Goal: Transaction & Acquisition: Purchase product/service

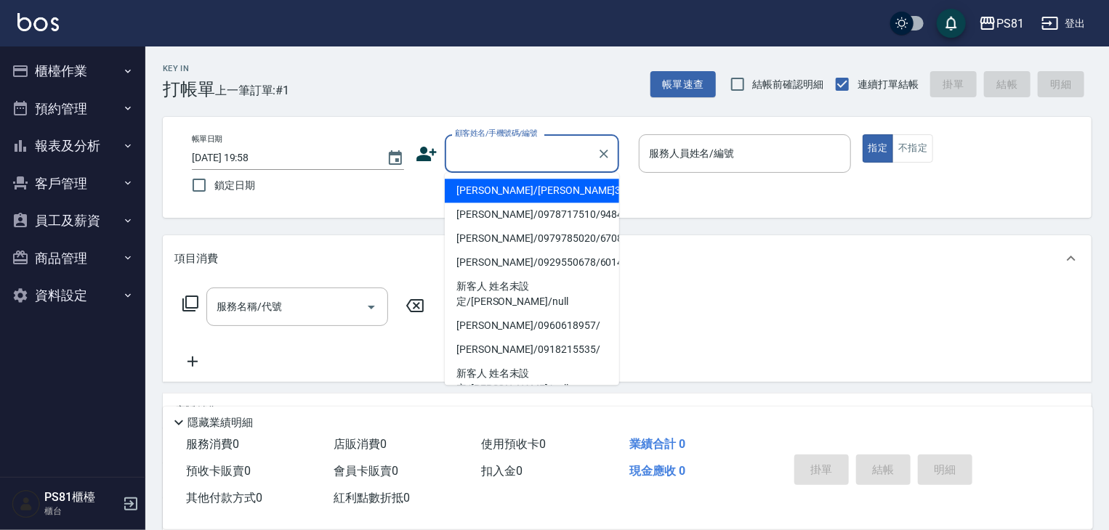
click at [509, 149] on input "顧客姓名/手機號碼/編號" at bounding box center [521, 153] width 140 height 25
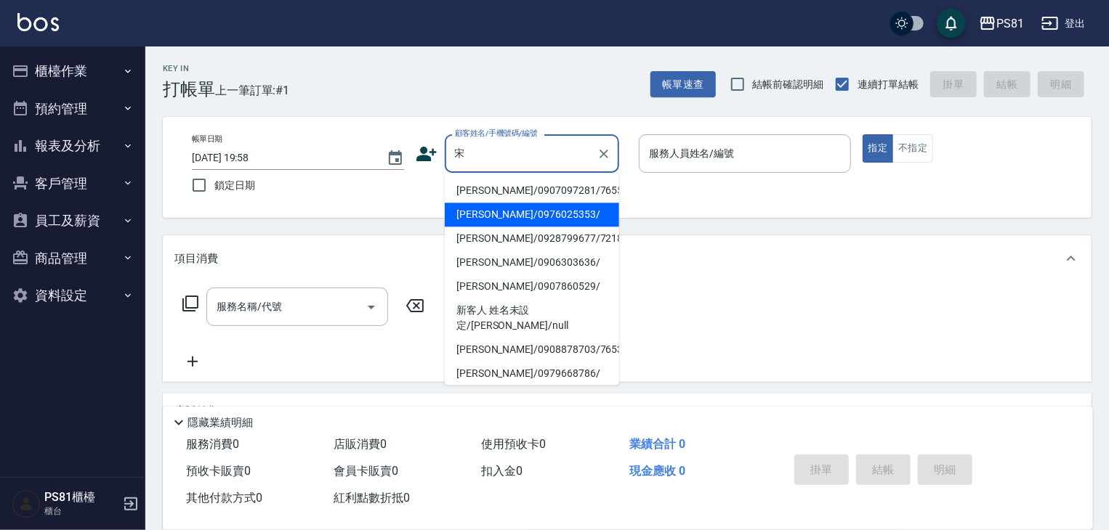
click at [504, 211] on li "[PERSON_NAME]/0976025353/" at bounding box center [532, 215] width 174 height 24
type input "[PERSON_NAME]/0976025353/"
type input "小芸-8"
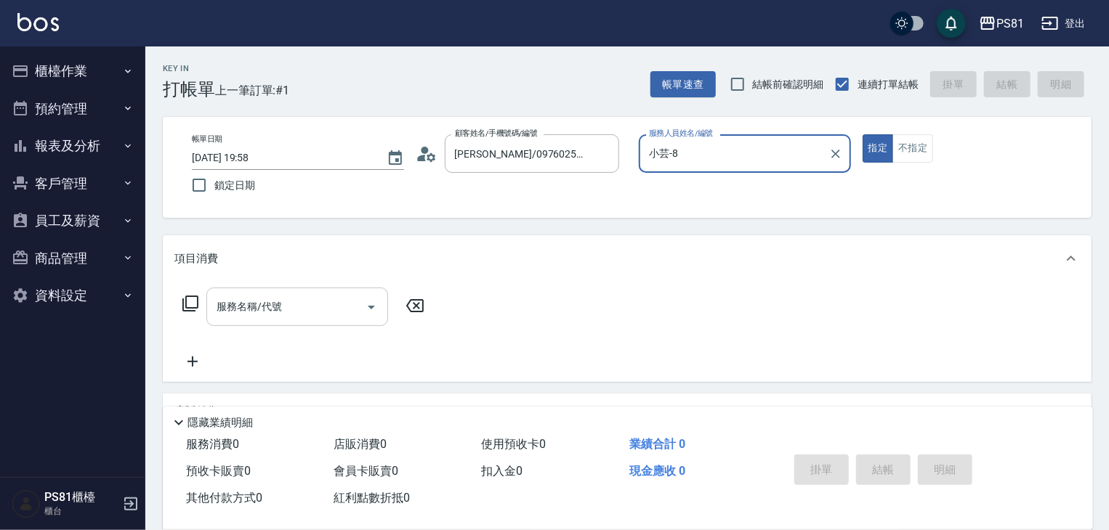
click at [288, 311] on input "服務名稱/代號" at bounding box center [286, 306] width 147 height 25
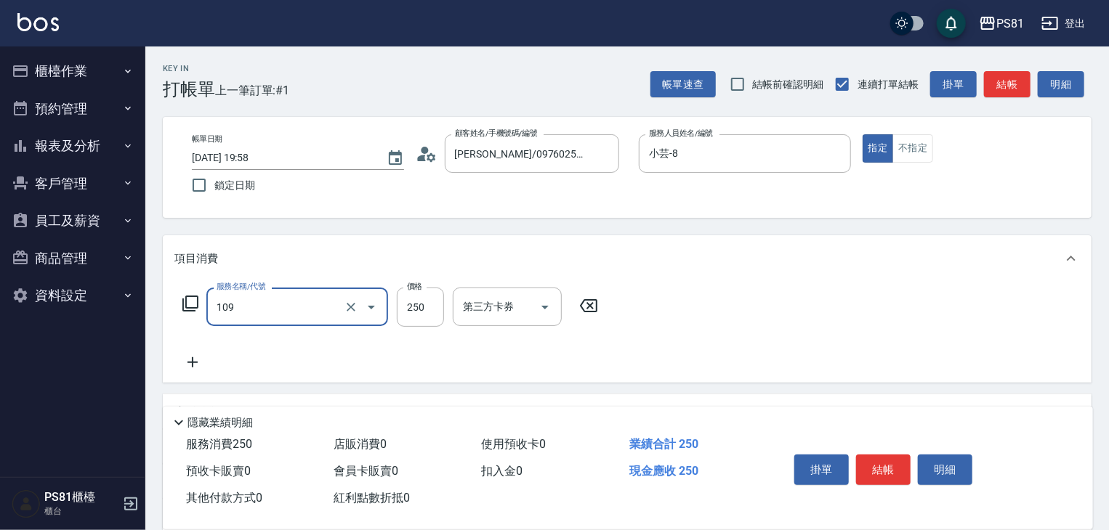
type input "控油AND護色洗(109)"
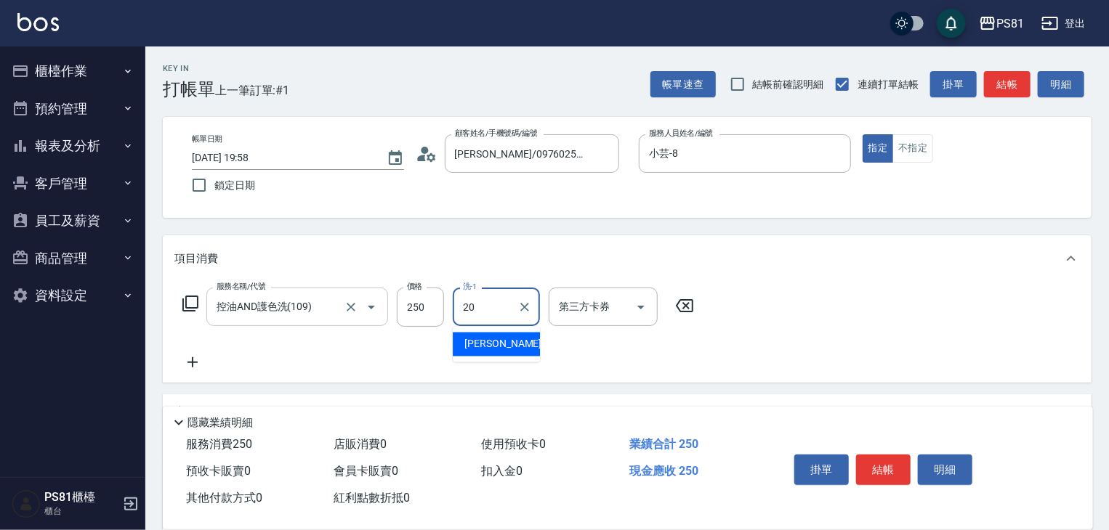
type input "[PERSON_NAME]-20"
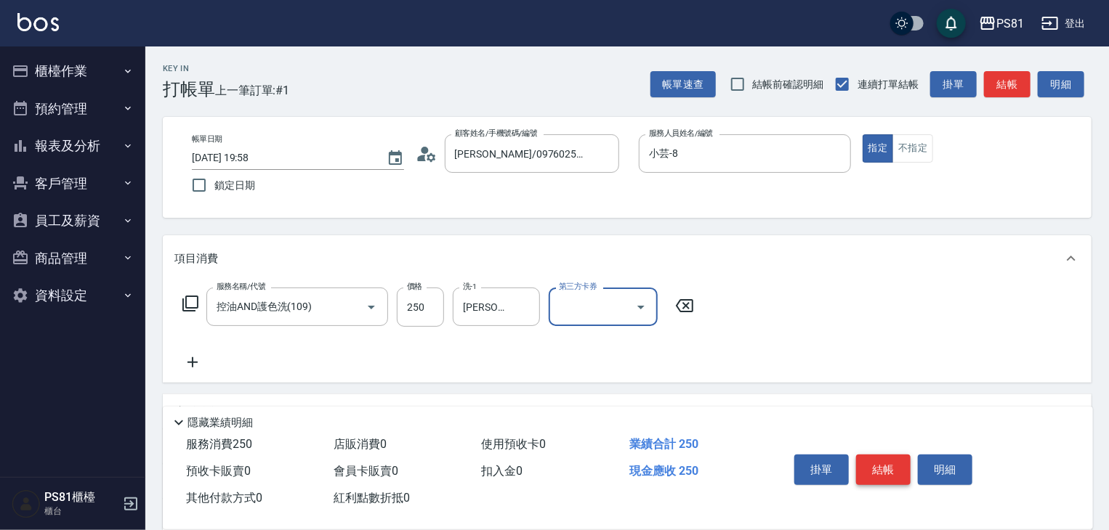
click at [891, 473] on button "結帳" at bounding box center [883, 470] width 54 height 31
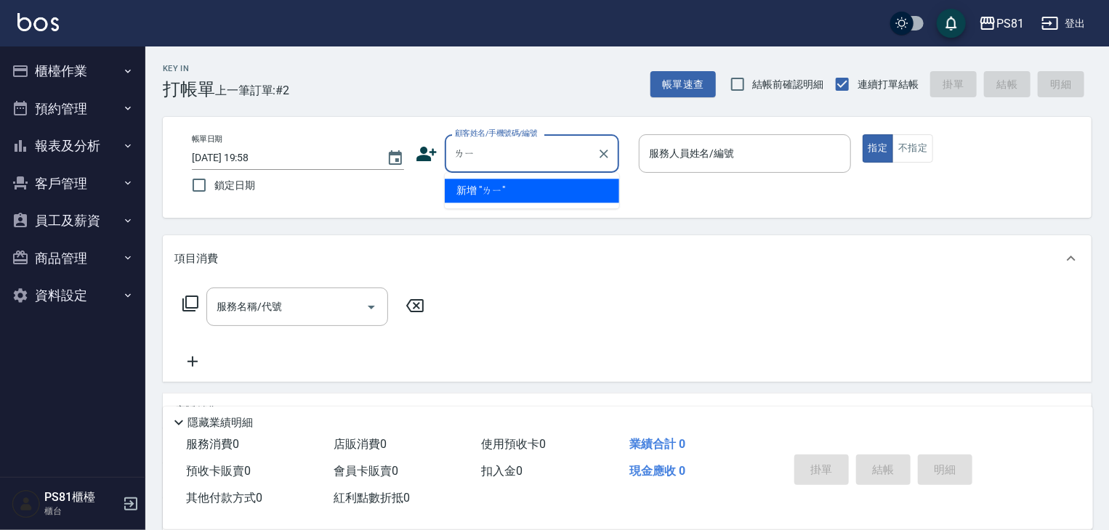
type input "立"
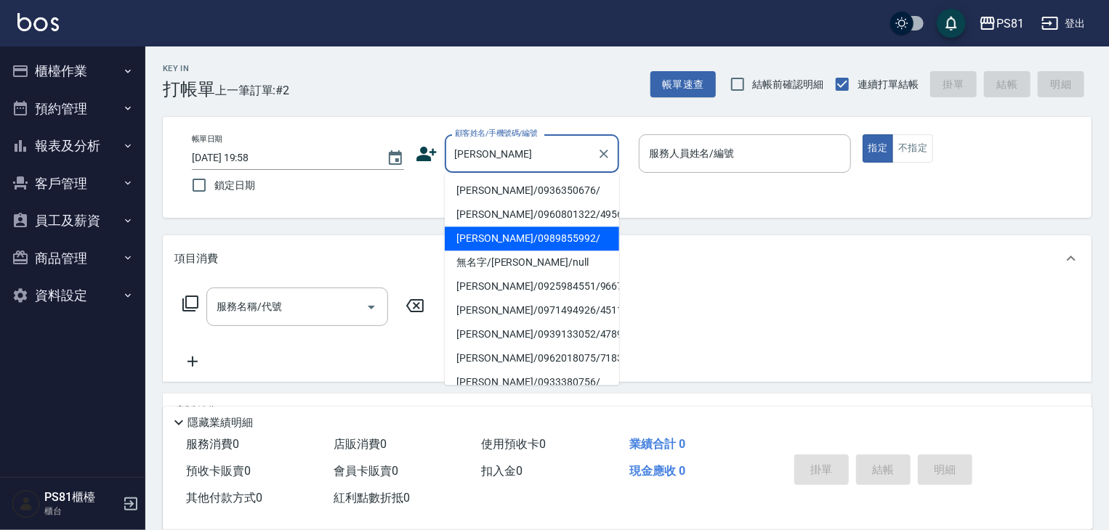
click at [527, 239] on li "[PERSON_NAME]/0989855992/" at bounding box center [532, 239] width 174 height 24
type input "[PERSON_NAME]/0989855992/"
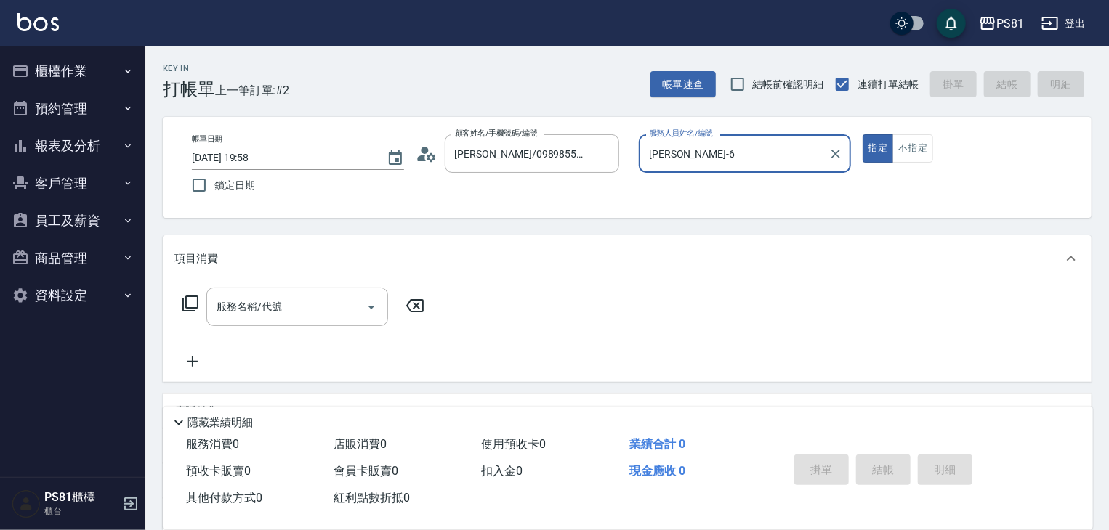
click at [676, 161] on input "[PERSON_NAME]-6" at bounding box center [733, 153] width 177 height 25
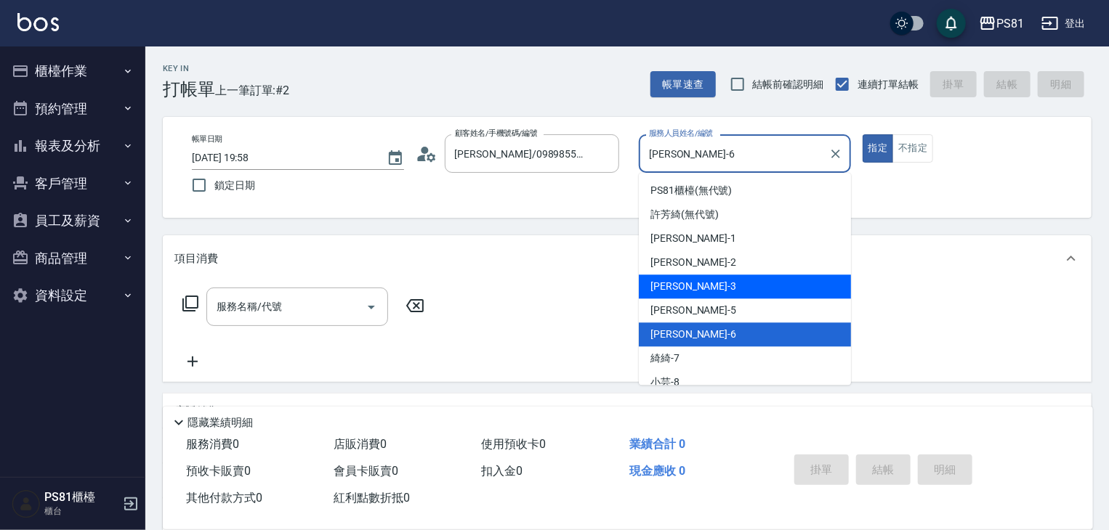
click at [690, 294] on div "[PERSON_NAME] -3" at bounding box center [745, 287] width 212 height 24
type input "[PERSON_NAME]-3"
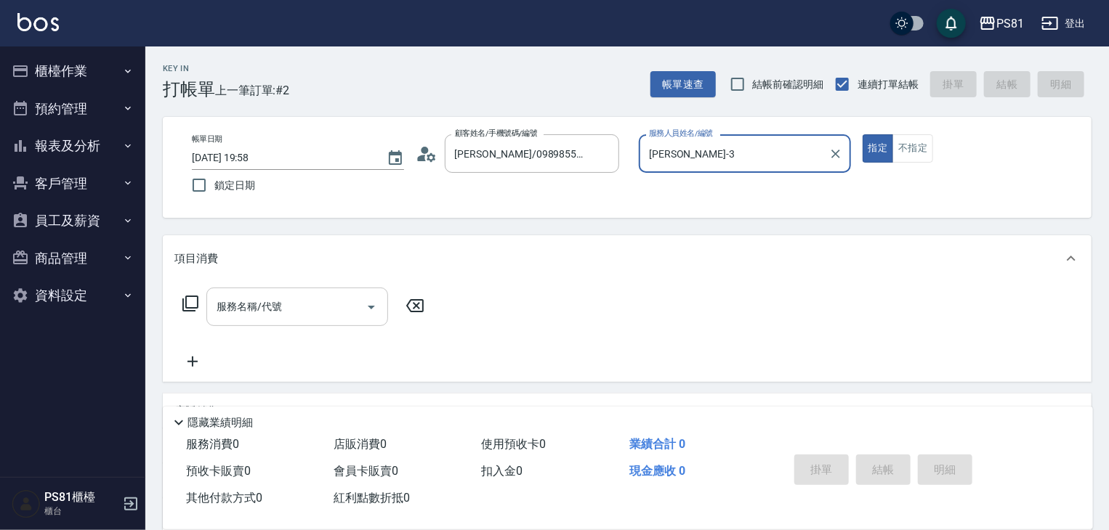
click at [320, 318] on input "服務名稱/代號" at bounding box center [286, 306] width 147 height 25
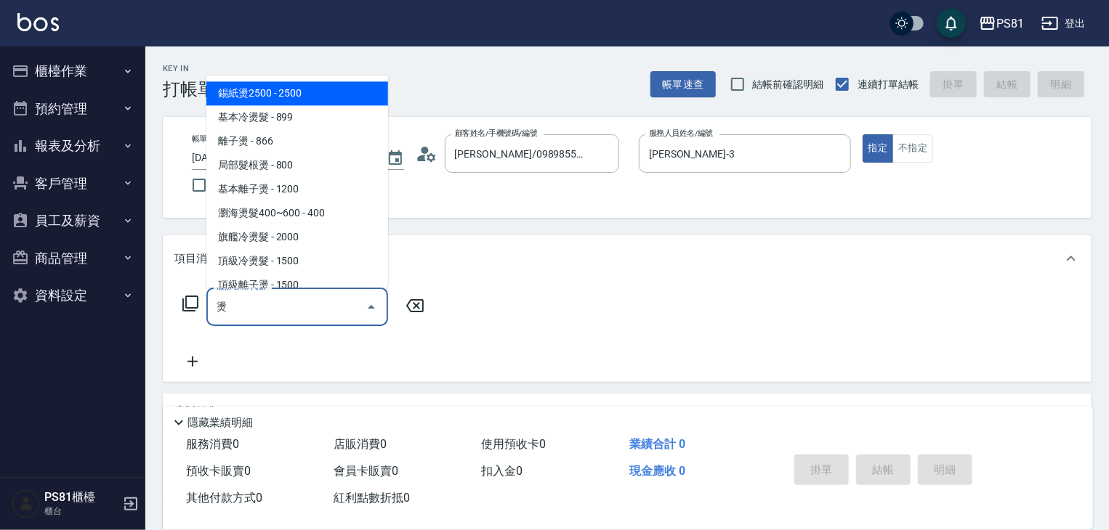
click at [303, 184] on span "基本離子燙 - 1200" at bounding box center [297, 189] width 182 height 24
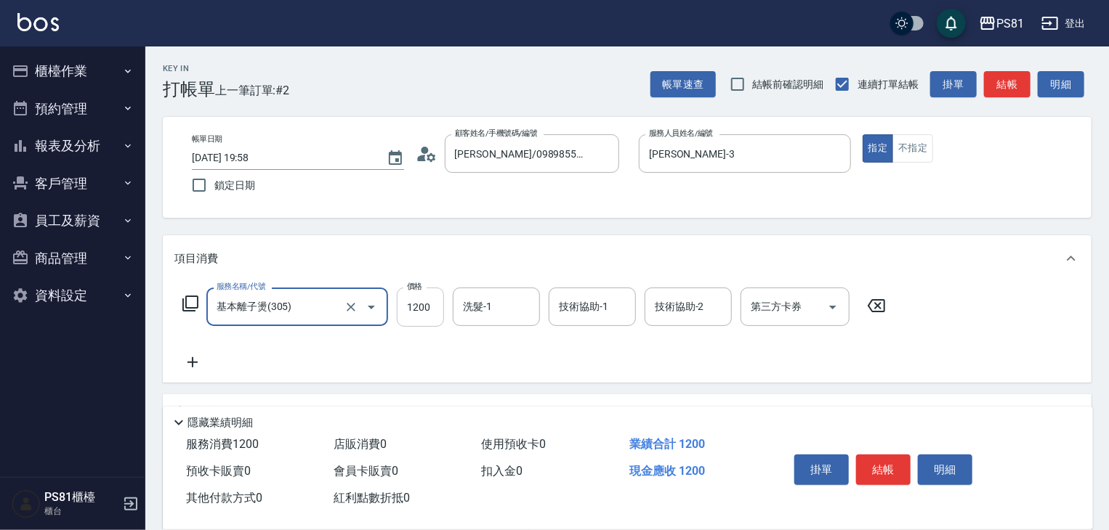
type input "基本離子燙(305)"
click at [442, 310] on input "1200" at bounding box center [420, 307] width 47 height 39
type input "4100"
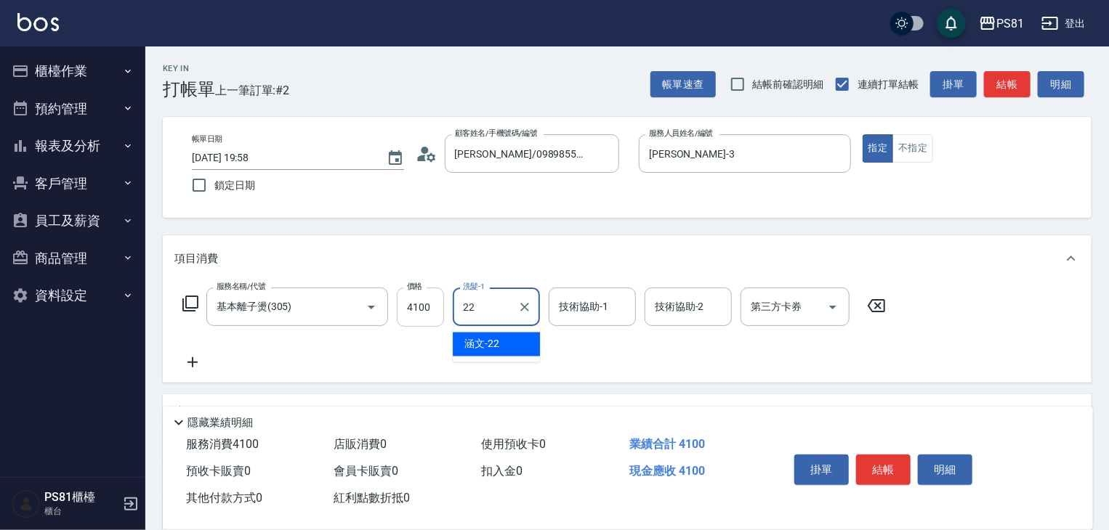
type input "涵文-22"
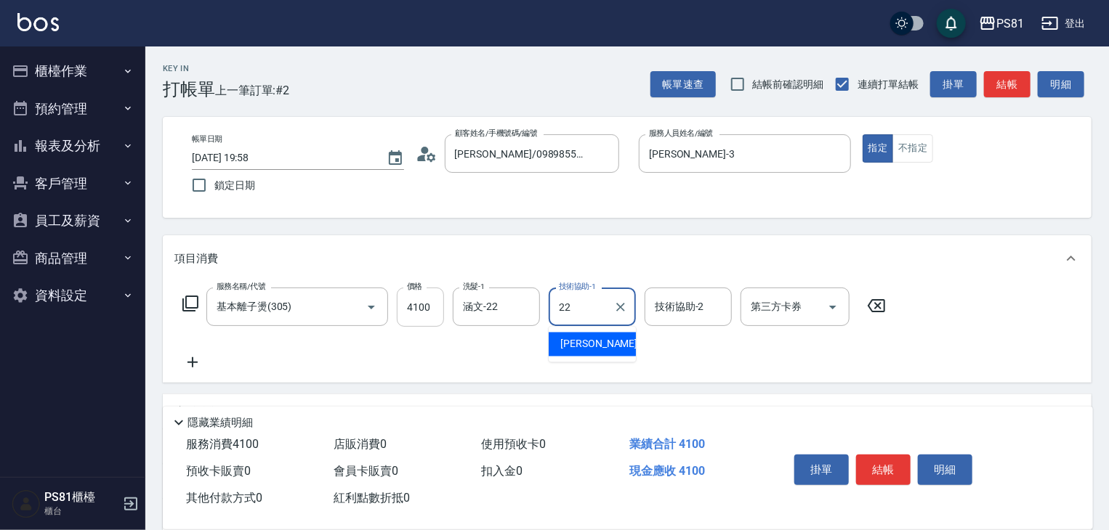
type input "涵文-22"
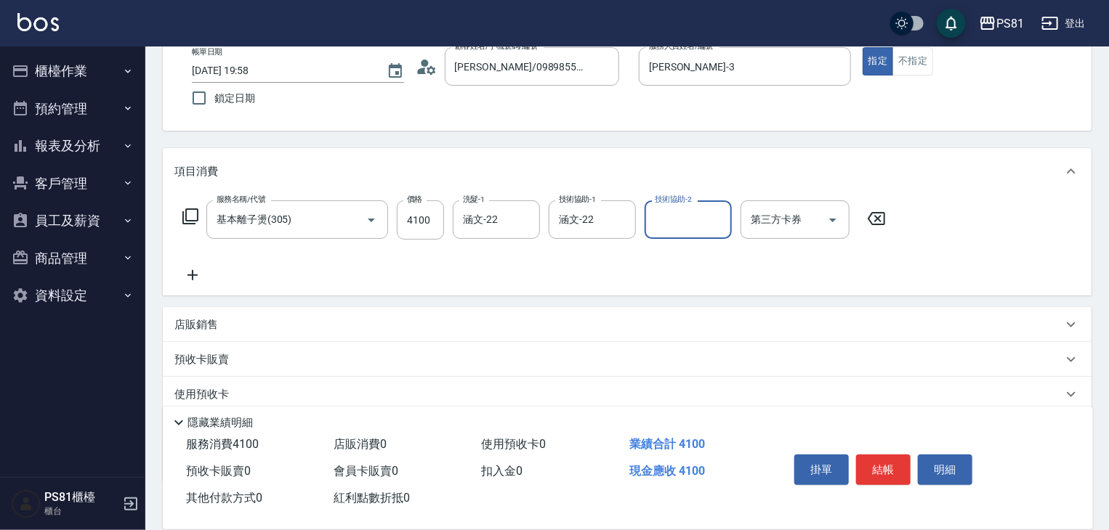
scroll to position [177, 0]
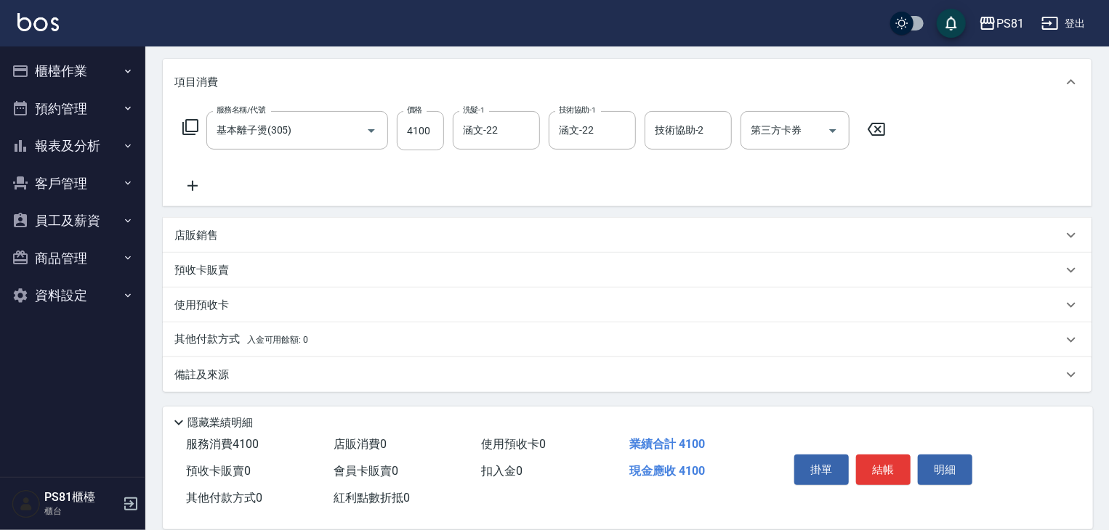
click at [254, 306] on div "使用預收卡" at bounding box center [618, 305] width 888 height 15
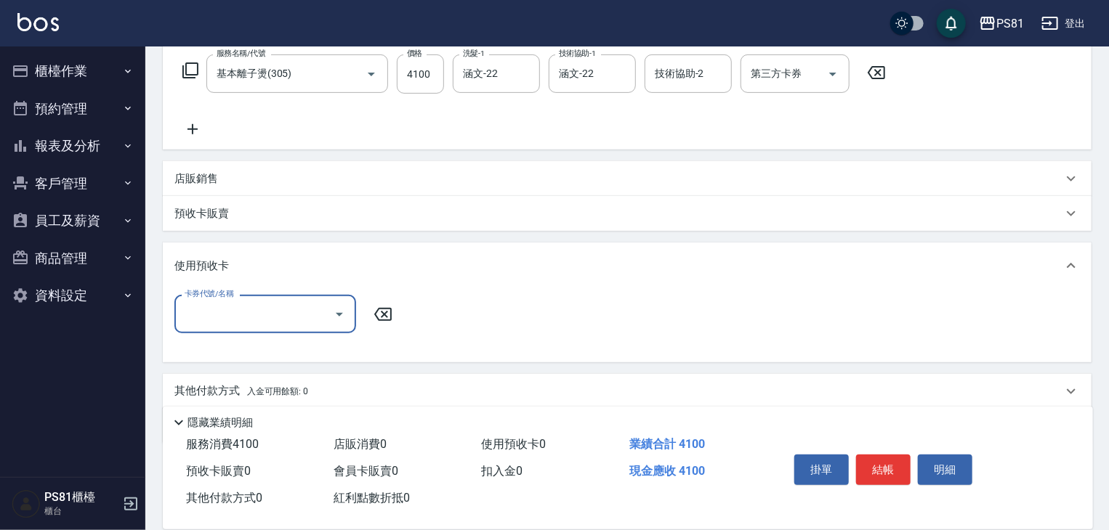
scroll to position [285, 0]
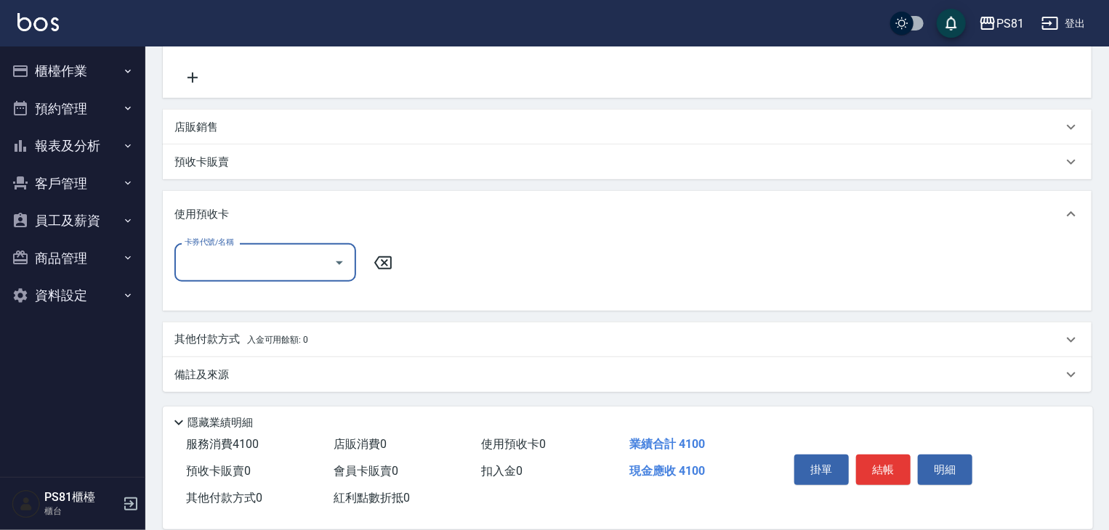
click at [246, 268] on input "卡券代號/名稱" at bounding box center [254, 262] width 147 height 25
click at [231, 213] on div "使用預收卡" at bounding box center [618, 214] width 888 height 15
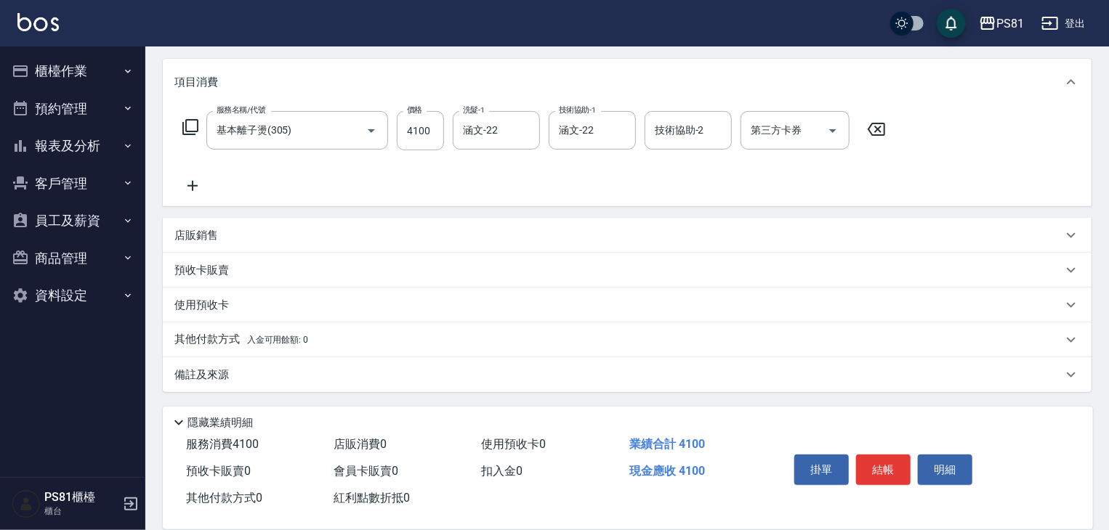
scroll to position [177, 0]
drag, startPoint x: 288, startPoint y: 339, endPoint x: 338, endPoint y: 304, distance: 60.5
click at [291, 336] on span "入金可用餘額: 0" at bounding box center [278, 340] width 62 height 10
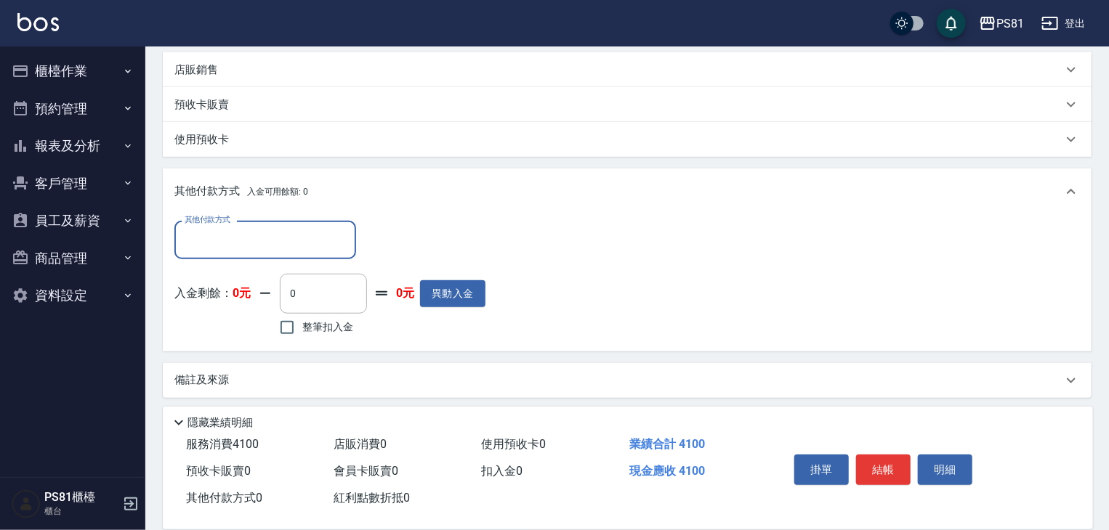
scroll to position [347, 0]
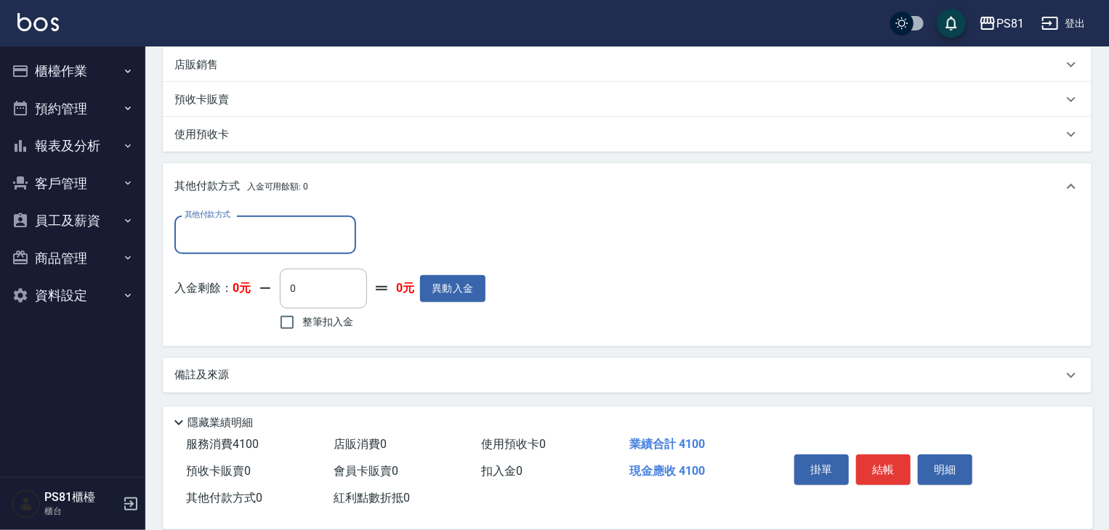
click at [226, 228] on input "其他付款方式" at bounding box center [265, 234] width 169 height 25
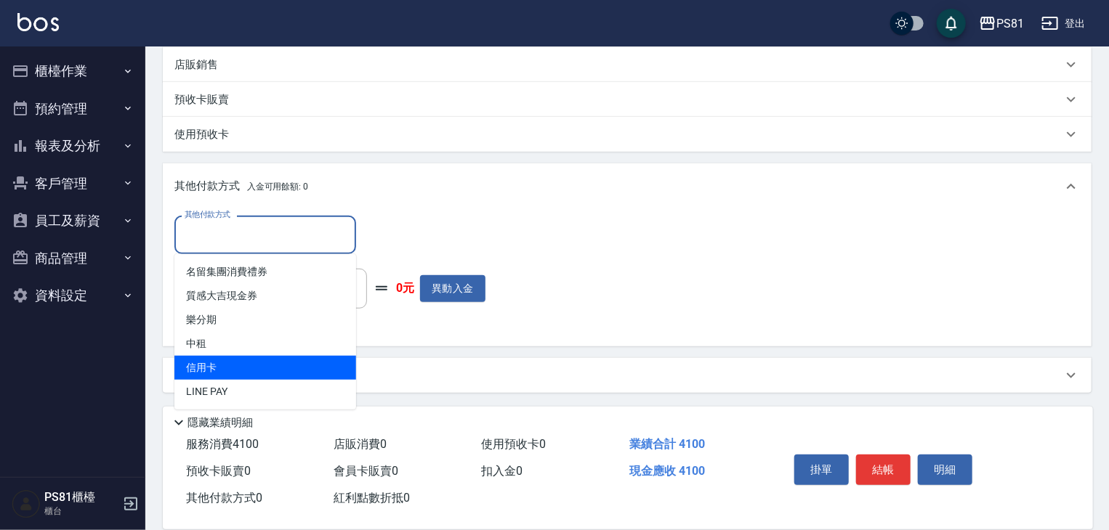
click at [249, 360] on span "信用卡" at bounding box center [265, 368] width 182 height 24
type input "信用卡"
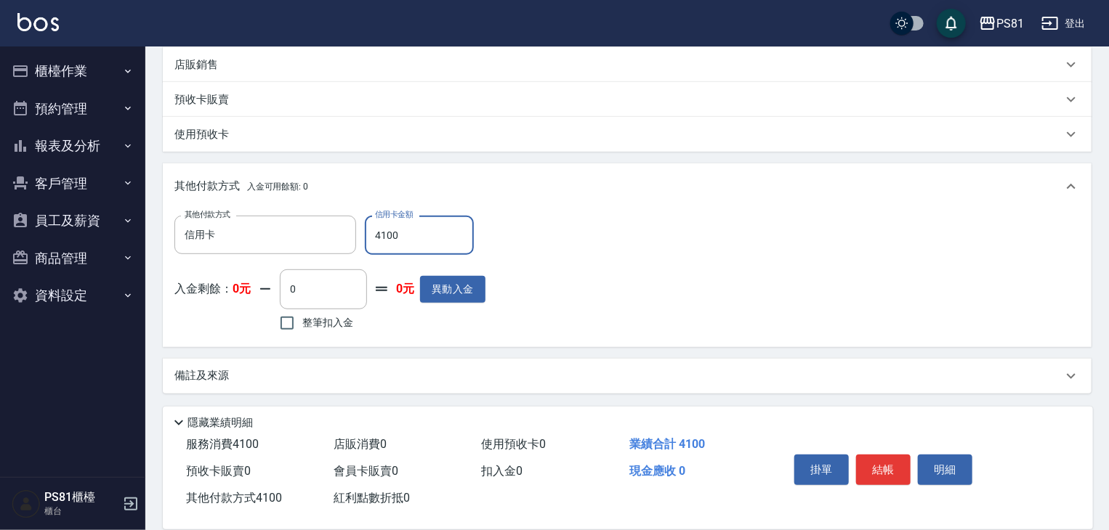
type input "4100"
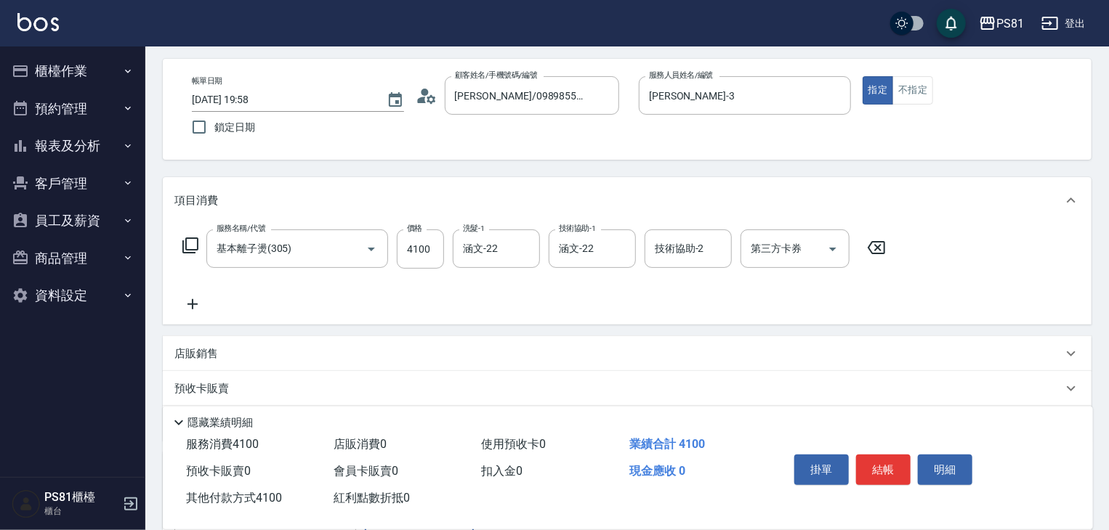
scroll to position [0, 0]
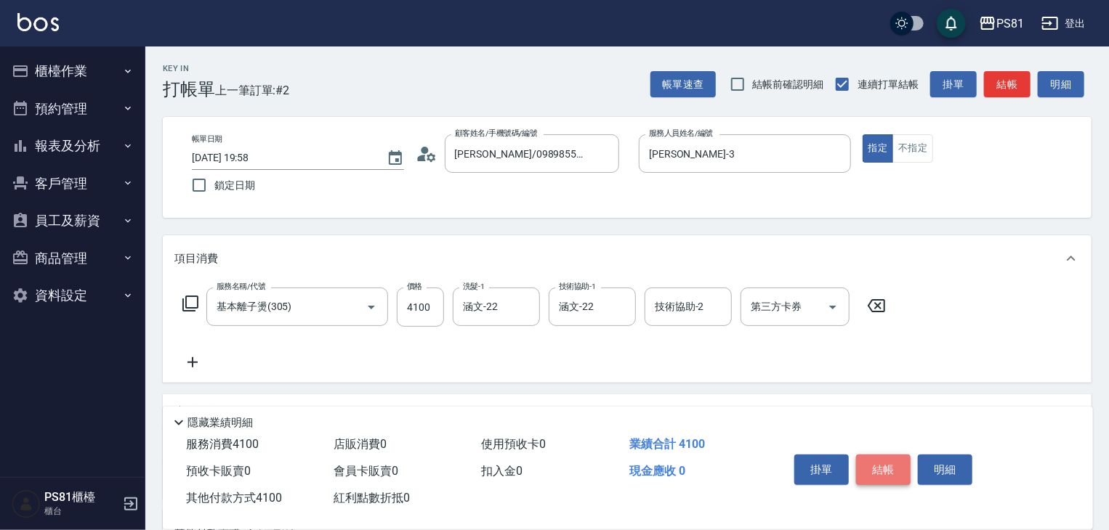
click at [882, 455] on button "結帳" at bounding box center [883, 470] width 54 height 31
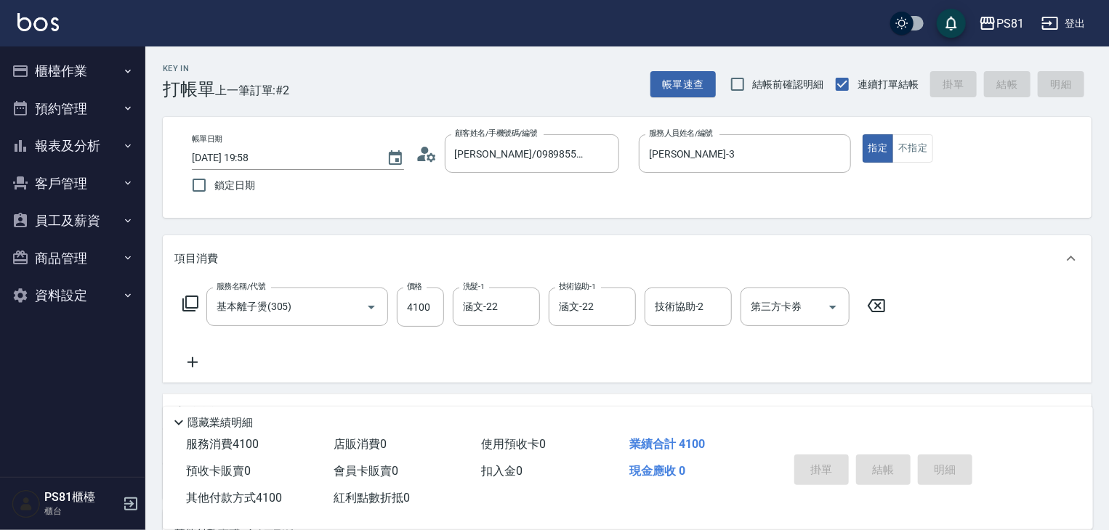
type input "[DATE] 19:59"
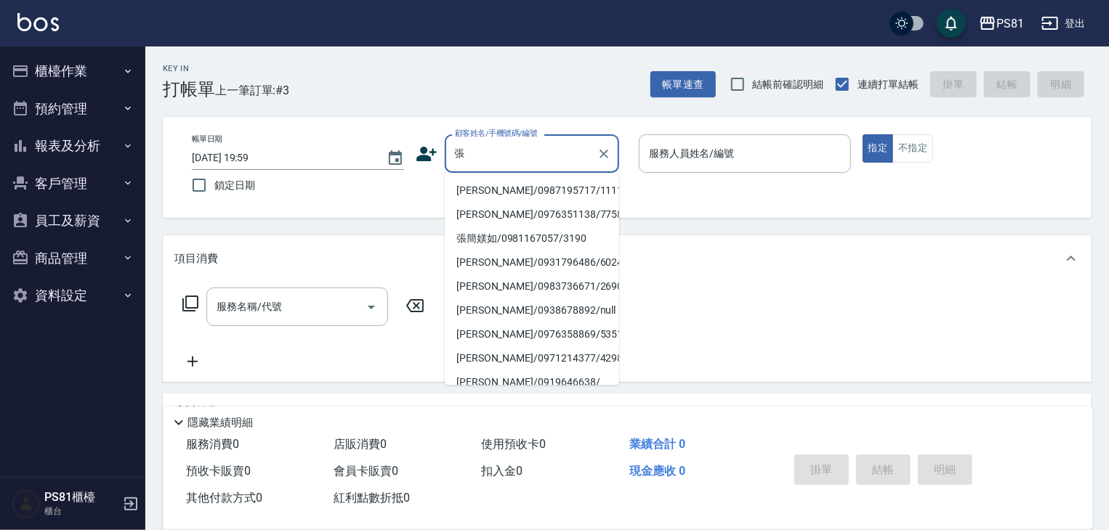
click at [561, 190] on li "[PERSON_NAME]/0987195717/111111" at bounding box center [532, 191] width 174 height 24
type input "[PERSON_NAME]/0987195717/111111"
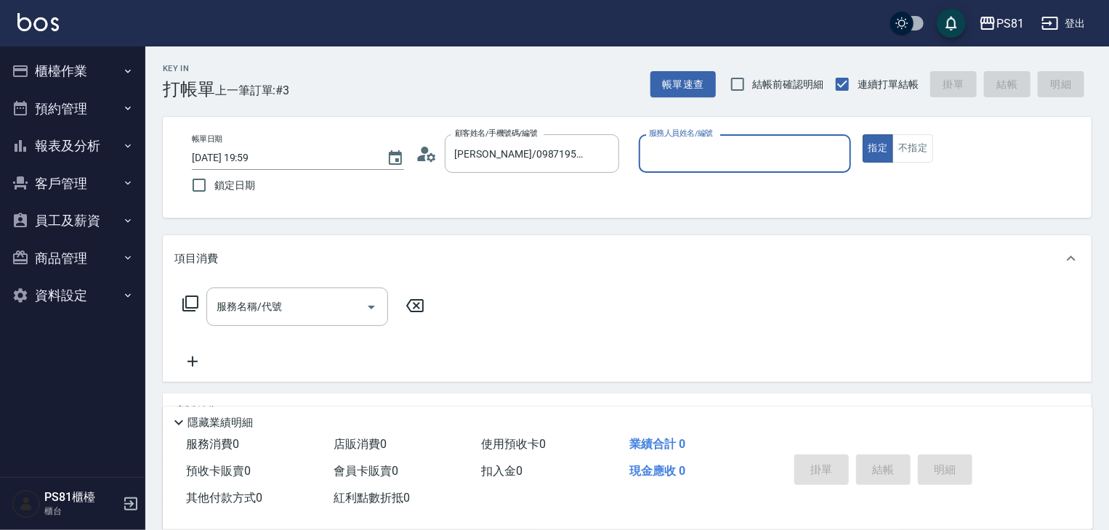
drag, startPoint x: 708, startPoint y: 166, endPoint x: 700, endPoint y: 171, distance: 8.9
click at [708, 163] on div "服務人員姓名/編號" at bounding box center [745, 153] width 212 height 39
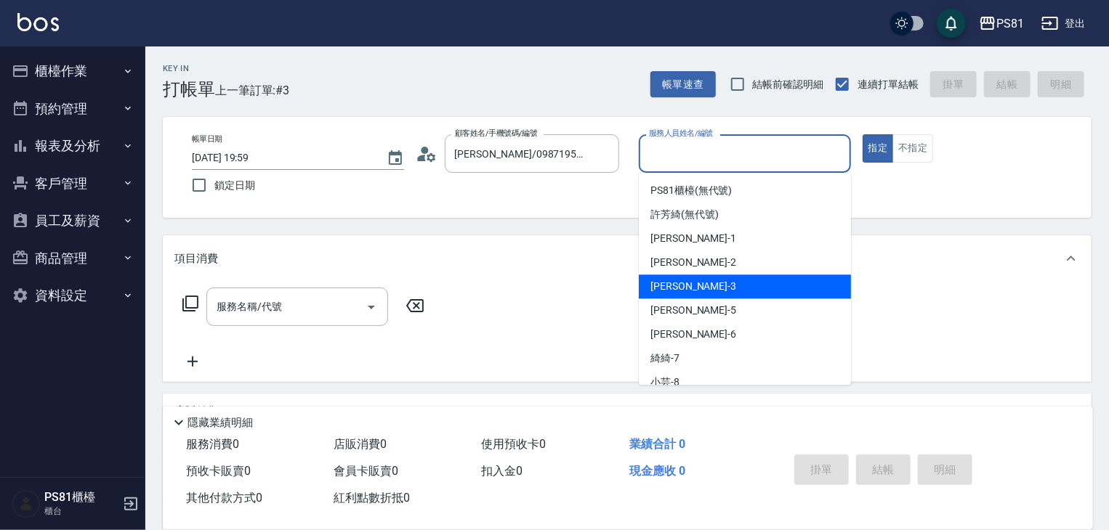
drag, startPoint x: 705, startPoint y: 281, endPoint x: 437, endPoint y: 275, distance: 267.4
click at [702, 283] on div "[PERSON_NAME] -3" at bounding box center [745, 287] width 212 height 24
type input "[PERSON_NAME]-3"
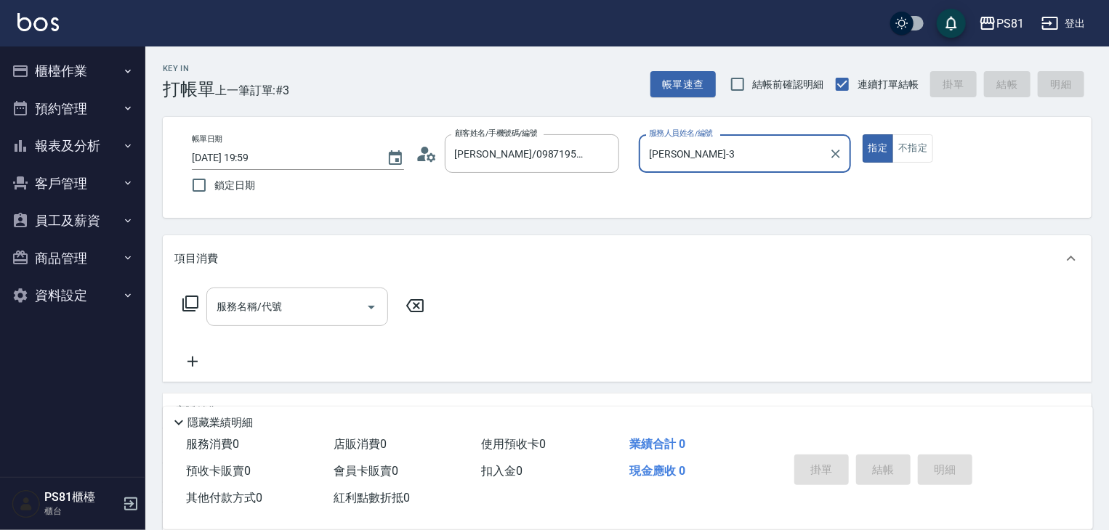
click at [252, 306] on input "服務名稱/代號" at bounding box center [286, 306] width 147 height 25
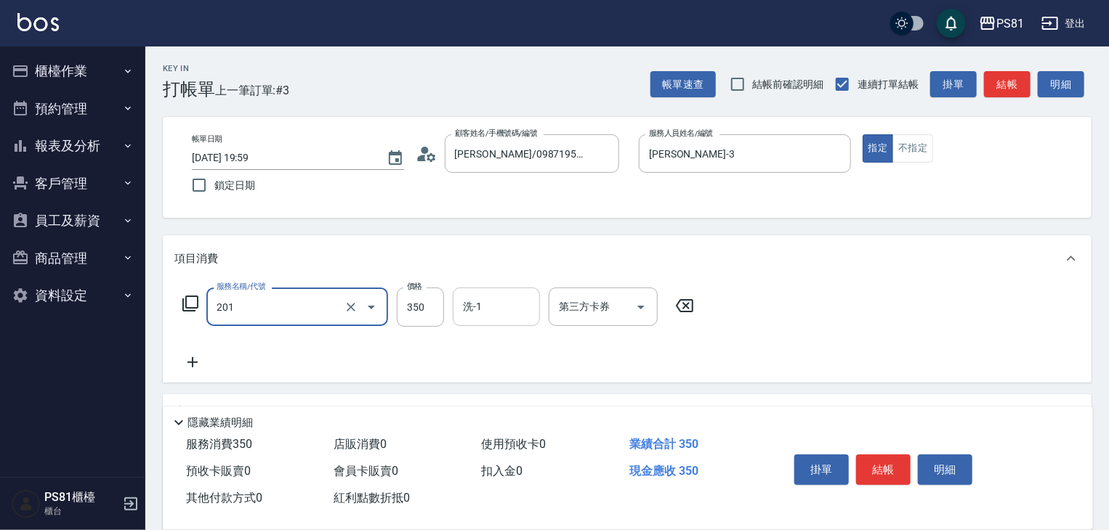
type input "洗剪350(201)"
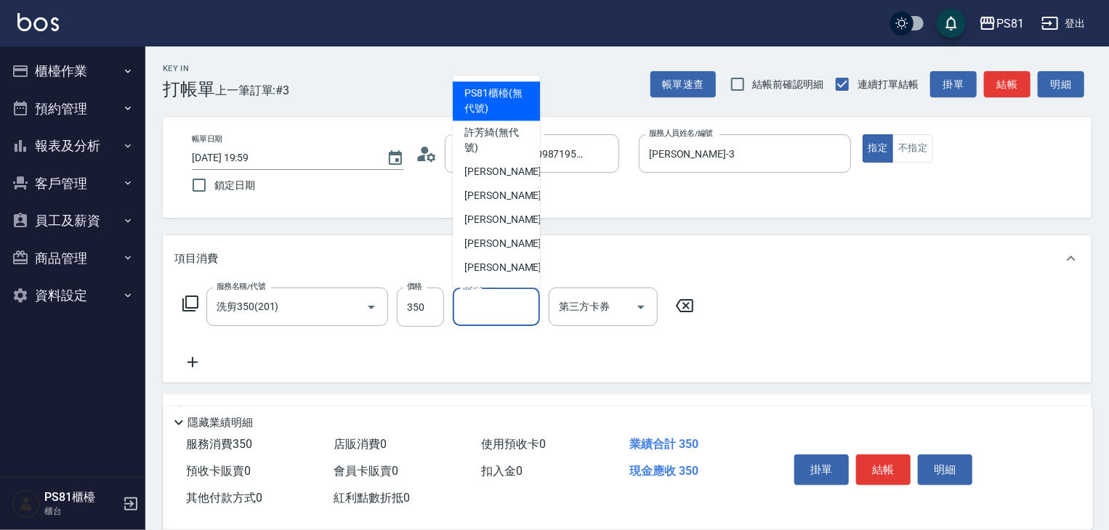
click at [465, 299] on input "洗-1" at bounding box center [496, 306] width 74 height 25
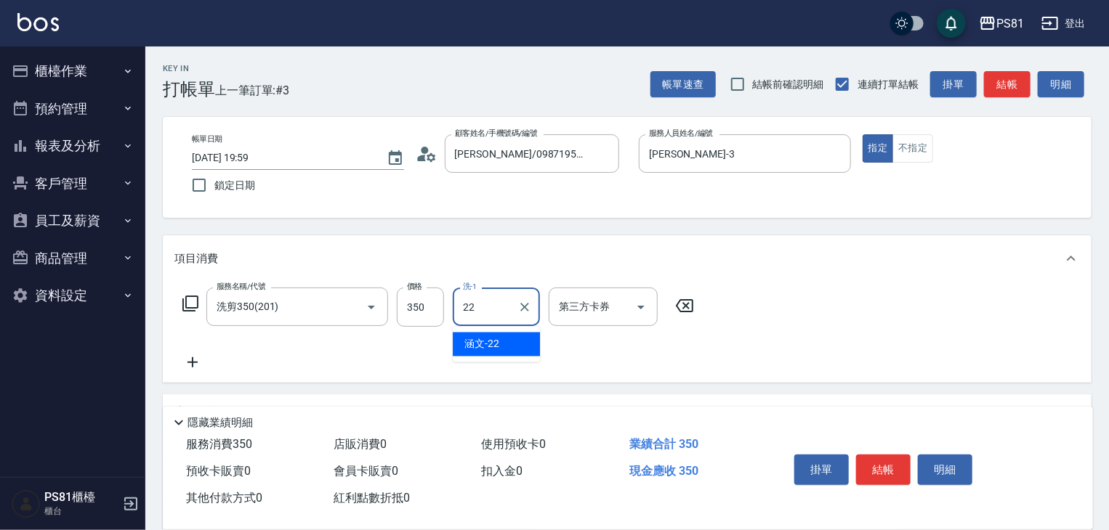
type input "涵文-22"
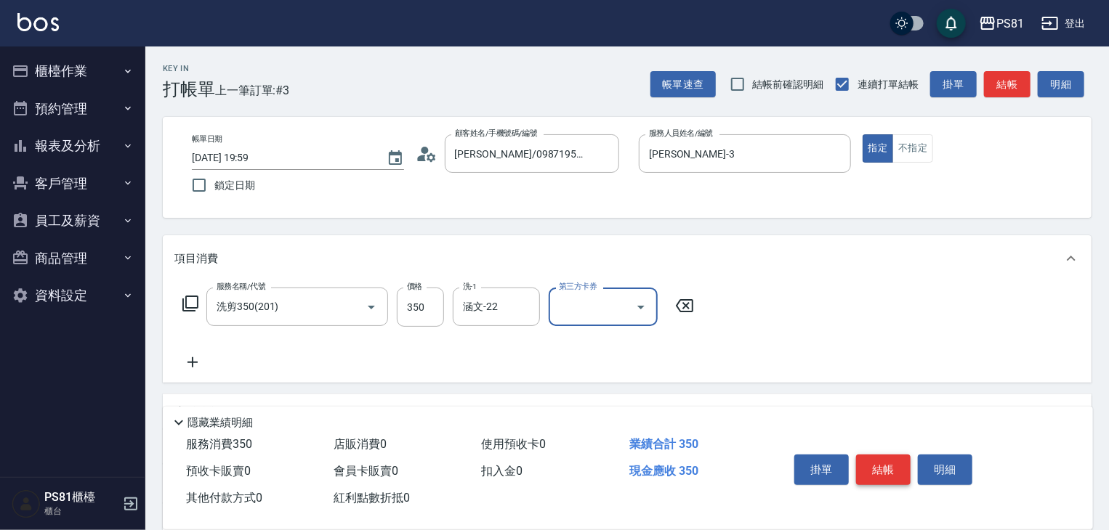
click at [873, 461] on button "結帳" at bounding box center [883, 470] width 54 height 31
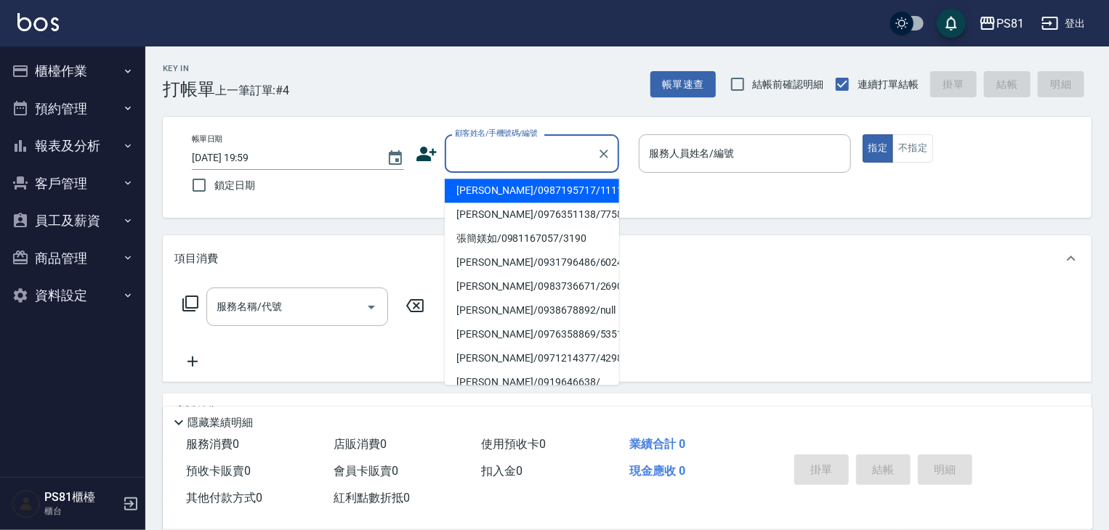
click at [483, 166] on input "顧客姓名/手機號碼/編號" at bounding box center [521, 153] width 140 height 25
drag, startPoint x: 497, startPoint y: 189, endPoint x: 679, endPoint y: 192, distance: 181.7
click at [523, 189] on li "[PERSON_NAME]/0987195717/111111" at bounding box center [532, 191] width 174 height 24
type input "[PERSON_NAME]/0987195717/111111"
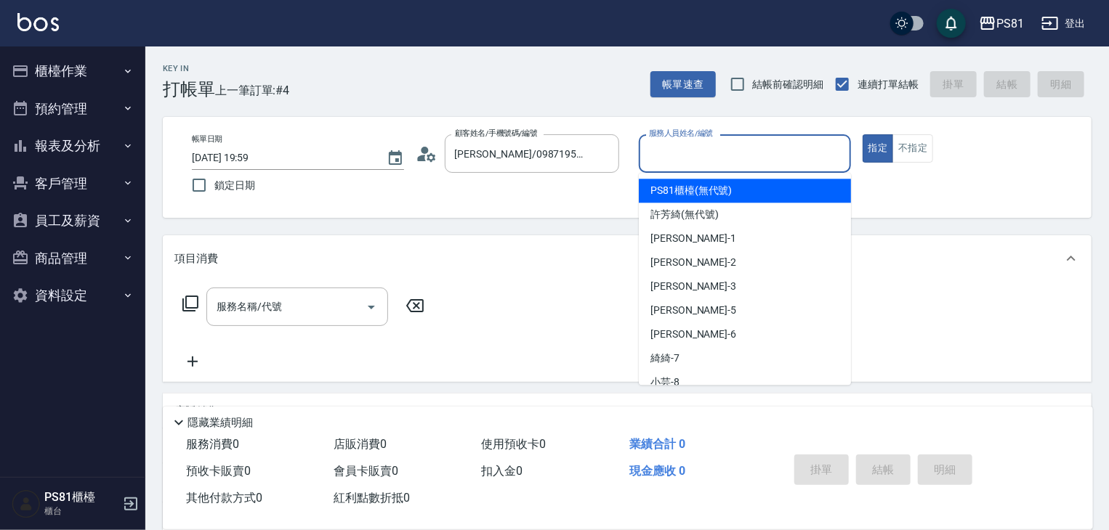
drag, startPoint x: 692, startPoint y: 155, endPoint x: 680, endPoint y: 188, distance: 35.6
click at [690, 155] on input "服務人員姓名/編號" at bounding box center [744, 153] width 199 height 25
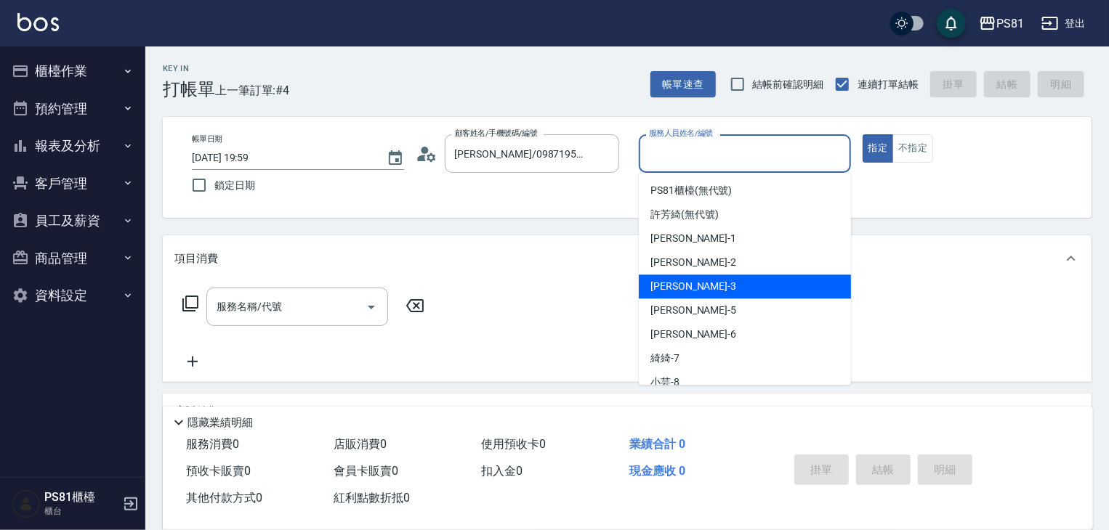
drag, startPoint x: 672, startPoint y: 283, endPoint x: 404, endPoint y: 333, distance: 272.8
click at [672, 283] on span "[PERSON_NAME] -3" at bounding box center [693, 286] width 86 height 15
type input "[PERSON_NAME]-3"
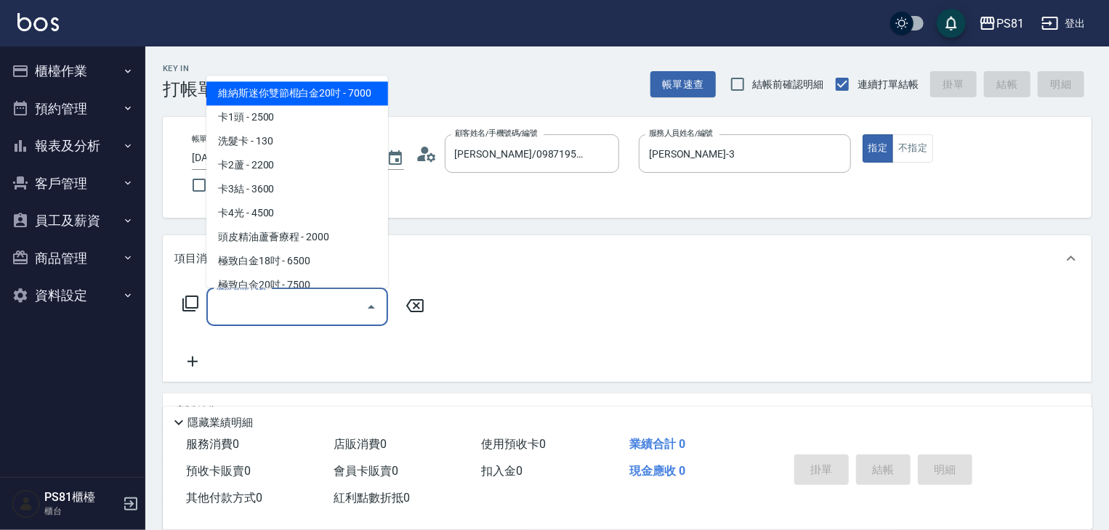
drag, startPoint x: 347, startPoint y: 309, endPoint x: 355, endPoint y: 324, distance: 16.9
click at [355, 323] on div "服務名稱/代號" at bounding box center [297, 307] width 182 height 39
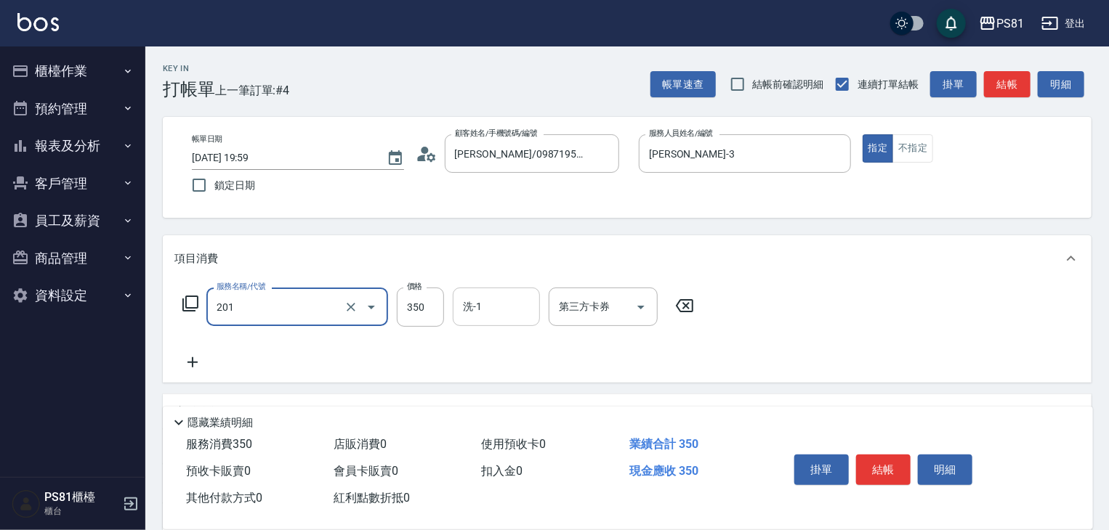
type input "洗剪350(201)"
click at [498, 308] on input "洗-1" at bounding box center [496, 306] width 74 height 25
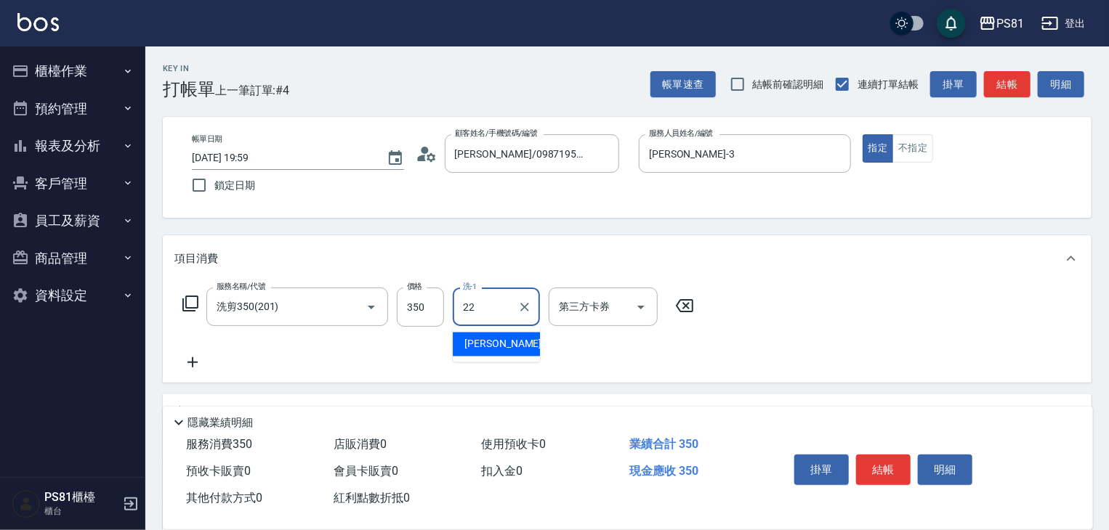
type input "涵文-22"
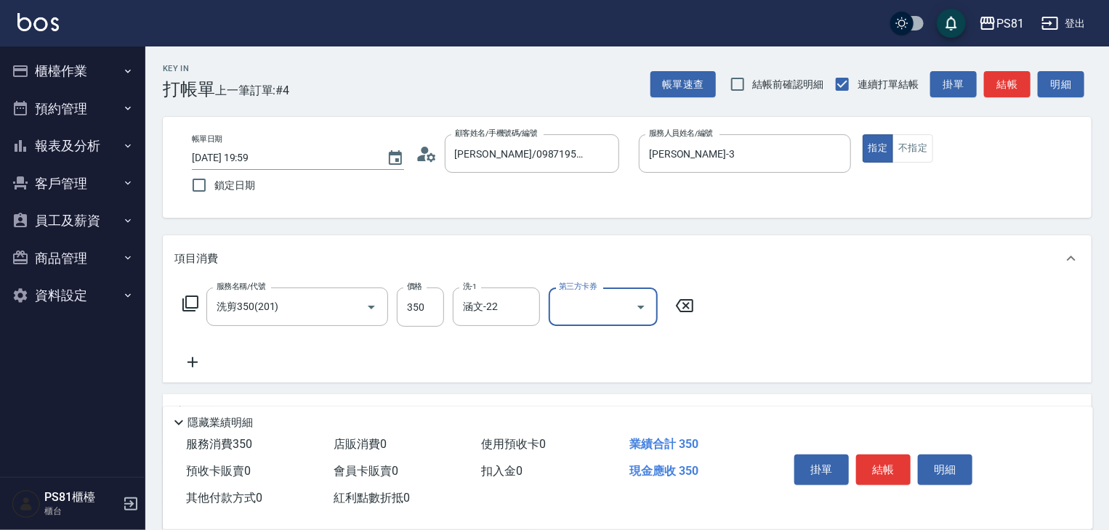
click at [896, 461] on button "結帳" at bounding box center [883, 470] width 54 height 31
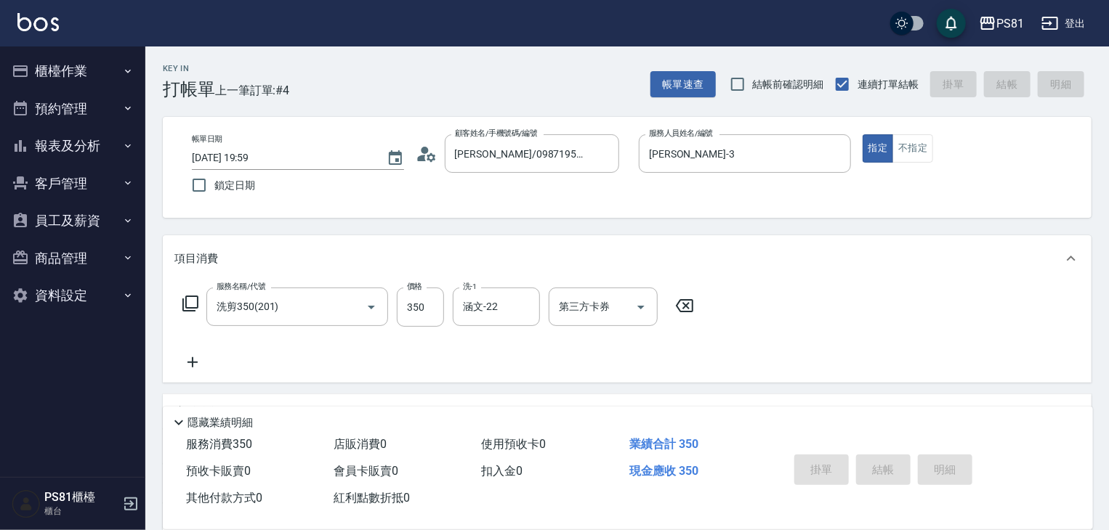
type input "[DATE] 20:00"
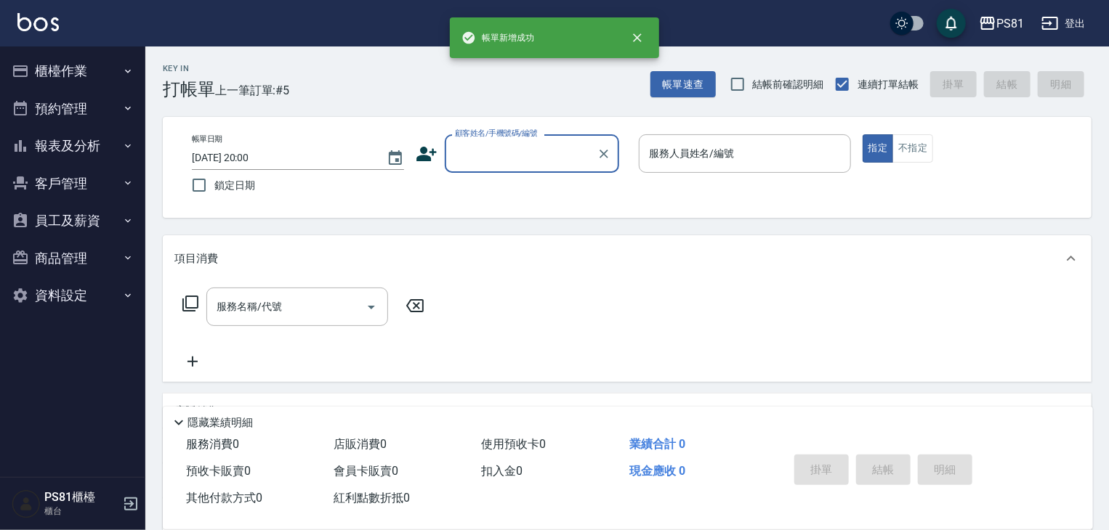
click at [498, 168] on div "顧客姓名/手機號碼/編號" at bounding box center [532, 153] width 174 height 39
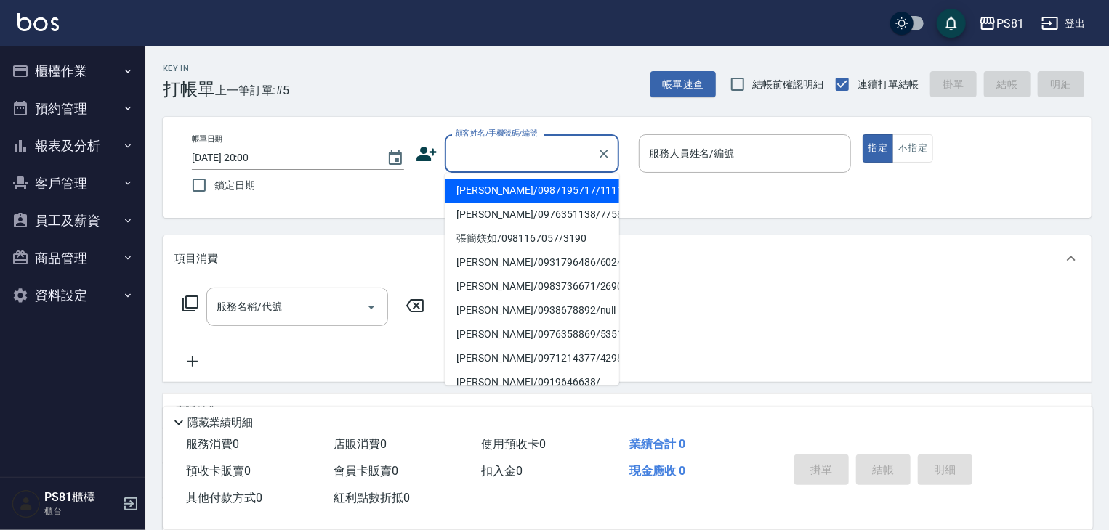
drag, startPoint x: 503, startPoint y: 190, endPoint x: 628, endPoint y: 161, distance: 128.3
click at [506, 190] on li "[PERSON_NAME]/0987195717/111111" at bounding box center [532, 191] width 174 height 24
type input "[PERSON_NAME]/0987195717/111111"
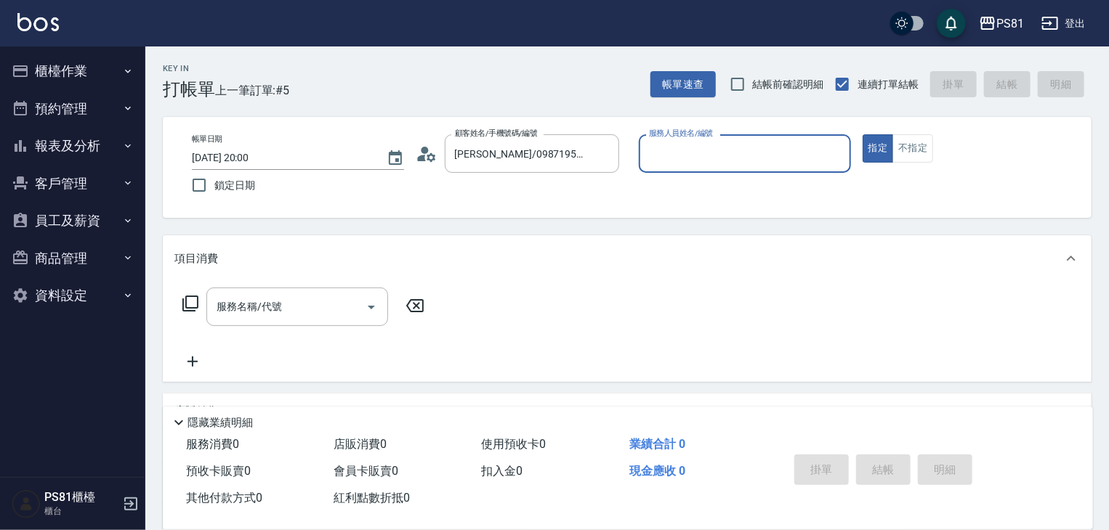
click at [677, 142] on input "服務人員姓名/編號" at bounding box center [744, 153] width 199 height 25
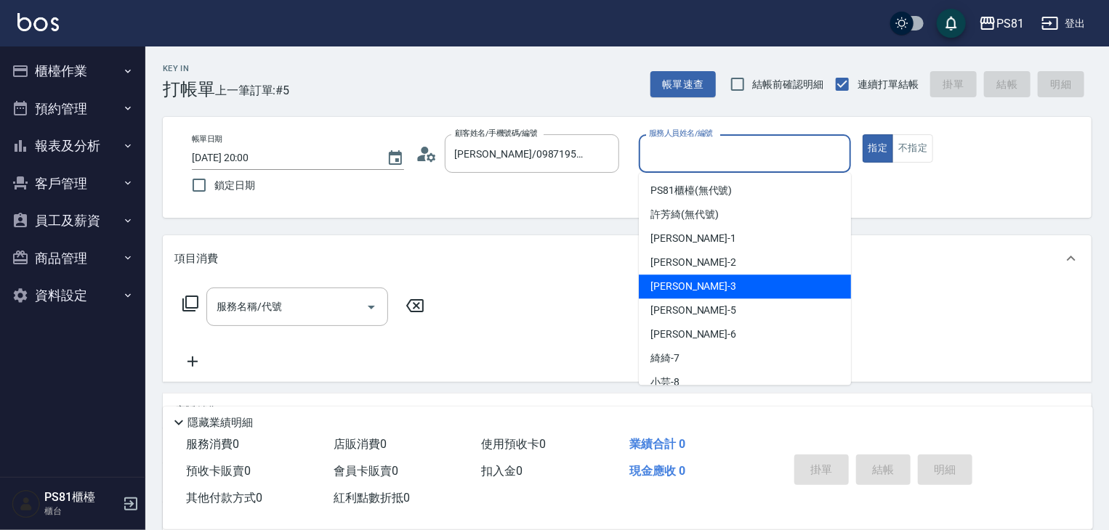
click at [695, 283] on div "[PERSON_NAME] -3" at bounding box center [745, 287] width 212 height 24
type input "[PERSON_NAME]-3"
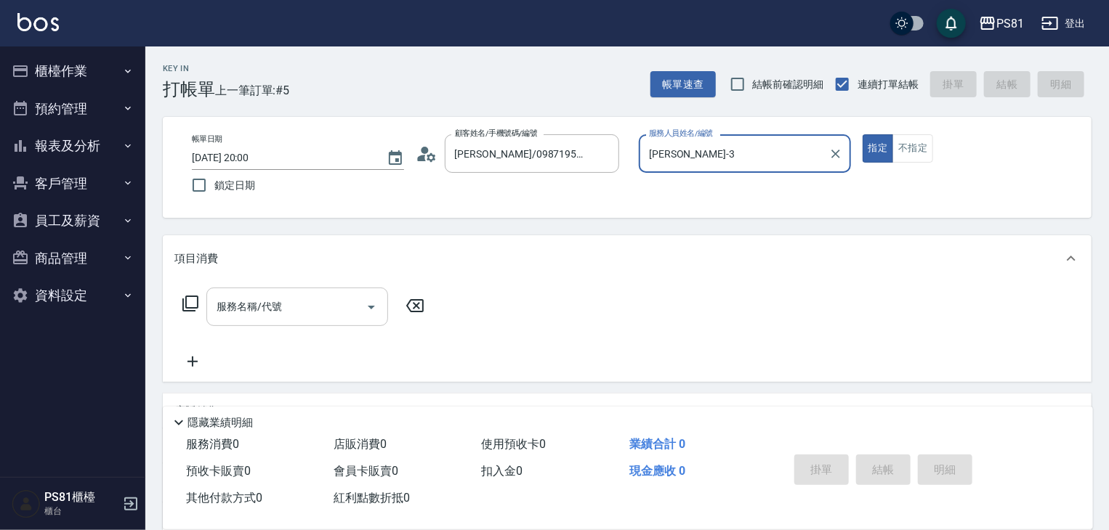
click at [318, 311] on input "服務名稱/代號" at bounding box center [286, 306] width 147 height 25
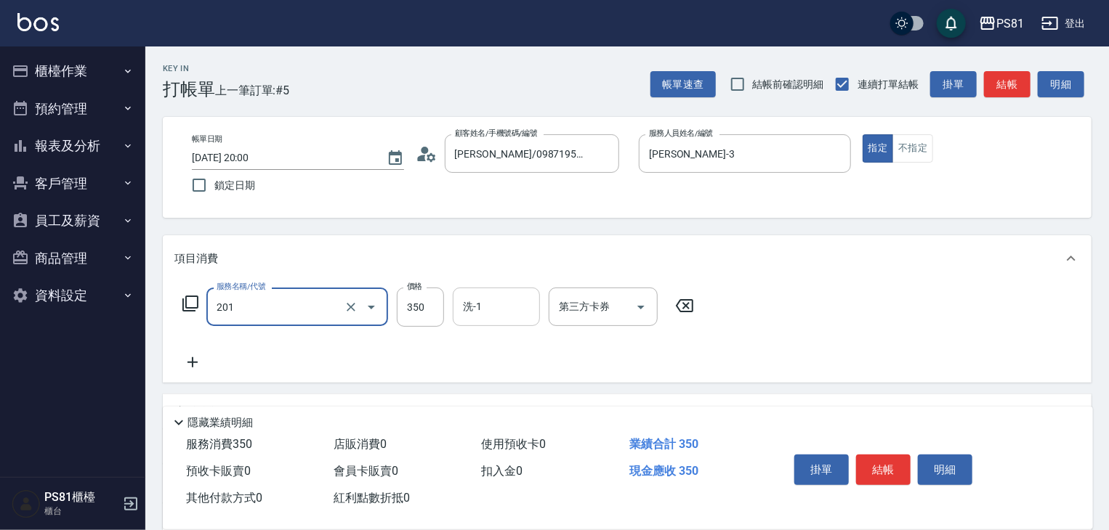
type input "洗剪350(201)"
click at [505, 311] on input "洗-1" at bounding box center [496, 306] width 74 height 25
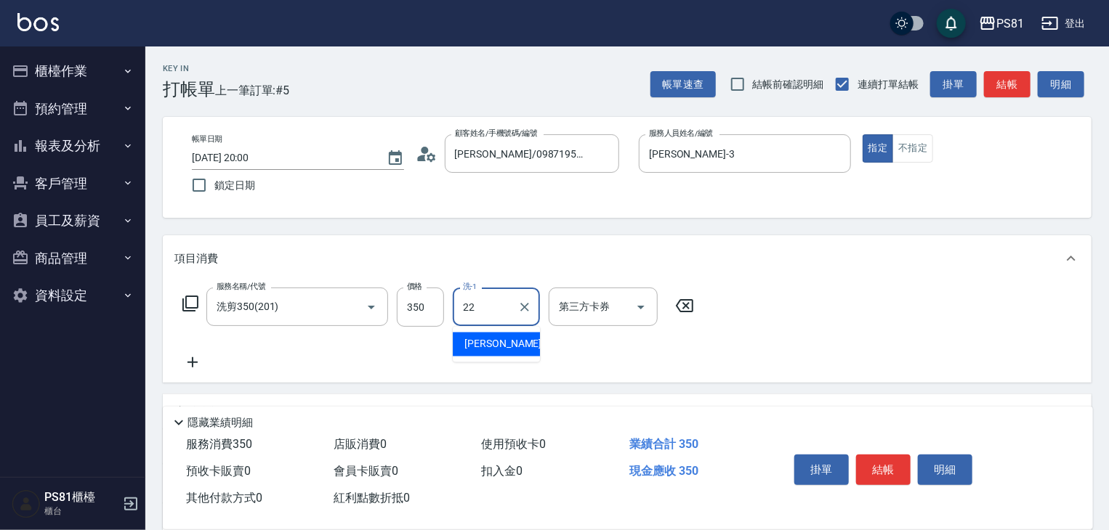
type input "涵文-22"
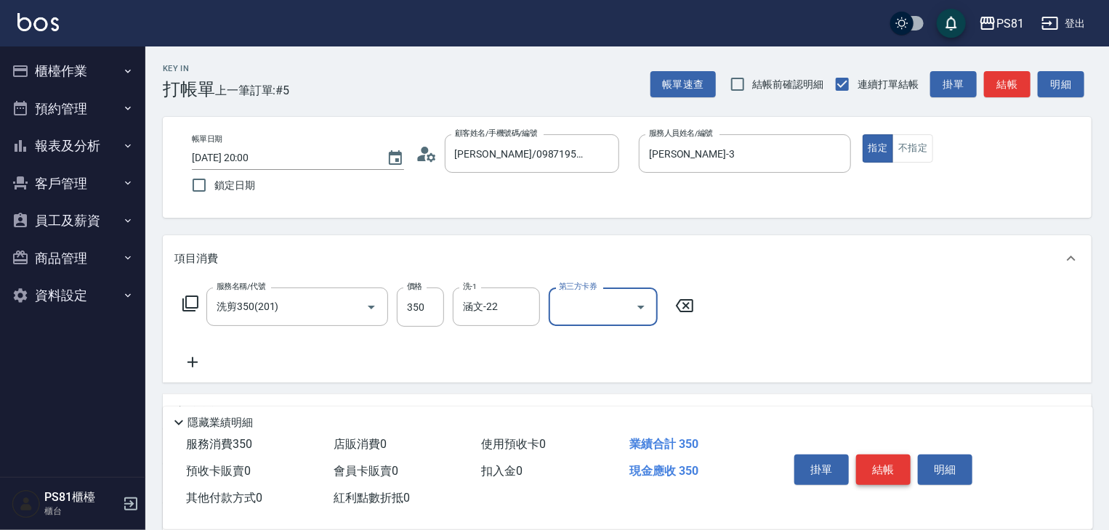
click at [886, 455] on button "結帳" at bounding box center [883, 470] width 54 height 31
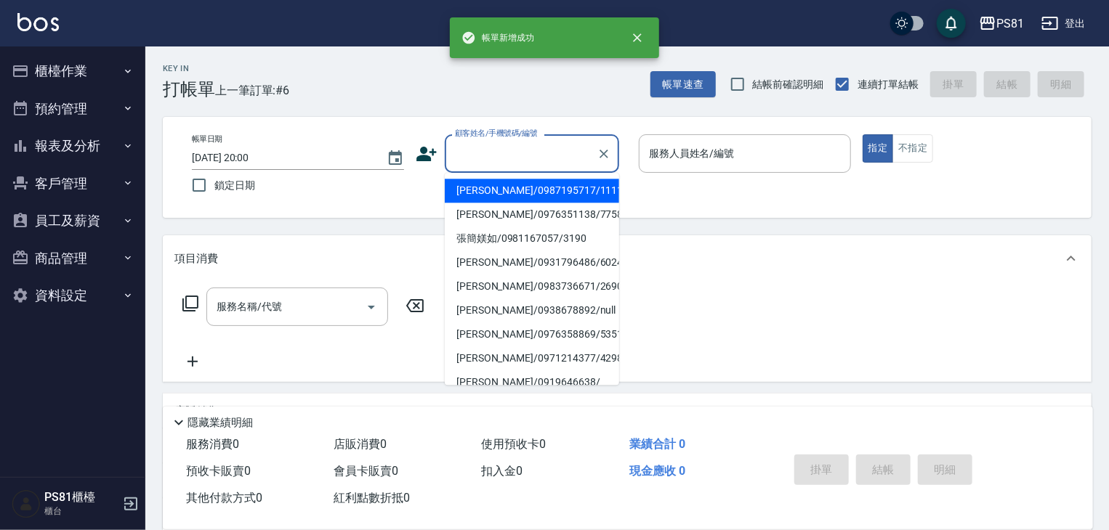
click at [489, 161] on input "顧客姓名/手機號碼/編號" at bounding box center [521, 153] width 140 height 25
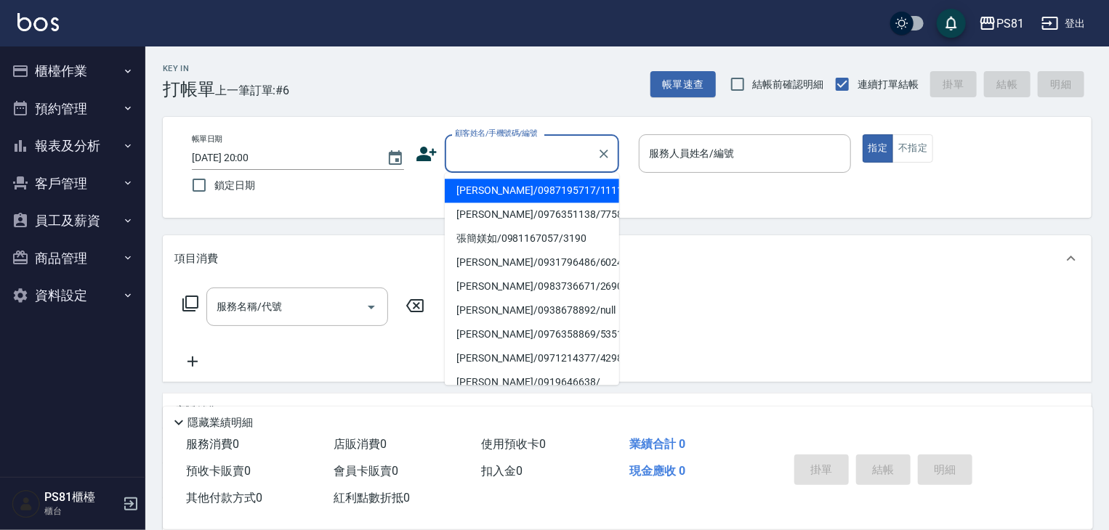
drag, startPoint x: 505, startPoint y: 190, endPoint x: 695, endPoint y: 211, distance: 191.6
click at [517, 193] on li "[PERSON_NAME]/0987195717/111111" at bounding box center [532, 191] width 174 height 24
type input "[PERSON_NAME]/0987195717/111111"
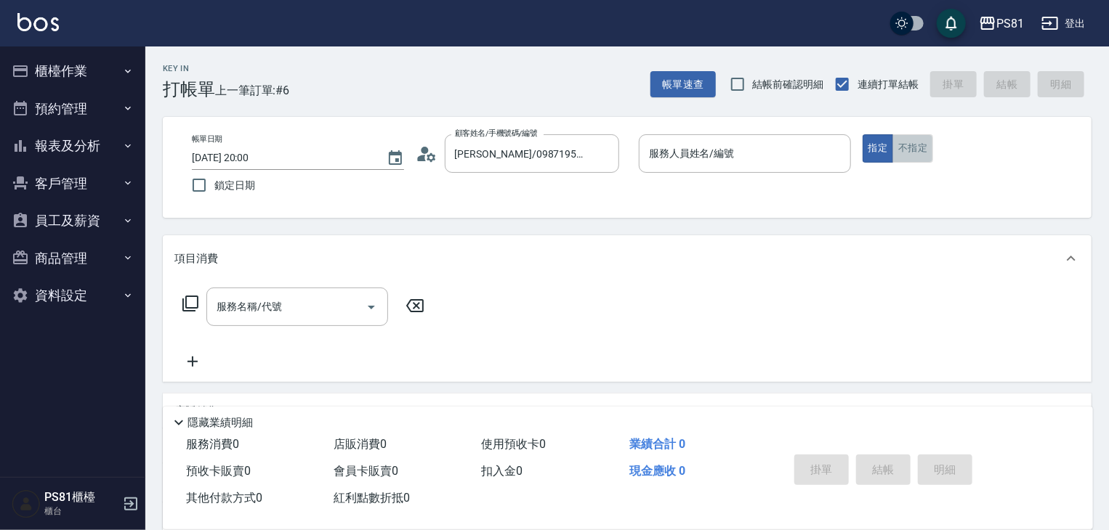
click at [931, 149] on button "不指定" at bounding box center [912, 148] width 41 height 28
click at [913, 146] on button "不指定" at bounding box center [912, 148] width 41 height 28
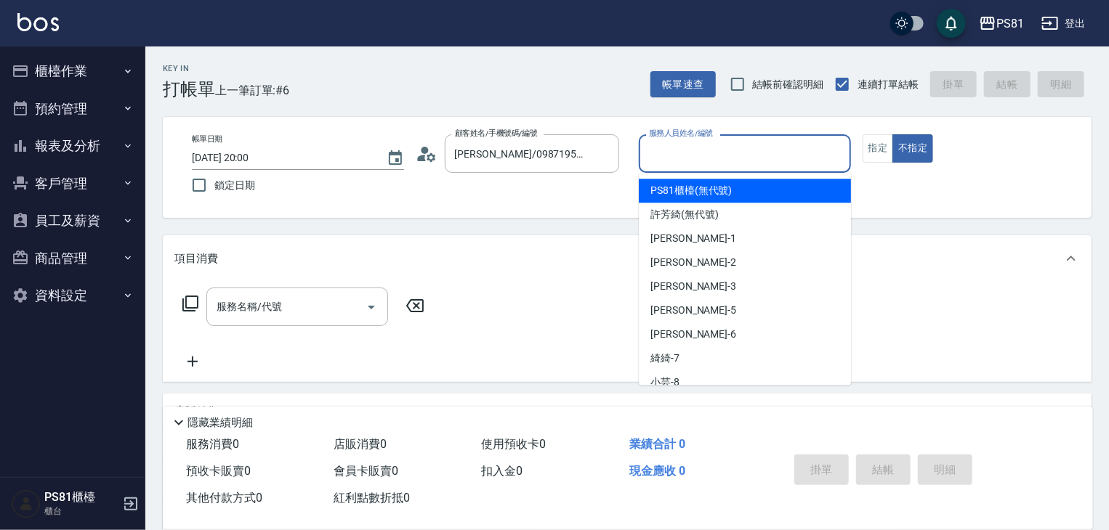
click at [735, 143] on input "服務人員姓名/編號" at bounding box center [744, 153] width 199 height 25
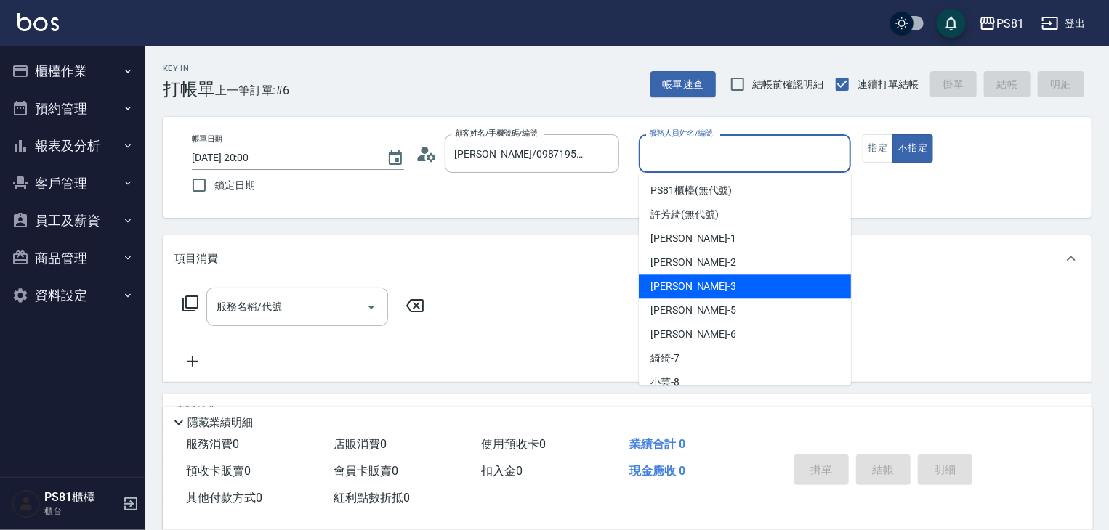
drag, startPoint x: 674, startPoint y: 281, endPoint x: 407, endPoint y: 303, distance: 267.5
click at [669, 281] on span "[PERSON_NAME] -3" at bounding box center [693, 286] width 86 height 15
type input "[PERSON_NAME]-3"
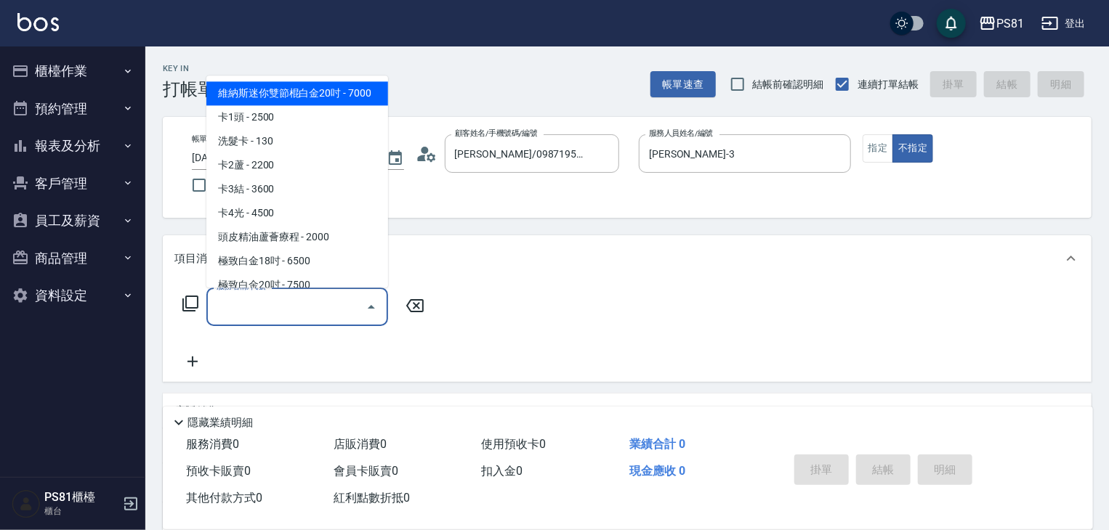
click at [274, 302] on input "服務名稱/代號" at bounding box center [286, 306] width 147 height 25
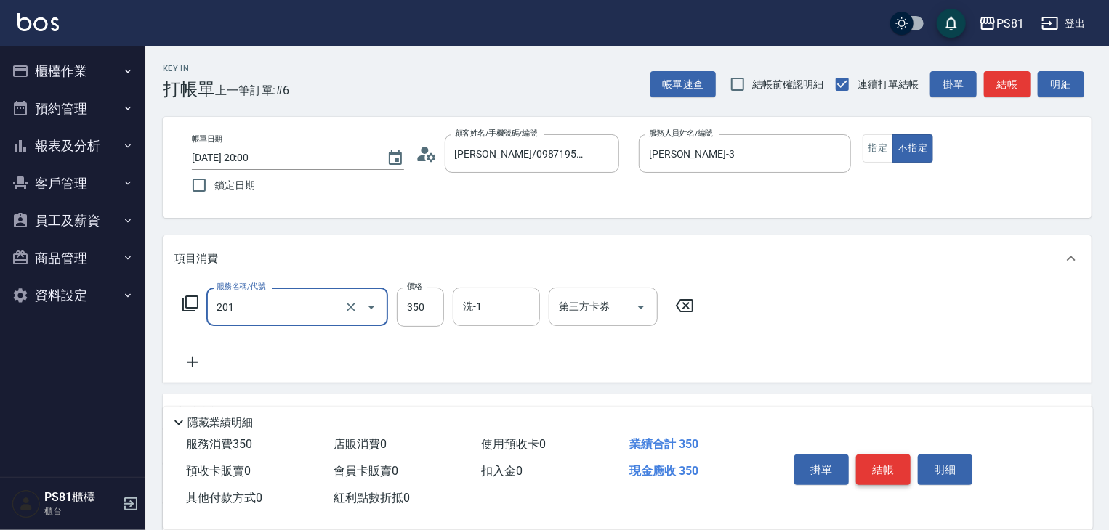
type input "洗剪350(201)"
click at [878, 455] on button "結帳" at bounding box center [883, 470] width 54 height 31
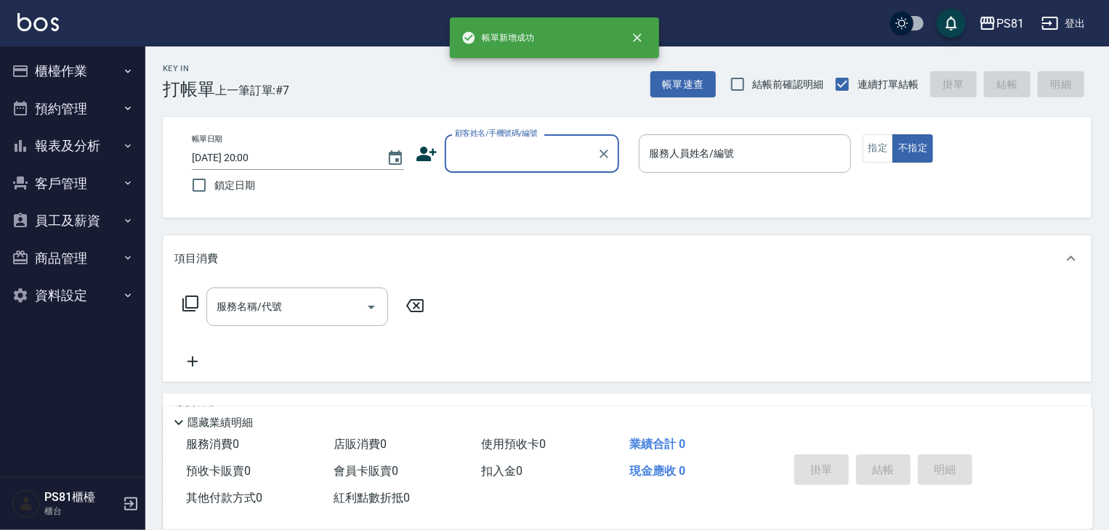
click at [485, 162] on input "顧客姓名/手機號碼/編號" at bounding box center [521, 153] width 140 height 25
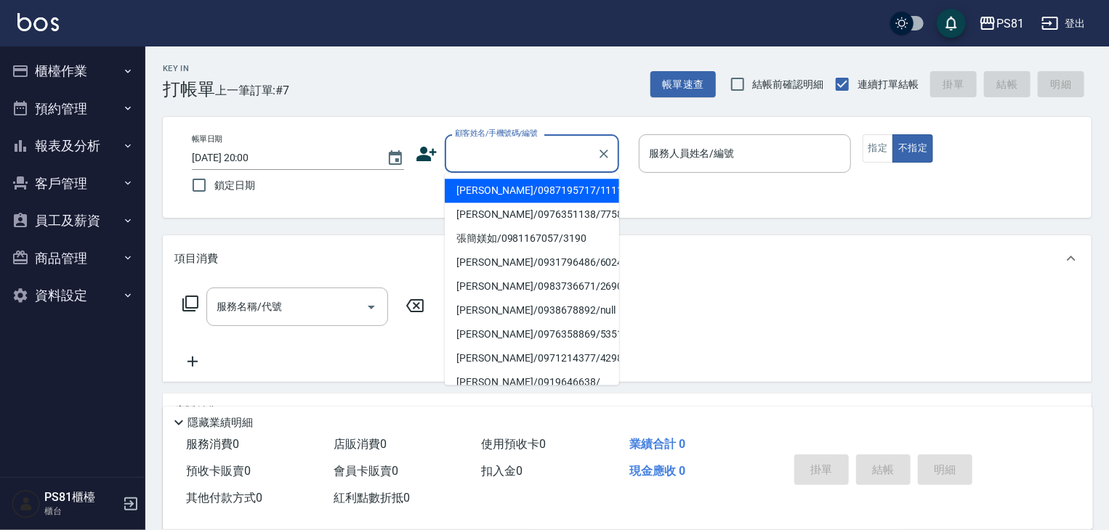
drag, startPoint x: 506, startPoint y: 200, endPoint x: 564, endPoint y: 193, distance: 57.9
click at [509, 198] on li "[PERSON_NAME]/0987195717/111111" at bounding box center [532, 191] width 174 height 24
type input "[PERSON_NAME]/0987195717/111111"
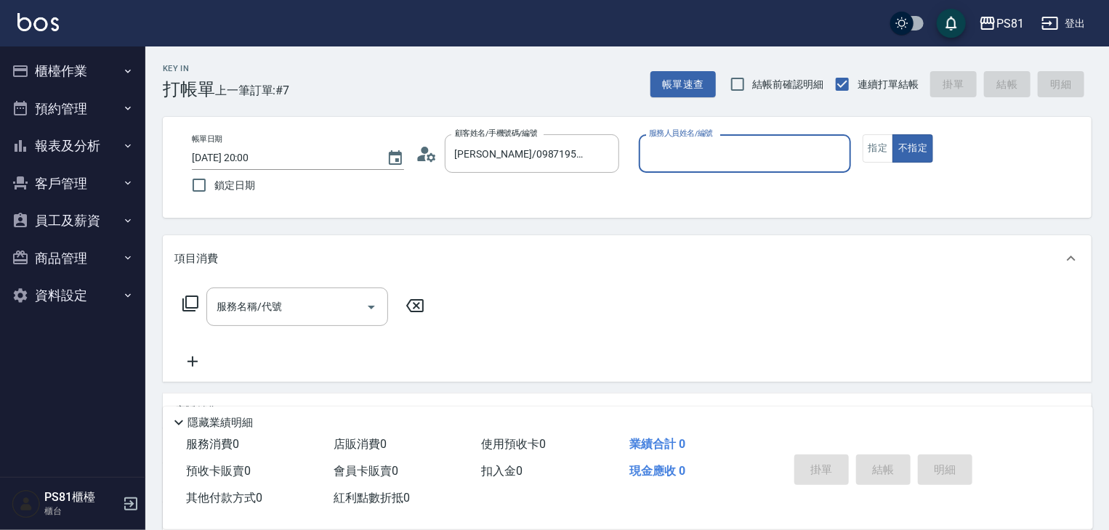
click at [673, 168] on div "服務人員姓名/編號" at bounding box center [745, 153] width 212 height 39
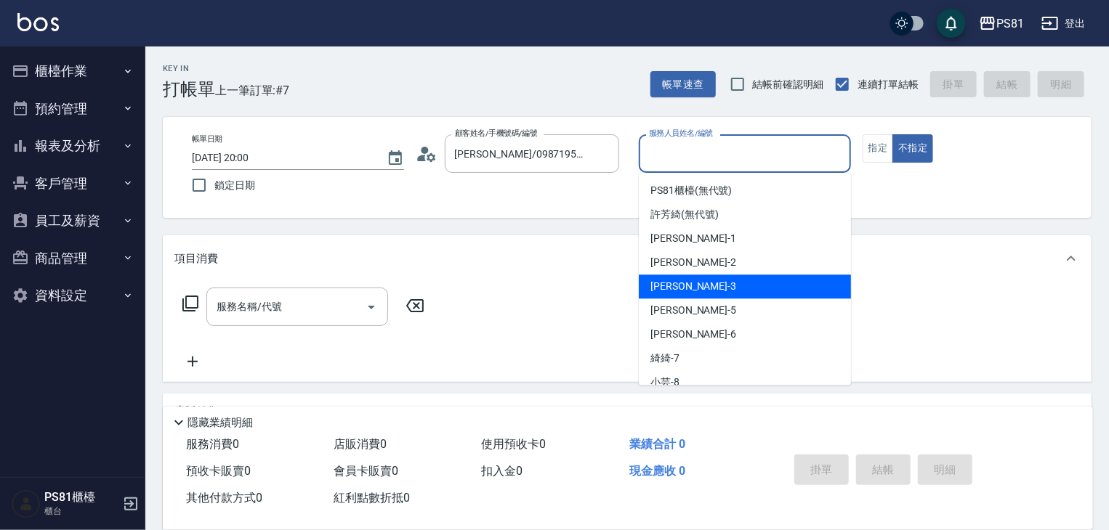
click at [693, 286] on div "[PERSON_NAME] -3" at bounding box center [745, 287] width 212 height 24
type input "[PERSON_NAME]-3"
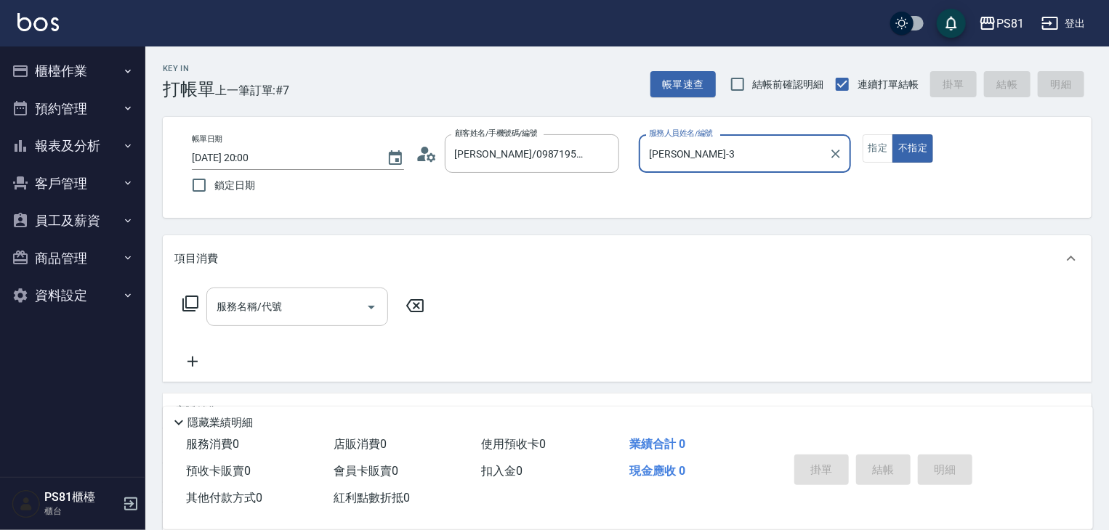
click at [346, 312] on input "服務名稱/代號" at bounding box center [286, 306] width 147 height 25
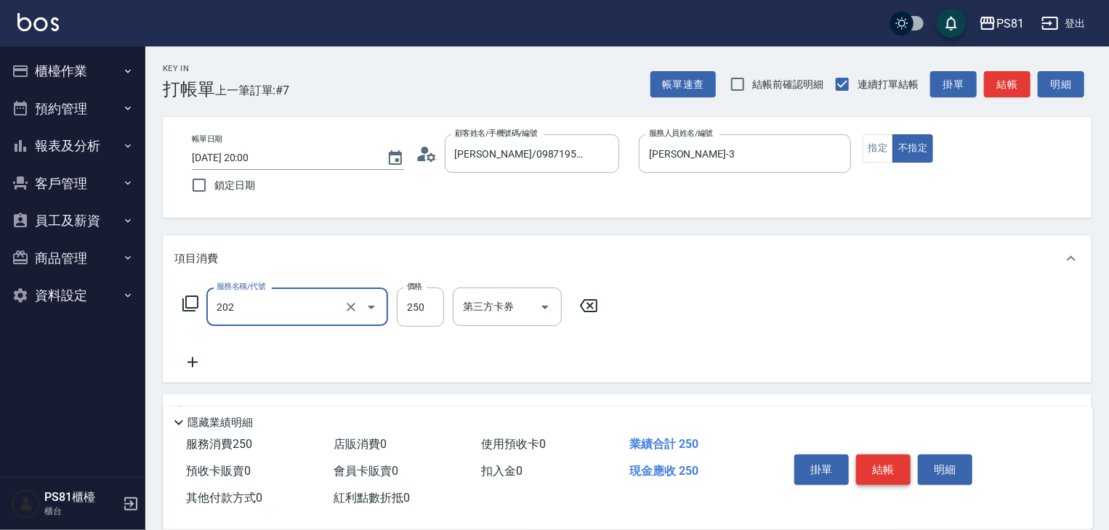
type input "單剪250(202)"
click at [866, 460] on button "結帳" at bounding box center [883, 470] width 54 height 31
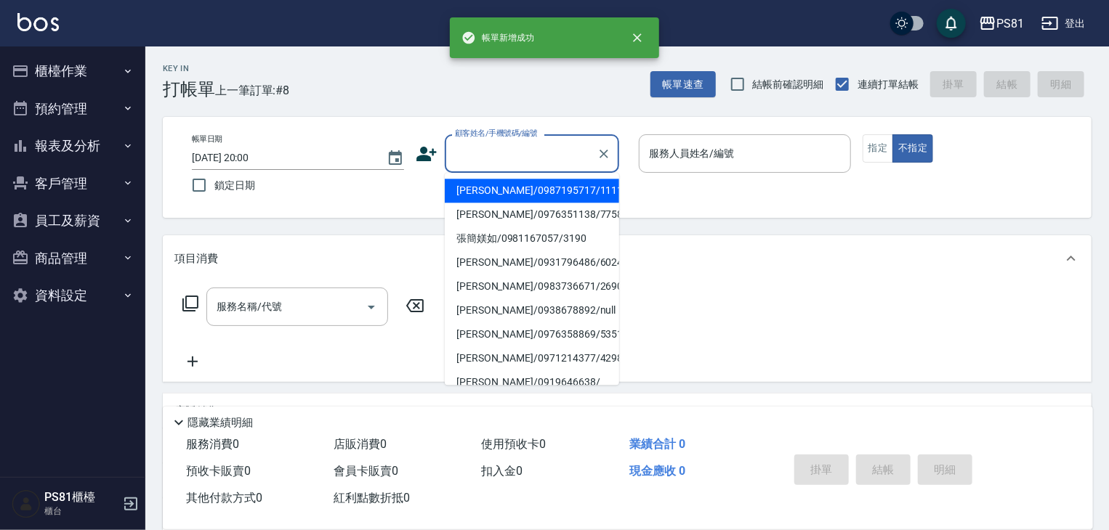
click at [506, 161] on input "顧客姓名/手機號碼/編號" at bounding box center [521, 153] width 140 height 25
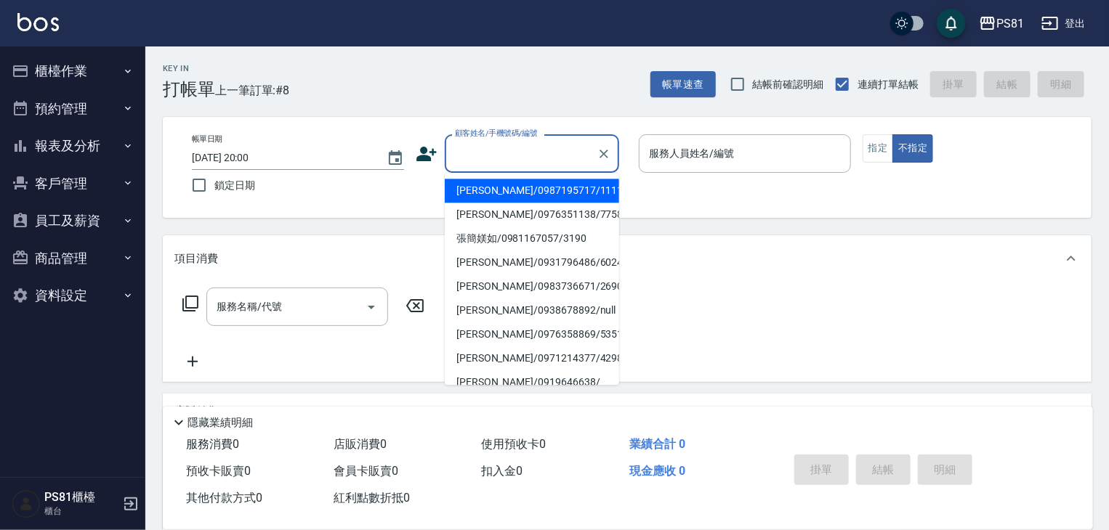
click at [515, 182] on li "[PERSON_NAME]/0987195717/111111" at bounding box center [532, 191] width 174 height 24
type input "[PERSON_NAME]/0987195717/111111"
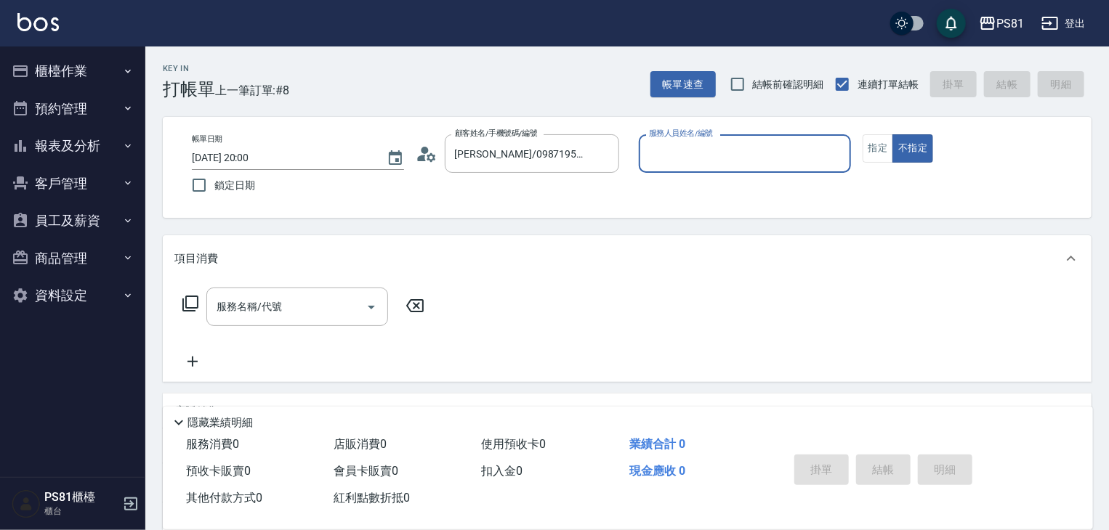
click at [739, 145] on input "服務人員姓名/編號" at bounding box center [744, 153] width 199 height 25
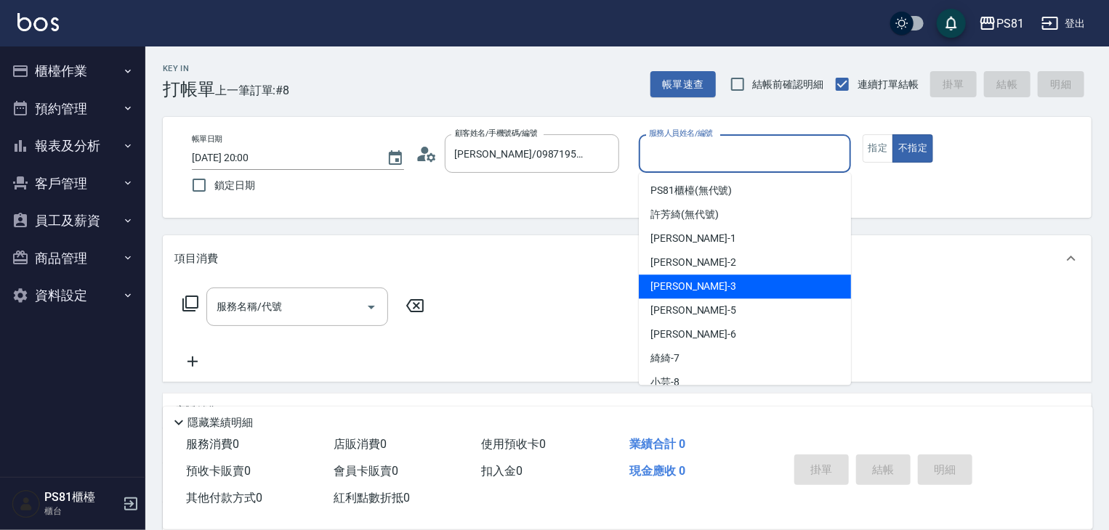
click at [708, 289] on div "[PERSON_NAME] -3" at bounding box center [745, 287] width 212 height 24
type input "[PERSON_NAME]-3"
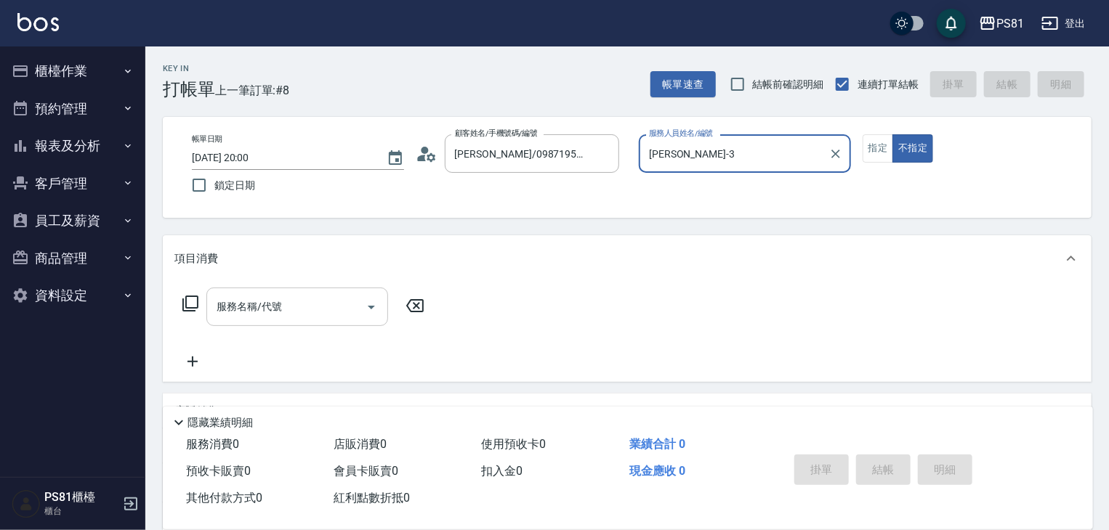
click at [342, 297] on input "服務名稱/代號" at bounding box center [286, 306] width 147 height 25
drag, startPoint x: 830, startPoint y: 210, endPoint x: 812, endPoint y: 181, distance: 34.3
click at [830, 209] on div "帳單日期 [DATE] 20:00 鎖定日期 顧客姓名/手機號碼/編號 [PERSON_NAME]/0987195717/111111 顧客姓名/手機號碼/編…" at bounding box center [627, 167] width 929 height 101
click at [553, 152] on input "[PERSON_NAME]/0987195717/111111" at bounding box center [521, 153] width 140 height 25
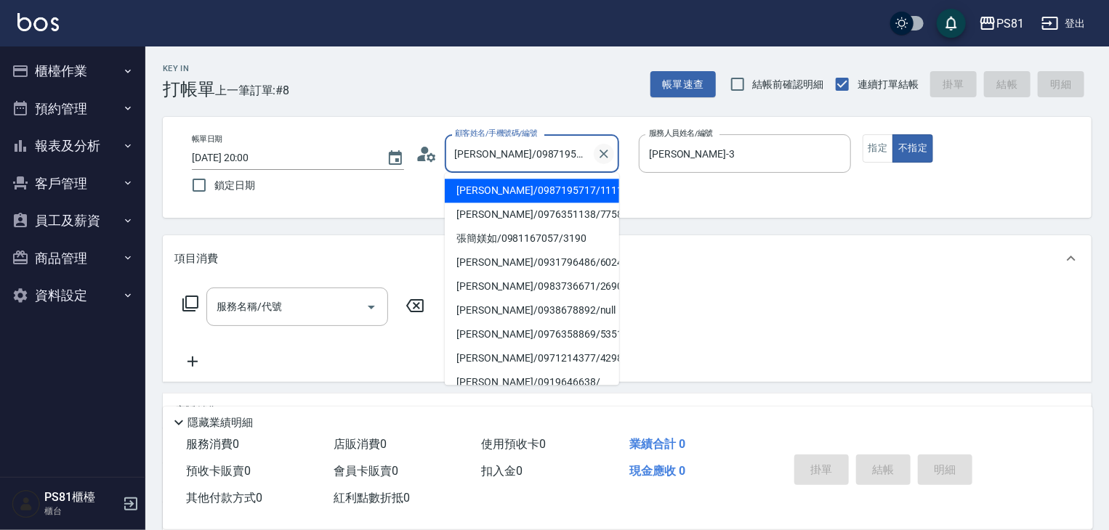
click at [606, 147] on icon "Clear" at bounding box center [604, 154] width 15 height 15
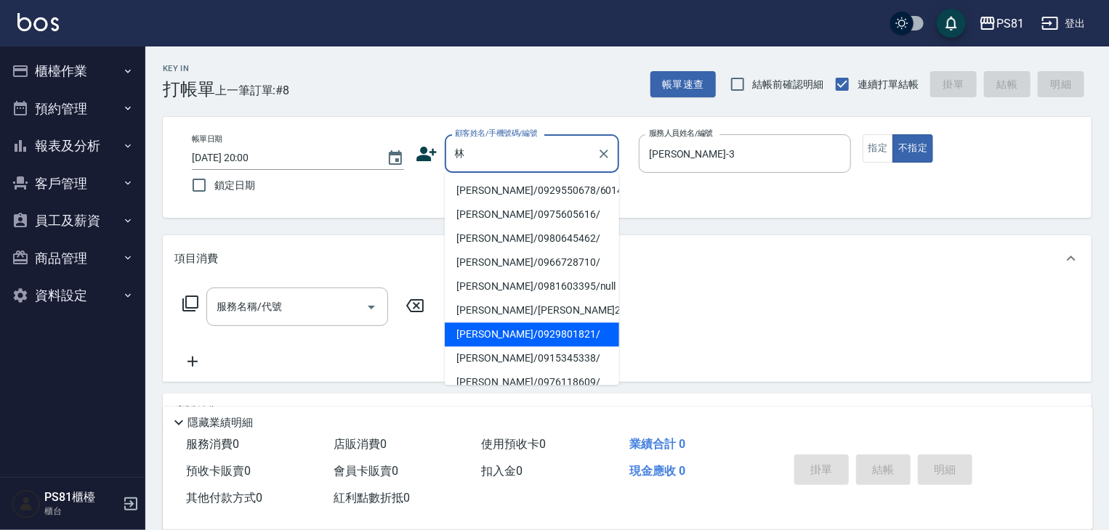
click at [479, 335] on li "[PERSON_NAME]/0929801821/" at bounding box center [532, 335] width 174 height 24
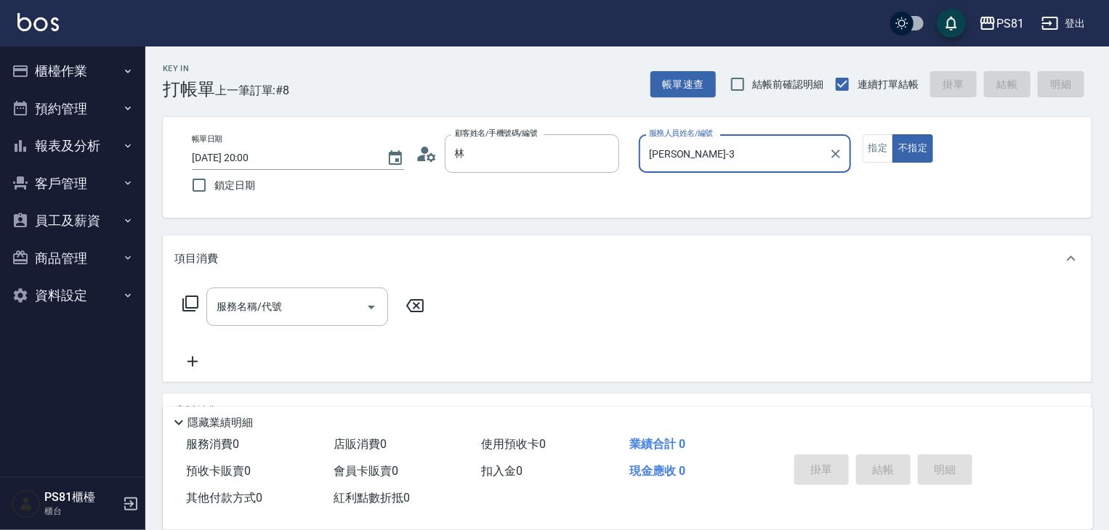
type input "[PERSON_NAME]/0929801821/"
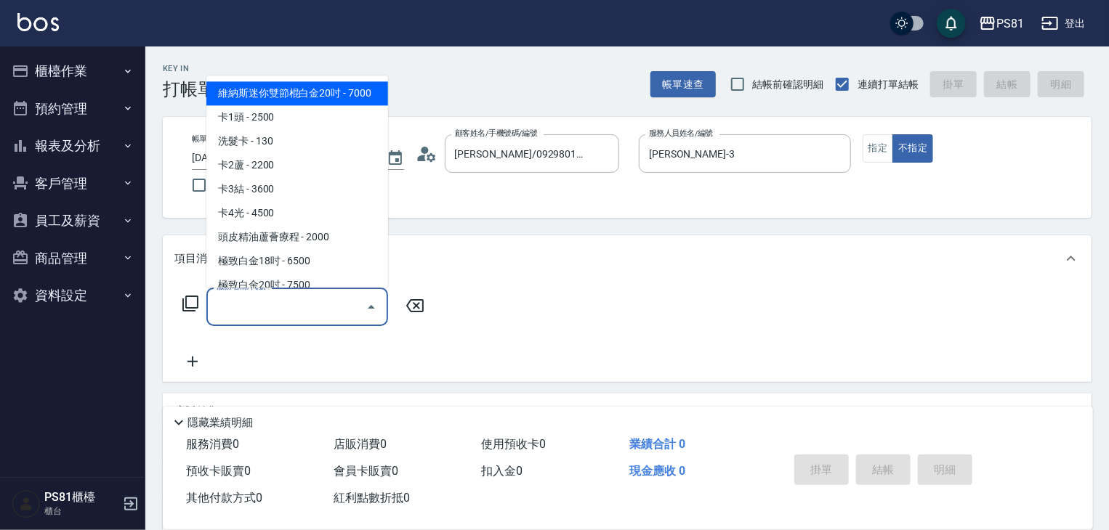
click at [272, 319] on input "服務名稱/代號" at bounding box center [286, 306] width 147 height 25
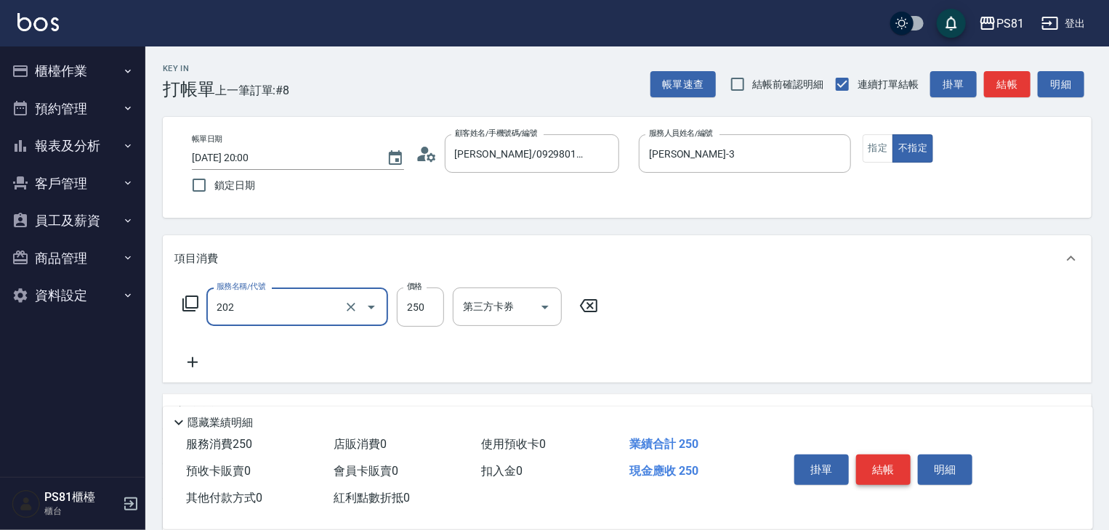
type input "單剪250(202)"
click at [887, 463] on button "結帳" at bounding box center [883, 470] width 54 height 31
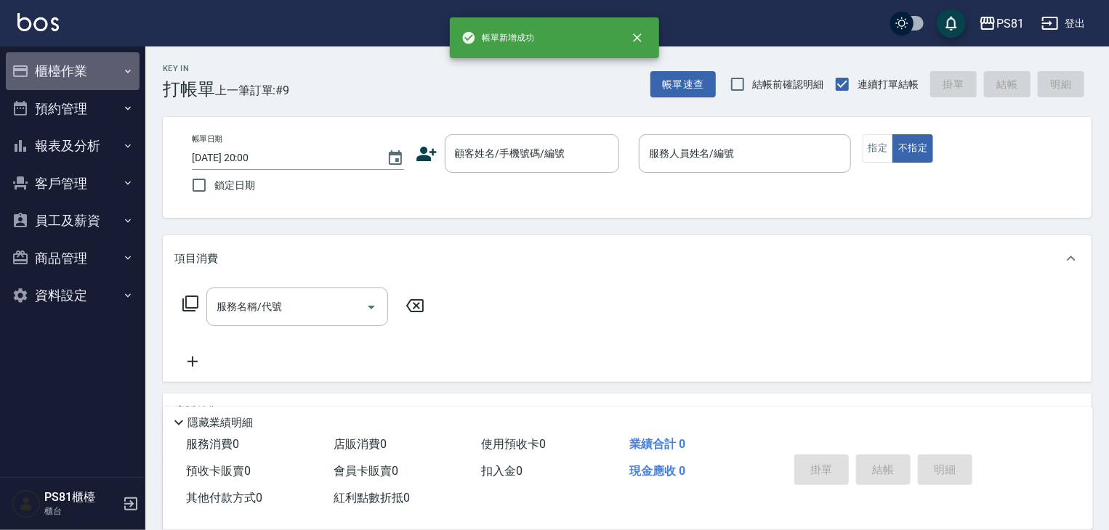
click at [84, 65] on button "櫃檯作業" at bounding box center [73, 71] width 134 height 38
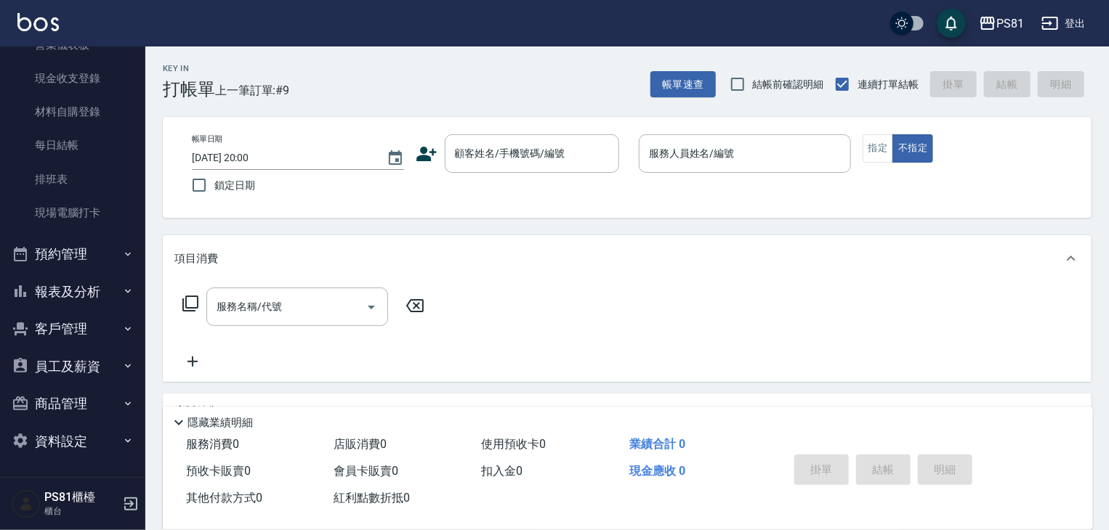
click at [110, 262] on button "預約管理" at bounding box center [73, 254] width 134 height 38
click at [119, 273] on button "報表及分析" at bounding box center [73, 292] width 134 height 38
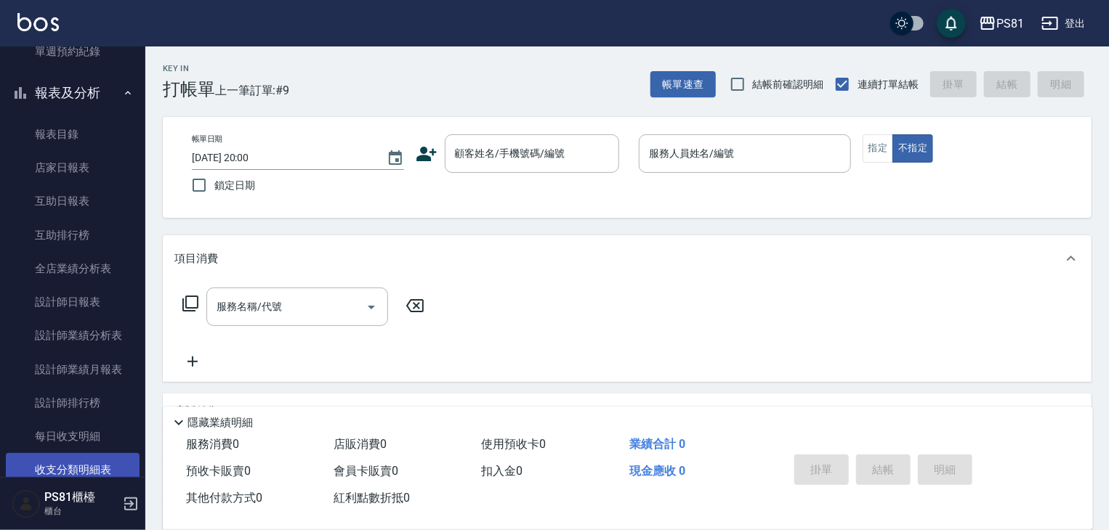
scroll to position [695, 0]
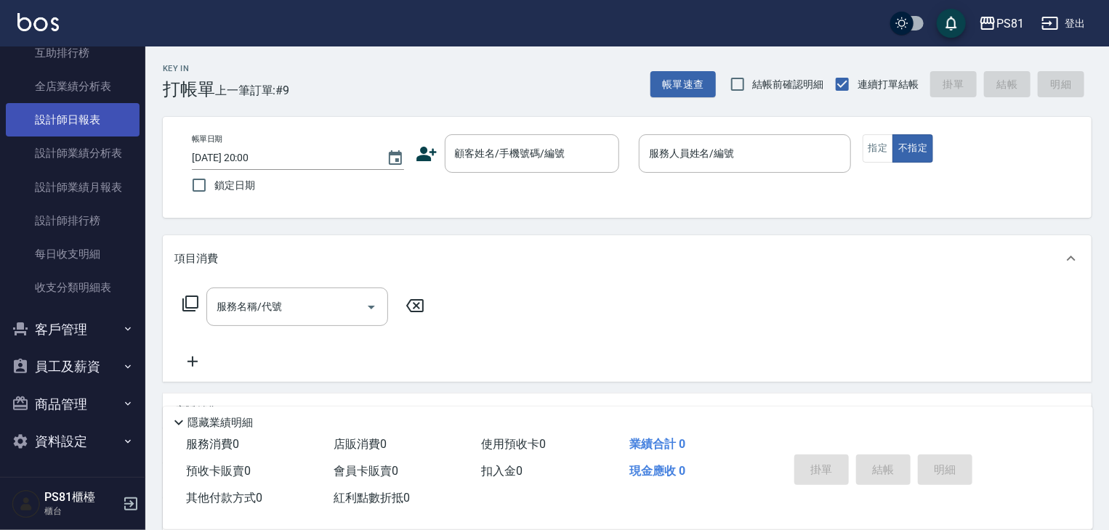
click at [76, 118] on link "設計師日報表" at bounding box center [73, 119] width 134 height 33
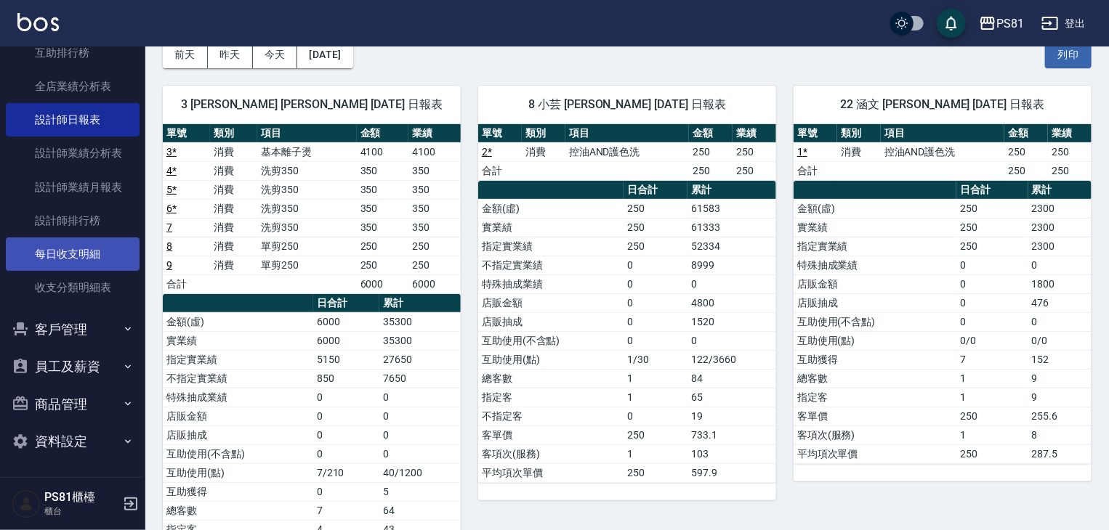
scroll to position [191, 0]
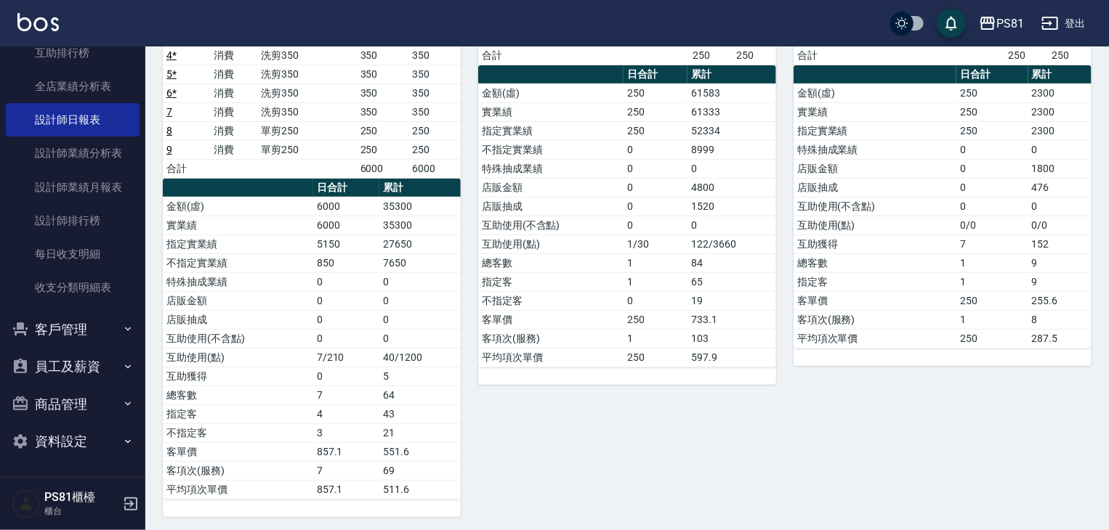
drag, startPoint x: 119, startPoint y: 304, endPoint x: 132, endPoint y: 352, distance: 49.5
click at [134, 355] on nav "櫃檯作業 打帳單 帳單列表 掛單列表 座位開單 營業儀表板 現金收支登錄 材料自購登錄 每日結帳 排班表 現場電腦打卡 預約管理 預約管理 單日預約紀錄 單週…" at bounding box center [72, 262] width 145 height 431
click at [110, 329] on button "客戶管理" at bounding box center [73, 330] width 134 height 38
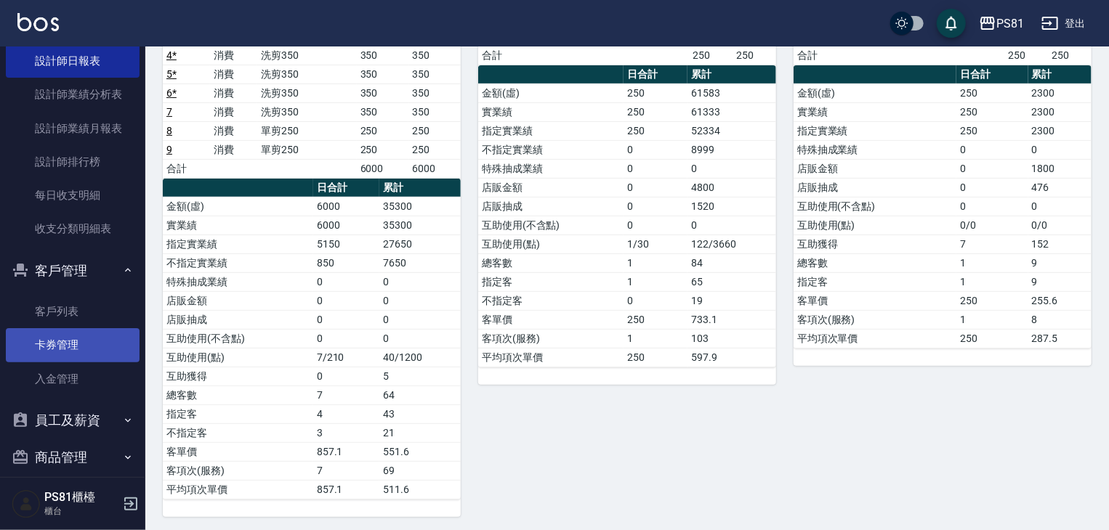
scroll to position [808, 0]
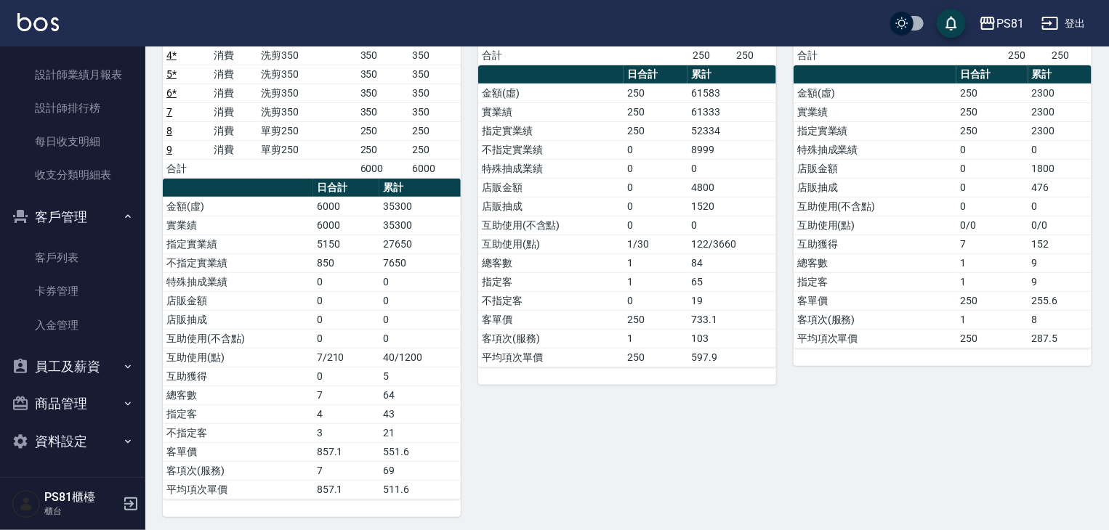
click at [49, 368] on button "員工及薪資" at bounding box center [73, 367] width 134 height 38
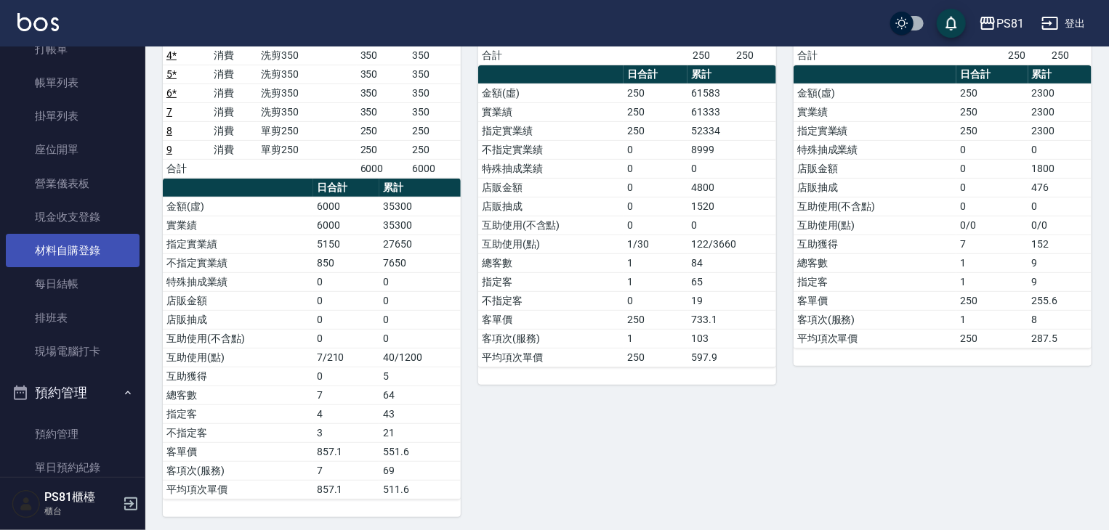
scroll to position [54, 0]
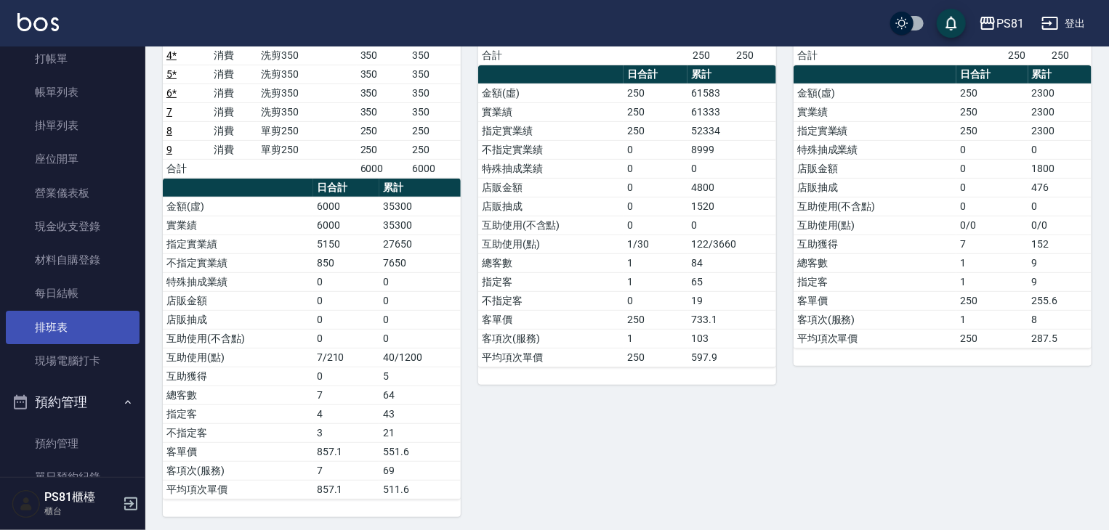
click at [73, 312] on link "排班表" at bounding box center [73, 327] width 134 height 33
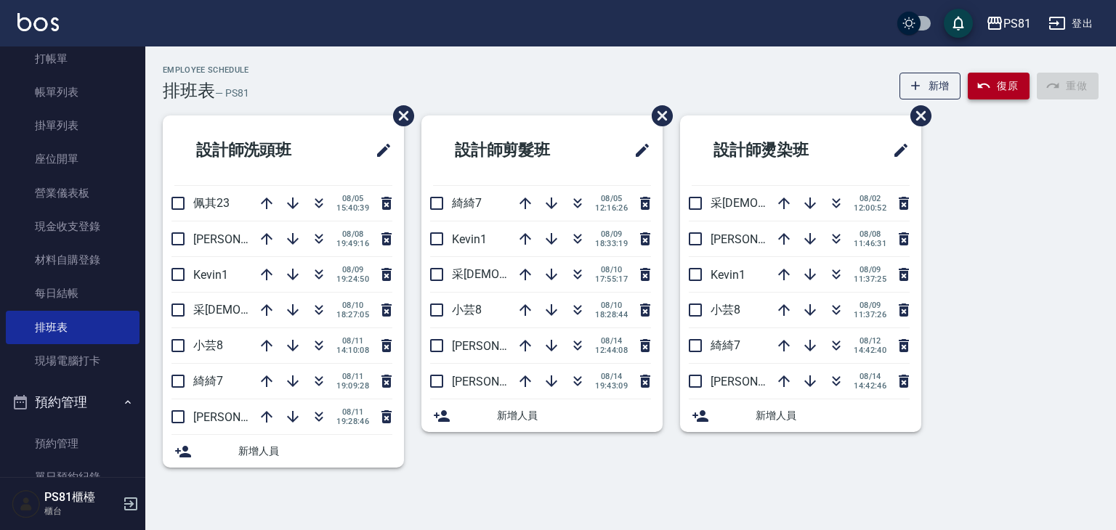
click at [999, 81] on button "復原" at bounding box center [999, 86] width 62 height 27
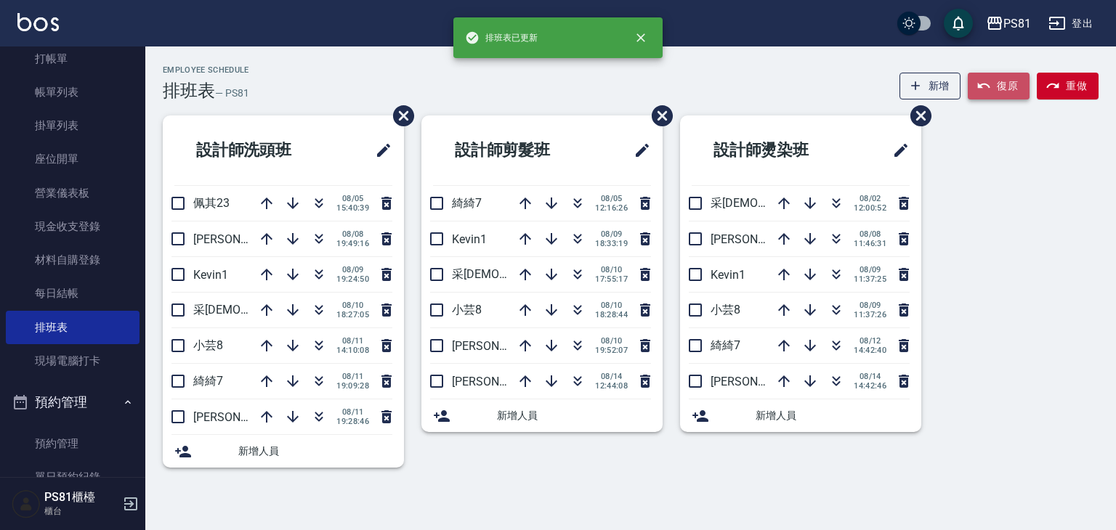
click at [999, 81] on button "復原" at bounding box center [999, 86] width 62 height 27
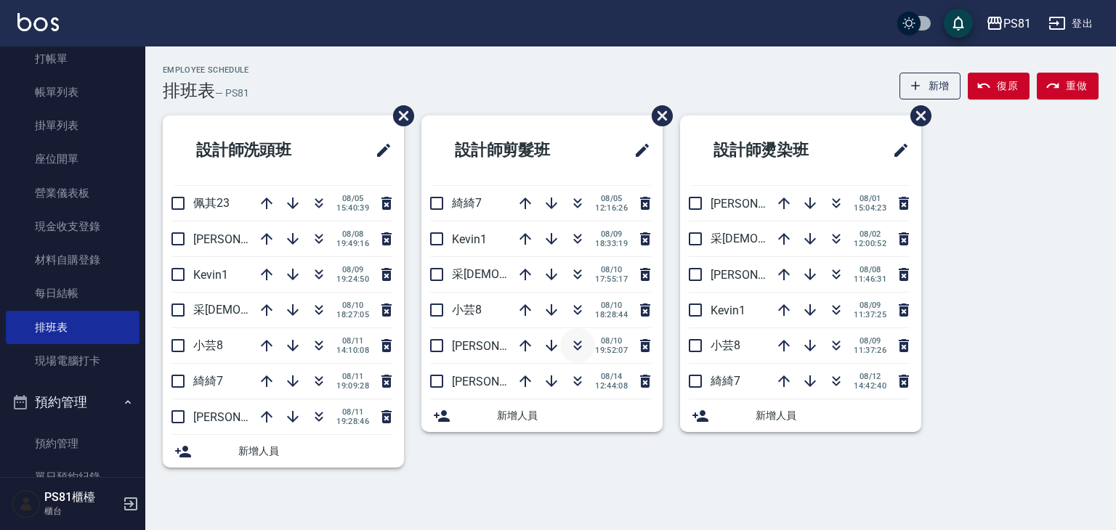
click at [582, 341] on icon "button" at bounding box center [577, 345] width 17 height 17
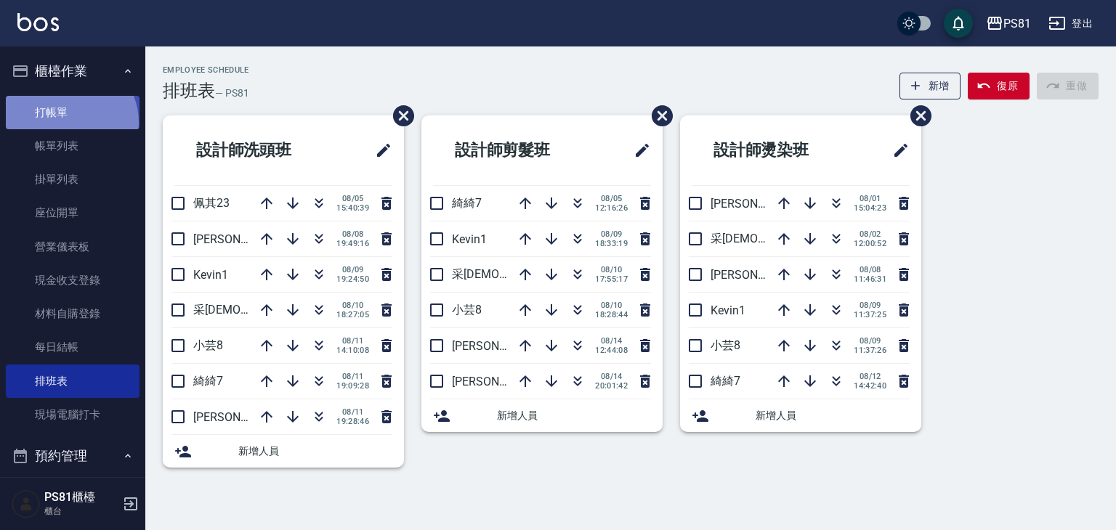
click at [67, 121] on link "打帳單" at bounding box center [73, 112] width 134 height 33
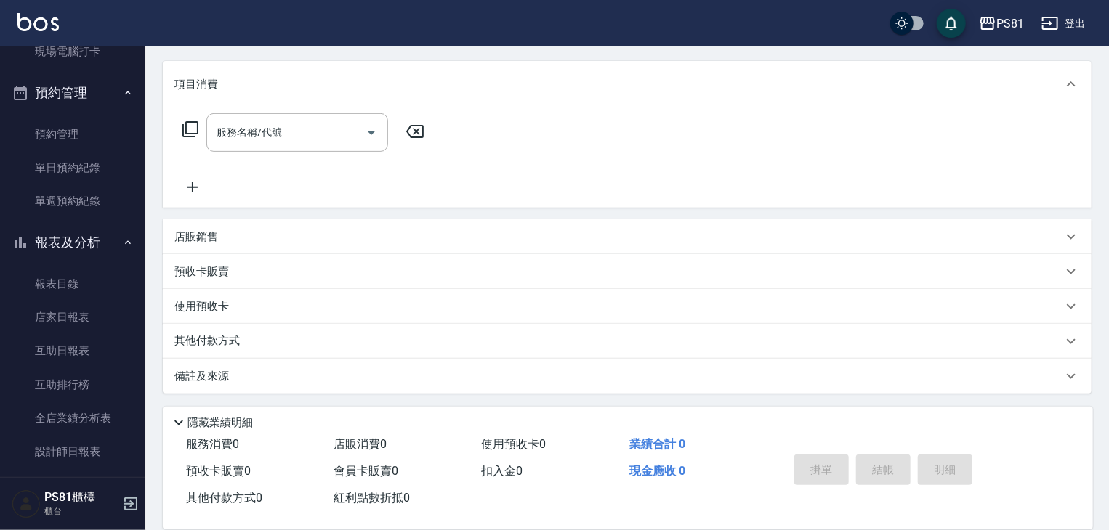
scroll to position [176, 0]
click at [101, 442] on link "設計師日報表" at bounding box center [73, 451] width 134 height 33
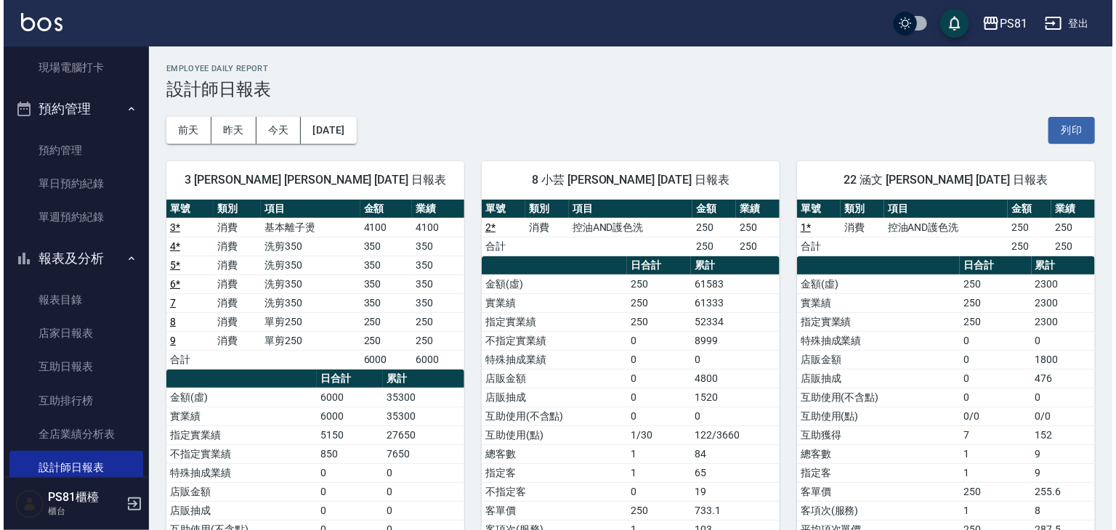
scroll to position [218, 0]
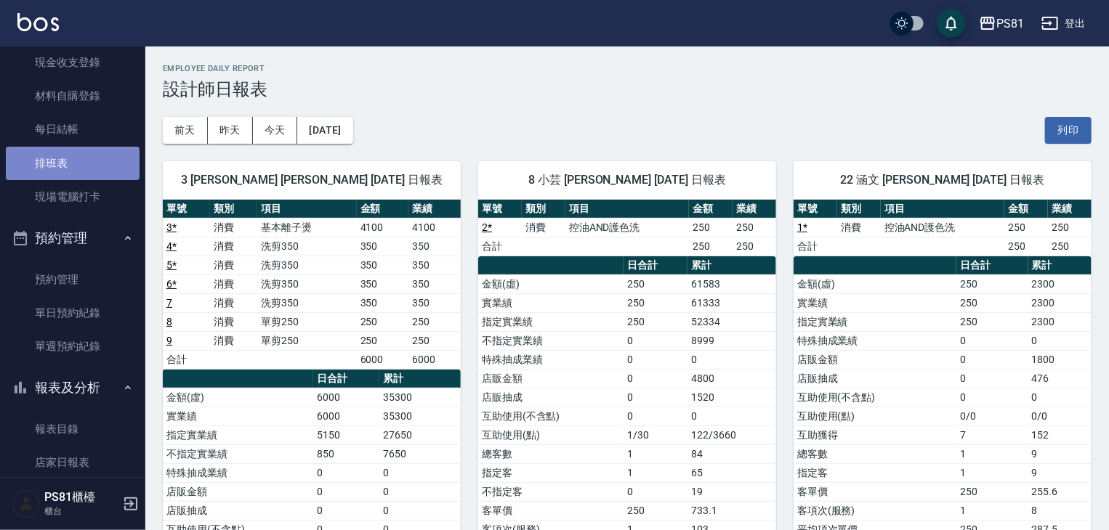
click at [80, 153] on link "排班表" at bounding box center [73, 163] width 134 height 33
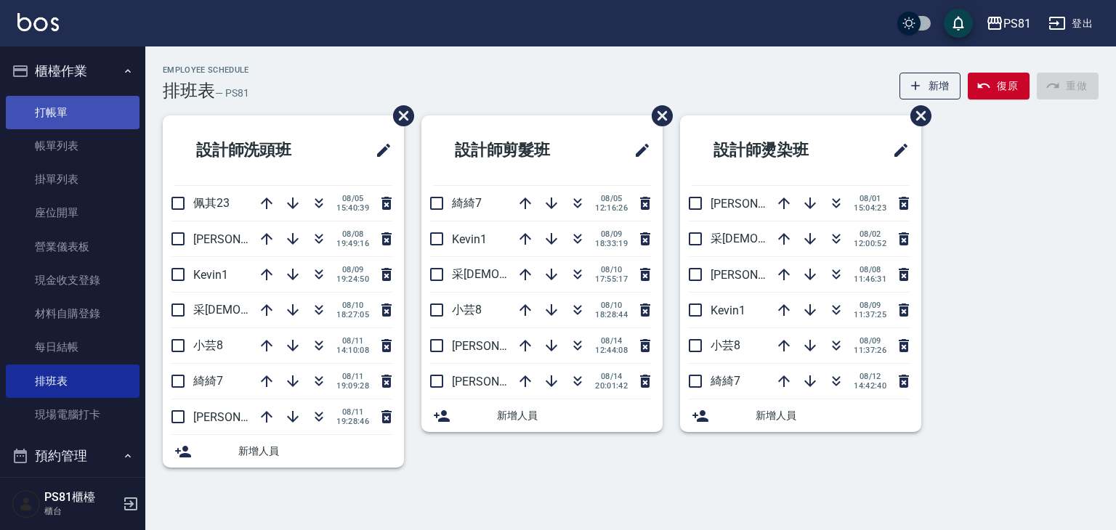
click at [76, 111] on link "打帳單" at bounding box center [73, 112] width 134 height 33
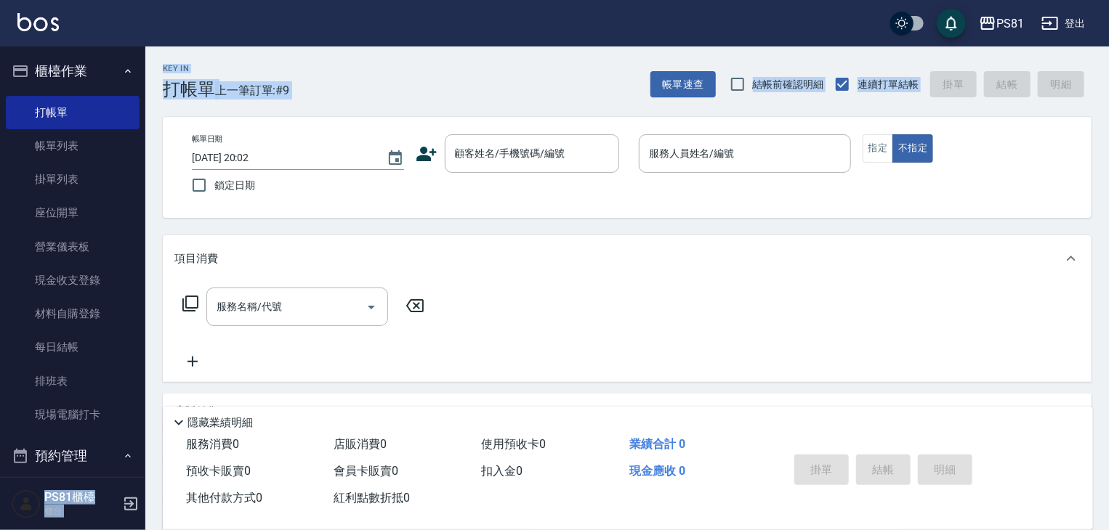
drag, startPoint x: 1099, startPoint y: 28, endPoint x: 1109, endPoint y: 39, distance: 14.9
click at [1109, 39] on html "PS81 登出 櫃檯作業 打帳單 帳單列表 掛單列表 座位開單 營業儀表板 現金收支登錄 材料自購登錄 每日結帳 排班表 現場電腦打卡 預約管理 預約管理 單…" at bounding box center [554, 353] width 1109 height 706
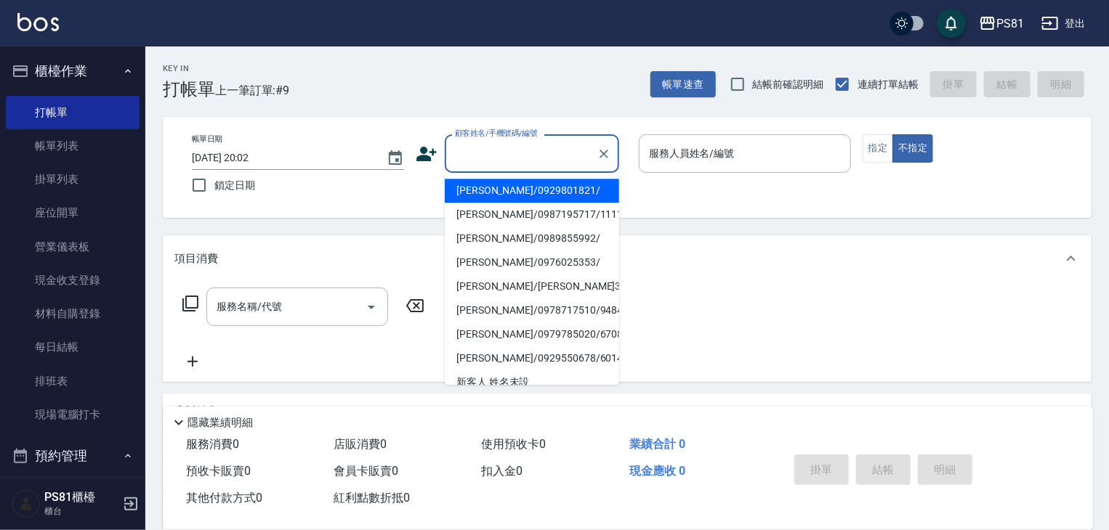
click at [529, 149] on input "顧客姓名/手機號碼/編號" at bounding box center [521, 153] width 140 height 25
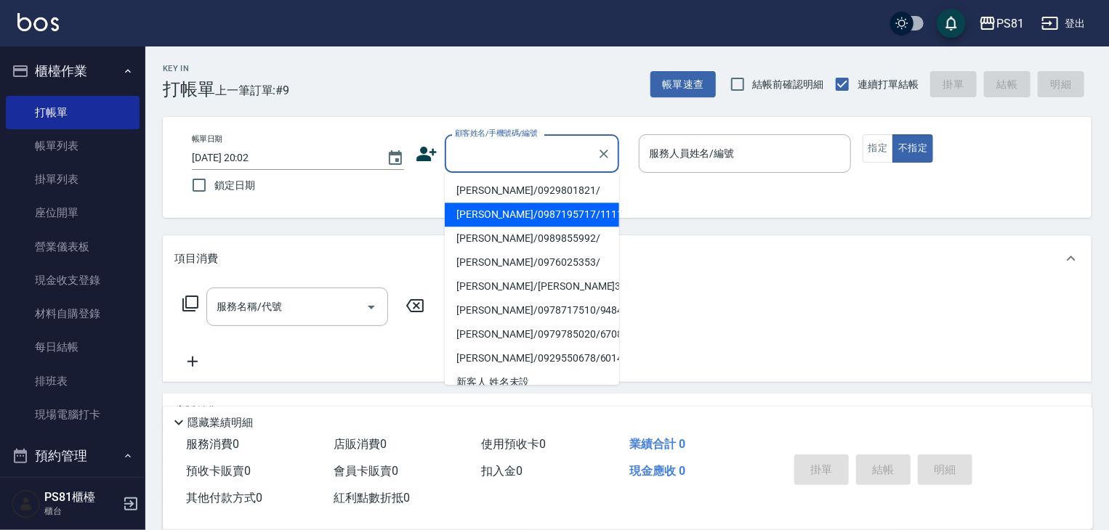
click at [493, 214] on li "[PERSON_NAME]/0987195717/111111" at bounding box center [532, 215] width 174 height 24
type input "[PERSON_NAME]/0987195717/111111"
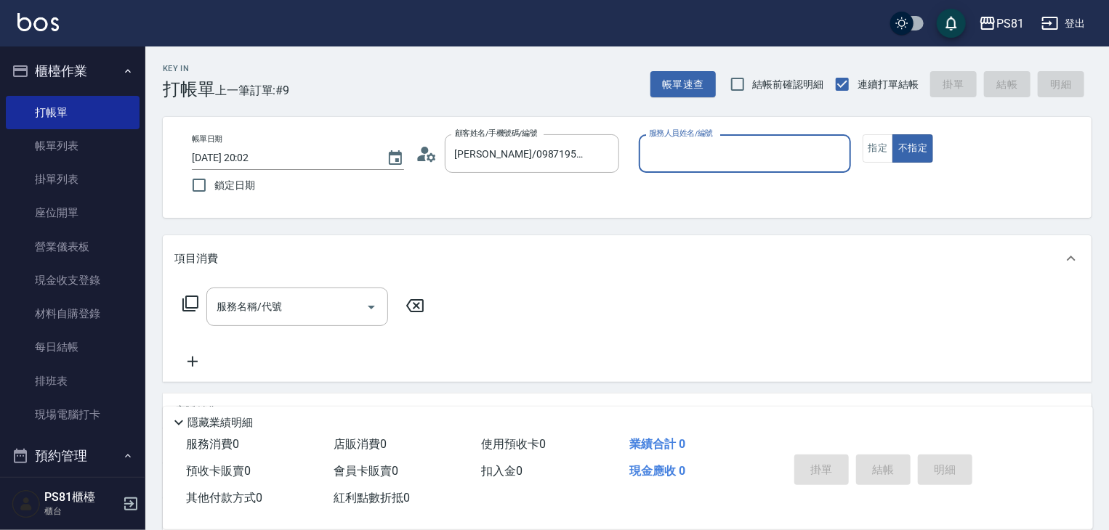
click at [753, 155] on input "服務人員姓名/編號" at bounding box center [744, 153] width 199 height 25
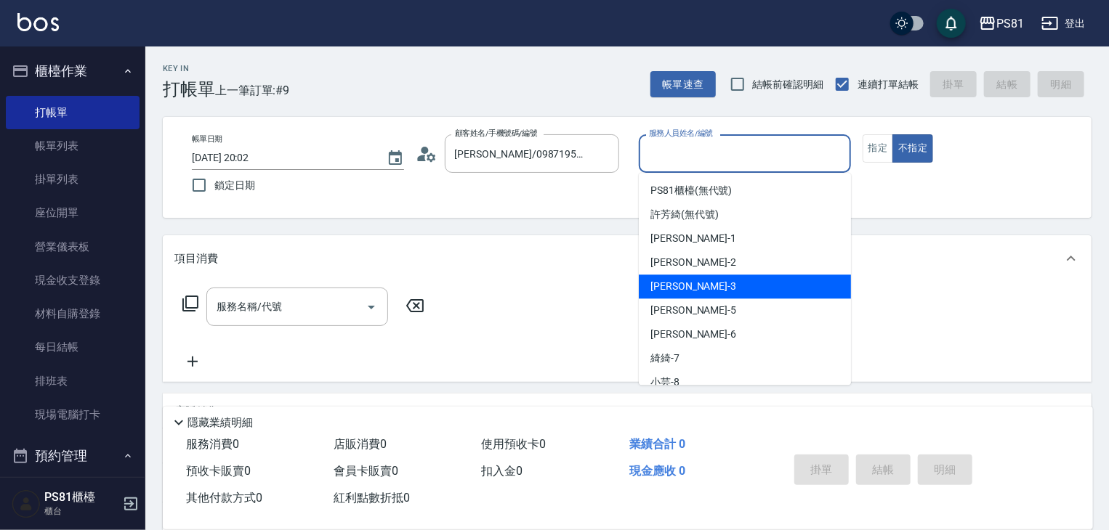
drag, startPoint x: 694, startPoint y: 294, endPoint x: 838, endPoint y: 219, distance: 163.1
click at [700, 291] on div "[PERSON_NAME] -3" at bounding box center [745, 287] width 212 height 24
type input "[PERSON_NAME]-3"
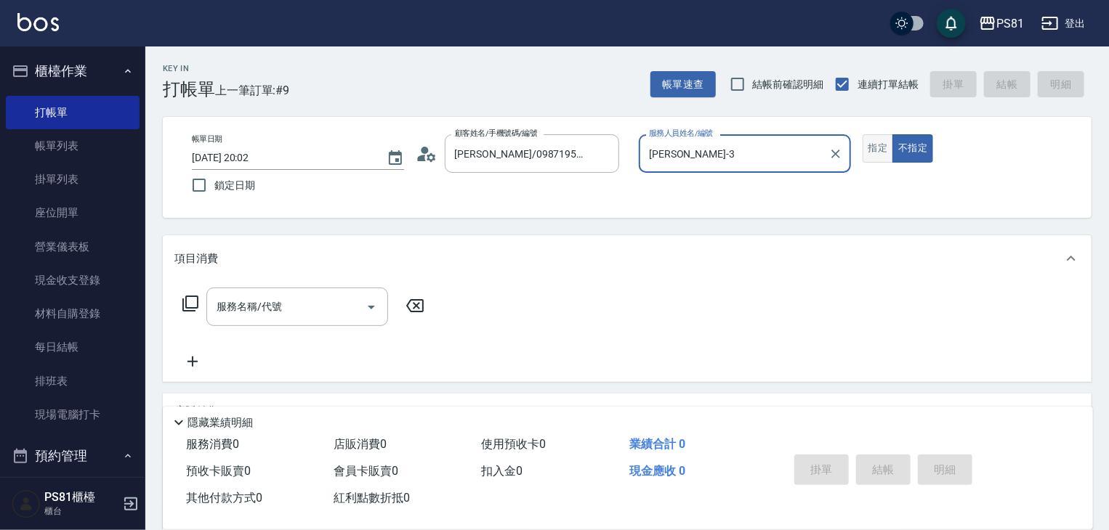
click at [877, 149] on button "指定" at bounding box center [877, 148] width 31 height 28
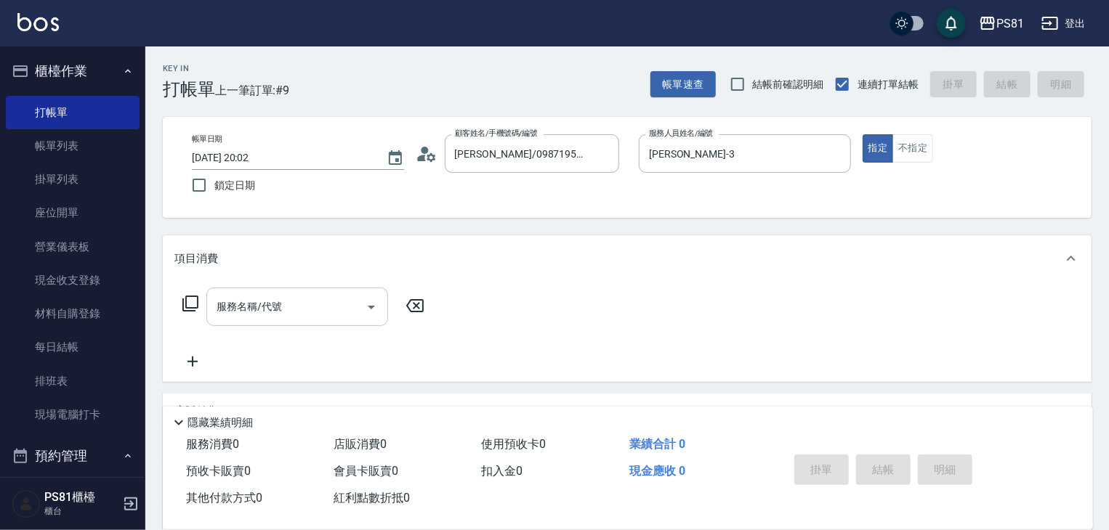
click at [294, 291] on div "服務名稱/代號" at bounding box center [297, 307] width 182 height 39
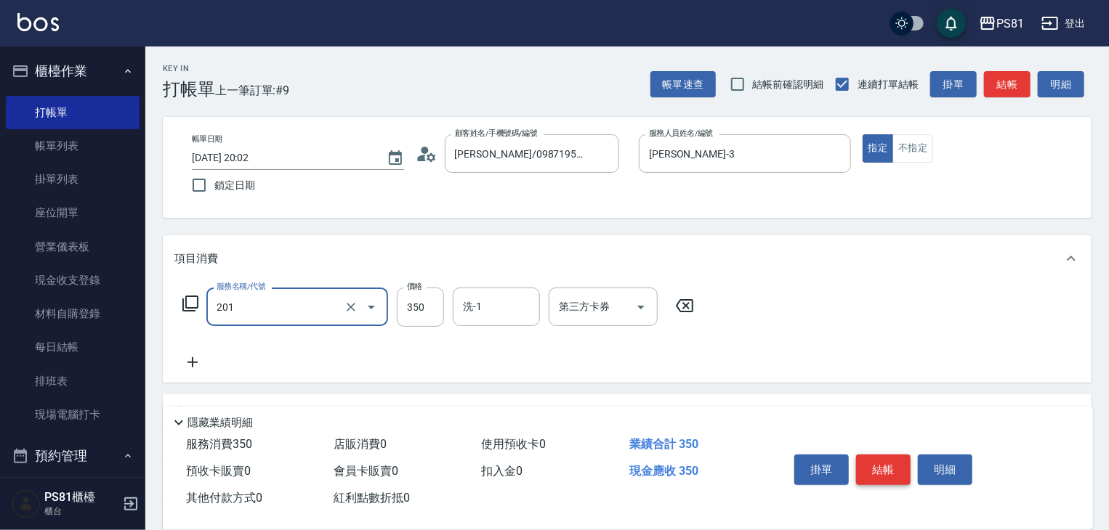
type input "洗剪350(201)"
click at [878, 466] on button "結帳" at bounding box center [883, 470] width 54 height 31
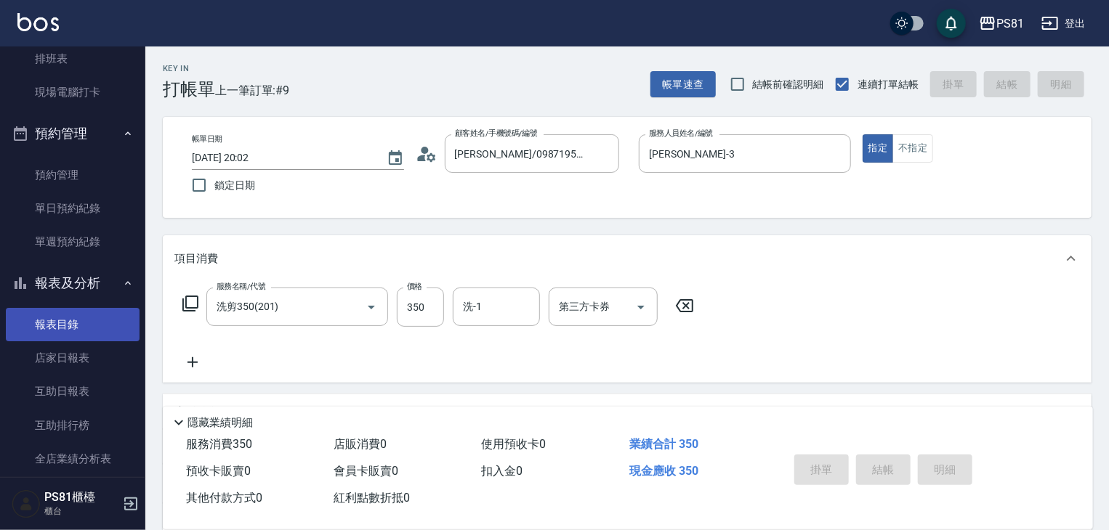
type input "[DATE] 20:32"
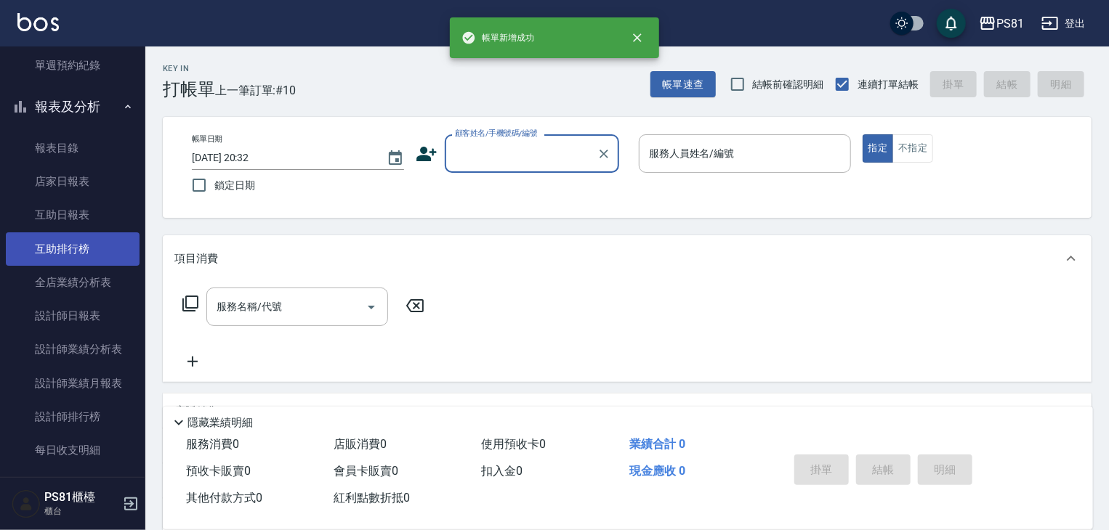
scroll to position [509, 0]
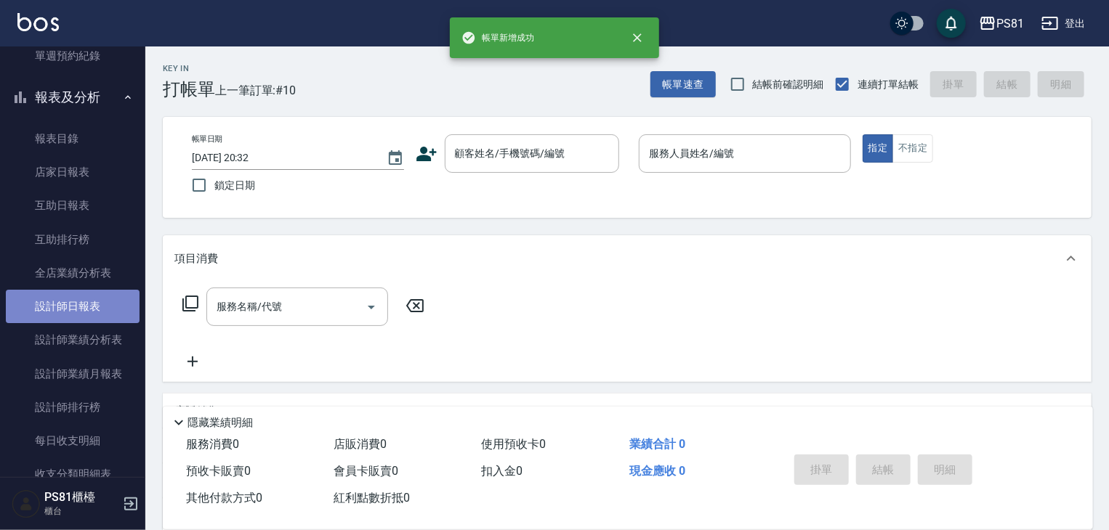
click at [73, 299] on link "設計師日報表" at bounding box center [73, 306] width 134 height 33
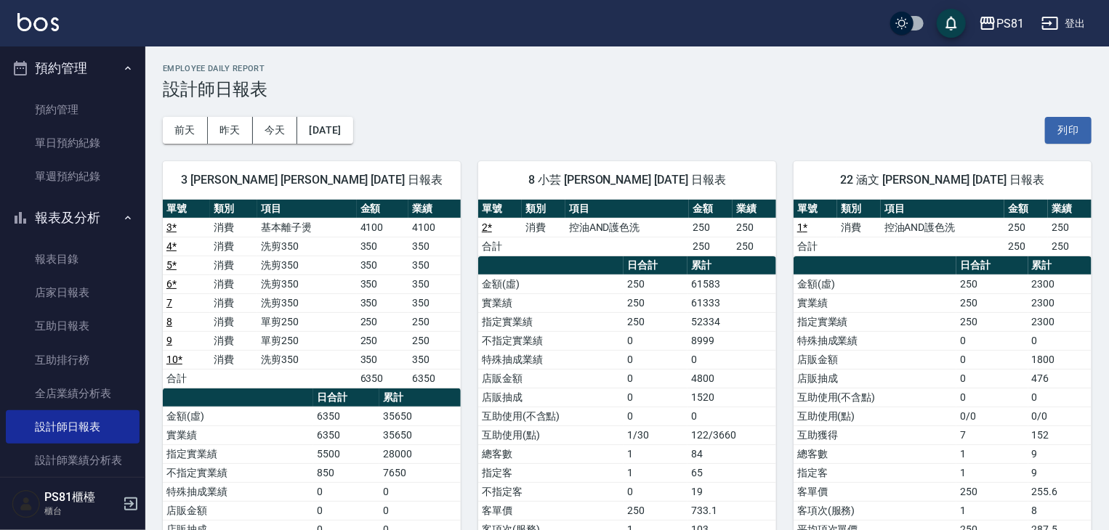
scroll to position [363, 0]
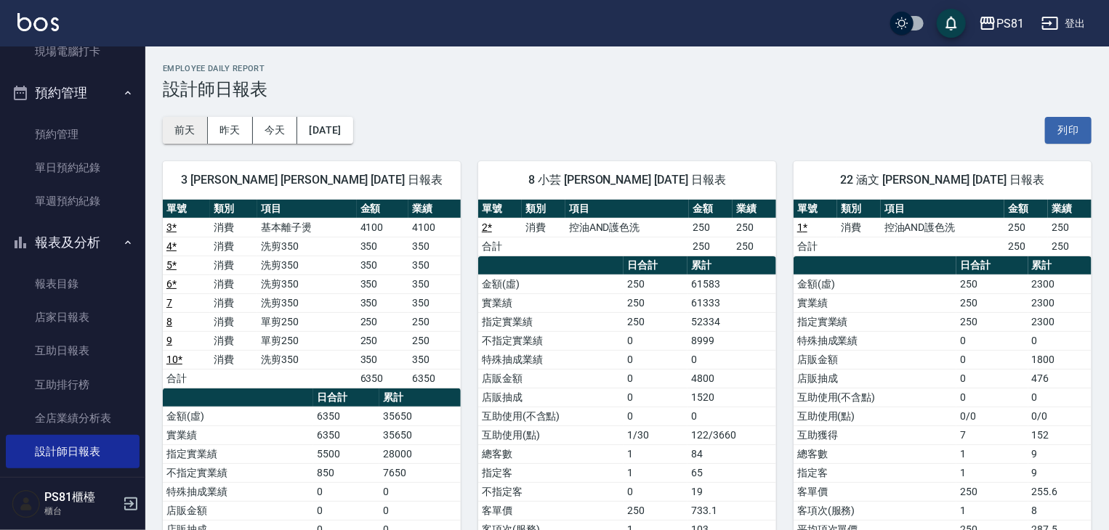
click at [183, 126] on button "前天" at bounding box center [185, 130] width 45 height 27
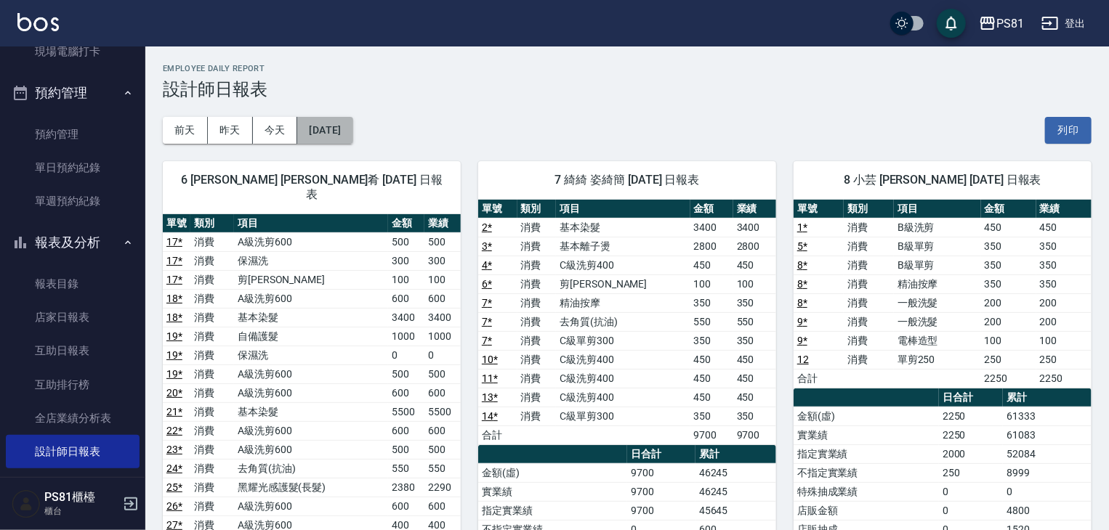
click at [329, 124] on button "[DATE]" at bounding box center [324, 130] width 55 height 27
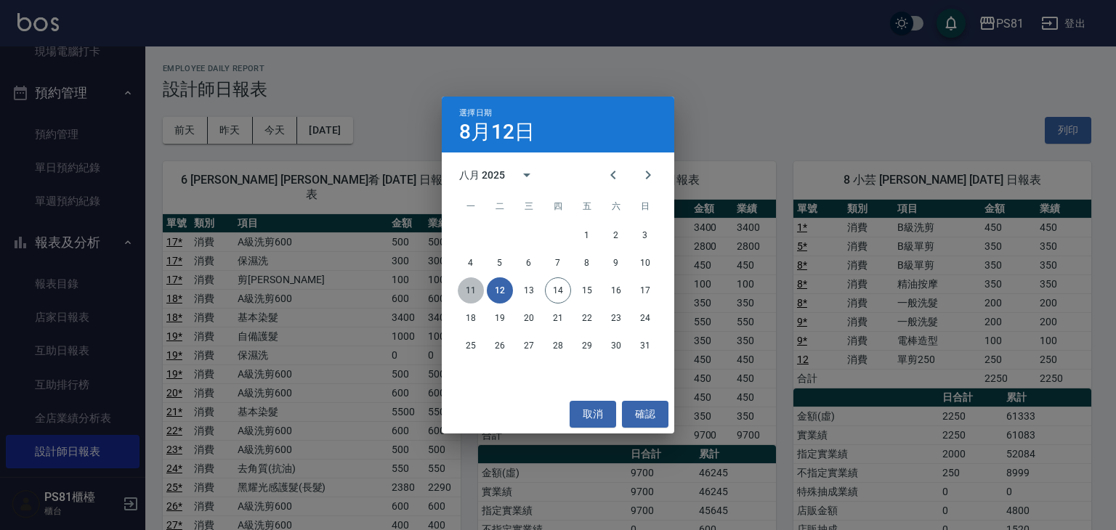
click at [468, 282] on button "11" at bounding box center [471, 291] width 26 height 26
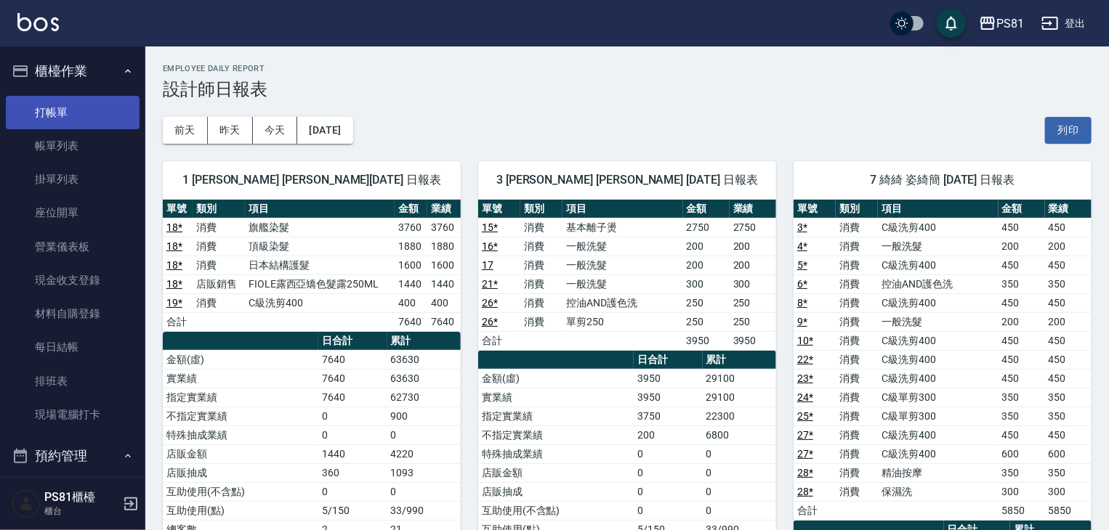
click at [81, 105] on link "打帳單" at bounding box center [73, 112] width 134 height 33
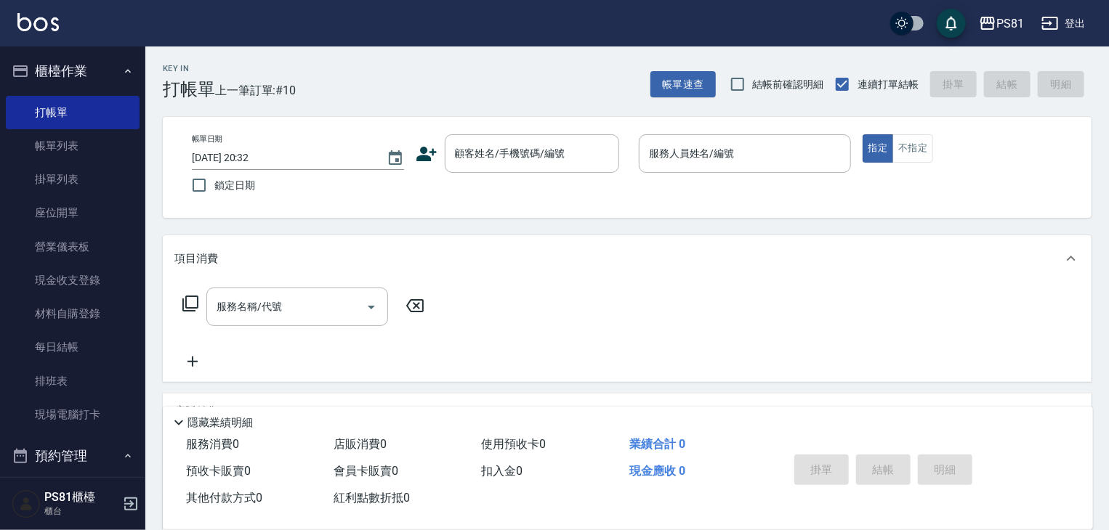
drag, startPoint x: 242, startPoint y: 94, endPoint x: 73, endPoint y: 562, distance: 496.9
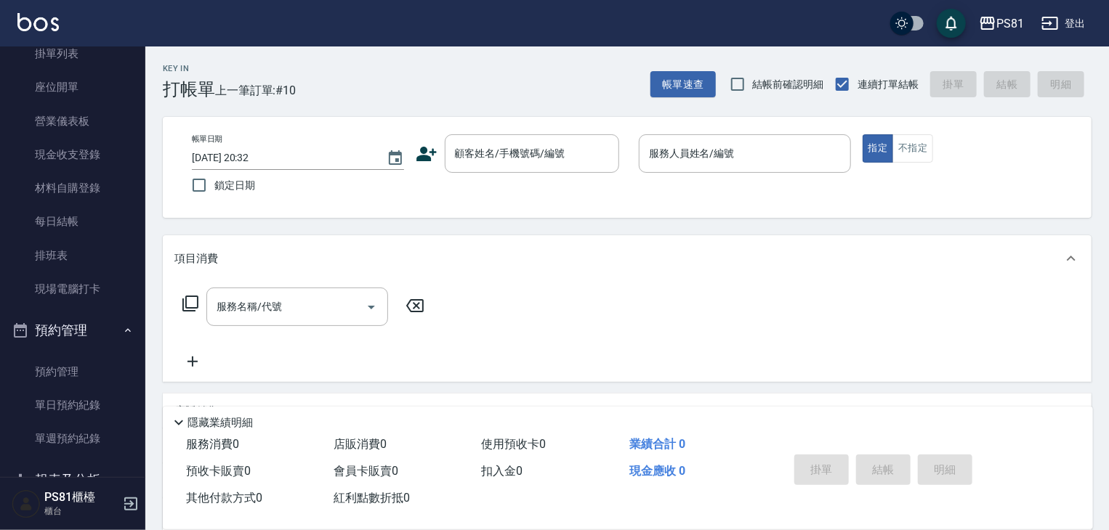
scroll to position [218, 0]
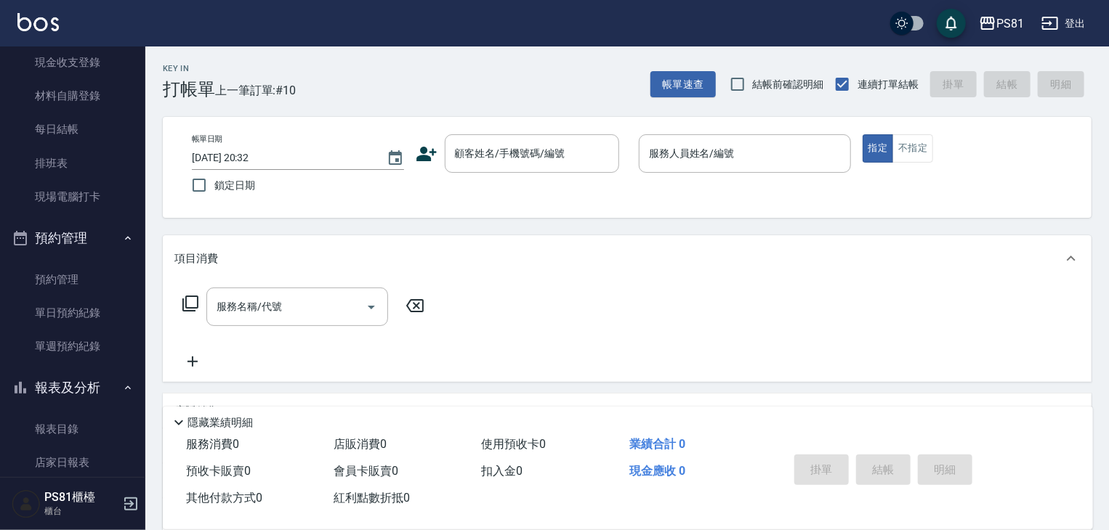
drag, startPoint x: 1, startPoint y: 188, endPoint x: 1, endPoint y: 177, distance: 11.6
click at [1, 177] on nav "櫃檯作業 打帳單 帳單列表 掛單列表 座位開單 營業儀表板 現金收支登錄 材料自購登錄 每日結帳 排班表 現場電腦打卡 預約管理 預約管理 單日預約紀錄 單週…" at bounding box center [72, 262] width 145 height 431
click at [0, 174] on nav "櫃檯作業 打帳單 帳單列表 掛單列表 座位開單 營業儀表板 現金收支登錄 材料自購登錄 每日結帳 排班表 現場電腦打卡 預約管理 預約管理 單日預約紀錄 單週…" at bounding box center [72, 262] width 145 height 431
click at [227, 190] on span "鎖定日期" at bounding box center [234, 185] width 41 height 15
click at [214, 190] on input "鎖定日期" at bounding box center [199, 185] width 31 height 31
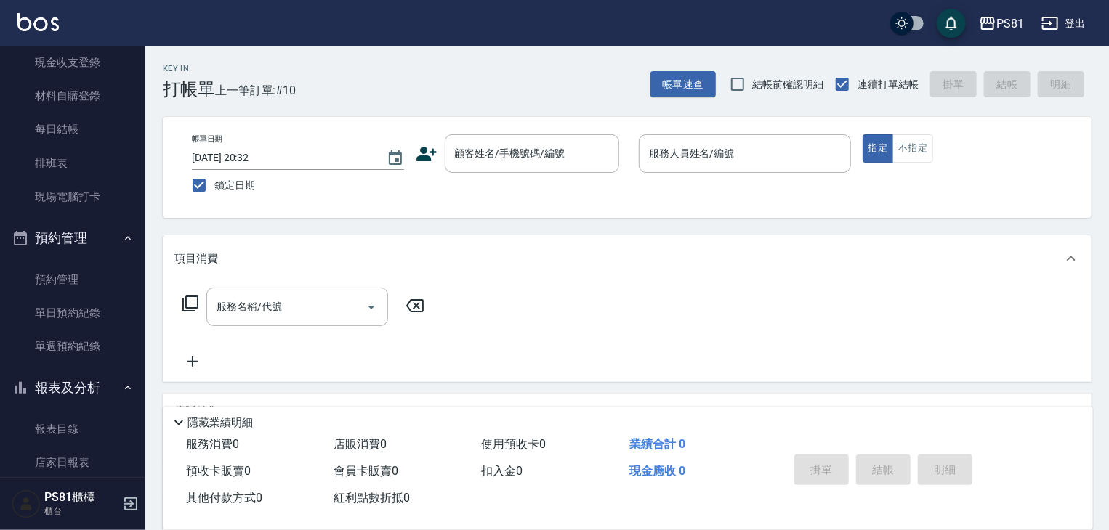
click at [227, 190] on span "鎖定日期" at bounding box center [234, 185] width 41 height 15
click at [214, 190] on input "鎖定日期" at bounding box center [199, 185] width 31 height 31
checkbox input "false"
type input "[DATE] 20:47"
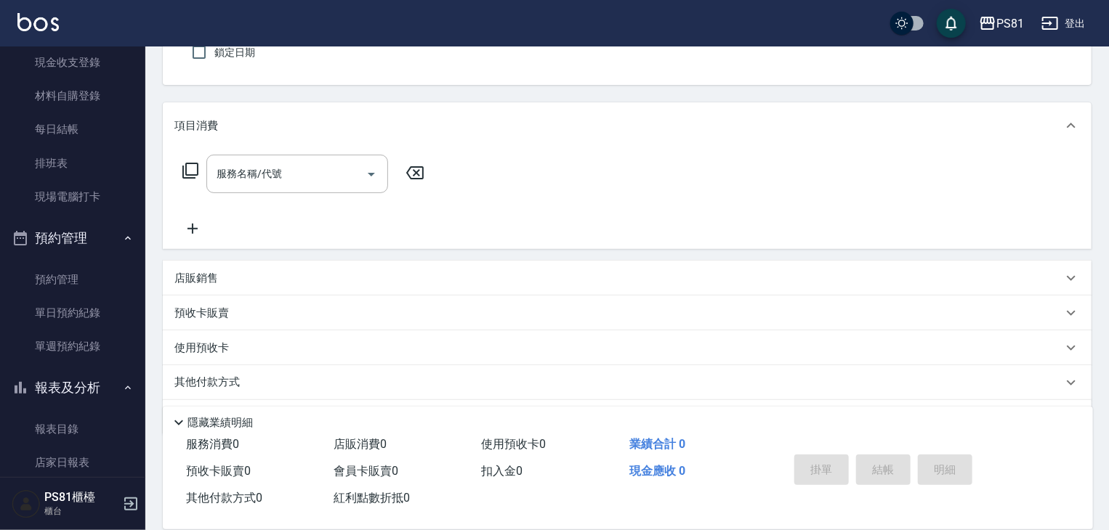
scroll to position [176, 0]
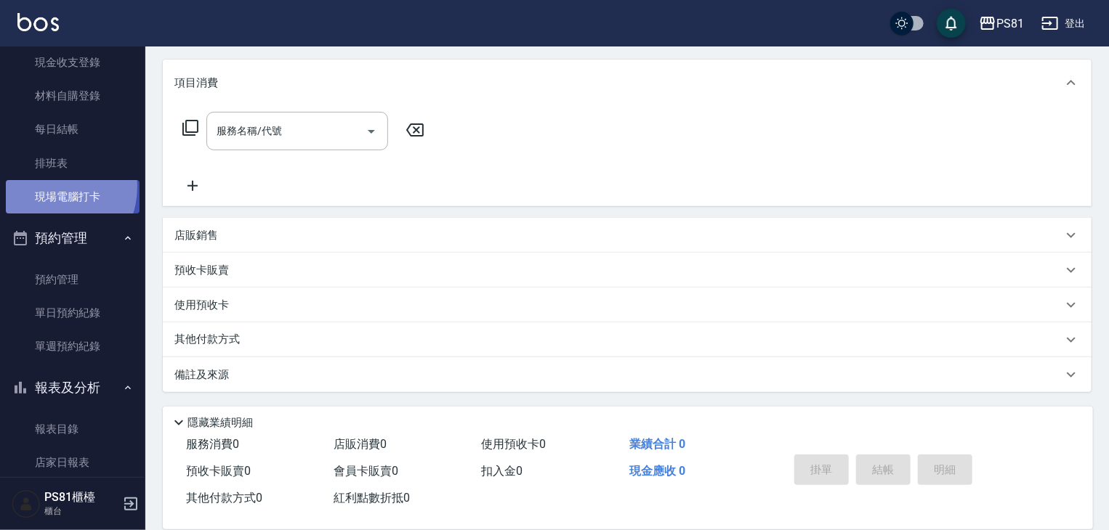
click at [47, 187] on link "現場電腦打卡" at bounding box center [73, 196] width 134 height 33
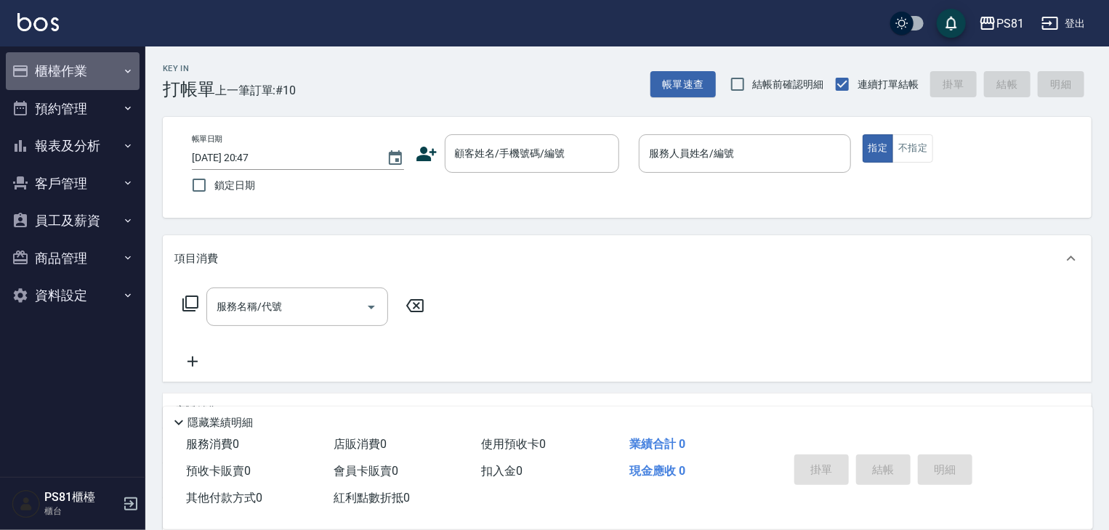
click at [120, 69] on button "櫃檯作業" at bounding box center [73, 71] width 134 height 38
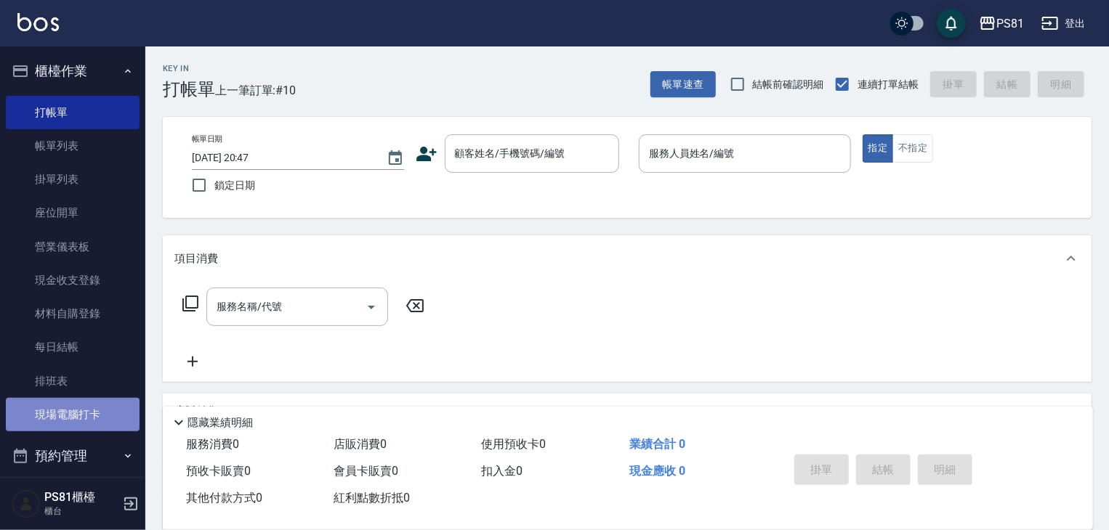
click at [73, 408] on link "現場電腦打卡" at bounding box center [73, 414] width 134 height 33
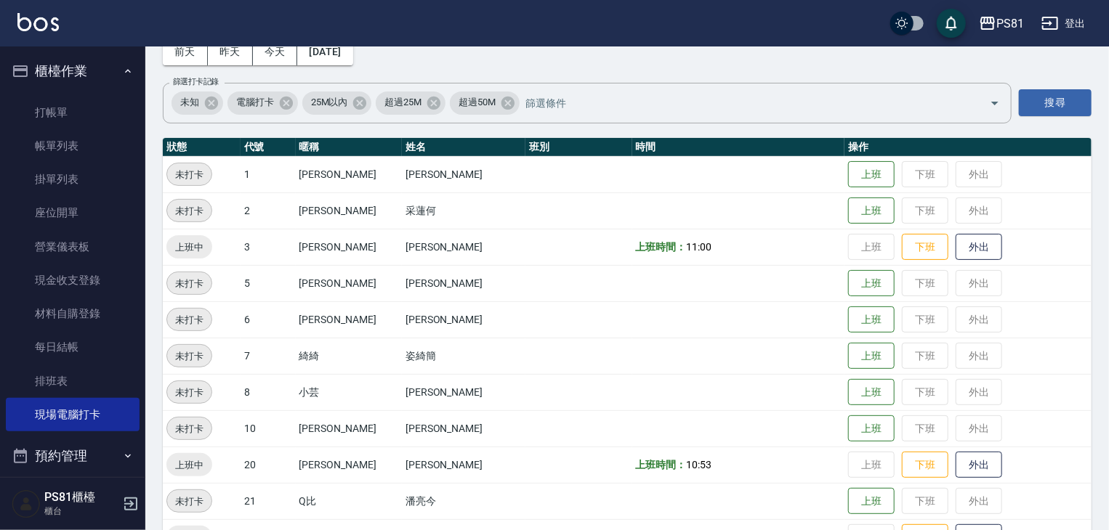
scroll to position [73, 0]
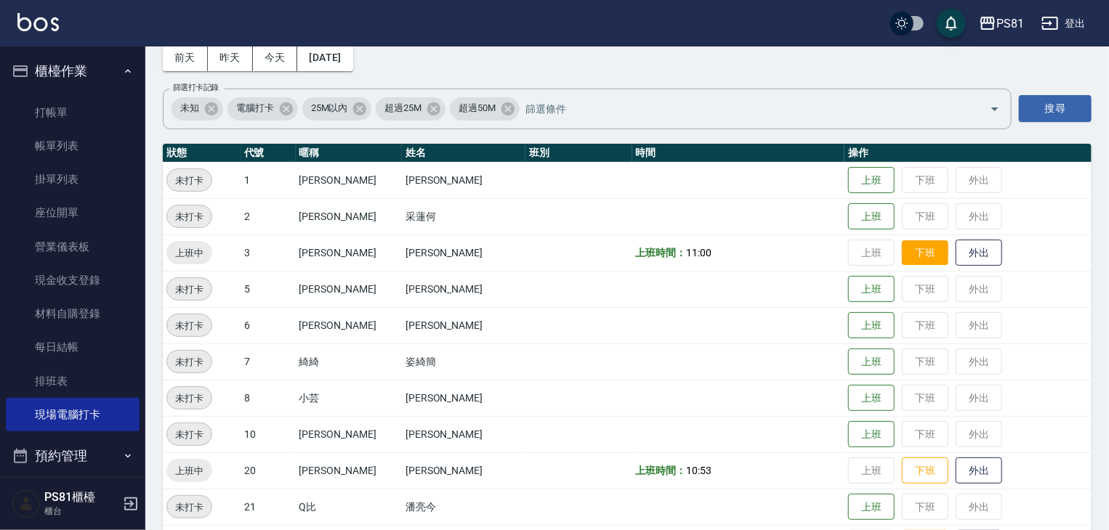
click at [907, 252] on button "下班" at bounding box center [925, 252] width 47 height 25
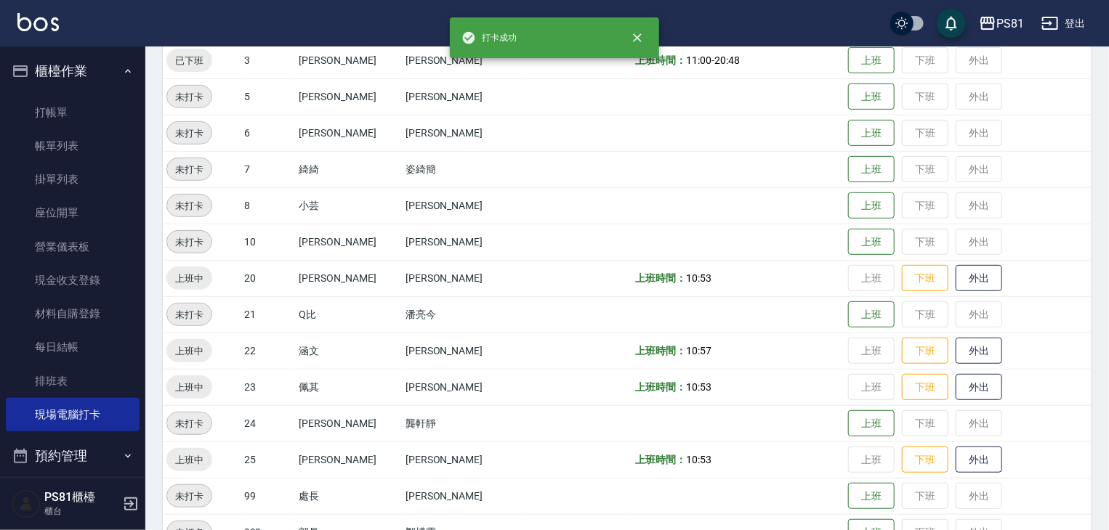
scroll to position [291, 0]
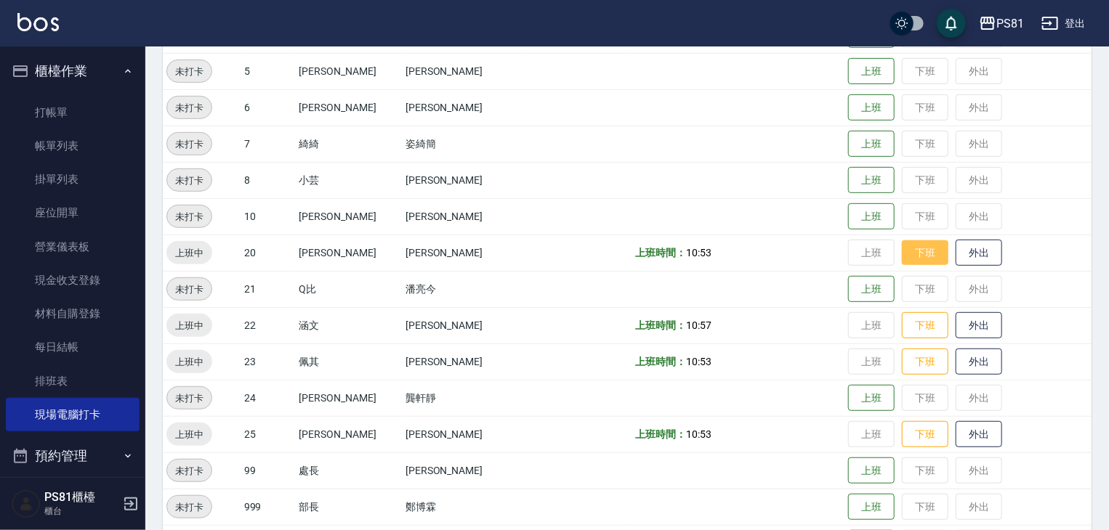
click at [902, 250] on button "下班" at bounding box center [925, 252] width 47 height 25
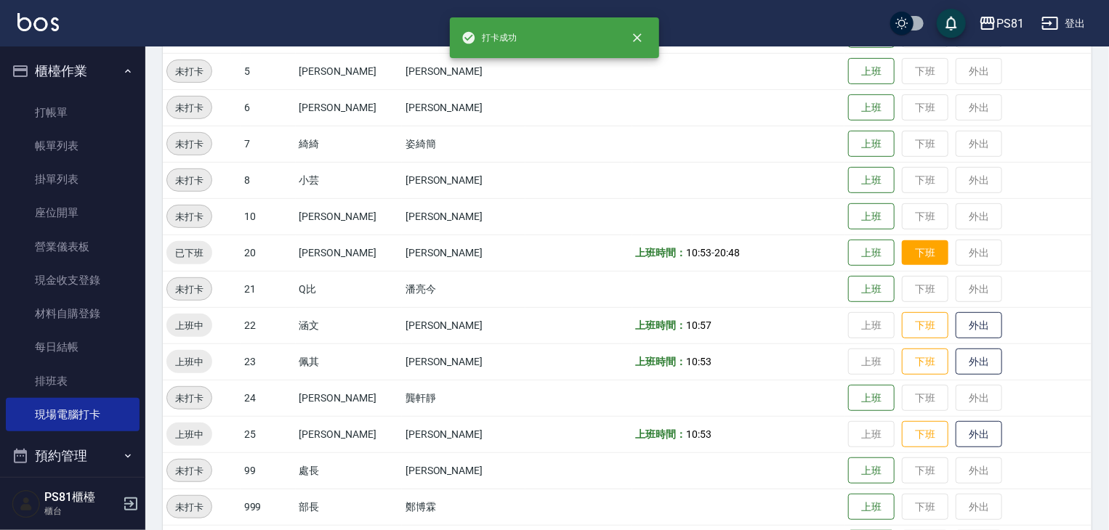
scroll to position [363, 0]
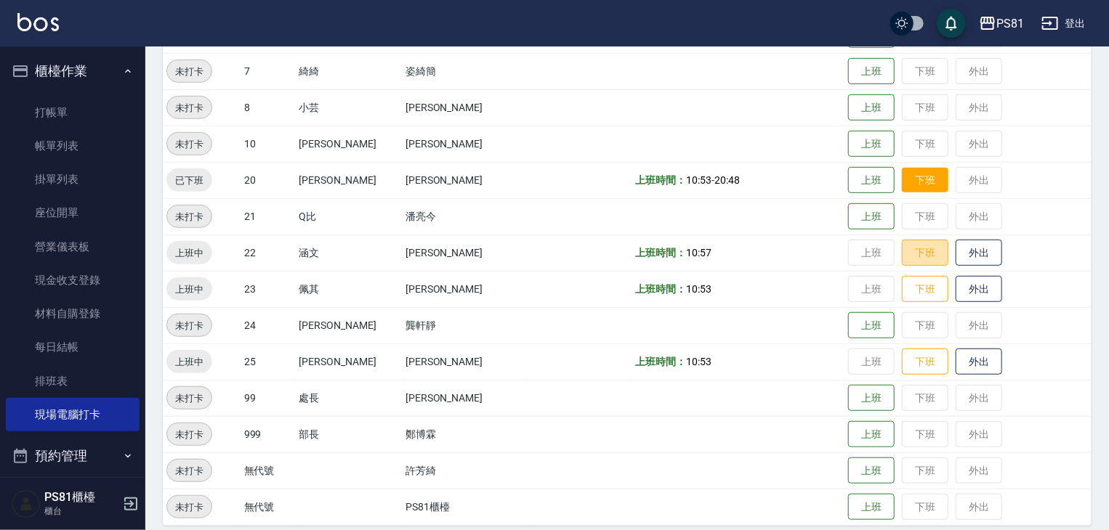
click at [902, 250] on button "下班" at bounding box center [925, 253] width 47 height 27
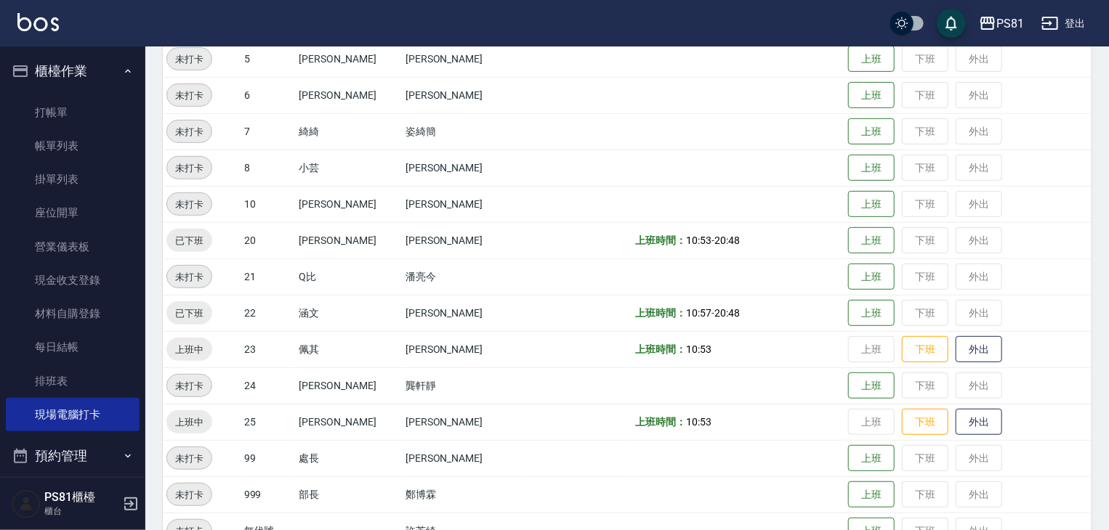
scroll to position [376, 0]
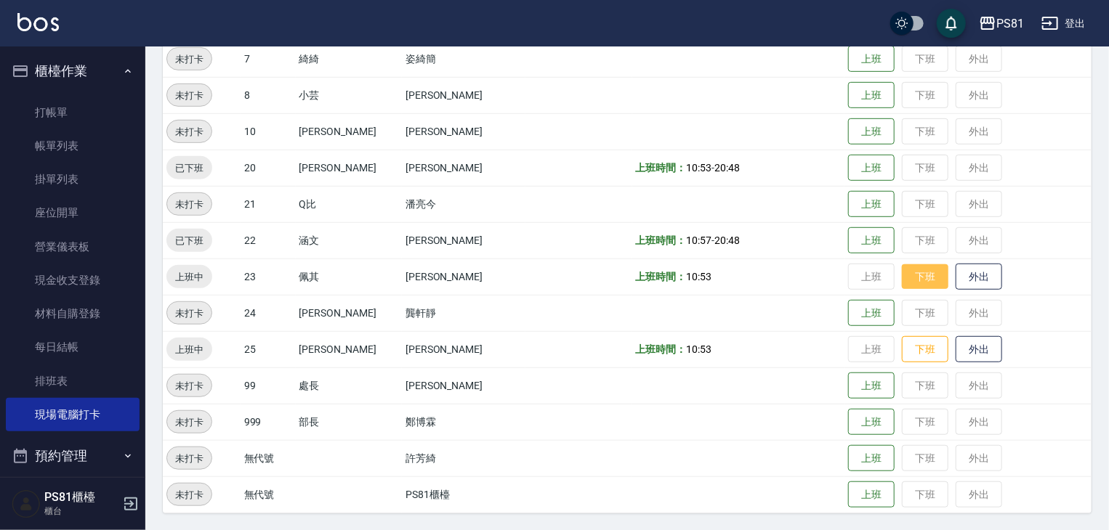
click at [907, 275] on button "下班" at bounding box center [925, 276] width 47 height 25
click at [912, 343] on button "下班" at bounding box center [925, 349] width 47 height 25
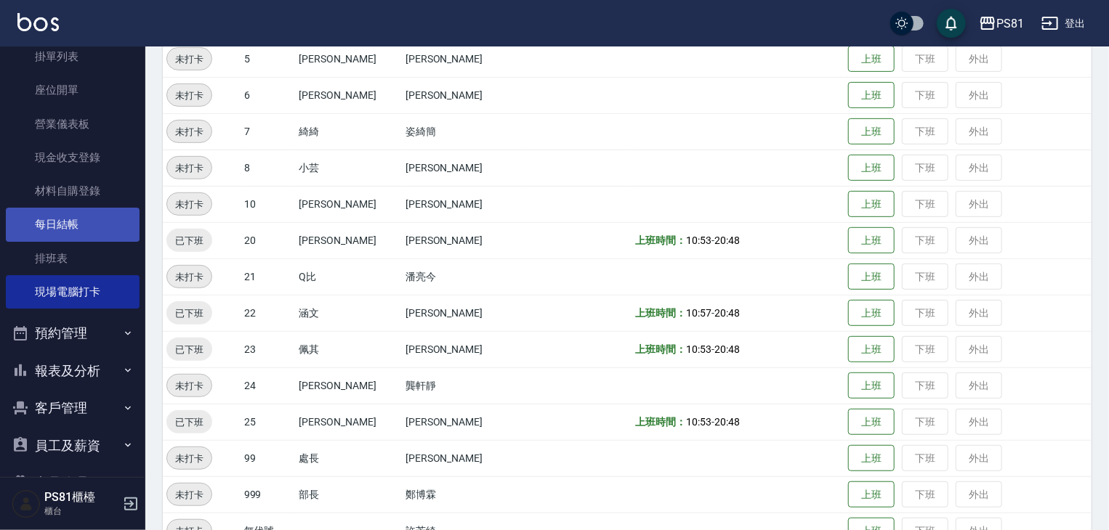
scroll to position [145, 0]
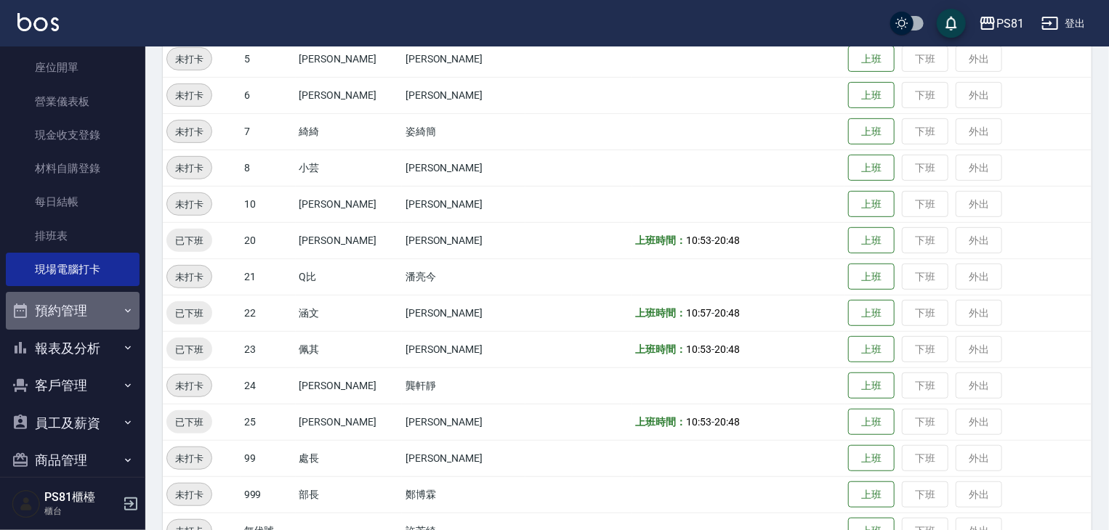
click at [122, 309] on icon "button" at bounding box center [128, 311] width 12 height 12
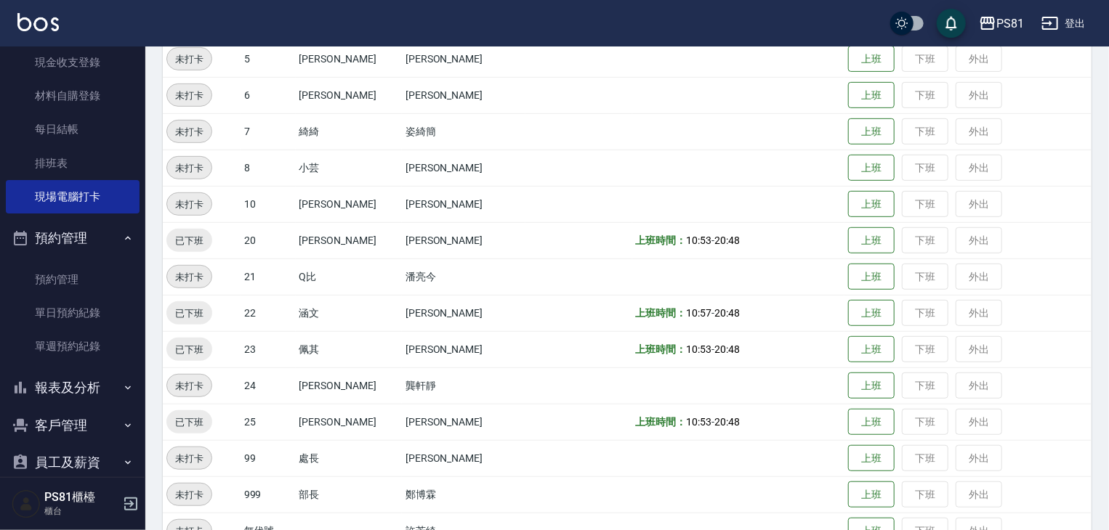
scroll to position [291, 0]
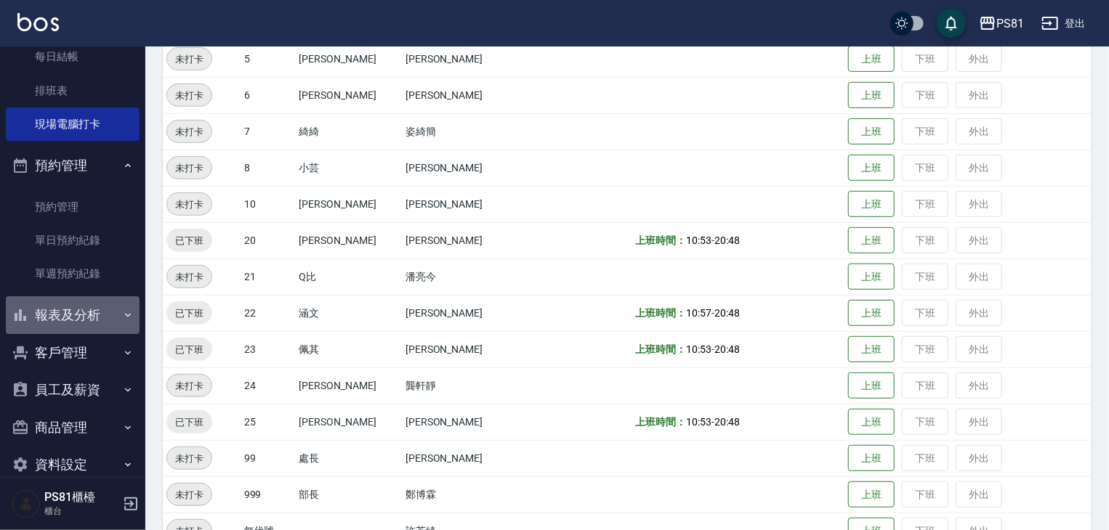
click at [122, 312] on icon "button" at bounding box center [128, 316] width 12 height 12
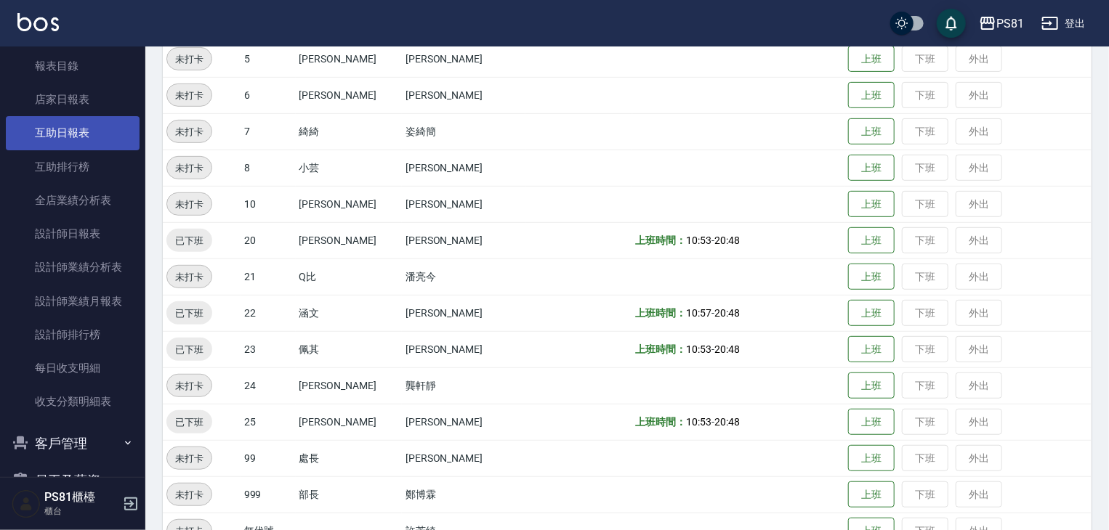
scroll to position [509, 0]
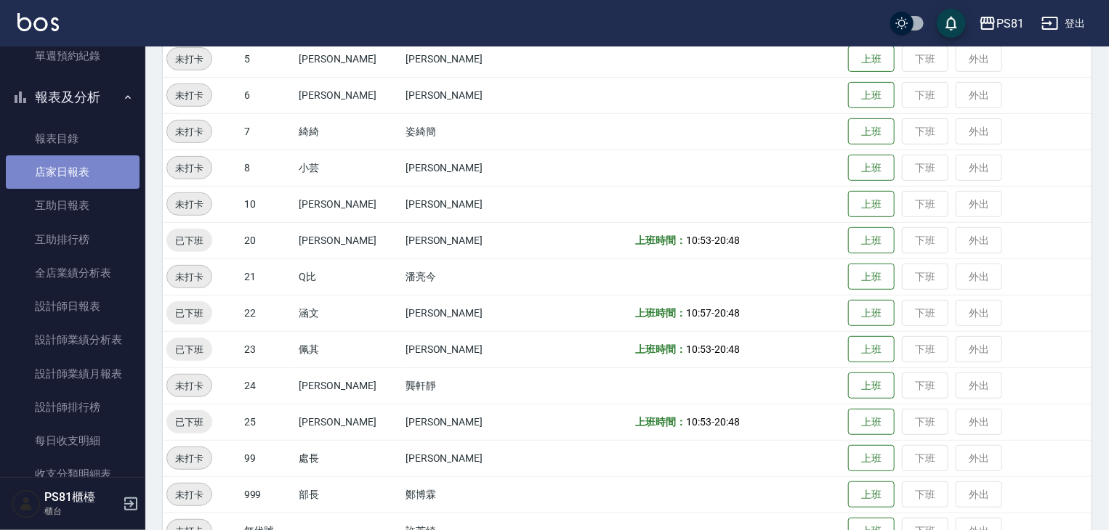
click at [76, 174] on link "店家日報表" at bounding box center [73, 171] width 134 height 33
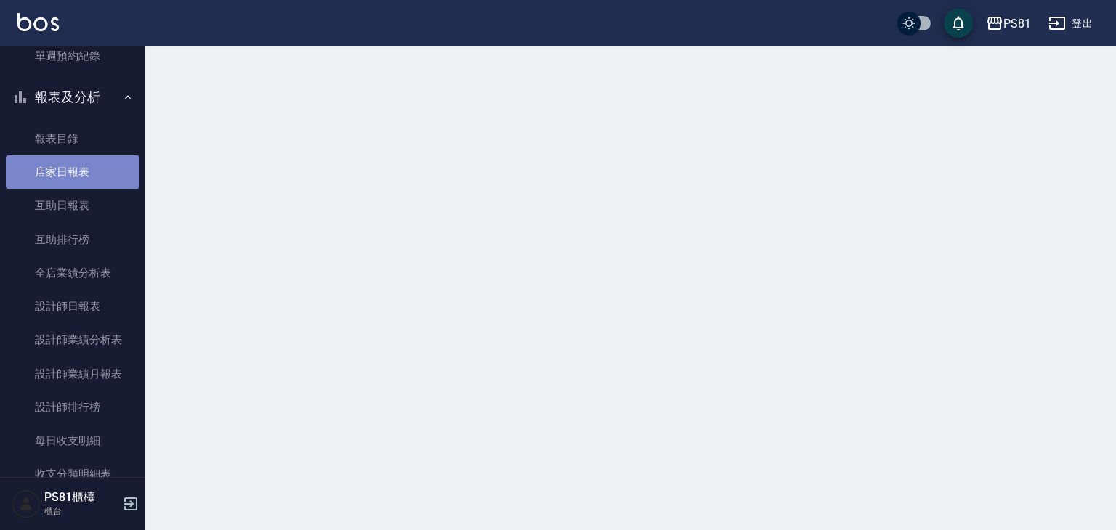
click at [76, 174] on link "店家日報表" at bounding box center [73, 171] width 134 height 33
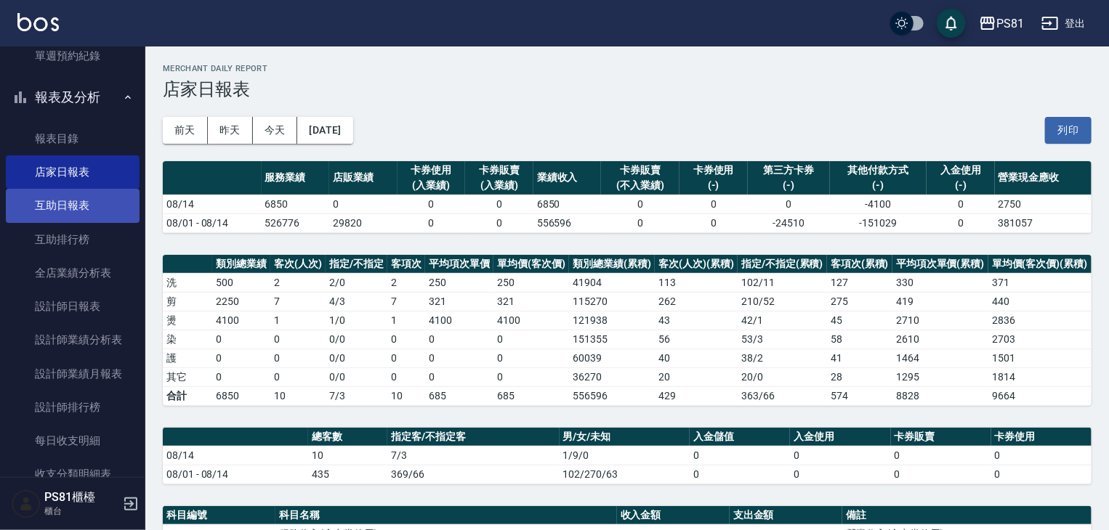
click at [78, 201] on link "互助日報表" at bounding box center [73, 205] width 134 height 33
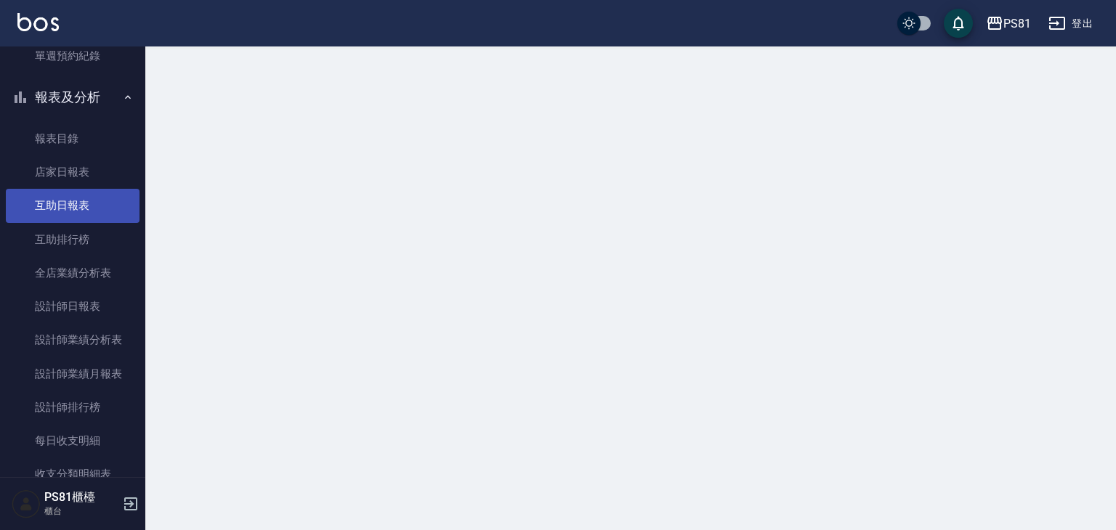
click at [78, 201] on link "互助日報表" at bounding box center [73, 205] width 134 height 33
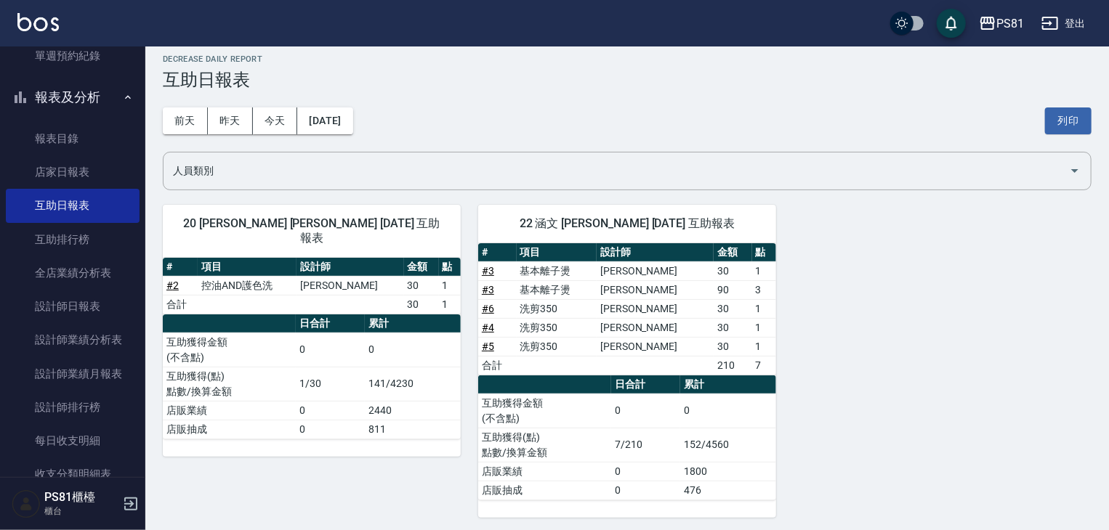
scroll to position [12, 0]
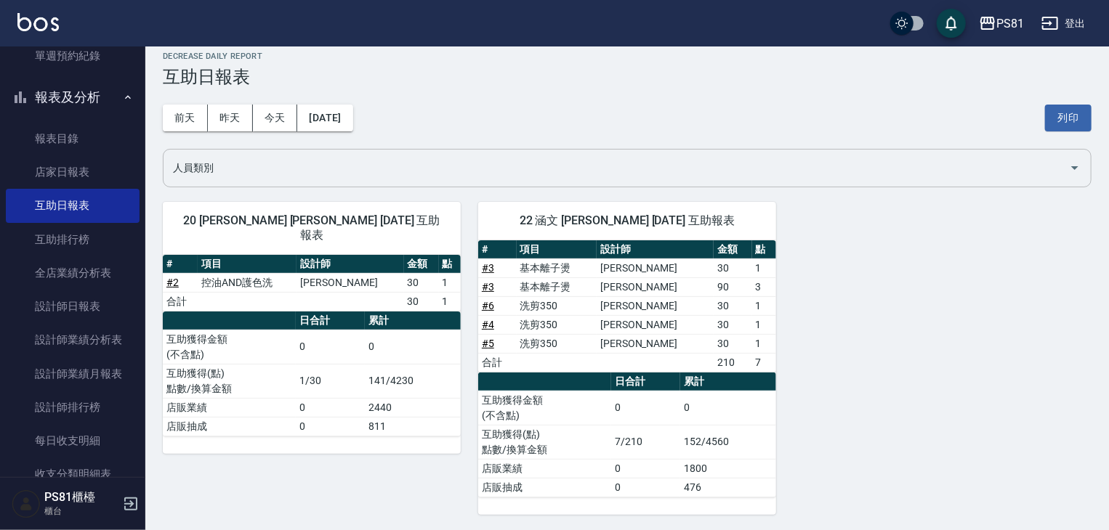
click at [1072, 166] on icon "Open" at bounding box center [1074, 167] width 17 height 17
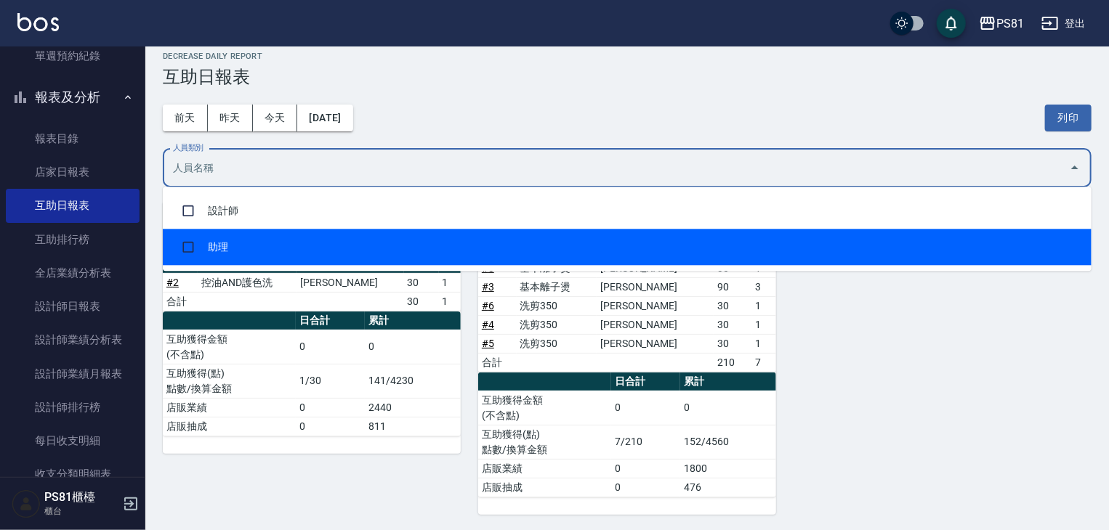
click at [217, 245] on li "助理" at bounding box center [627, 247] width 929 height 36
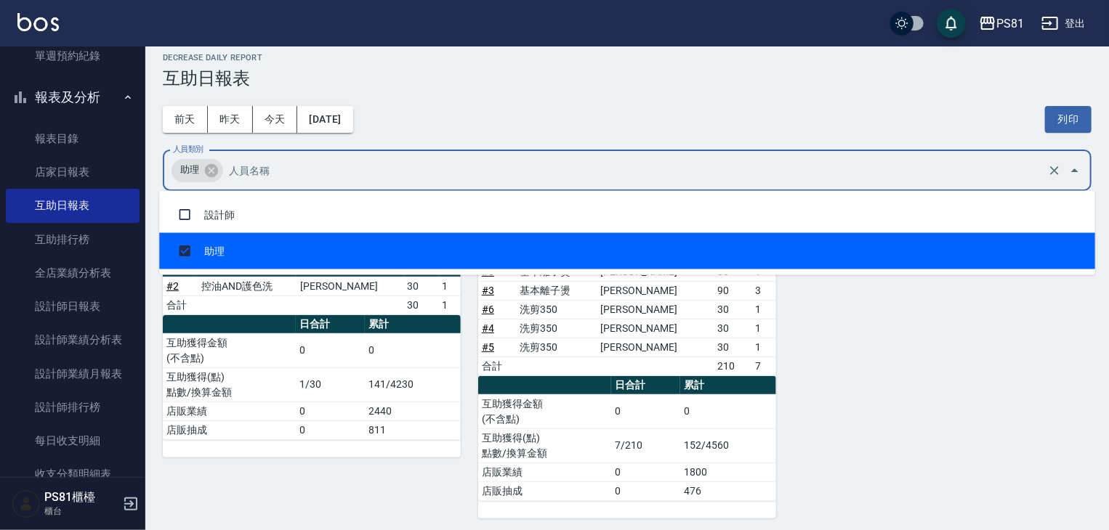
scroll to position [15, 0]
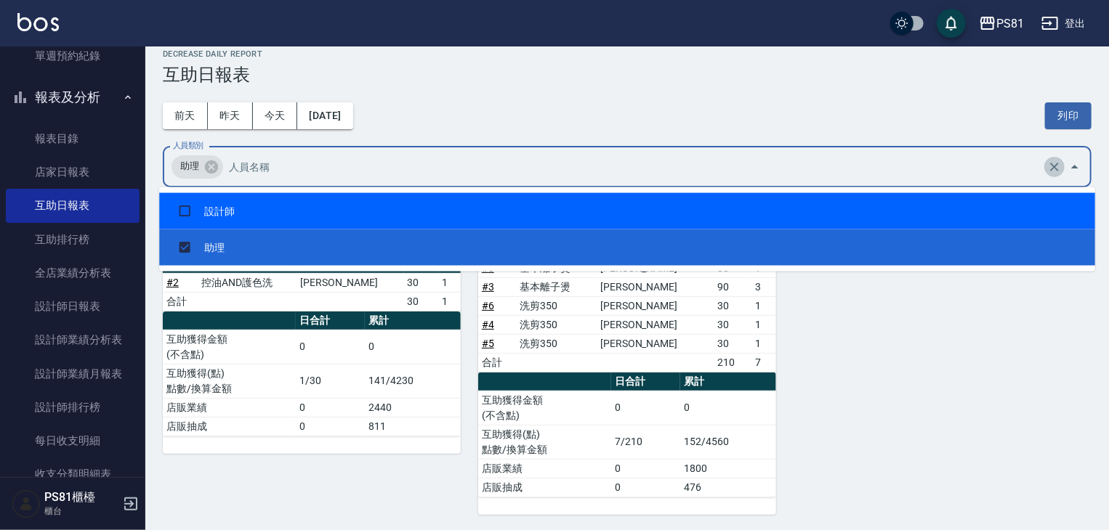
click at [1054, 163] on icon "Clear" at bounding box center [1054, 167] width 15 height 15
checkbox input "false"
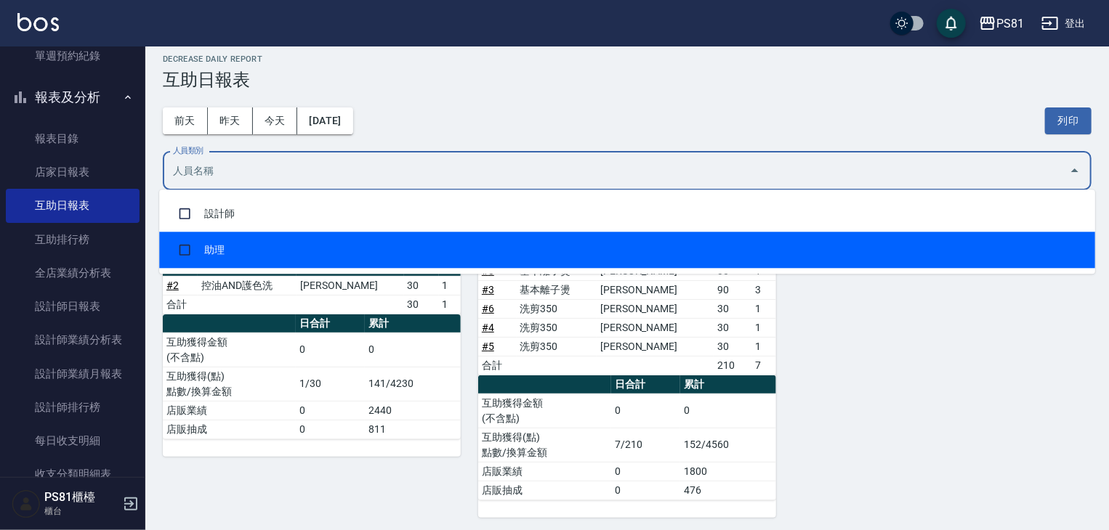
scroll to position [12, 0]
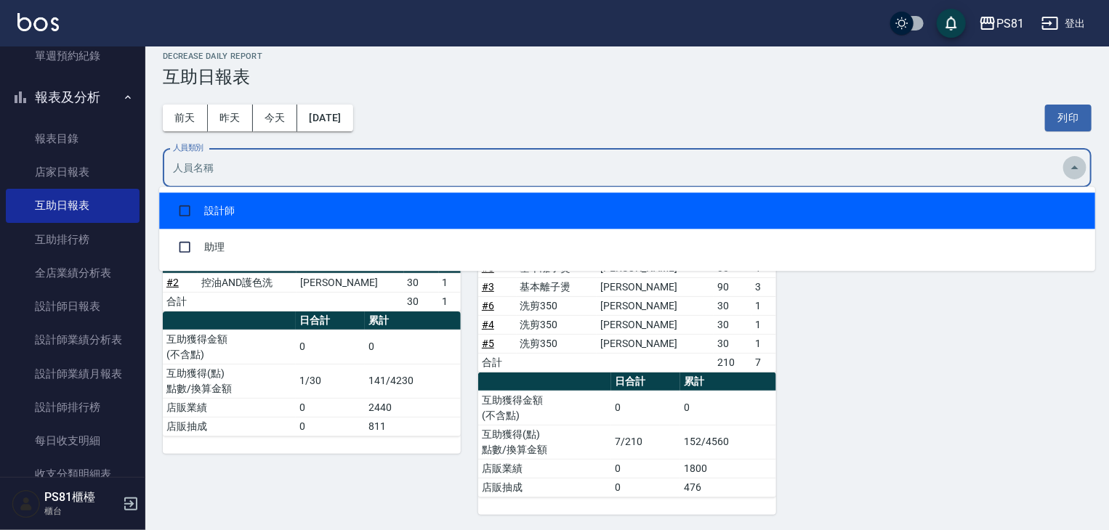
click at [1072, 165] on icon "Close" at bounding box center [1074, 167] width 17 height 17
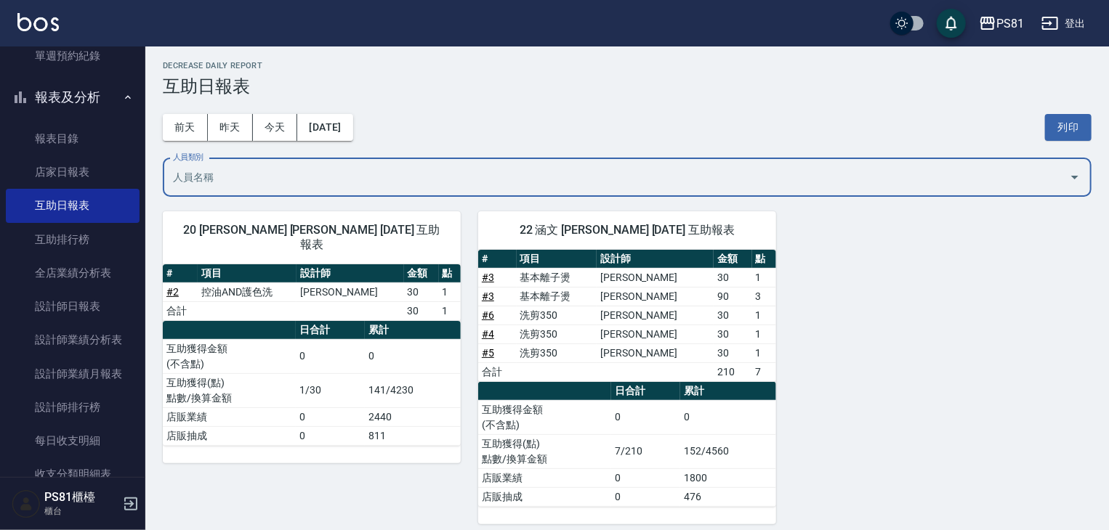
scroll to position [0, 0]
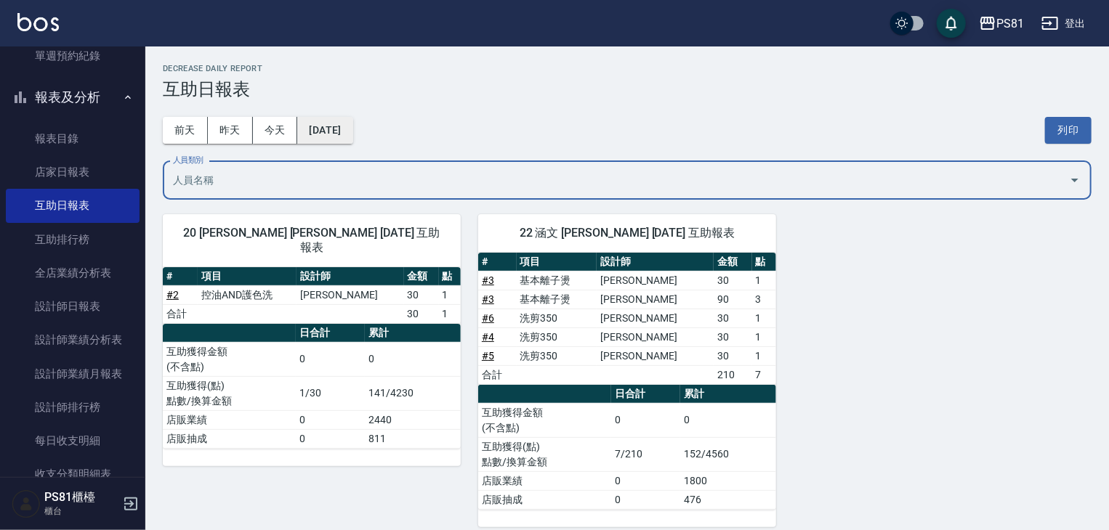
click at [344, 126] on button "[DATE]" at bounding box center [324, 130] width 55 height 27
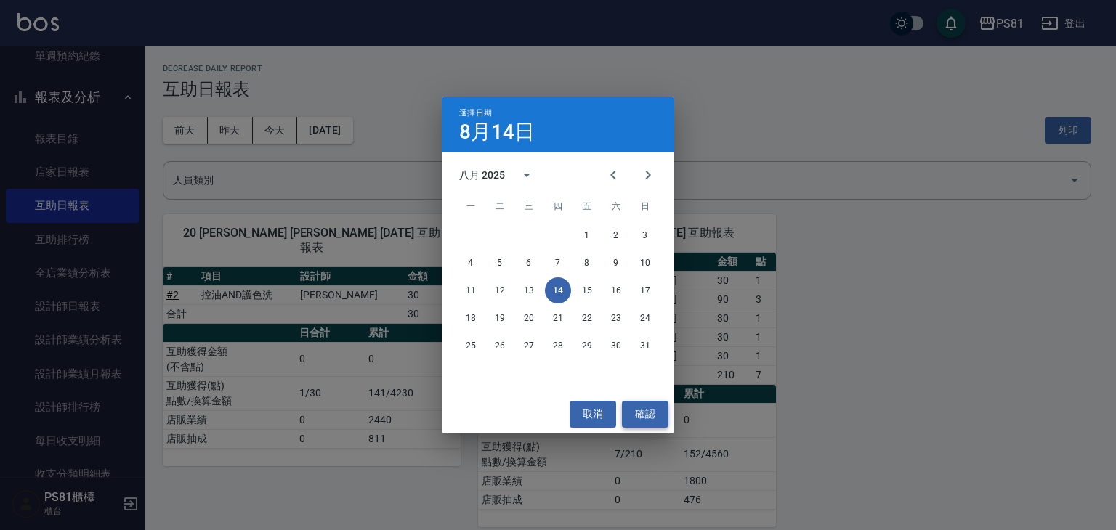
click at [644, 419] on button "確認" at bounding box center [645, 414] width 47 height 27
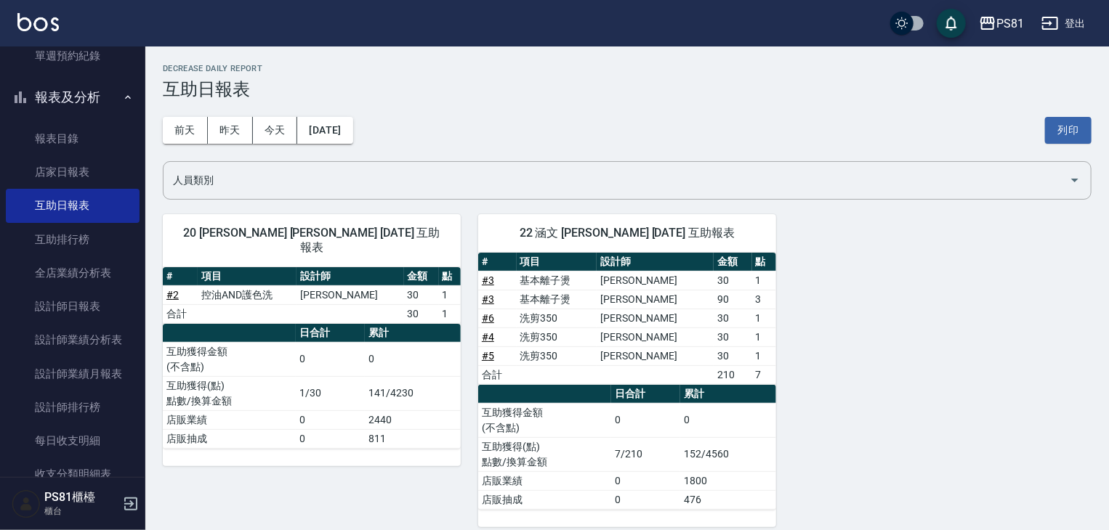
scroll to position [12, 0]
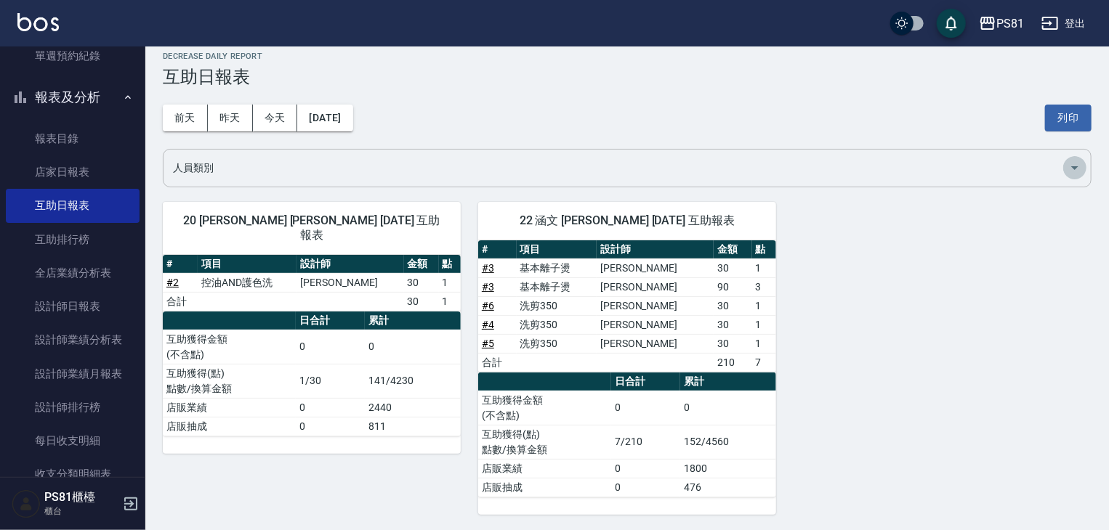
click at [1070, 165] on icon "Open" at bounding box center [1074, 167] width 17 height 17
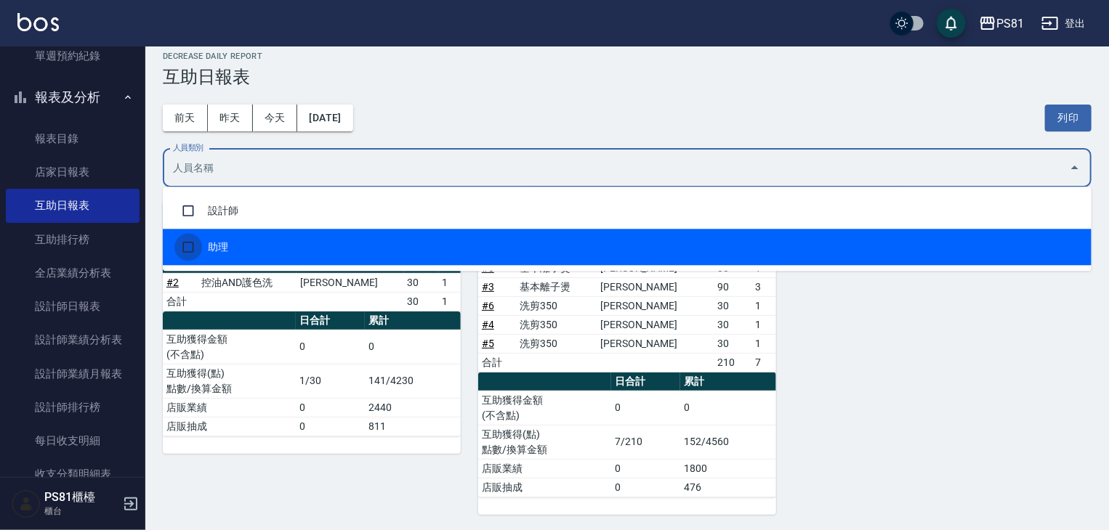
click at [193, 244] on input "checkbox" at bounding box center [188, 247] width 28 height 28
checkbox input "true"
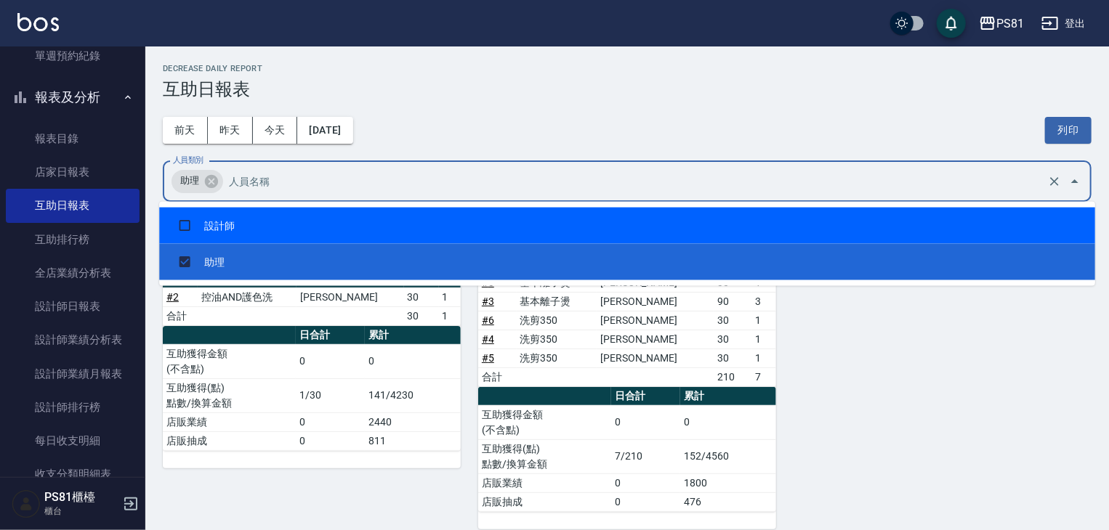
click at [1077, 179] on icon "Close" at bounding box center [1074, 181] width 17 height 17
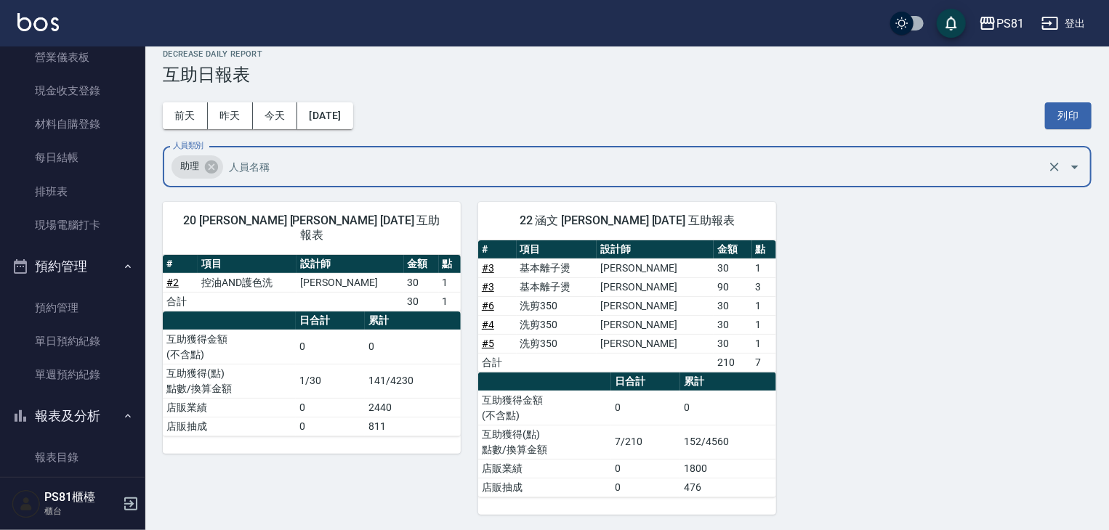
scroll to position [187, 0]
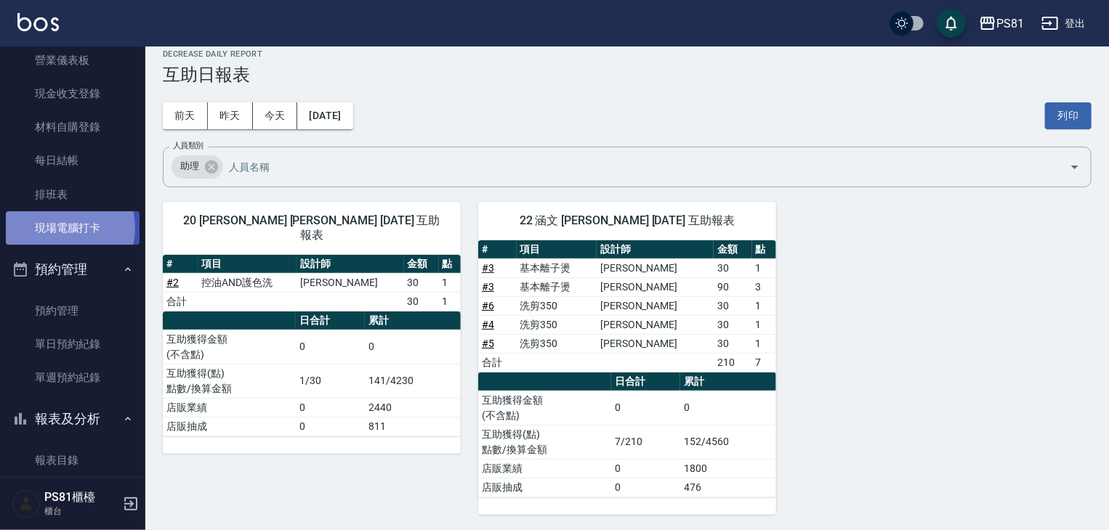
click at [63, 227] on link "現場電腦打卡" at bounding box center [73, 227] width 134 height 33
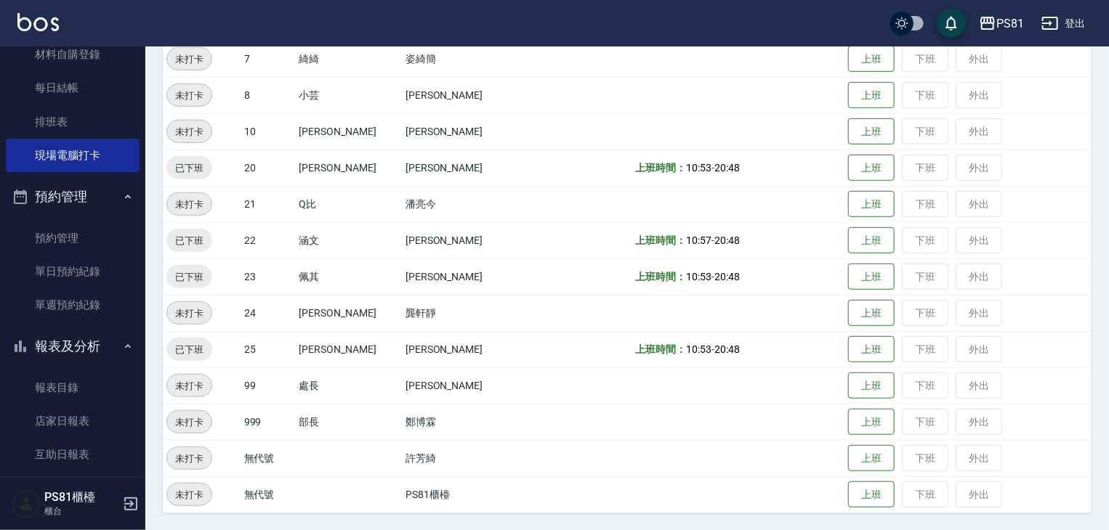
scroll to position [636, 0]
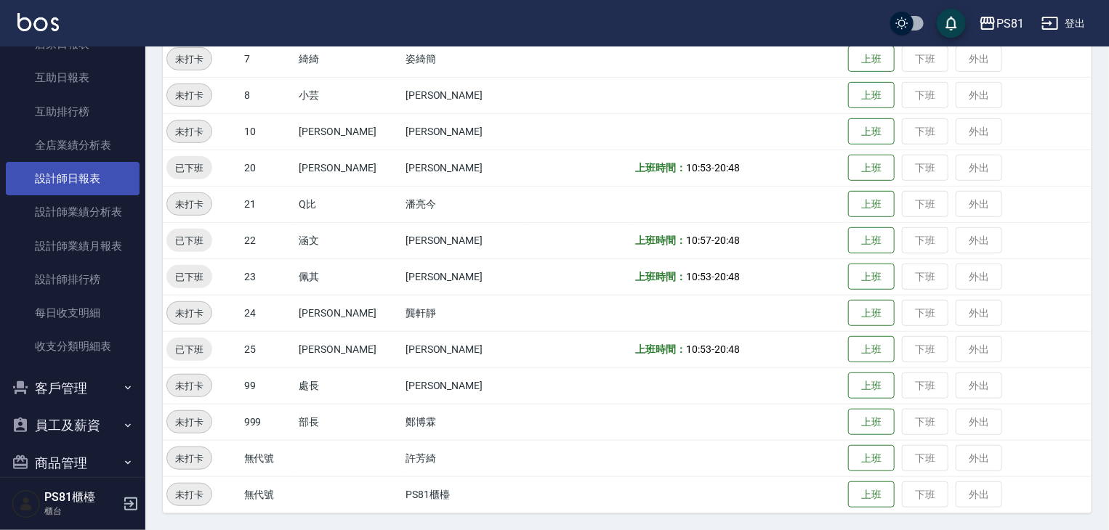
click at [110, 172] on link "設計師日報表" at bounding box center [73, 178] width 134 height 33
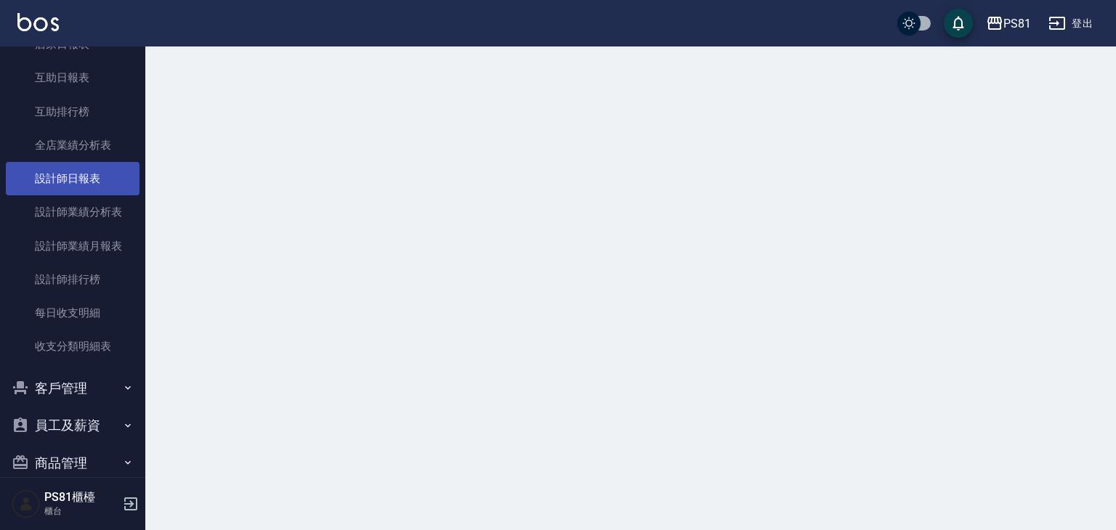
click at [110, 171] on link "設計師日報表" at bounding box center [73, 178] width 134 height 33
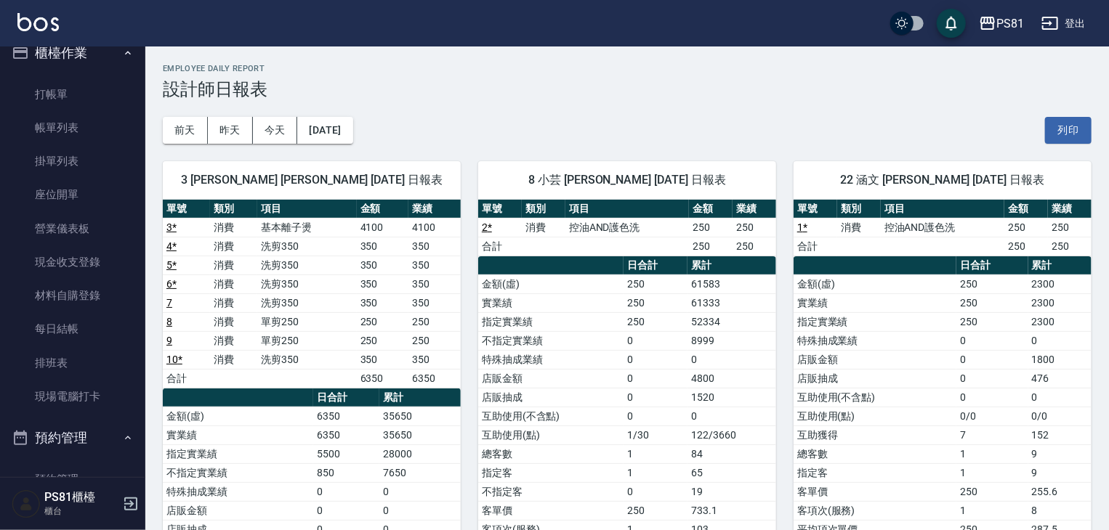
scroll to position [38, 0]
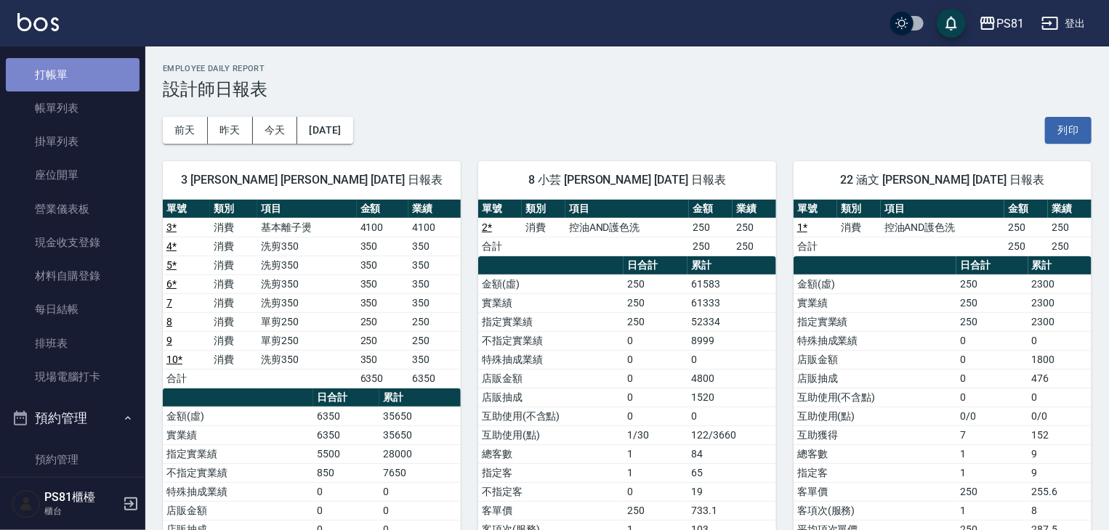
click at [121, 76] on link "打帳單" at bounding box center [73, 74] width 134 height 33
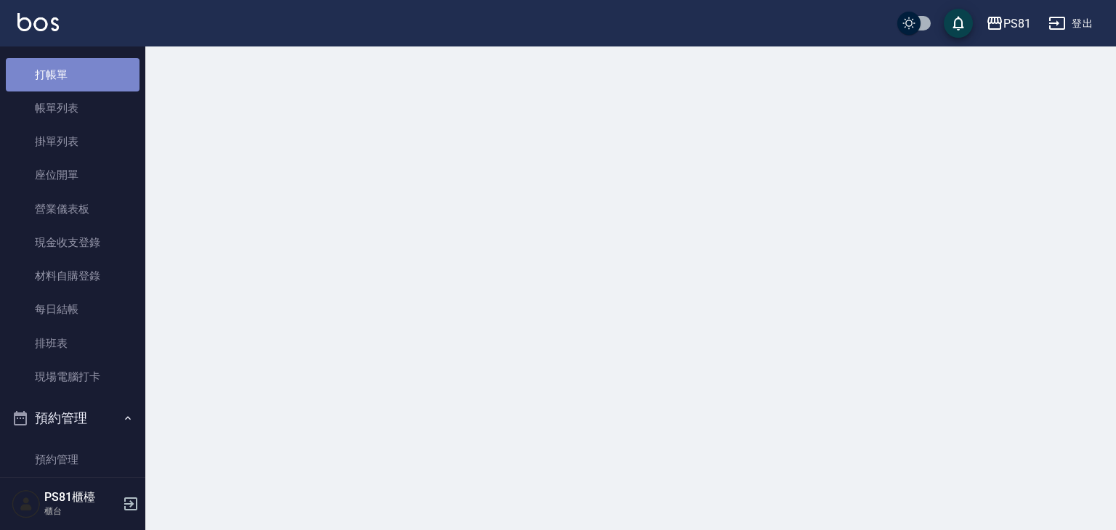
drag, startPoint x: 121, startPoint y: 77, endPoint x: 108, endPoint y: 82, distance: 14.0
click at [120, 77] on link "打帳單" at bounding box center [73, 74] width 134 height 33
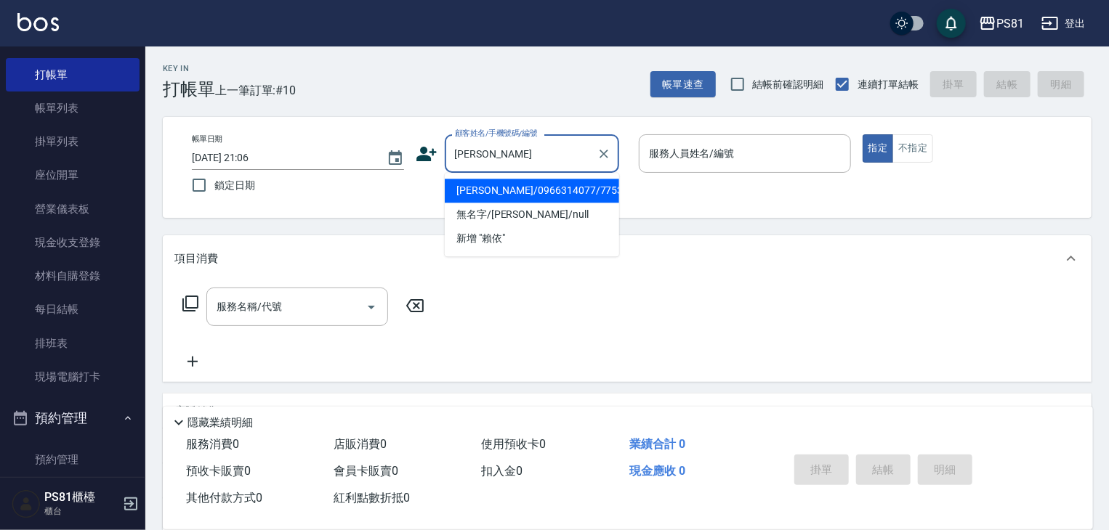
click at [504, 189] on li "賴依辰/0966314077/7753" at bounding box center [532, 191] width 174 height 24
type input "賴依辰/0966314077/7753"
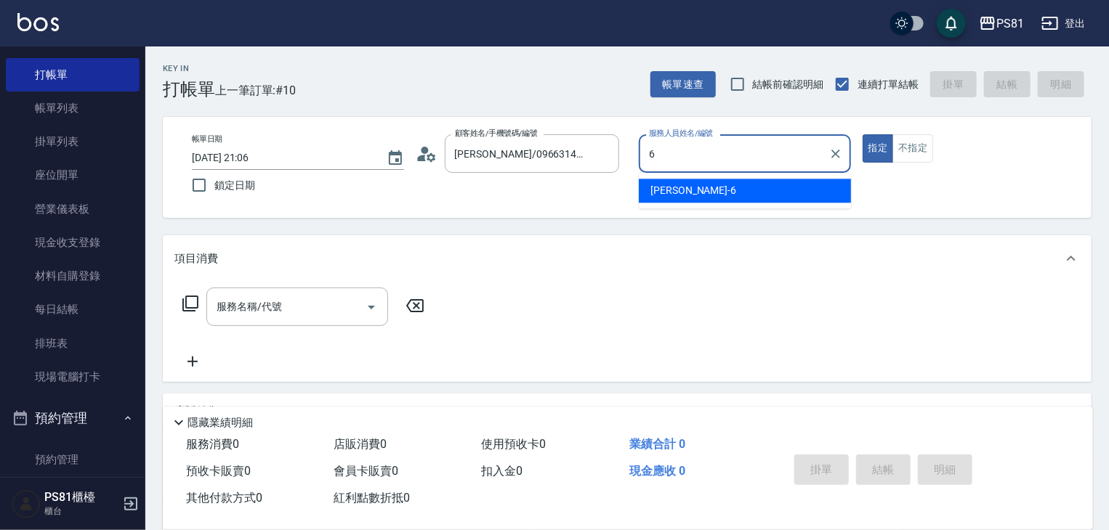
type input "[PERSON_NAME]-6"
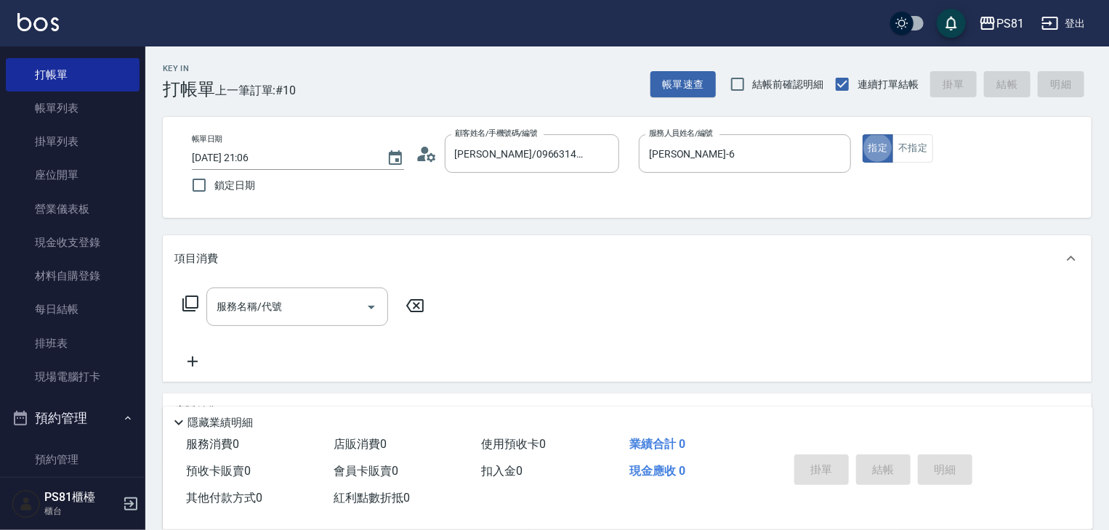
type button "true"
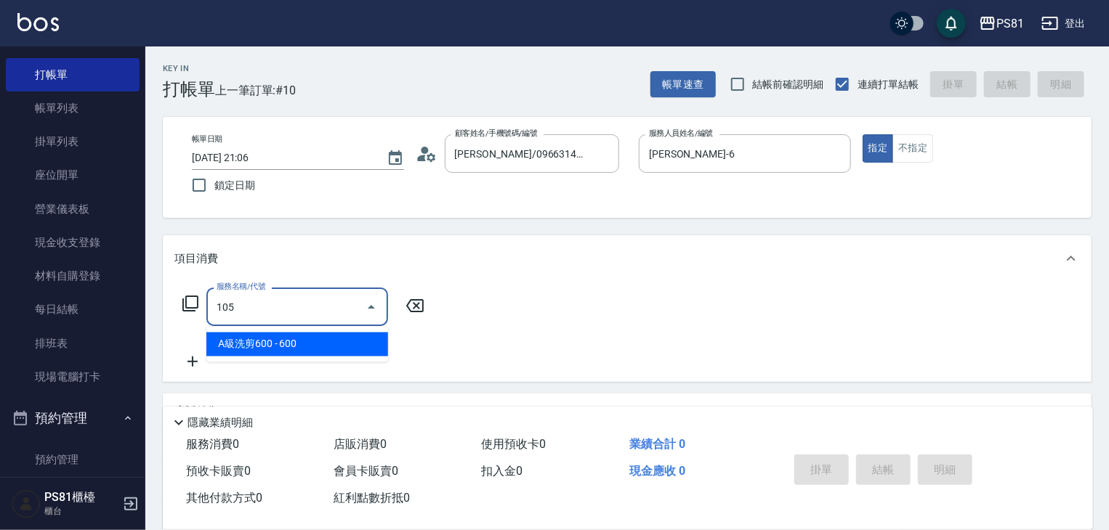
type input "A級洗剪600(105)"
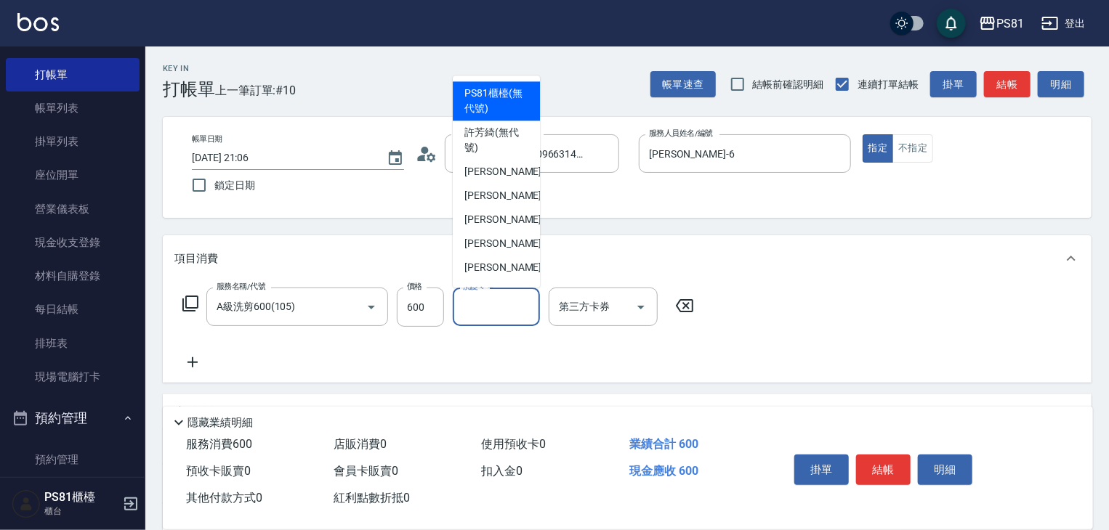
click at [486, 307] on input "洗髮-1" at bounding box center [496, 306] width 74 height 25
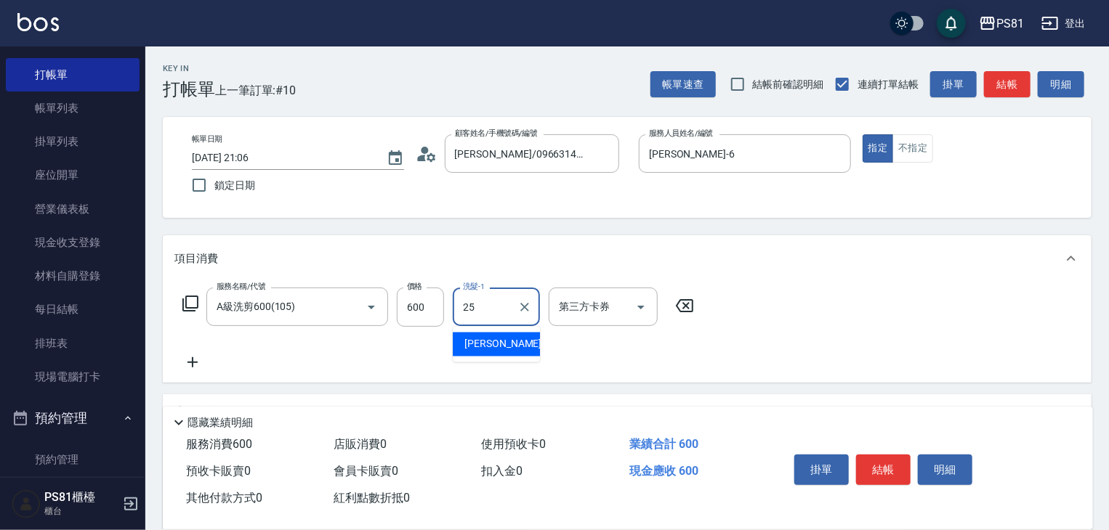
type input "妮可-25"
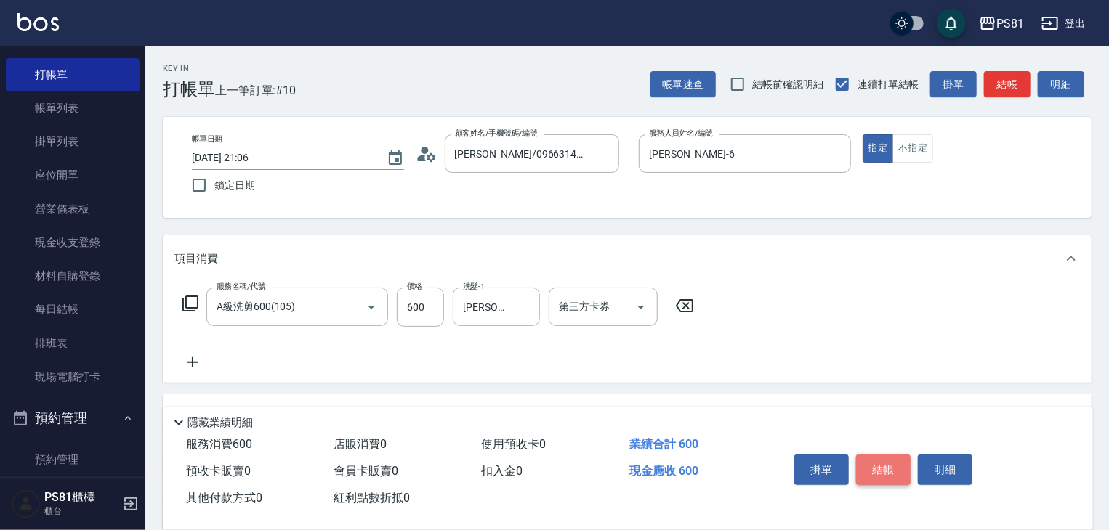
click at [890, 457] on button "結帳" at bounding box center [883, 470] width 54 height 31
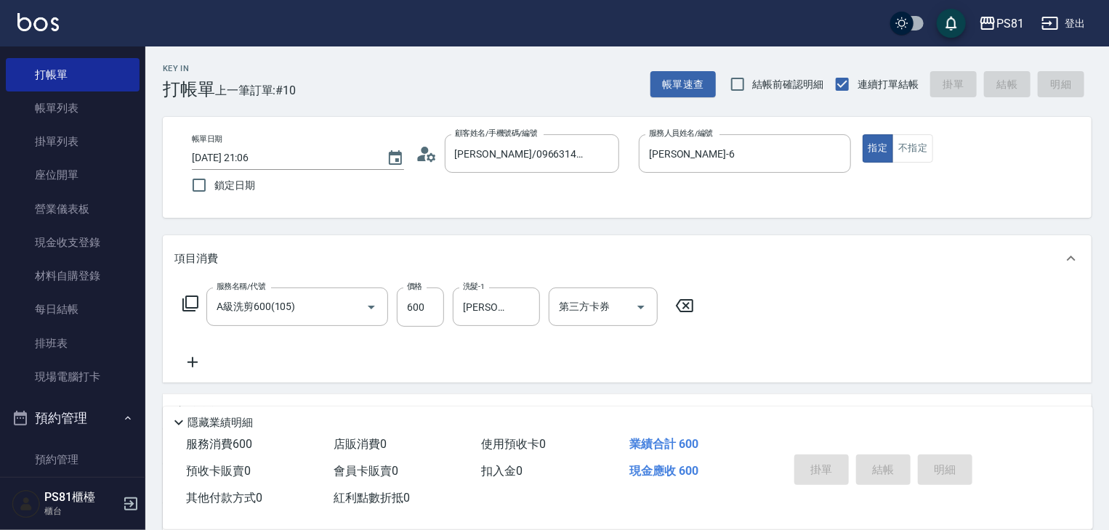
type input "2025/08/14 21:07"
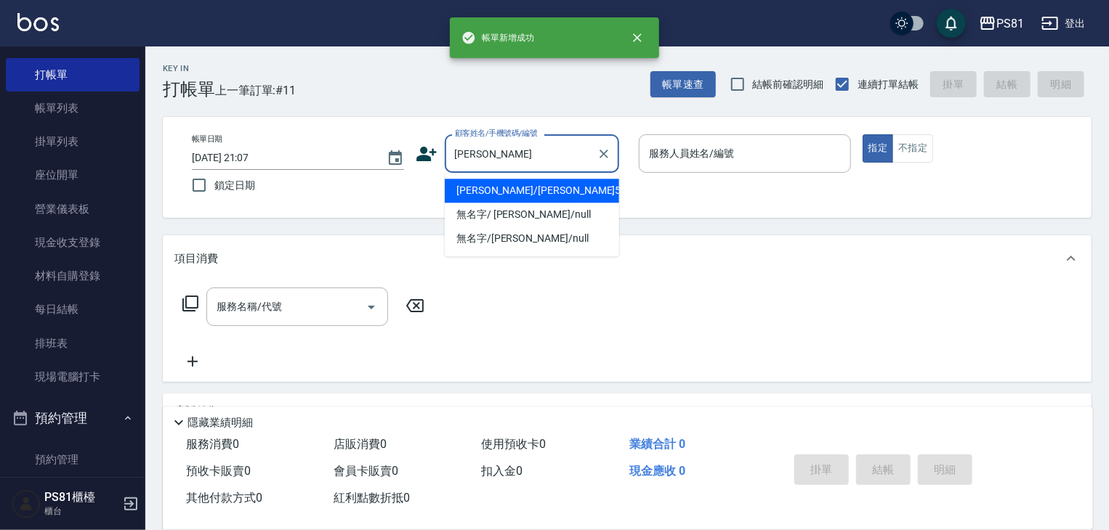
click at [482, 196] on li "阿貴/阿貴5374/5374" at bounding box center [532, 191] width 174 height 24
type input "阿貴/阿貴5374/5374"
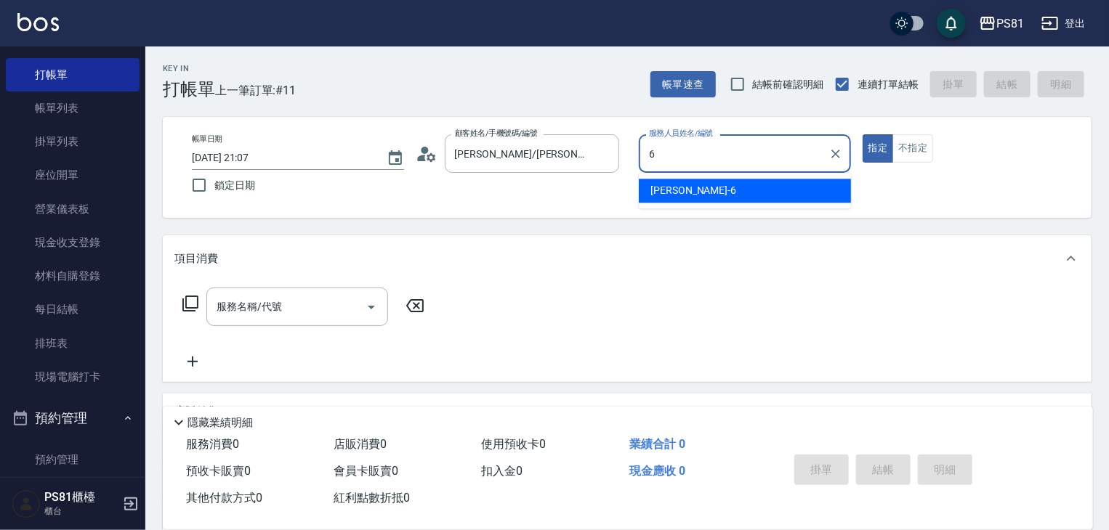
type input "[PERSON_NAME]-6"
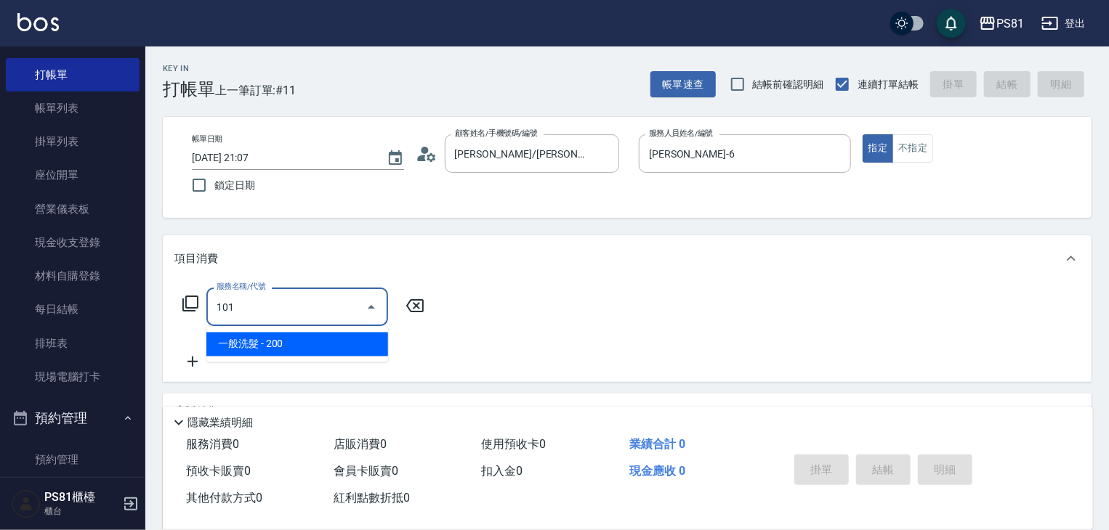
type input "一般洗髮(101)"
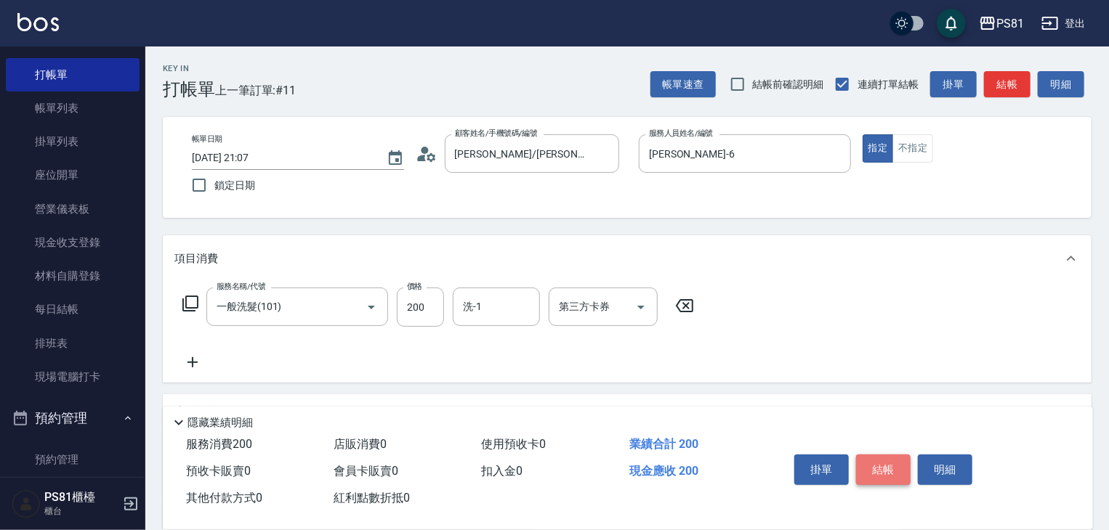
click at [878, 467] on button "結帳" at bounding box center [883, 470] width 54 height 31
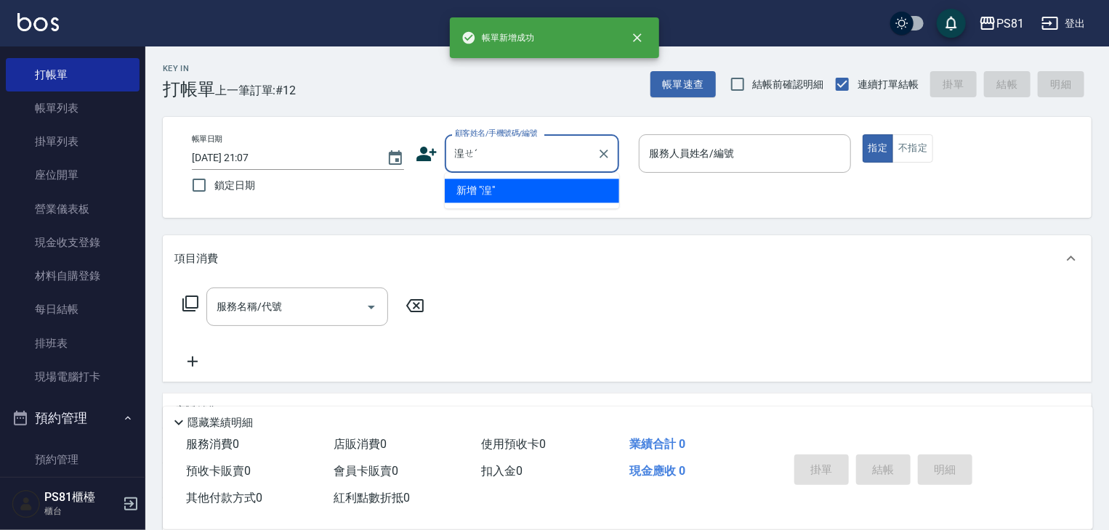
type input "湟"
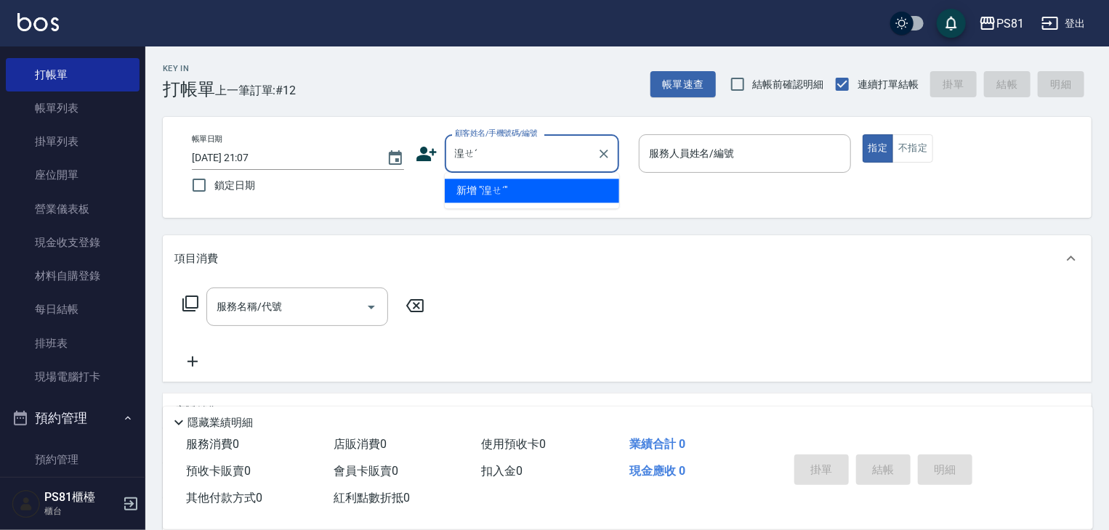
type input "湟"
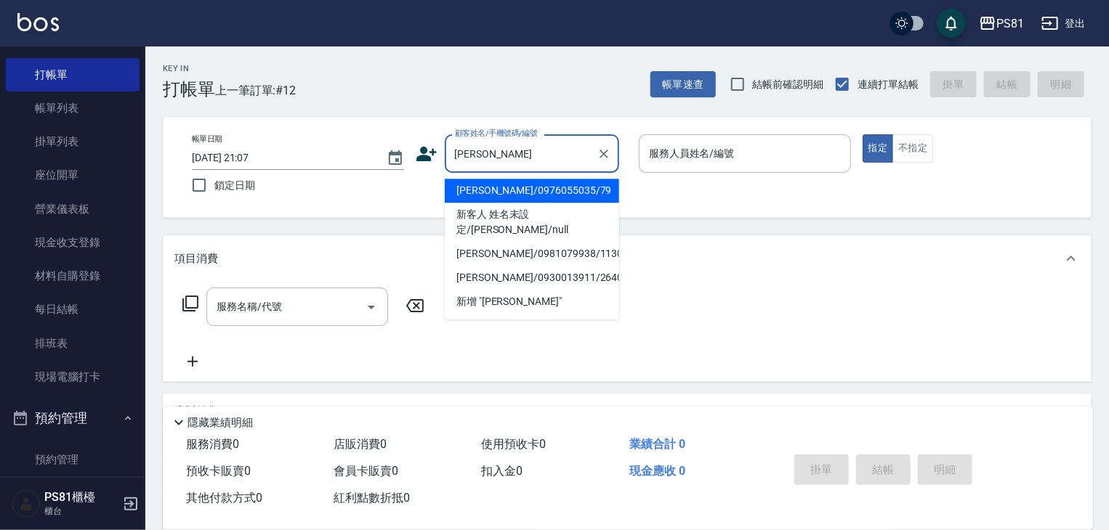
click at [561, 180] on li "黃瑜萍/0976055035/79" at bounding box center [532, 191] width 174 height 24
type input "黃瑜萍/0976055035/79"
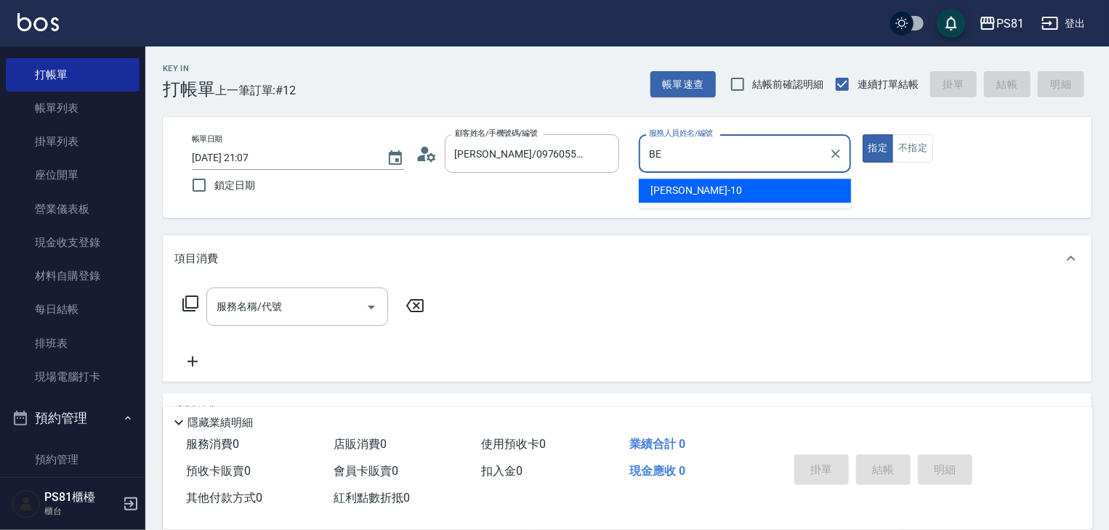
type input "B"
type input "[PERSON_NAME]-6"
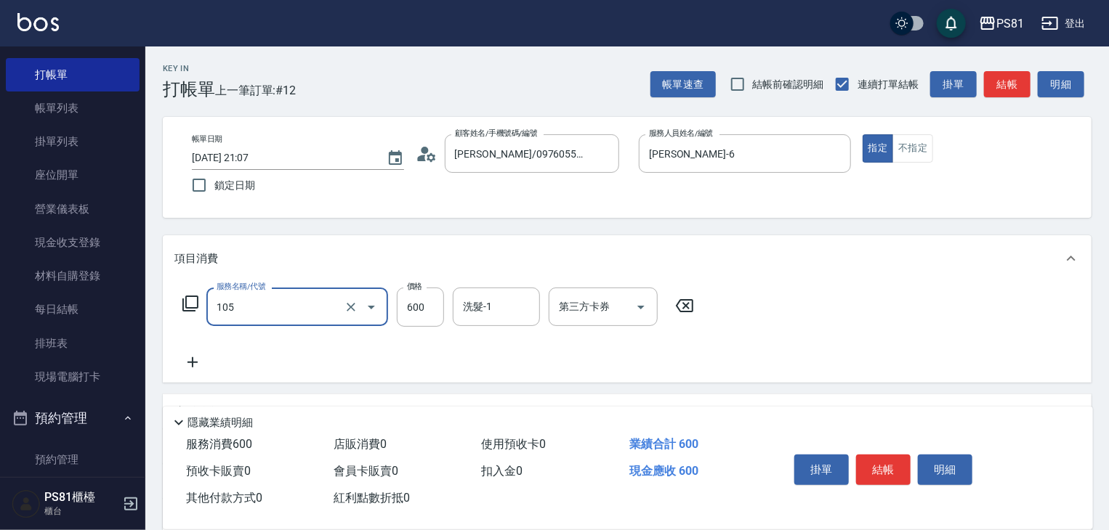
type input "A級洗剪600(105)"
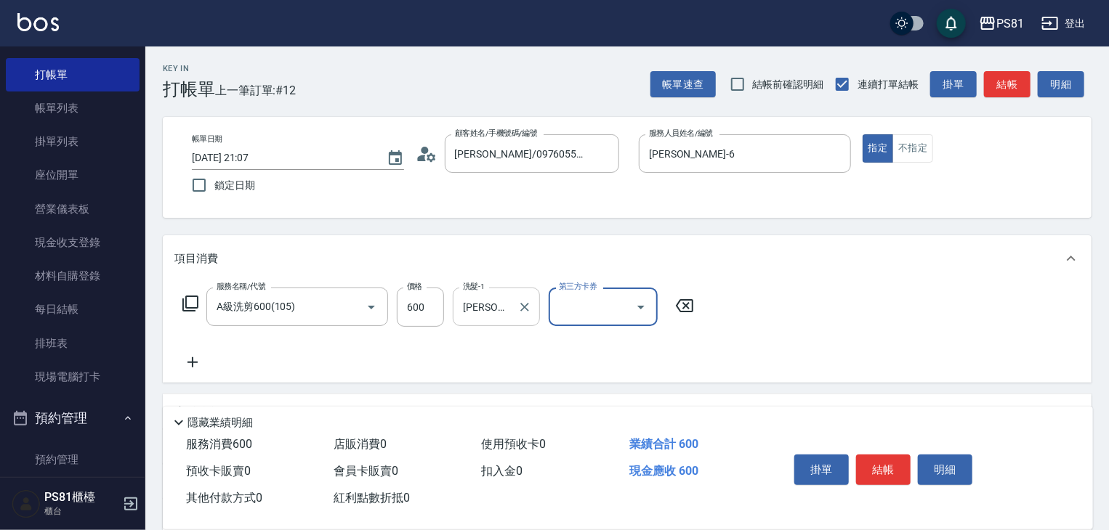
click at [512, 312] on div "妮可-25 洗髮-1" at bounding box center [496, 307] width 87 height 39
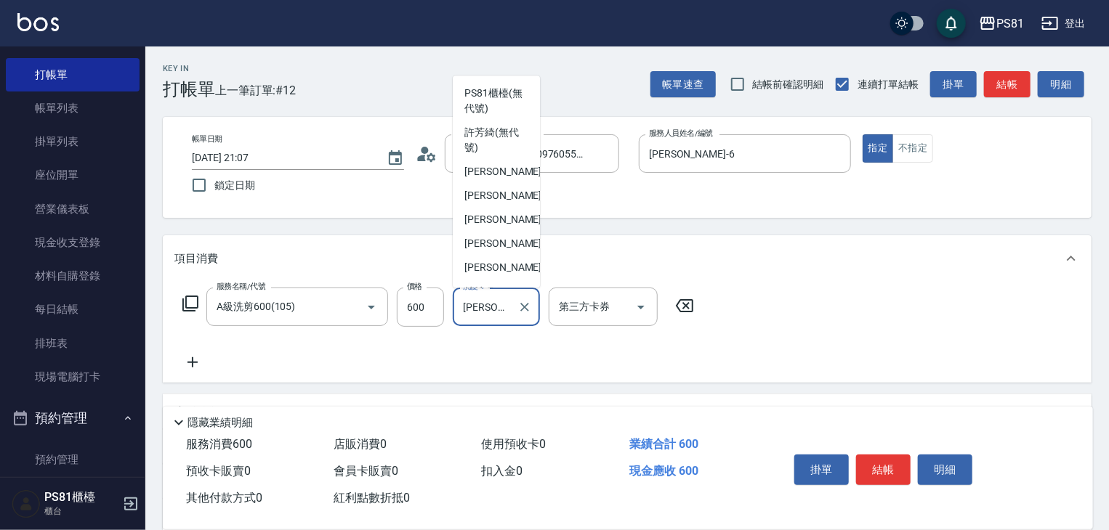
scroll to position [208, 0]
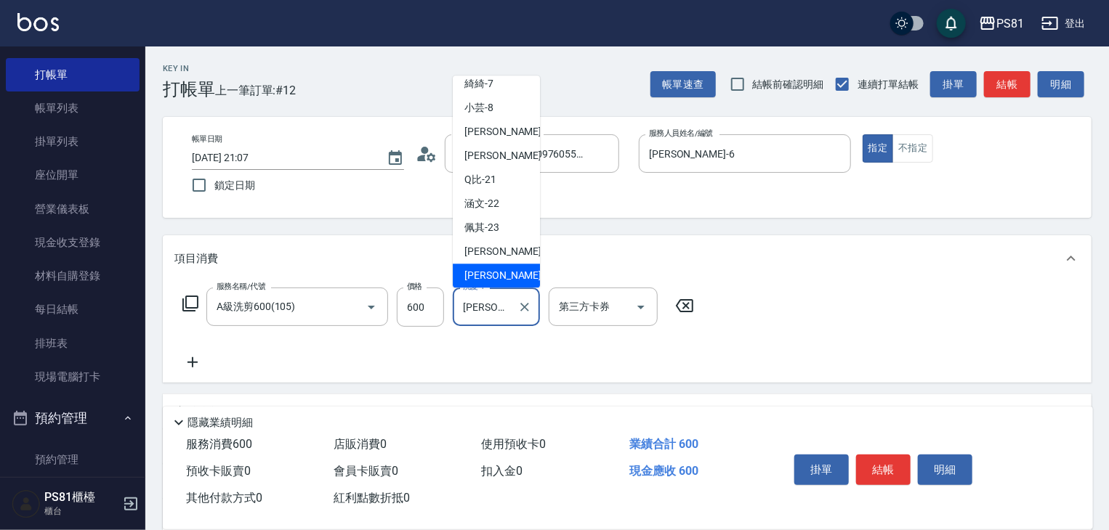
click at [512, 309] on div "妮可-25 洗髮-1" at bounding box center [496, 307] width 87 height 39
click at [514, 307] on div "妮可-25 洗髮-1" at bounding box center [496, 307] width 87 height 39
click at [512, 307] on div "妮可-25 洗髮-1" at bounding box center [496, 307] width 87 height 39
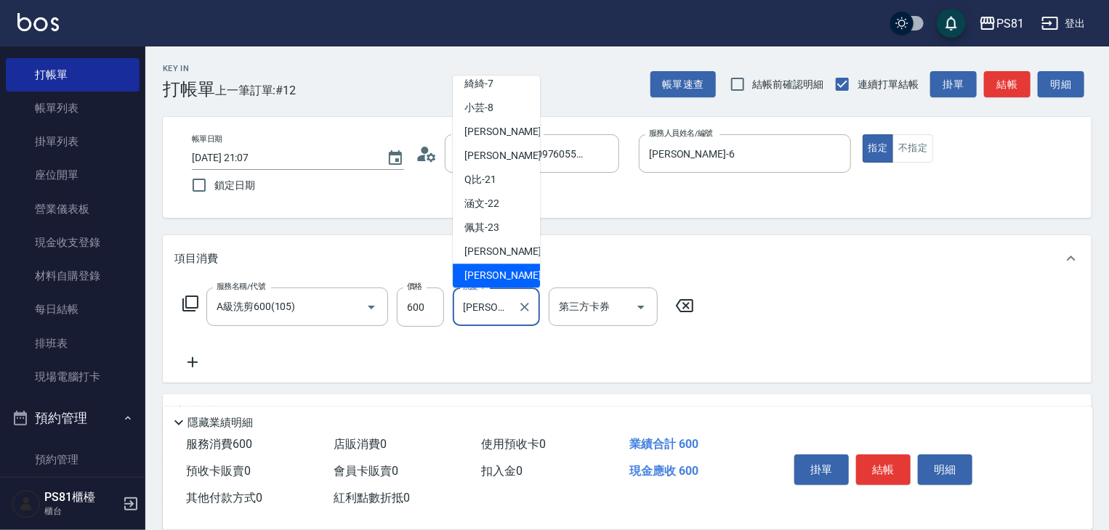
click at [512, 307] on div "妮可-25 洗髮-1" at bounding box center [496, 307] width 87 height 39
click at [506, 147] on div "妍妍 -20" at bounding box center [496, 156] width 87 height 24
type input "[PERSON_NAME]-20"
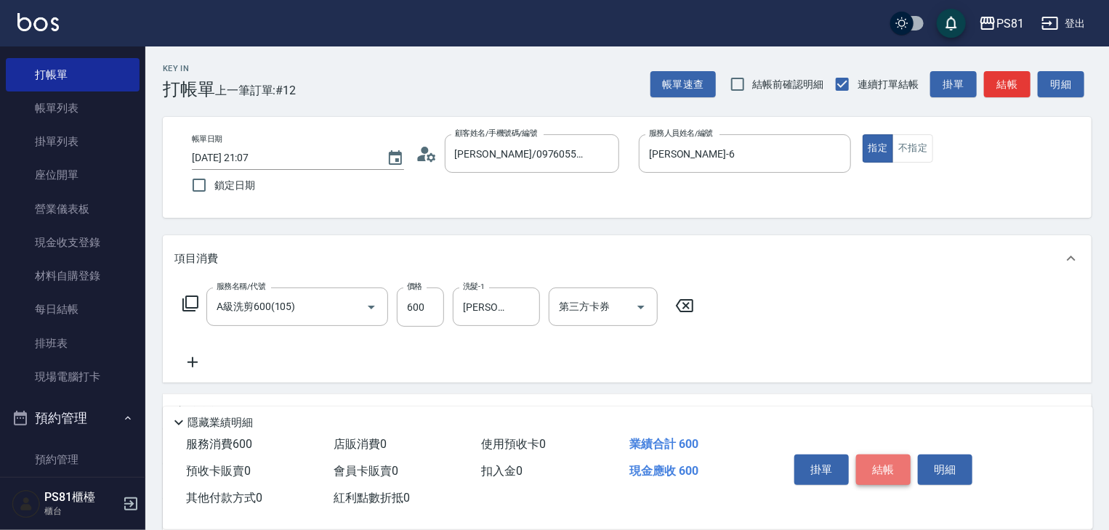
click at [895, 472] on button "結帳" at bounding box center [883, 470] width 54 height 31
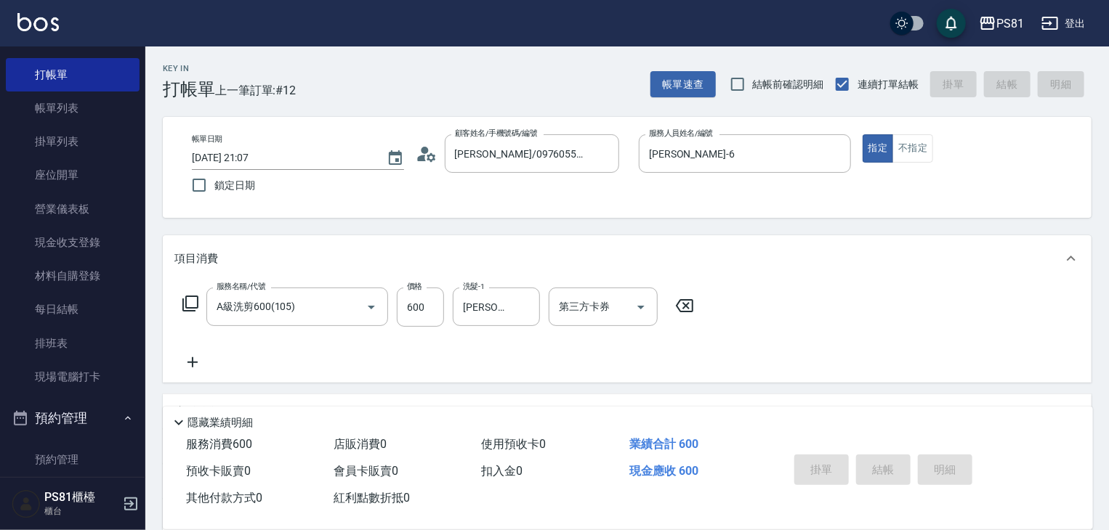
type input "2025/08/14 21:08"
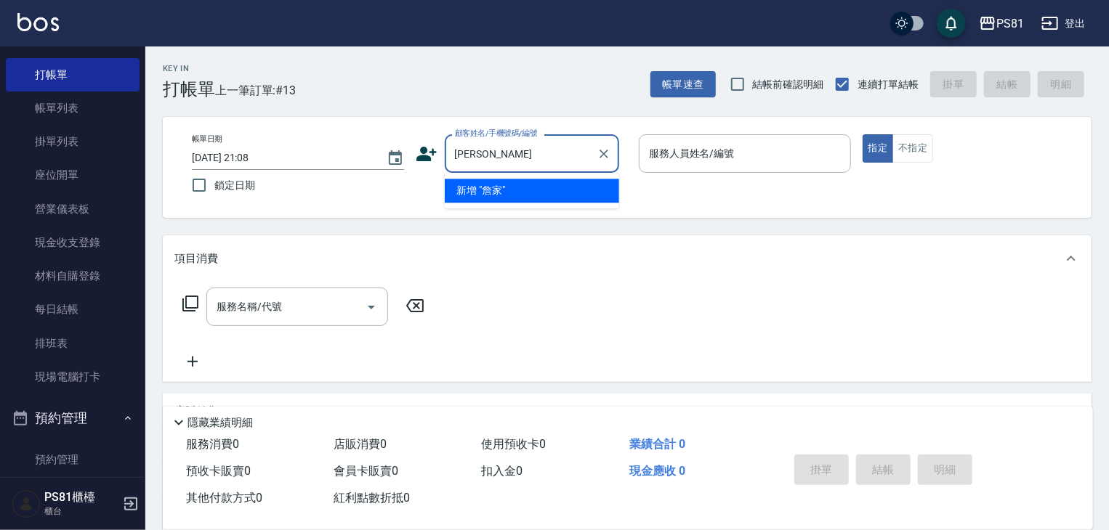
type input "詹"
drag, startPoint x: 546, startPoint y: 192, endPoint x: 534, endPoint y: 201, distance: 14.5
click at [535, 200] on li "鄭盈芳/0917099309/" at bounding box center [532, 191] width 174 height 24
type input "鄭盈芳/0917099309/"
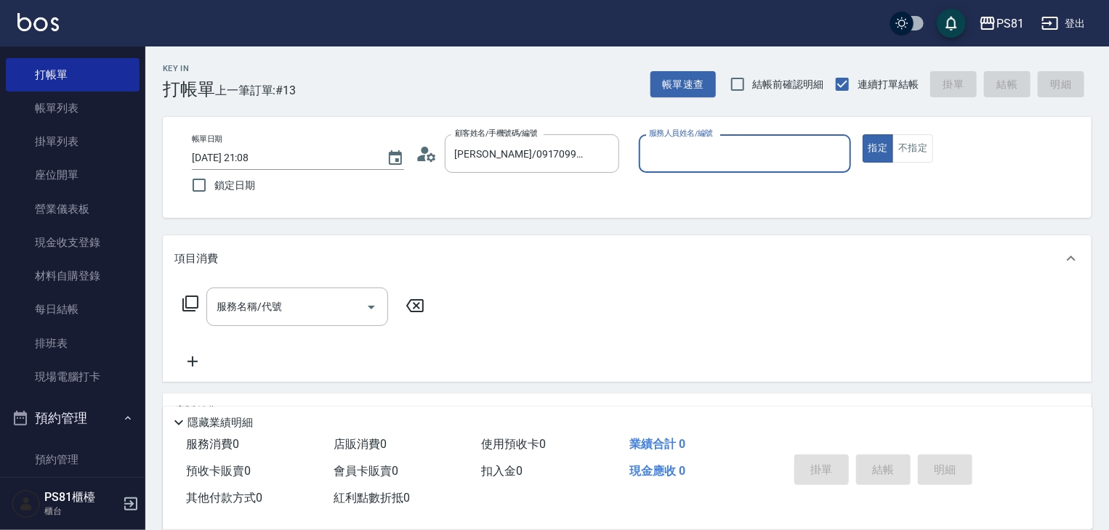
type input "[PERSON_NAME]-6"
click at [862, 134] on button "指定" at bounding box center [877, 148] width 31 height 28
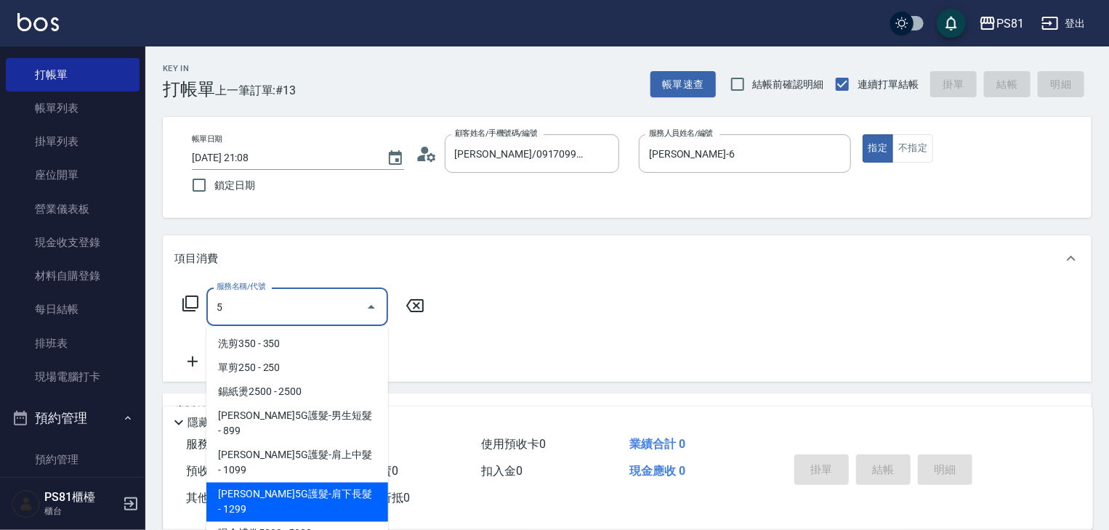
click at [315, 483] on span "[PERSON_NAME]5G護髮-肩下長髮 - 1299" at bounding box center [297, 502] width 182 height 39
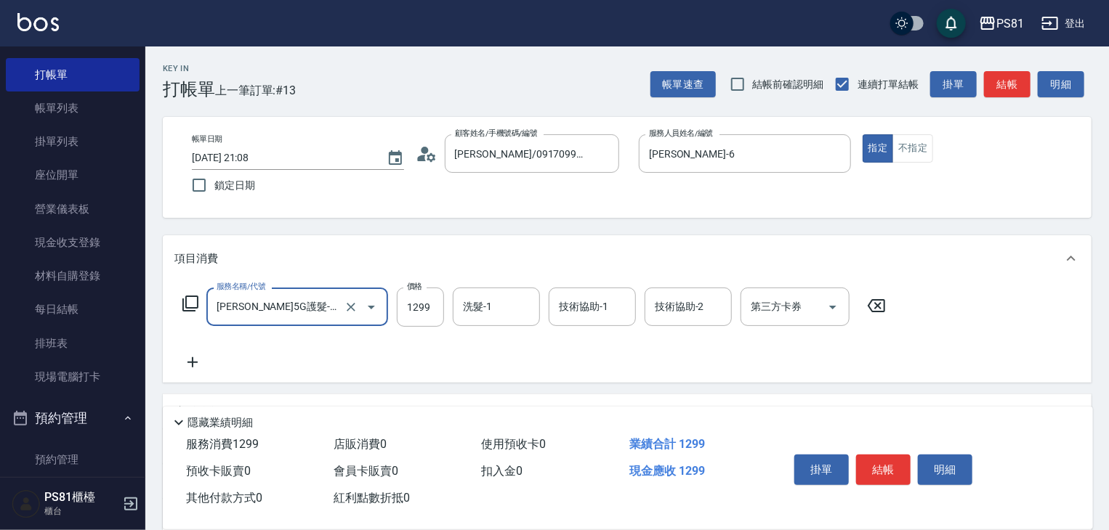
type input "歐娜5G護髮-肩下長髮(1106)"
click at [199, 364] on icon at bounding box center [192, 362] width 36 height 17
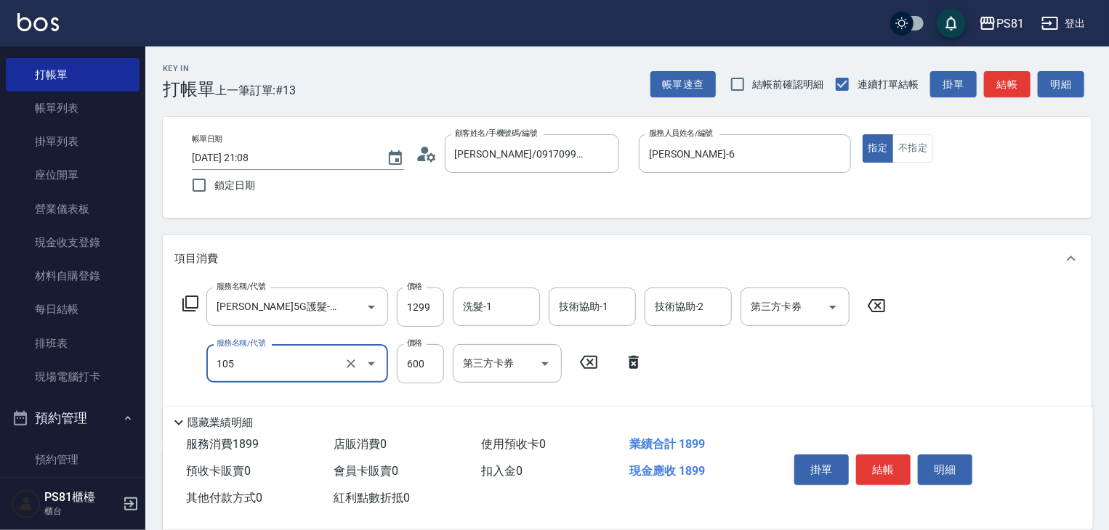
type input "A級洗剪600(105)"
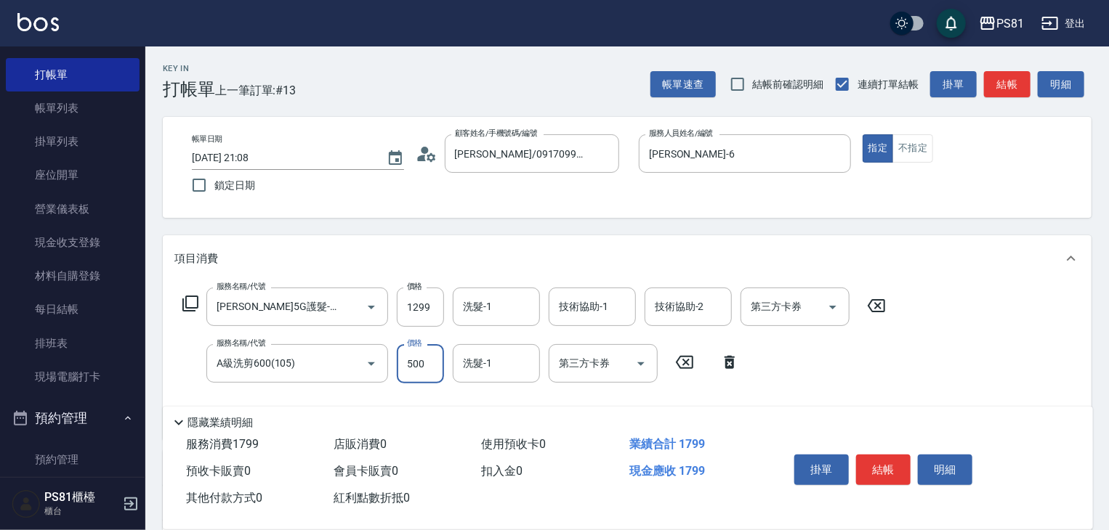
drag, startPoint x: 426, startPoint y: 379, endPoint x: 430, endPoint y: 369, distance: 10.8
click at [428, 373] on input "500" at bounding box center [420, 363] width 47 height 39
click at [430, 369] on input "500" at bounding box center [420, 363] width 47 height 39
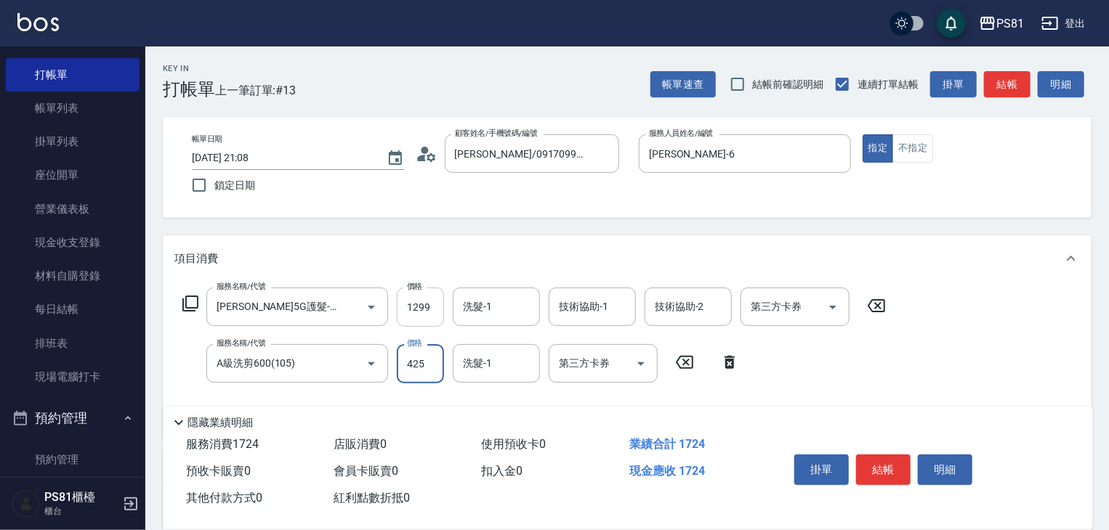
type input "425"
click at [428, 291] on input "1299" at bounding box center [420, 307] width 47 height 39
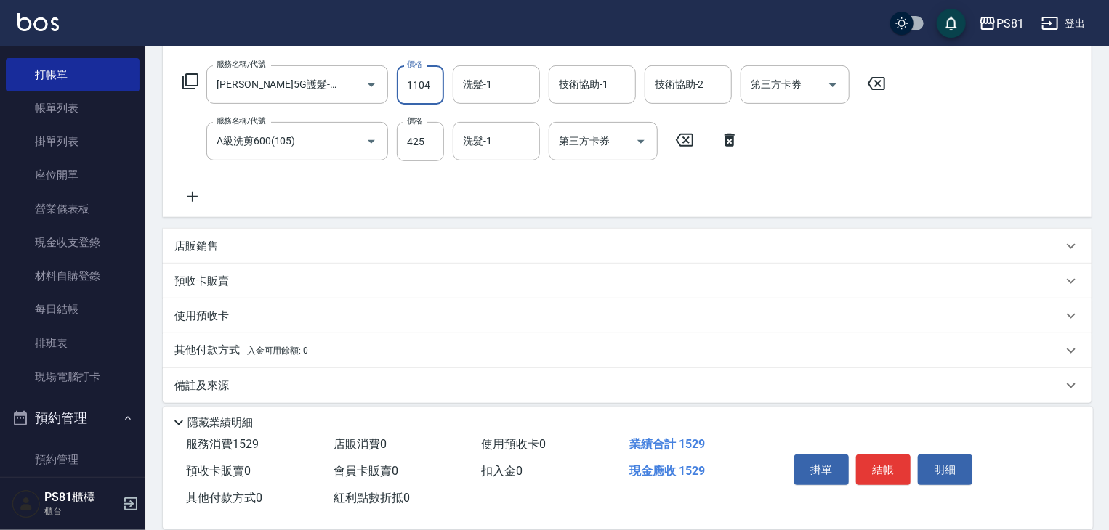
scroll to position [233, 0]
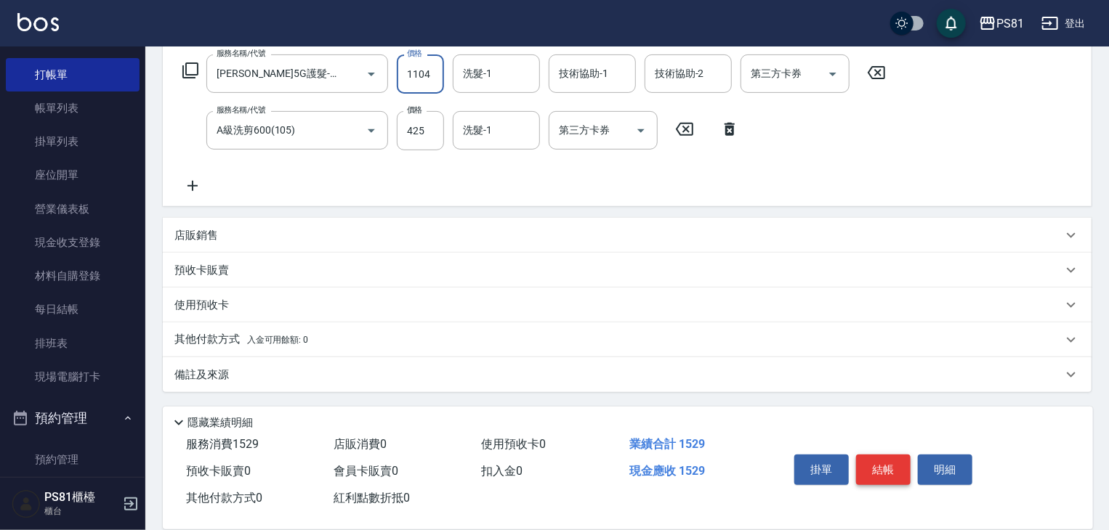
type input "1104"
click at [895, 465] on button "結帳" at bounding box center [883, 470] width 54 height 31
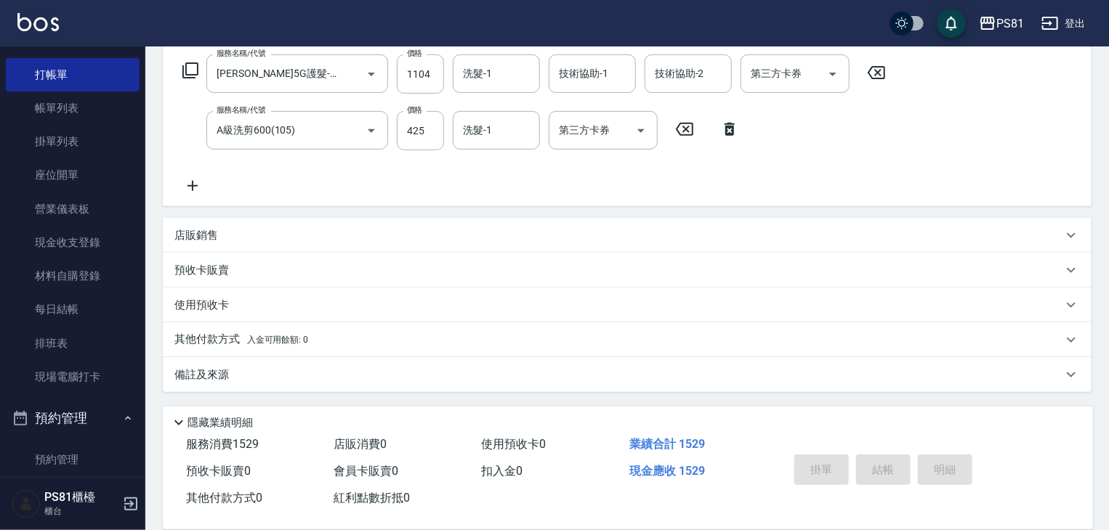
type input "2025/08/14 21:09"
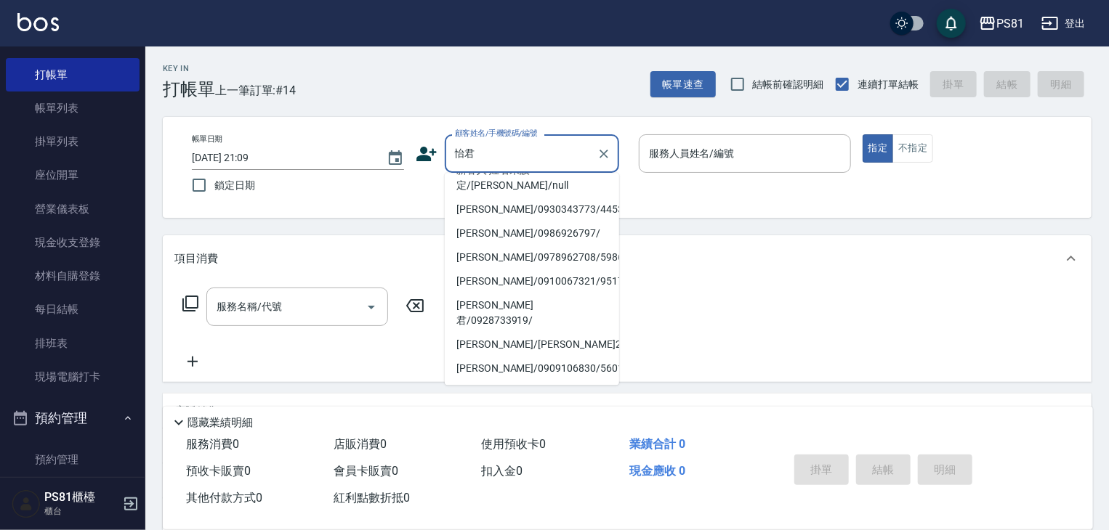
scroll to position [159, 0]
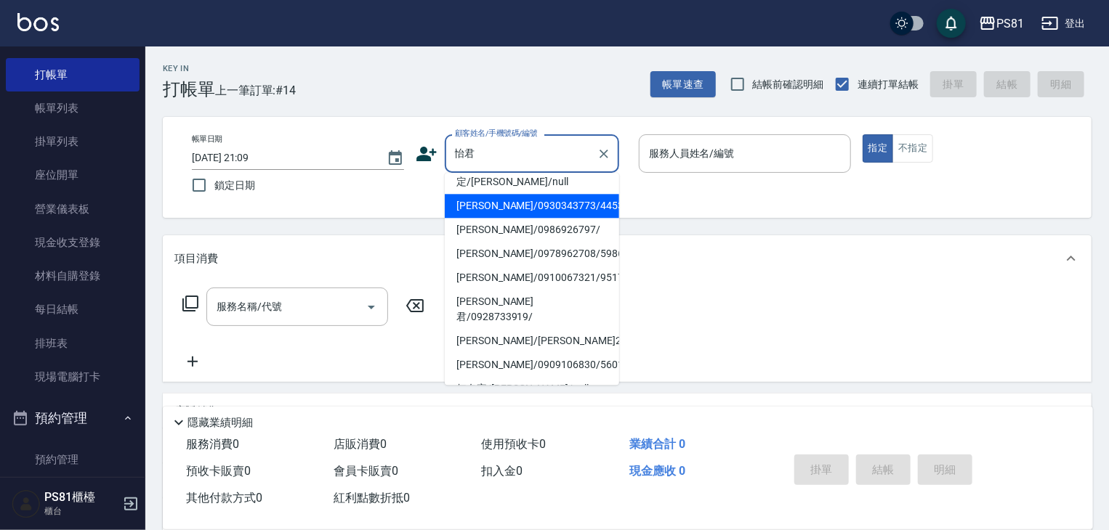
click at [513, 152] on input "怡君" at bounding box center [521, 153] width 140 height 25
click at [512, 155] on input "怡君" at bounding box center [521, 153] width 140 height 25
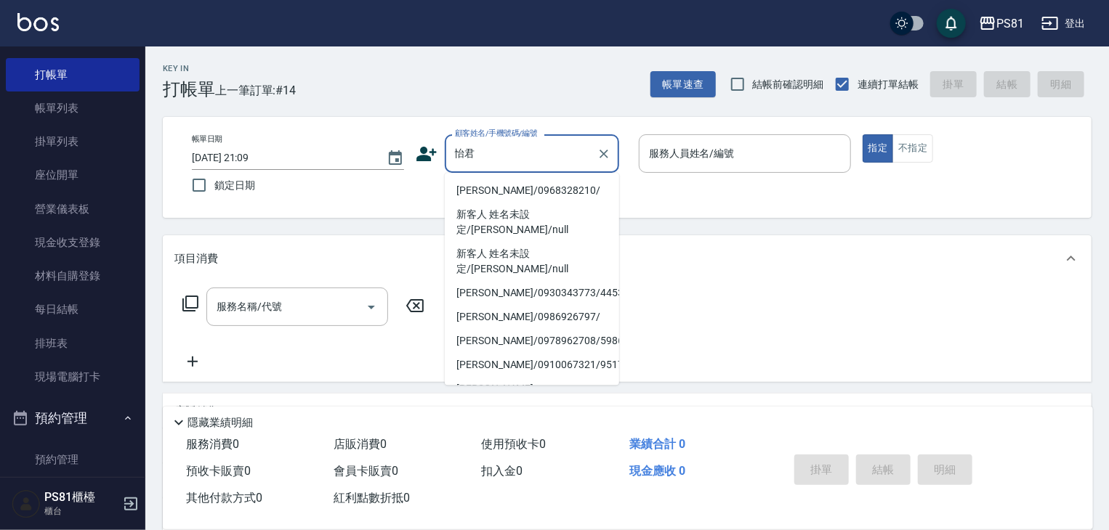
scroll to position [0, 0]
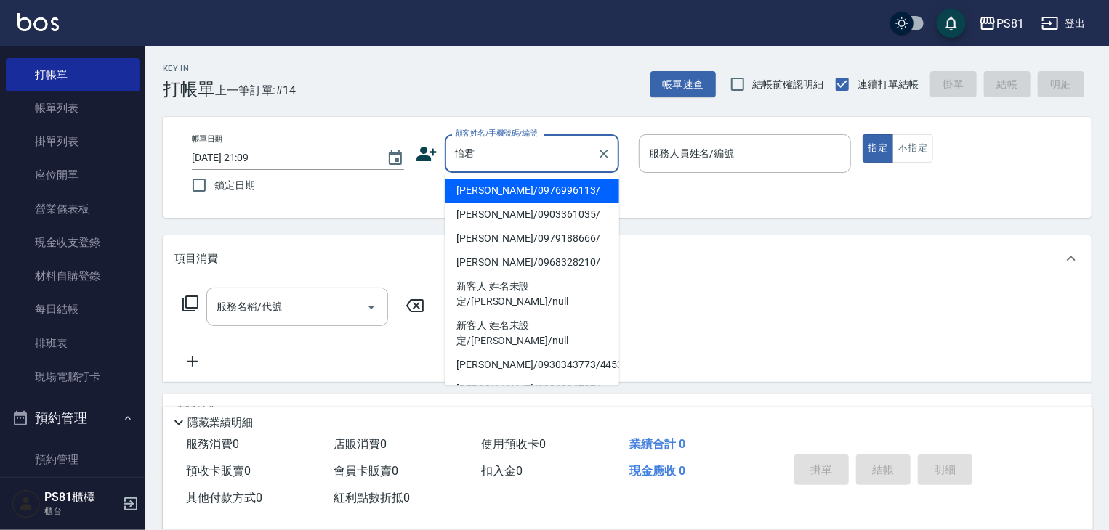
click at [527, 198] on li "林怡君/0976996113/" at bounding box center [532, 191] width 174 height 24
type input "林怡君/0976996113/"
type input "[PERSON_NAME]-6"
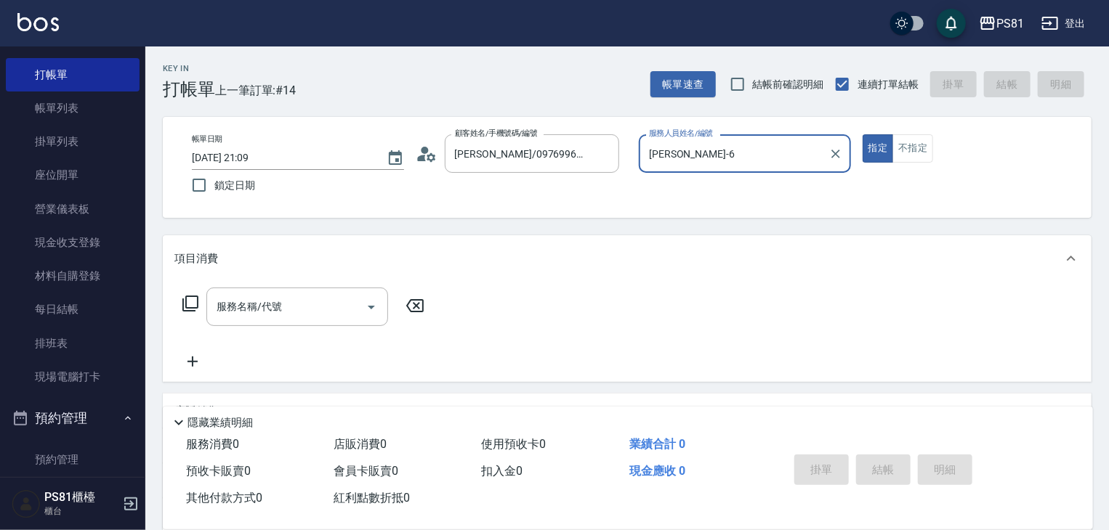
click at [862, 134] on button "指定" at bounding box center [877, 148] width 31 height 28
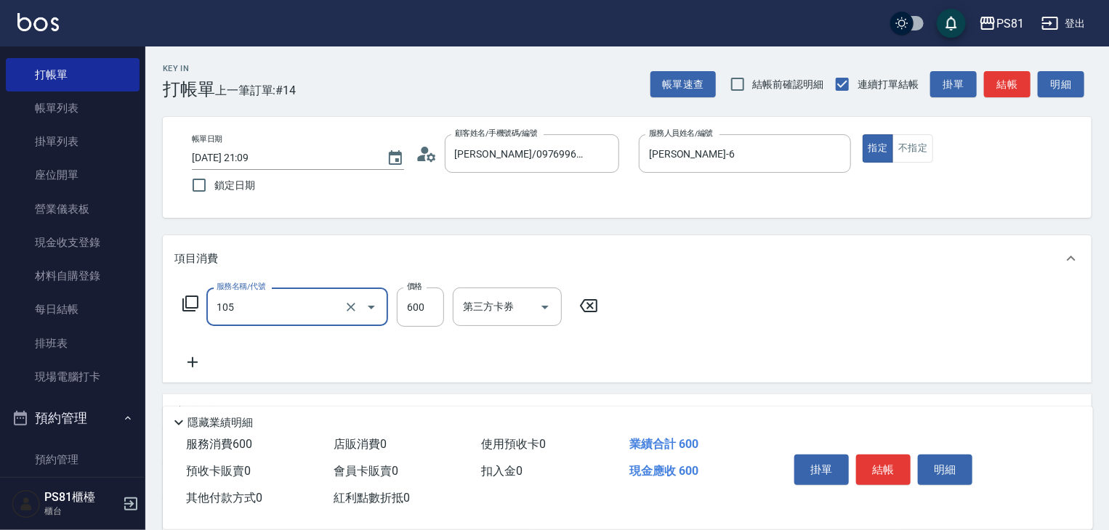
type input "A級洗剪600(105)"
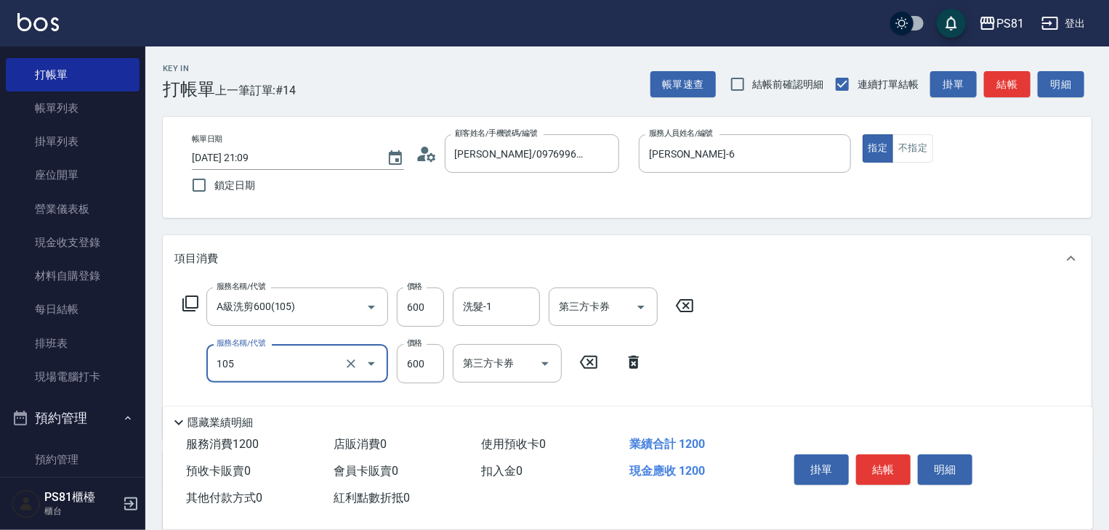
type input "A級洗剪600(105)"
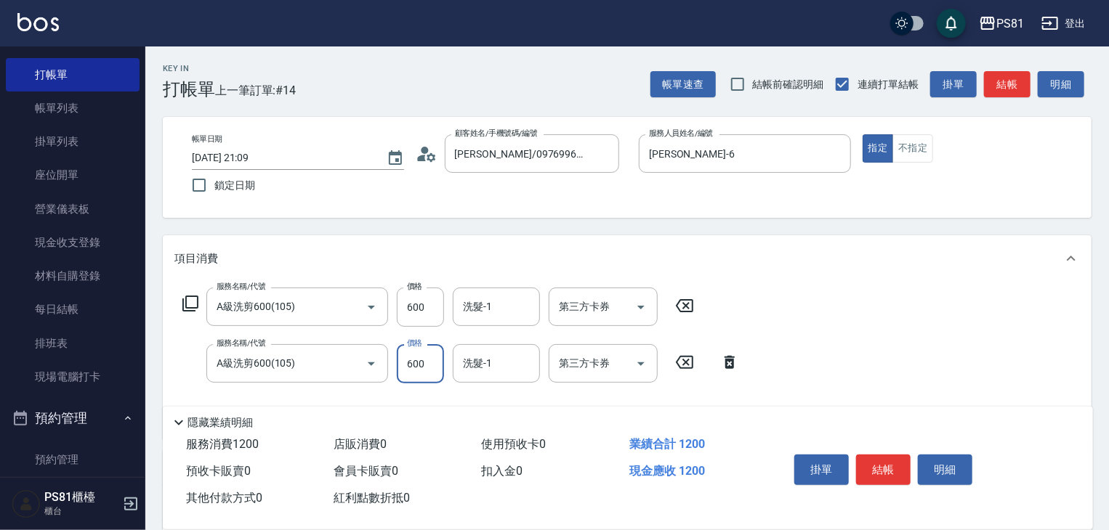
drag, startPoint x: 875, startPoint y: 459, endPoint x: 874, endPoint y: 450, distance: 9.5
click at [874, 455] on button "結帳" at bounding box center [883, 470] width 54 height 31
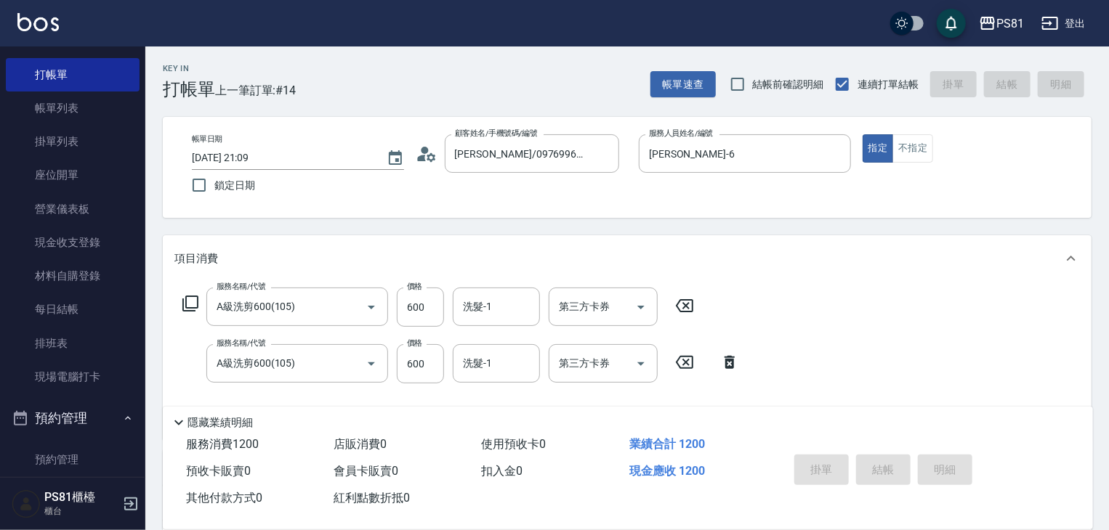
type input "2025/08/14 21:10"
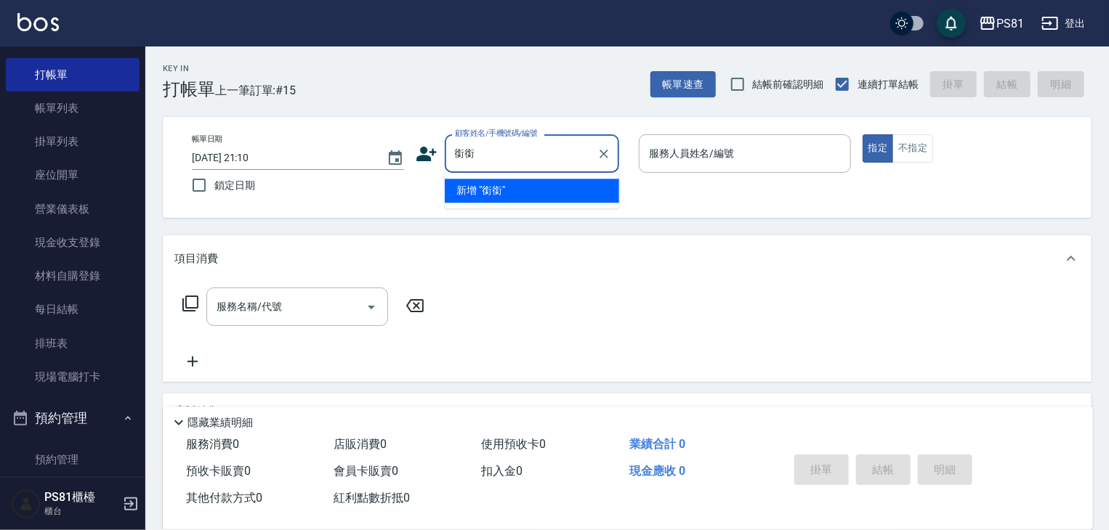
click at [503, 161] on body "PS81 登出 櫃檯作業 打帳單 帳單列表 掛單列表 座位開單 營業儀表板 現金收支登錄 材料自購登錄 每日結帳 排班表 現場電腦打卡 預約管理 預約管理 單…" at bounding box center [554, 353] width 1109 height 706
click at [503, 155] on input "銜銜" at bounding box center [521, 153] width 140 height 25
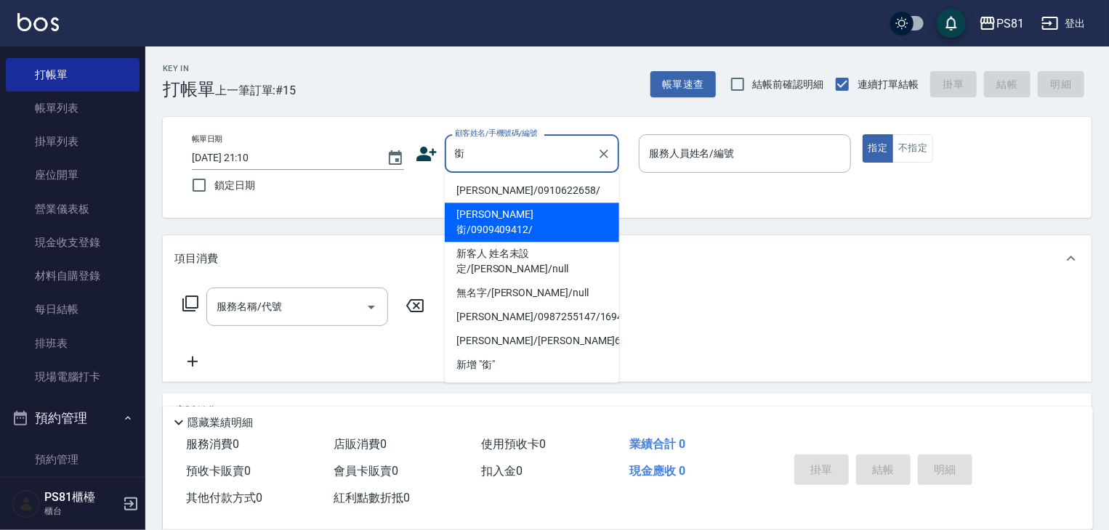
click at [520, 219] on li "黃柏銜/0909409412/" at bounding box center [532, 222] width 174 height 39
type input "黃柏銜/0909409412/"
type input "[PERSON_NAME]-6"
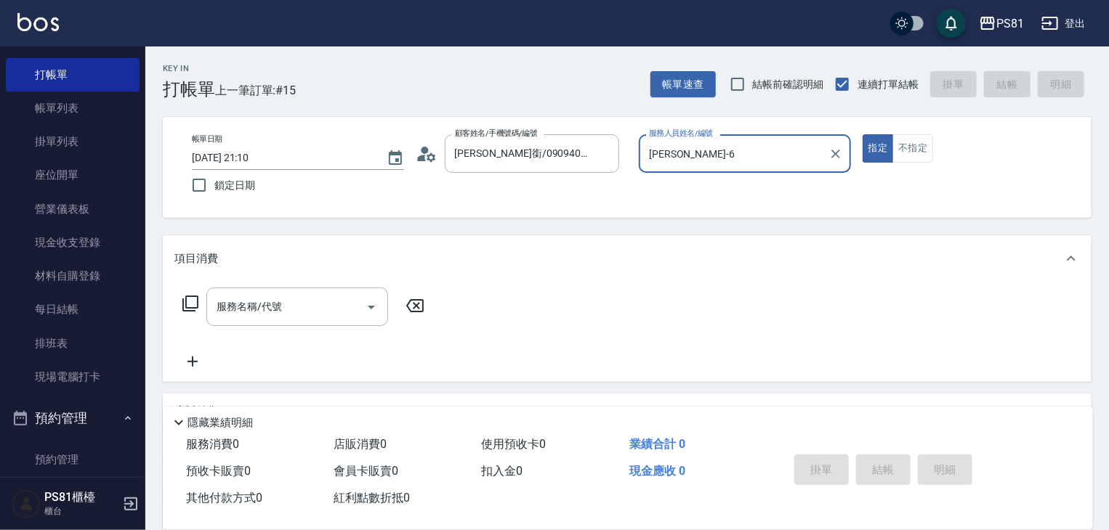
click at [862, 134] on button "指定" at bounding box center [877, 148] width 31 height 28
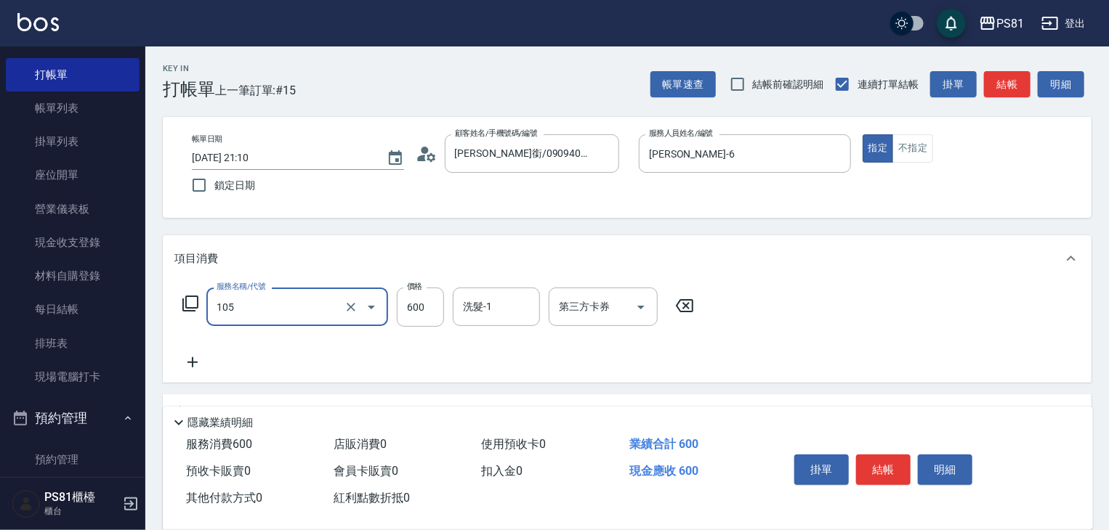
type input "A級洗剪600(105)"
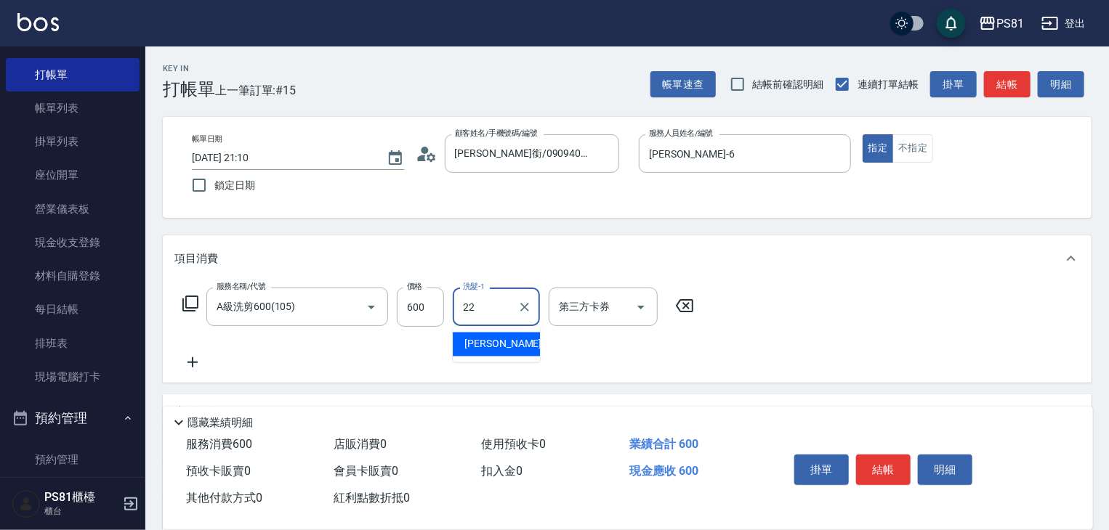
type input "涵文-22"
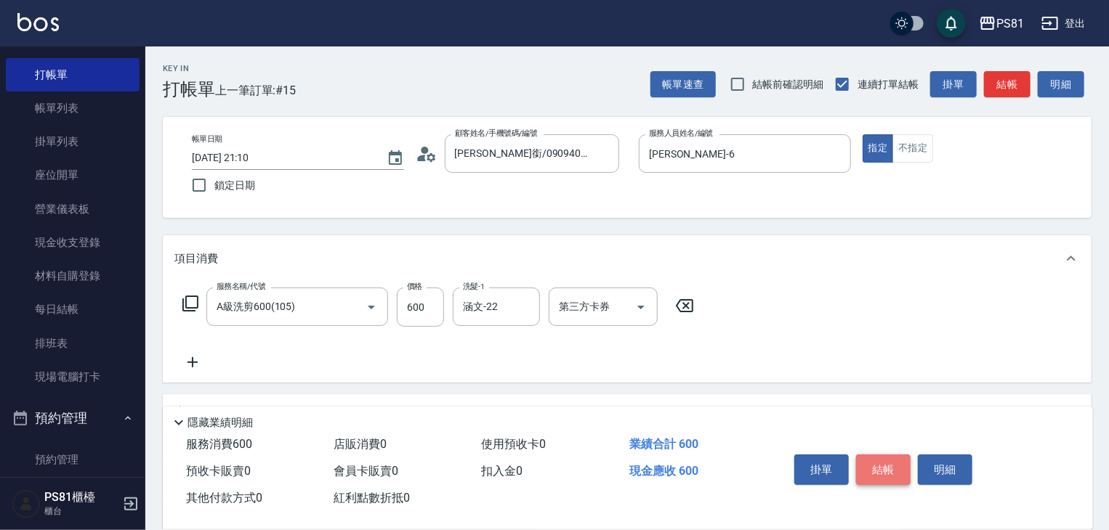
click at [871, 455] on button "結帳" at bounding box center [883, 470] width 54 height 31
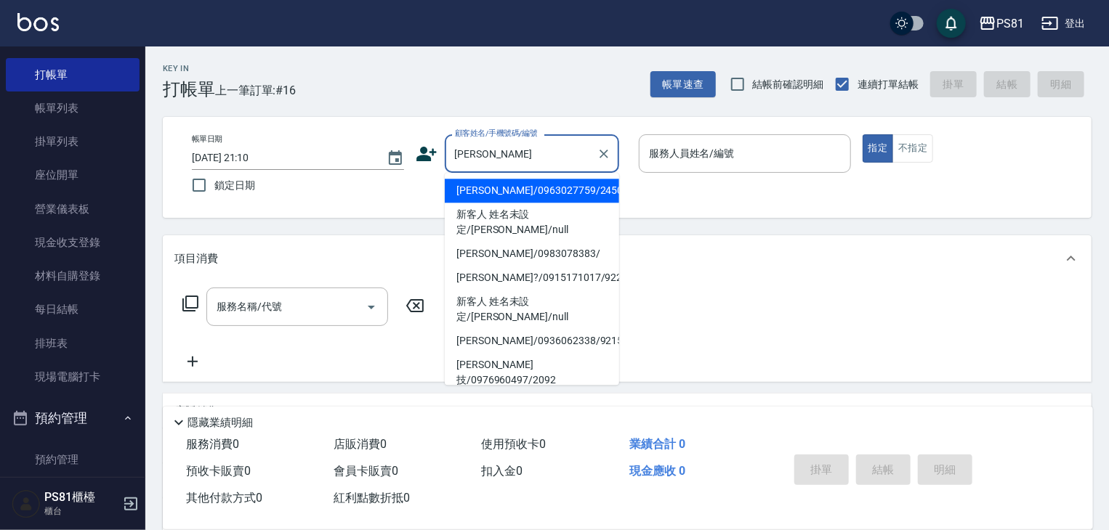
click at [482, 190] on li "陳秋蘭/0963027759/2450" at bounding box center [532, 191] width 174 height 24
type input "陳秋蘭/0963027759/2450"
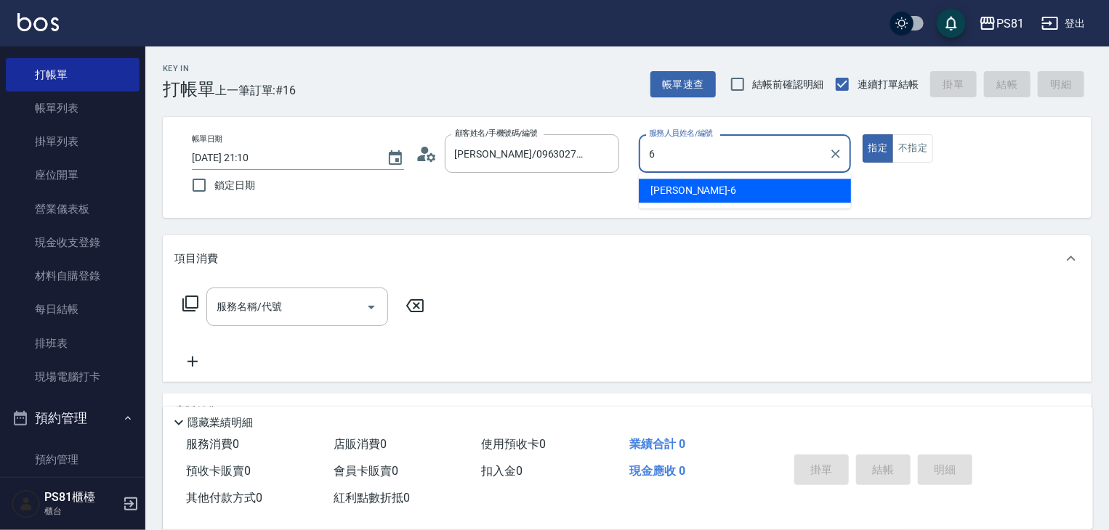
type input "[PERSON_NAME]-6"
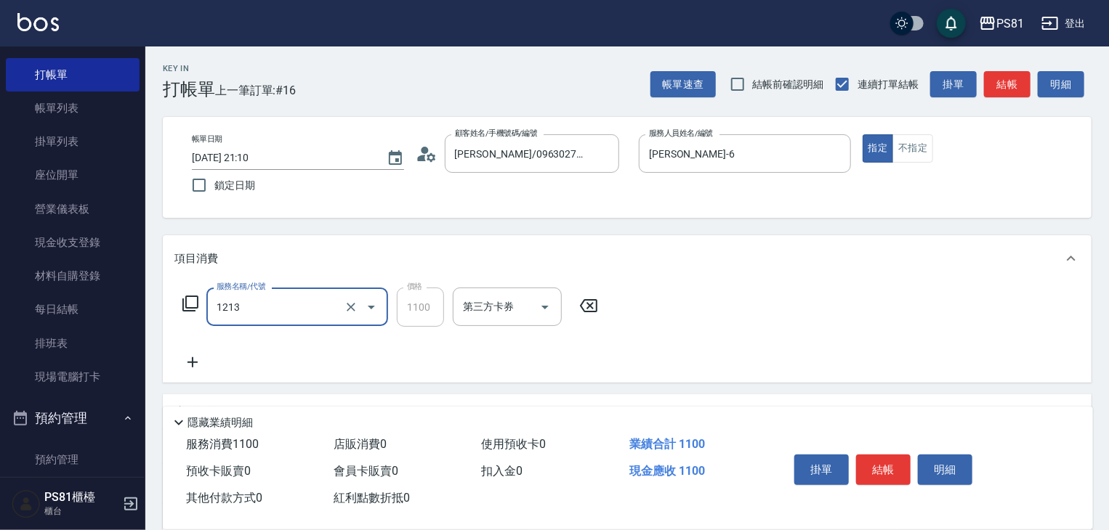
type input "蘆薈卡使用(2024)(1213)"
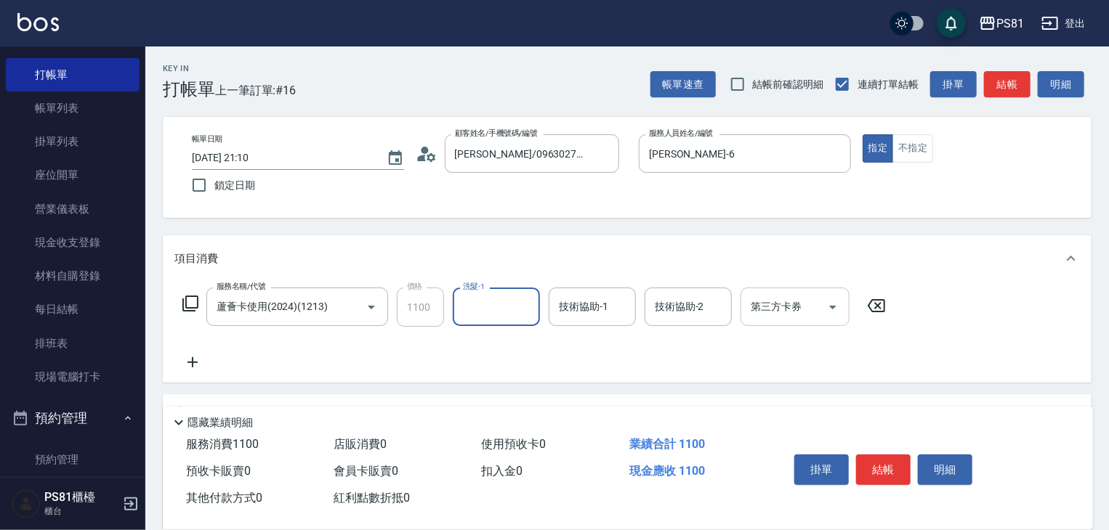
click at [830, 304] on icon "Open" at bounding box center [832, 307] width 17 height 17
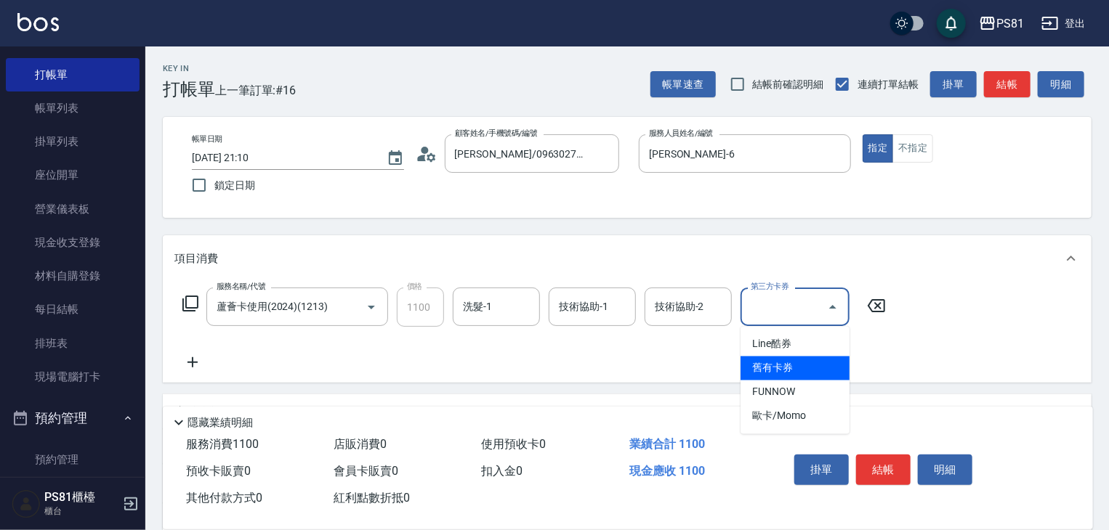
drag, startPoint x: 779, startPoint y: 373, endPoint x: 436, endPoint y: 358, distance: 343.3
click at [774, 373] on span "舊有卡券" at bounding box center [794, 369] width 109 height 24
type input "舊有卡券"
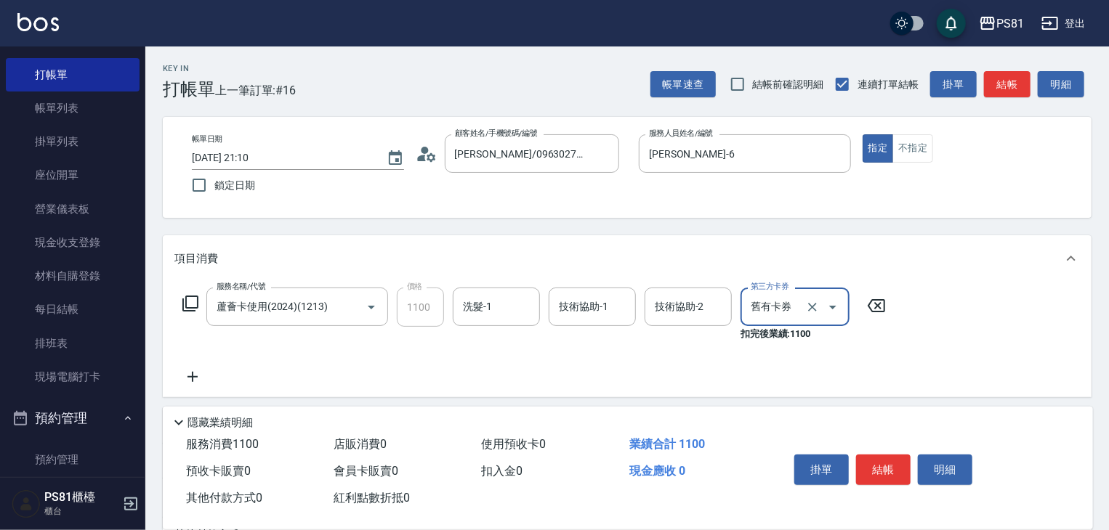
click at [198, 376] on icon at bounding box center [192, 376] width 36 height 17
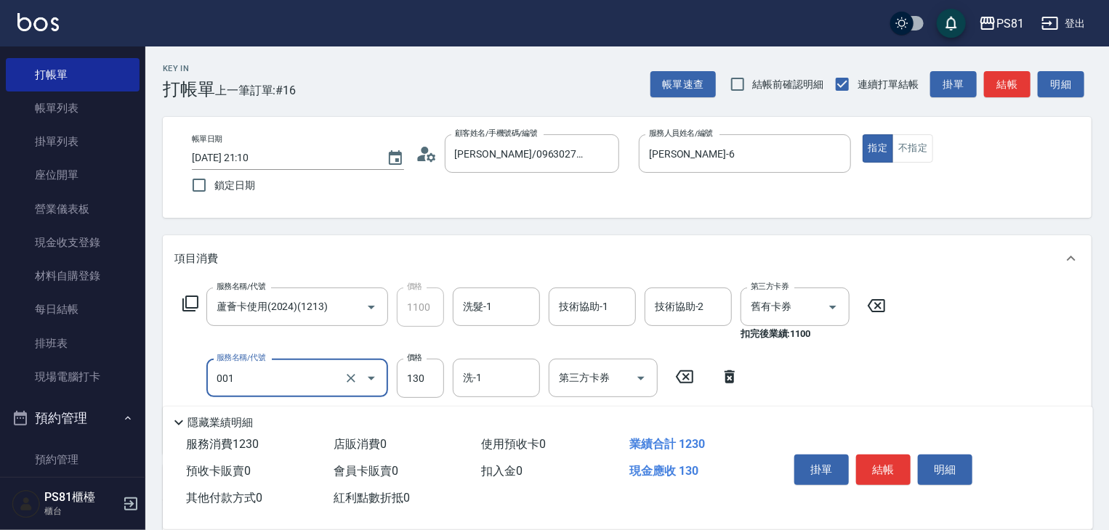
type input "洗髮卡(001)"
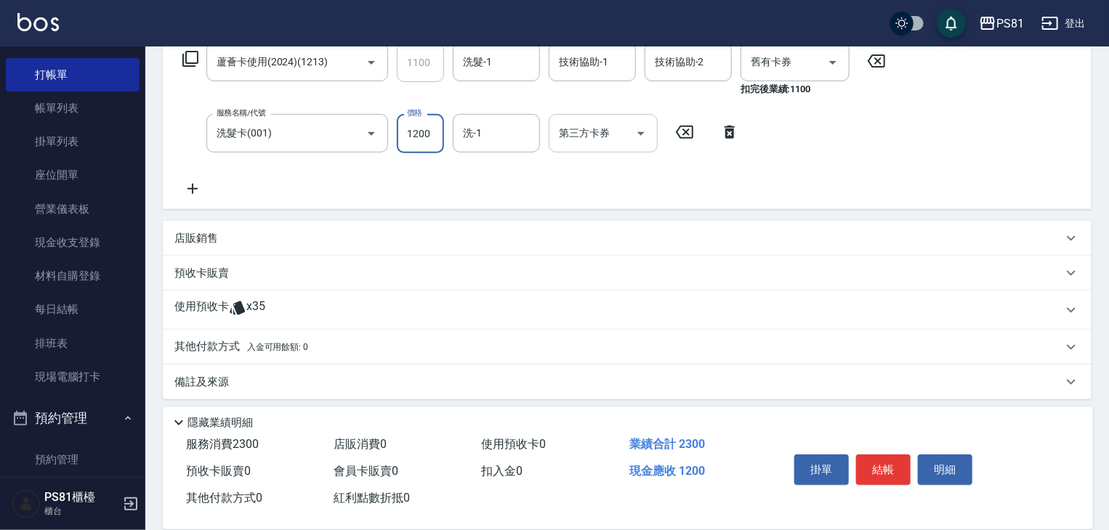
scroll to position [247, 0]
drag, startPoint x: 643, startPoint y: 128, endPoint x: 639, endPoint y: 145, distance: 17.3
click at [642, 132] on icon "Open" at bounding box center [640, 131] width 17 height 17
type input "1200"
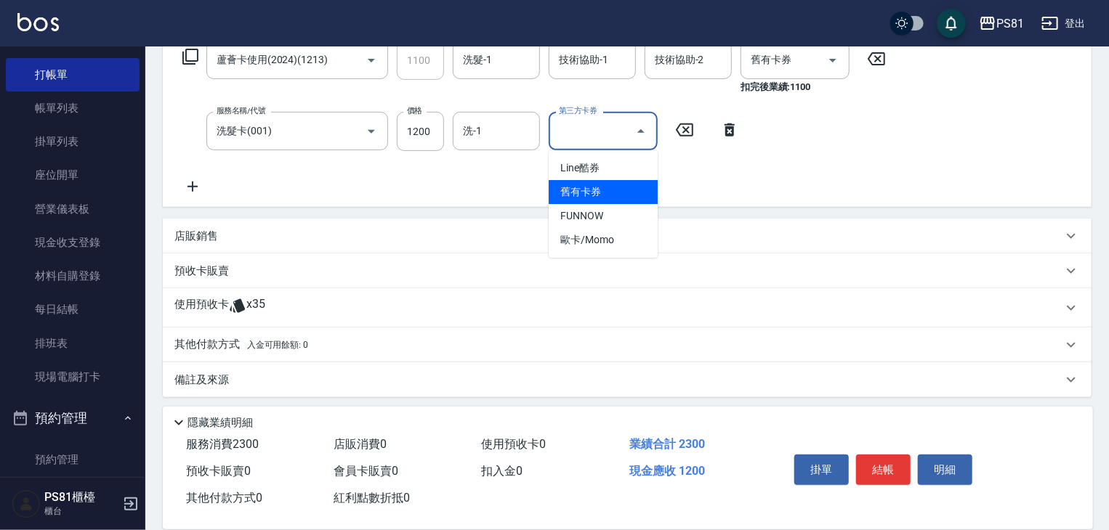
drag, startPoint x: 605, startPoint y: 194, endPoint x: 596, endPoint y: 187, distance: 11.9
click at [605, 190] on span "舊有卡券" at bounding box center [603, 192] width 109 height 24
type input "舊有卡券"
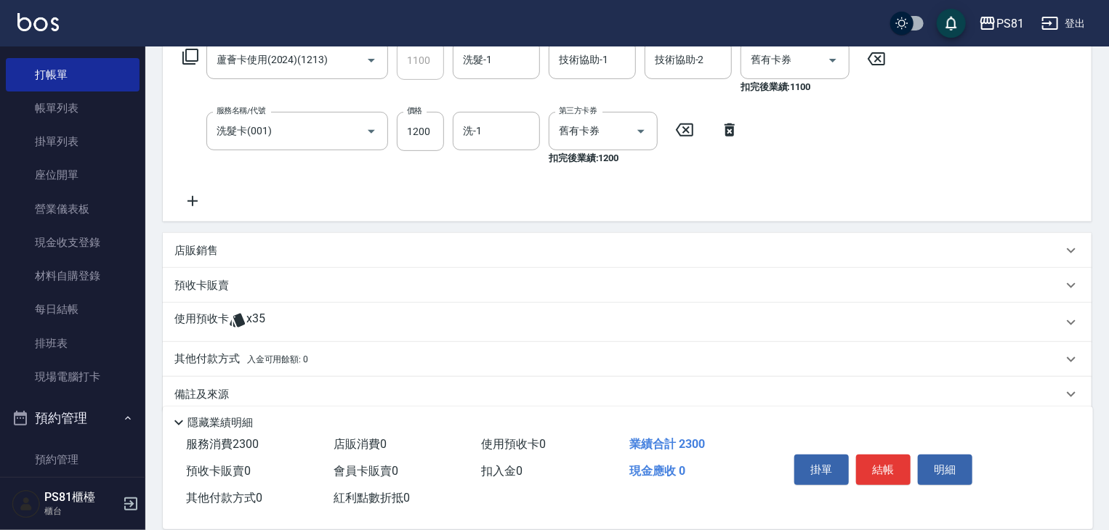
click at [193, 204] on icon at bounding box center [192, 201] width 36 height 17
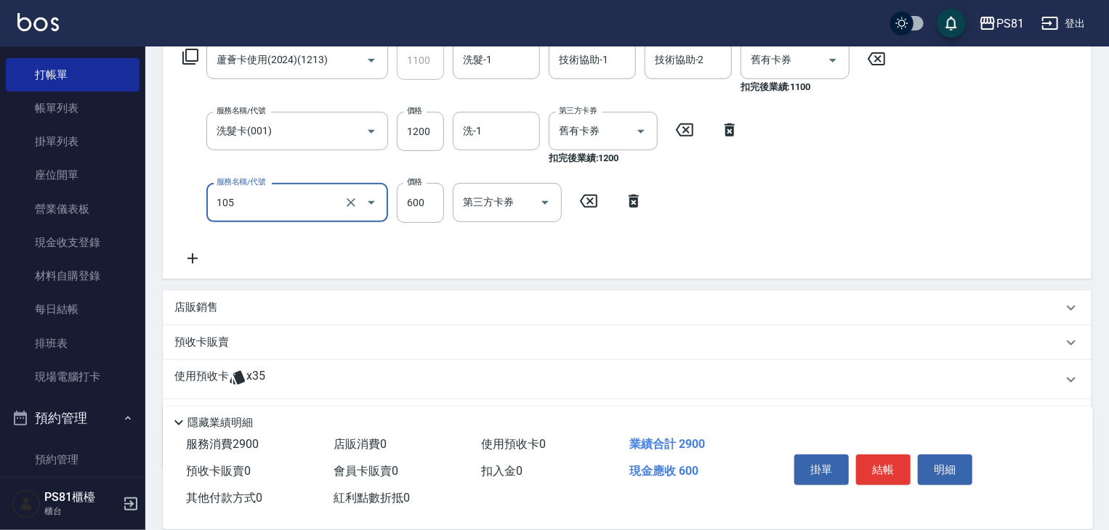
type input "A級洗剪600(105)"
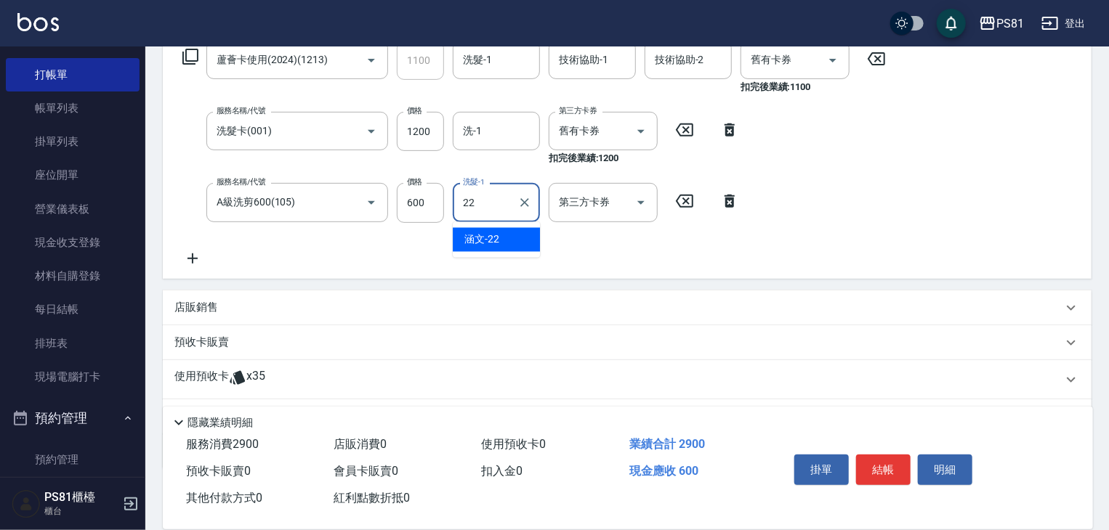
type input "涵文-22"
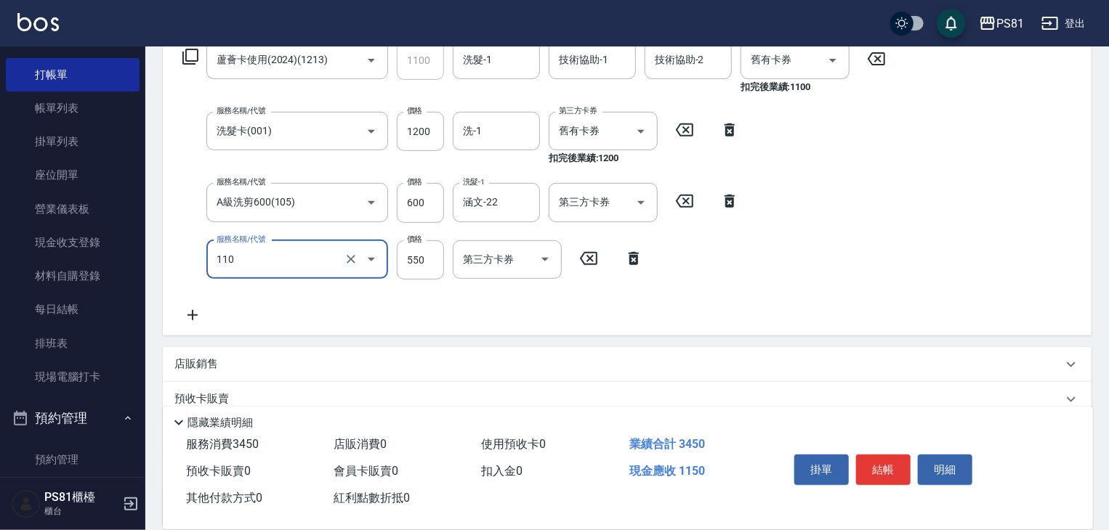
type input "去角質(抗油)(110)"
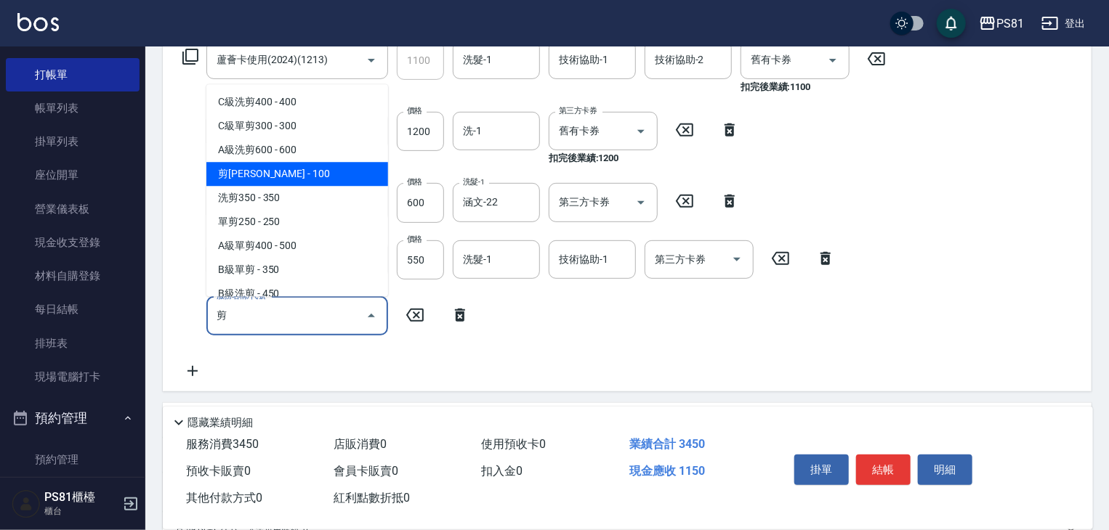
click at [312, 174] on span "剪[PERSON_NAME] - 100" at bounding box center [297, 174] width 182 height 24
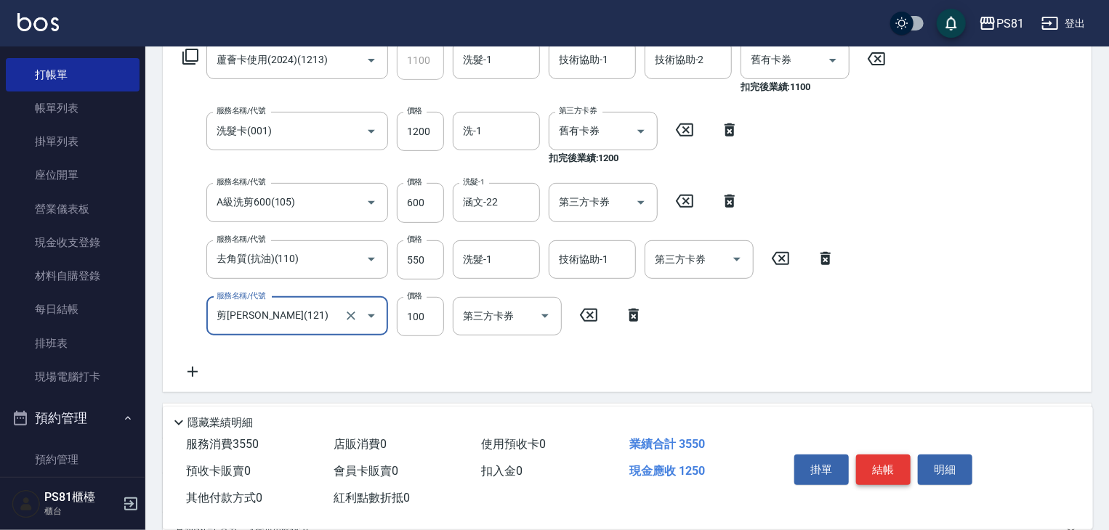
type input "剪劉海(121)"
drag, startPoint x: 886, startPoint y: 471, endPoint x: 886, endPoint y: 464, distance: 7.3
click at [886, 466] on button "結帳" at bounding box center [883, 470] width 54 height 31
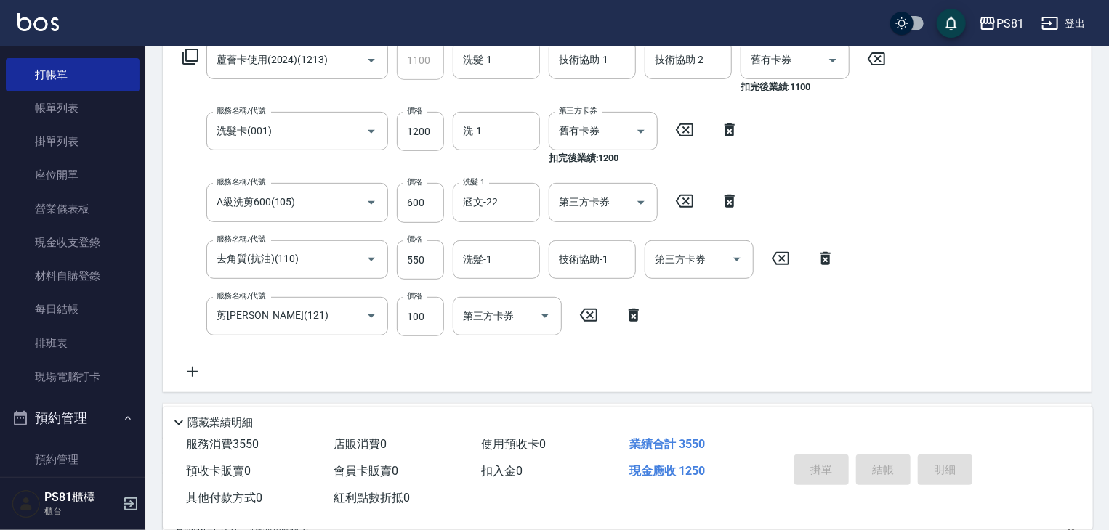
type input "2025/08/14 21:11"
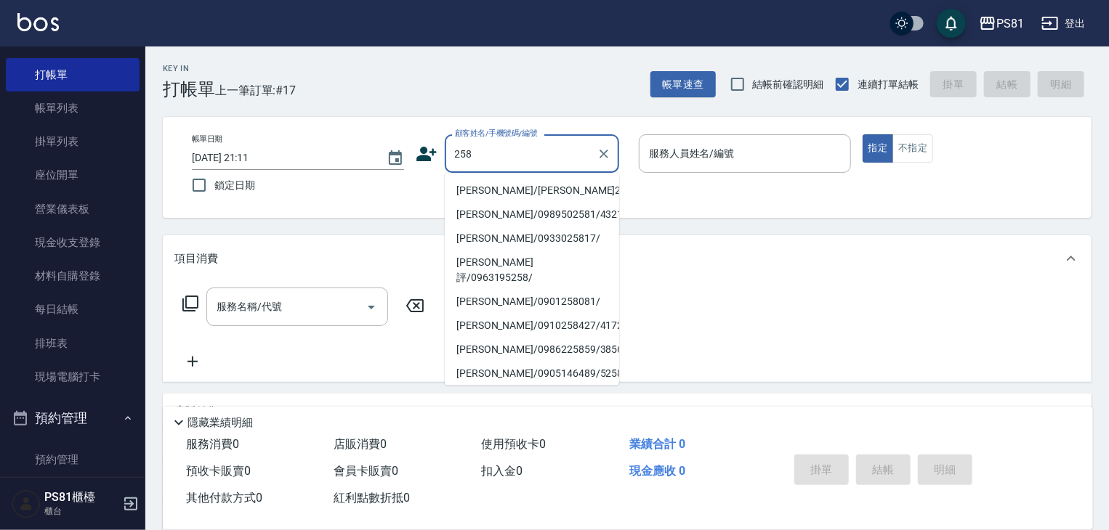
click at [503, 184] on li "[PERSON_NAME]/[PERSON_NAME]258/258" at bounding box center [532, 191] width 174 height 24
type input "[PERSON_NAME]/[PERSON_NAME]258/258"
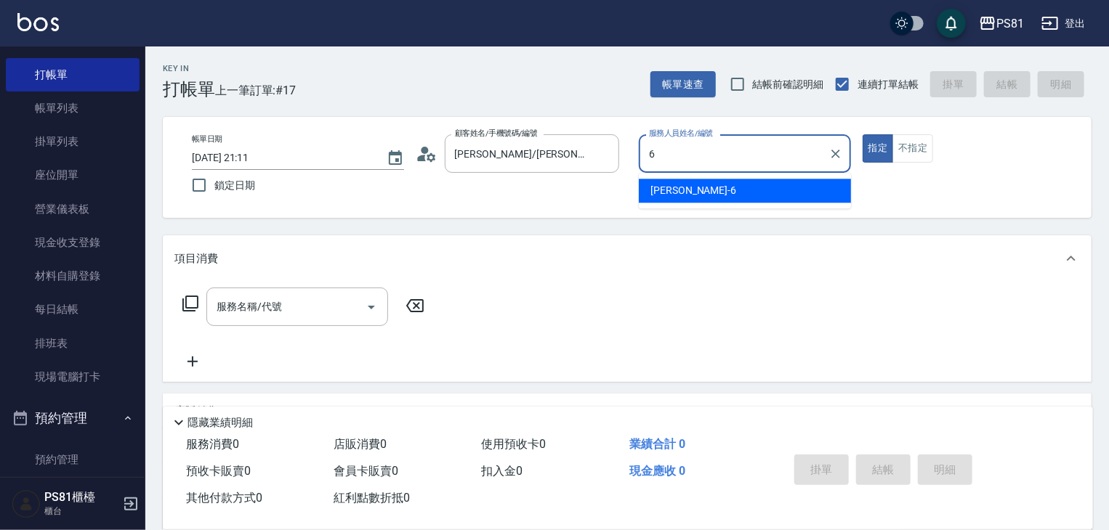
type input "[PERSON_NAME]-6"
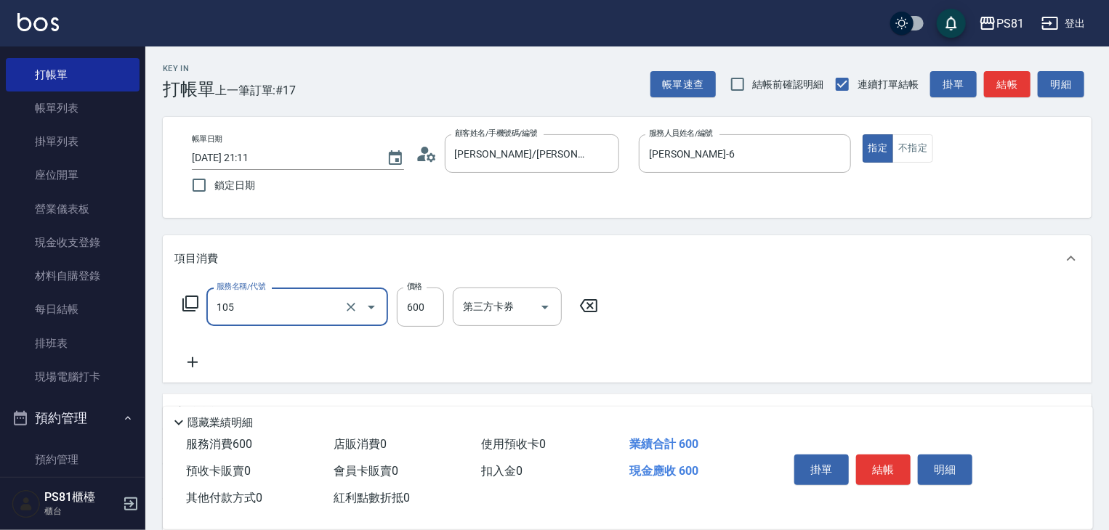
type input "A級洗剪600(105)"
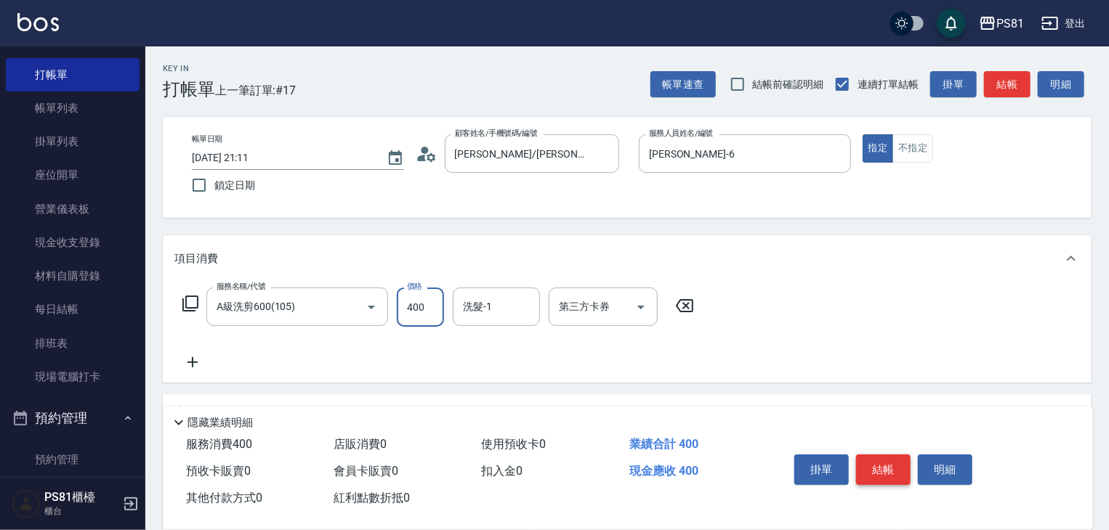
type input "400"
click at [881, 467] on button "結帳" at bounding box center [883, 470] width 54 height 31
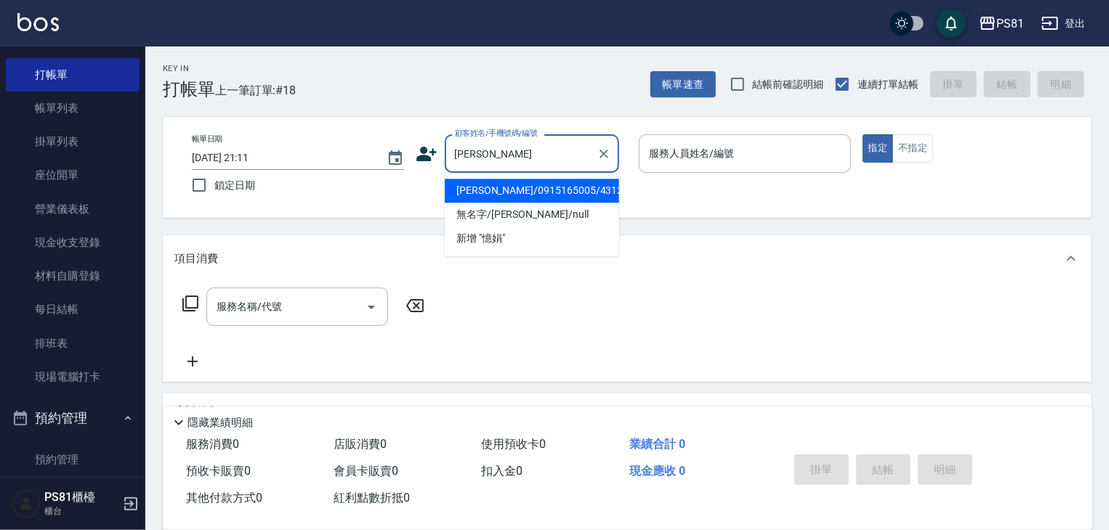
click at [541, 201] on li "吳憶娟/0915165005/4312" at bounding box center [532, 191] width 174 height 24
type input "吳憶娟/0915165005/4312"
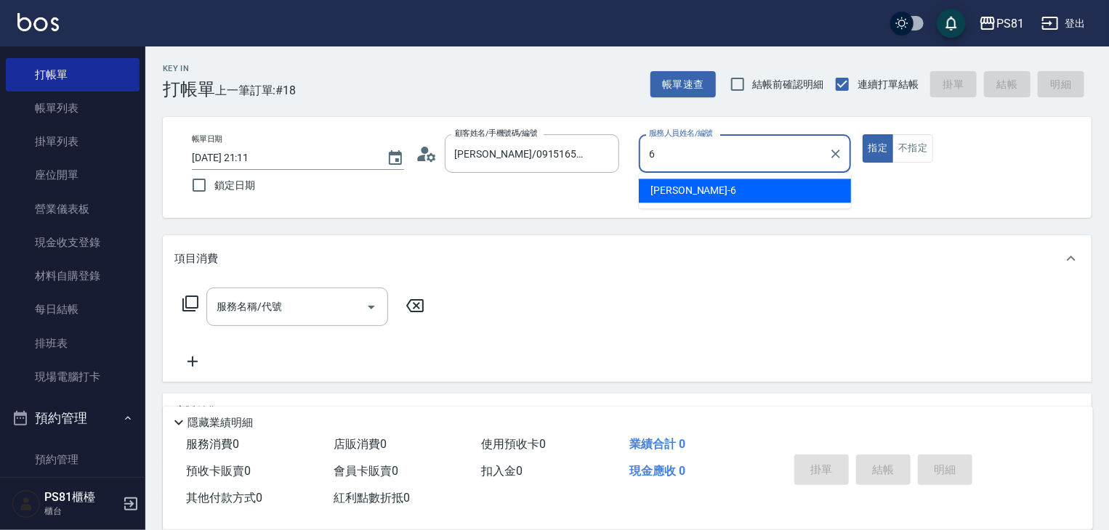
type input "[PERSON_NAME]-6"
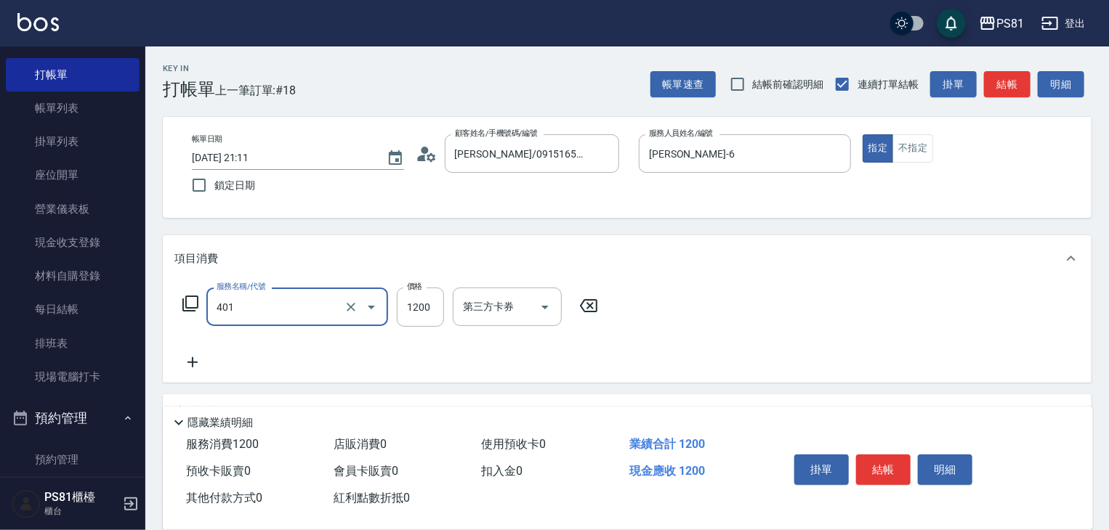
type input "基本染髮(401)"
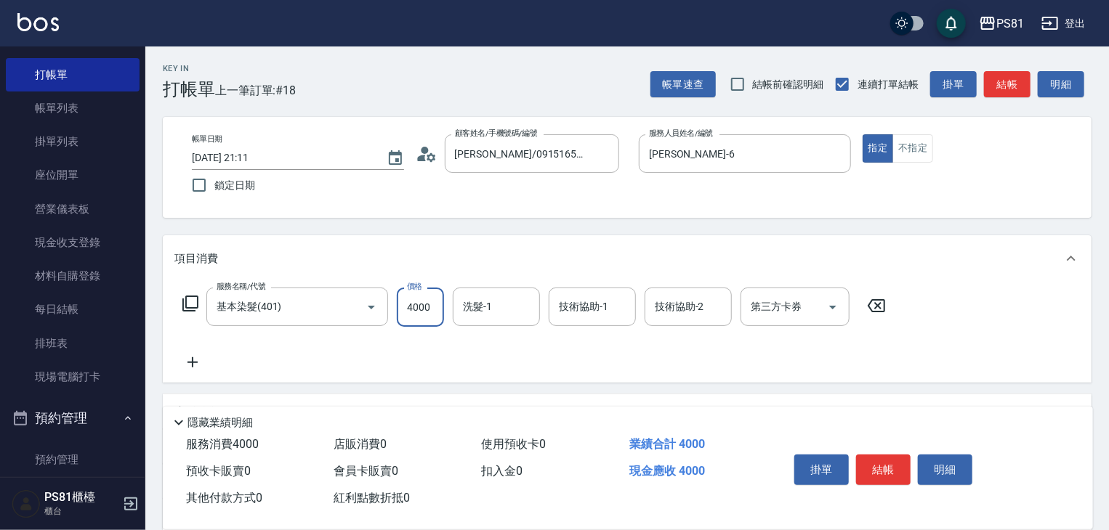
type input "4000"
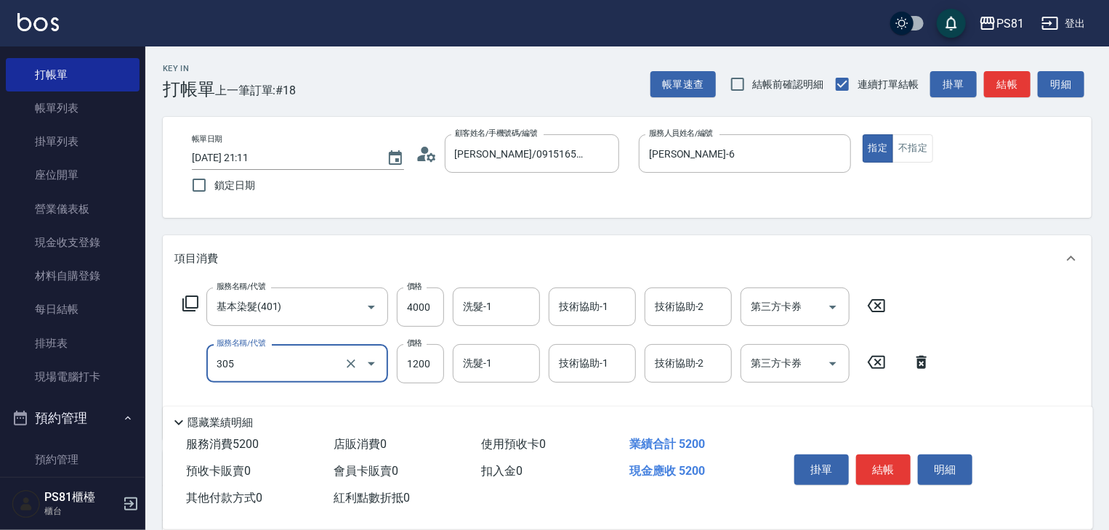
type input "基本離子燙(305)"
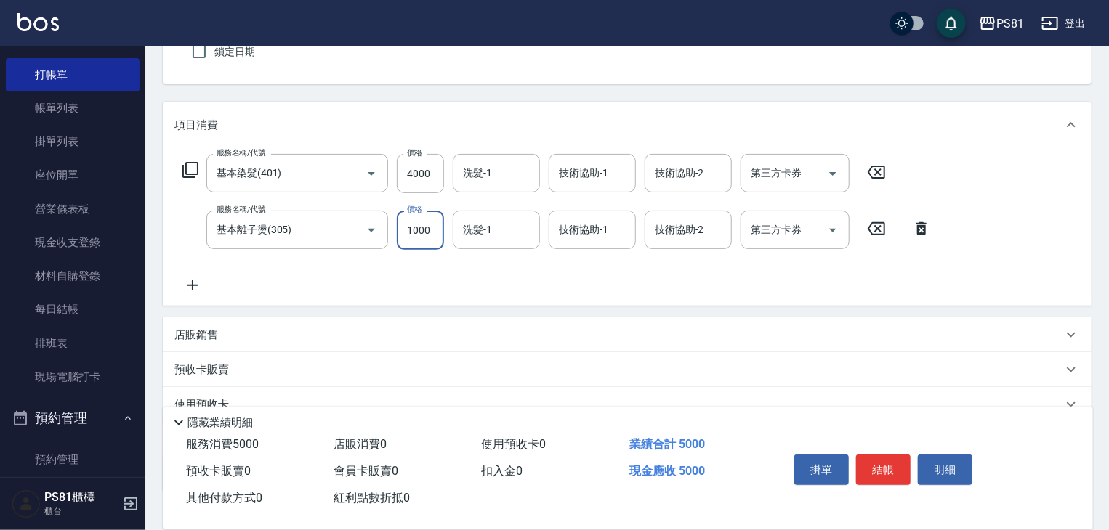
scroll to position [169, 0]
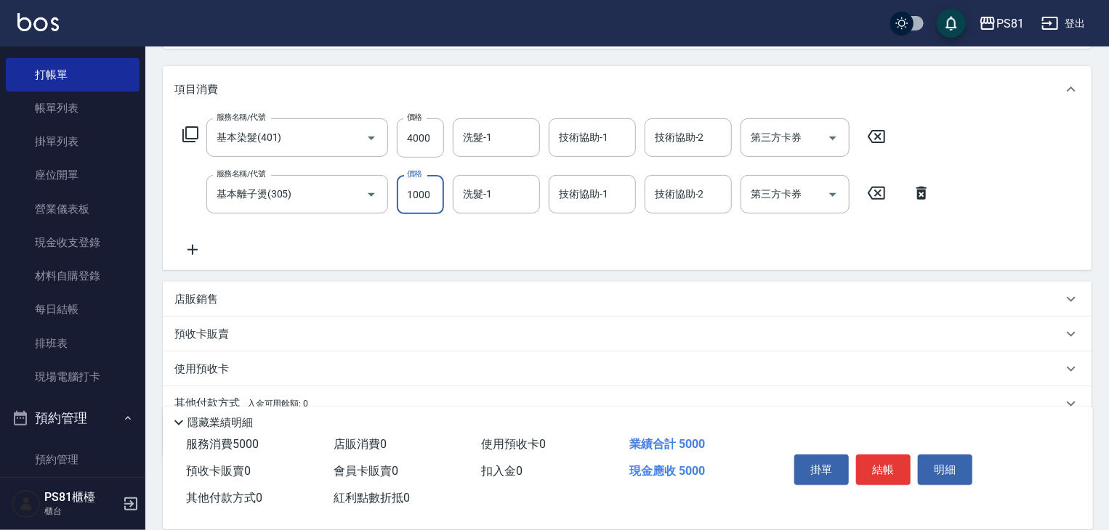
type input "1000"
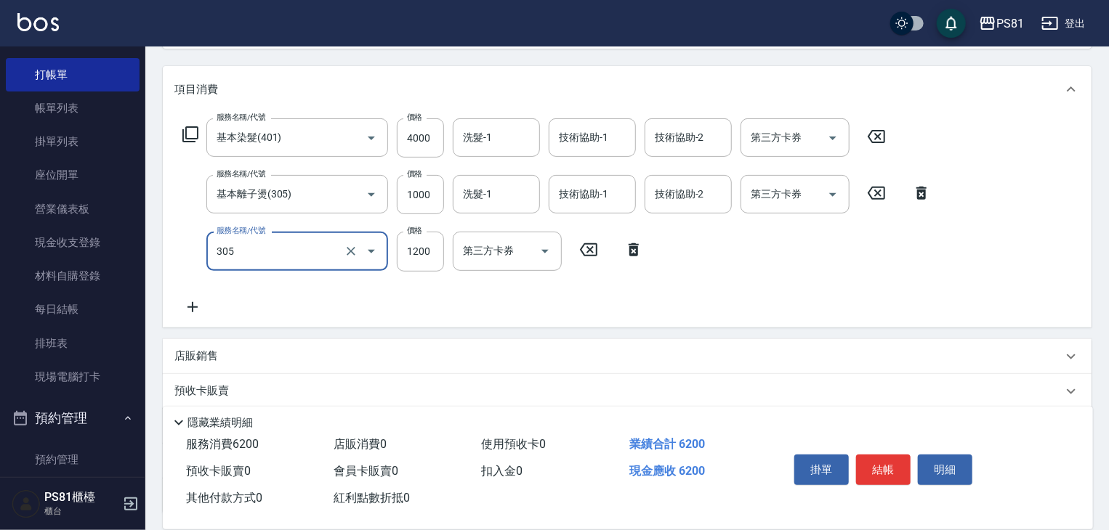
type input "基本離子燙(305)"
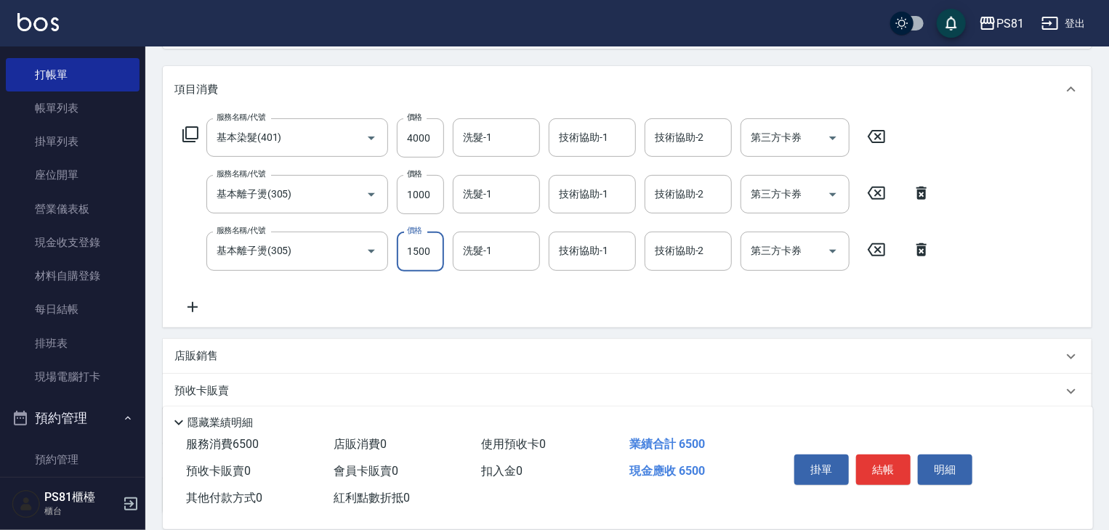
type input "1500"
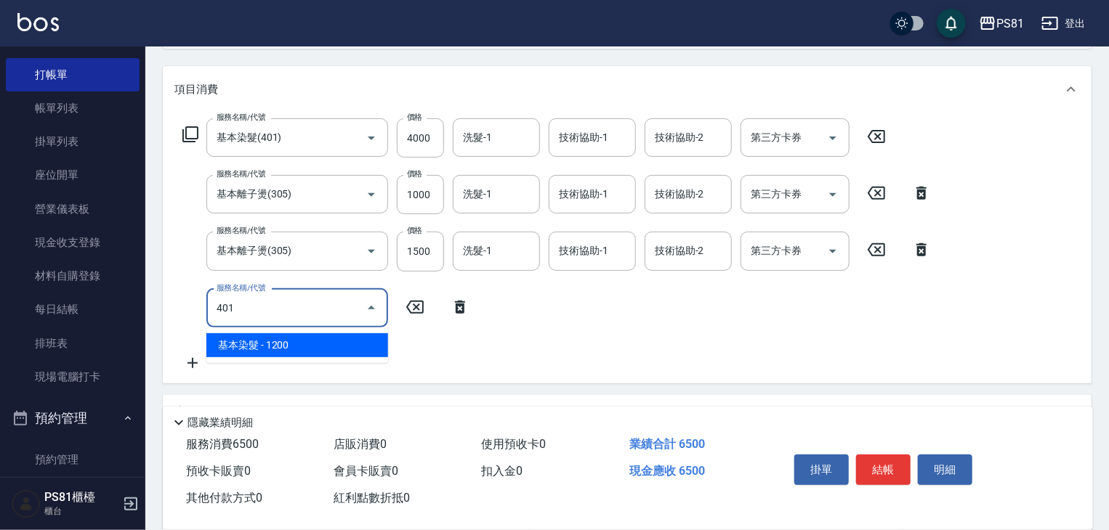
type input "基本染髮(401)"
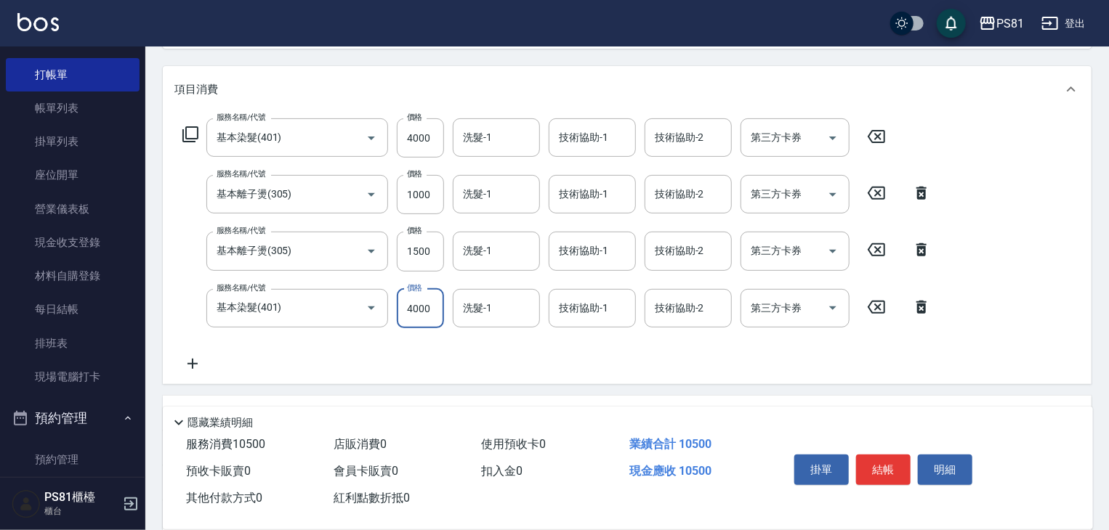
scroll to position [0, 0]
type input "4000"
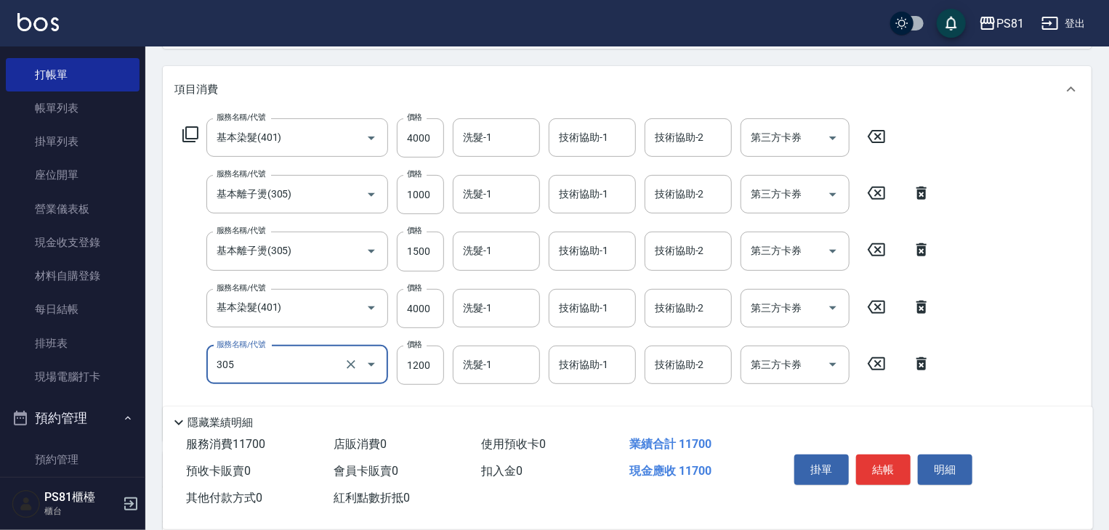
type input "基本離子燙(305)"
type input "3400"
click at [422, 306] on input "4000" at bounding box center [420, 308] width 47 height 39
type input "3400"
click at [424, 141] on input "4000" at bounding box center [420, 137] width 47 height 39
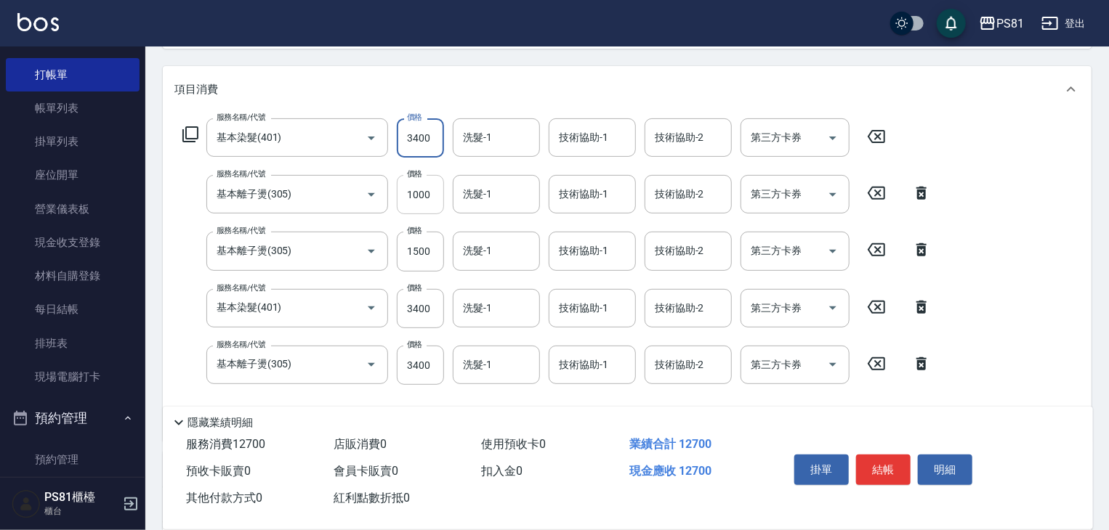
type input "3400"
click at [419, 195] on input "1000" at bounding box center [420, 194] width 47 height 39
type input "850"
click at [390, 249] on div "服務名稱/代號 基本離子燙(305) 服務名稱/代號 價格 1500 價格 洗髮-1 洗髮-1 技術協助-1 技術協助-1 技術協助-2 技術協助-2 第三方…" at bounding box center [556, 251] width 765 height 39
click at [424, 251] on input "1500" at bounding box center [420, 251] width 47 height 39
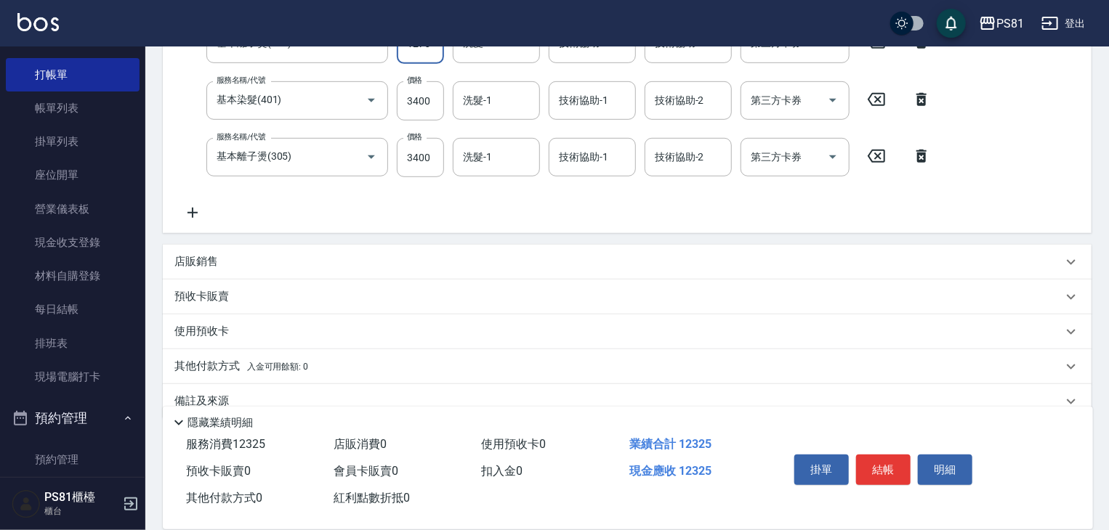
scroll to position [387, 0]
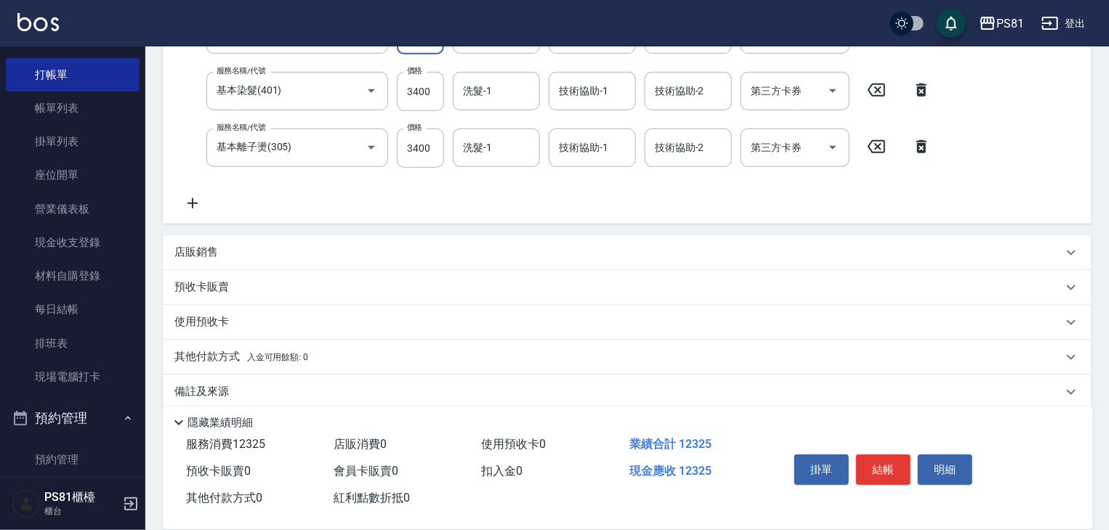
type input "1275"
click at [195, 205] on icon at bounding box center [192, 203] width 36 height 17
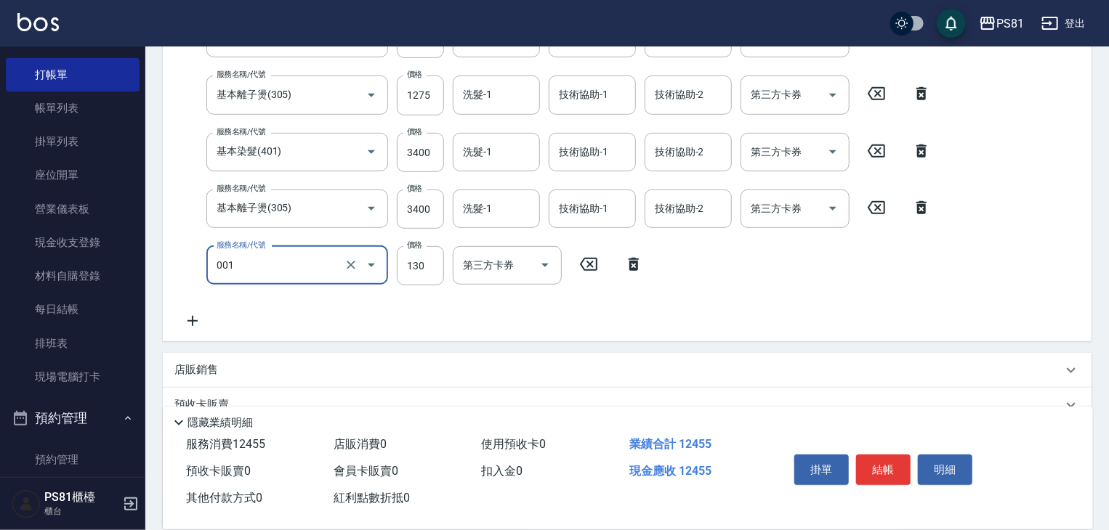
type input "洗髮卡(001)"
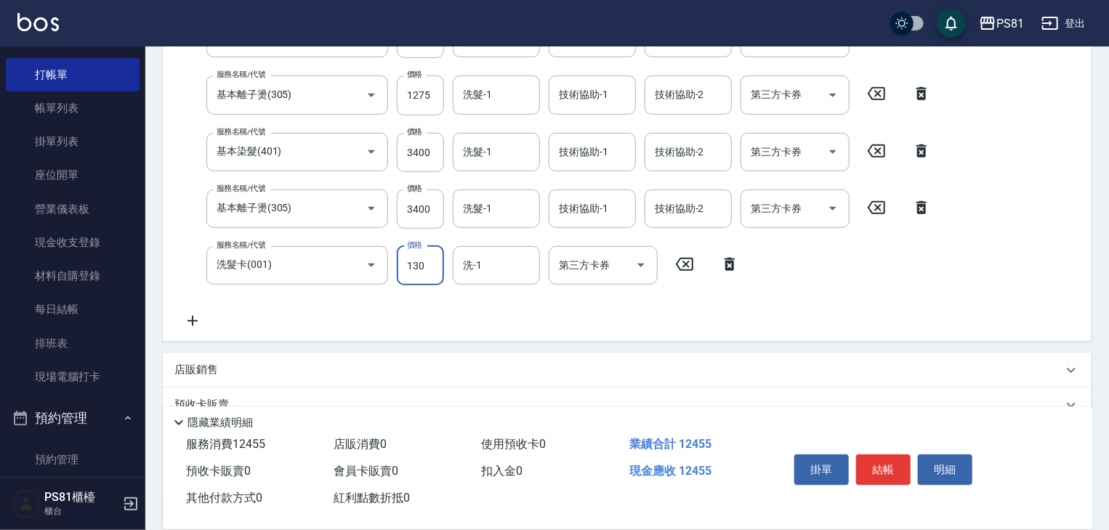
scroll to position [288, 0]
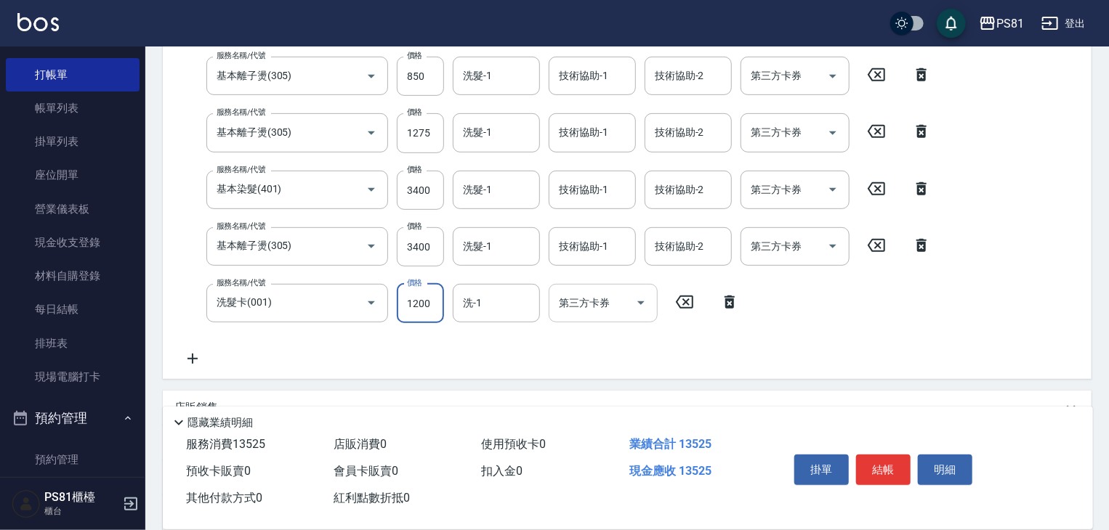
click at [639, 297] on icon "Open" at bounding box center [640, 302] width 17 height 17
type input "1200"
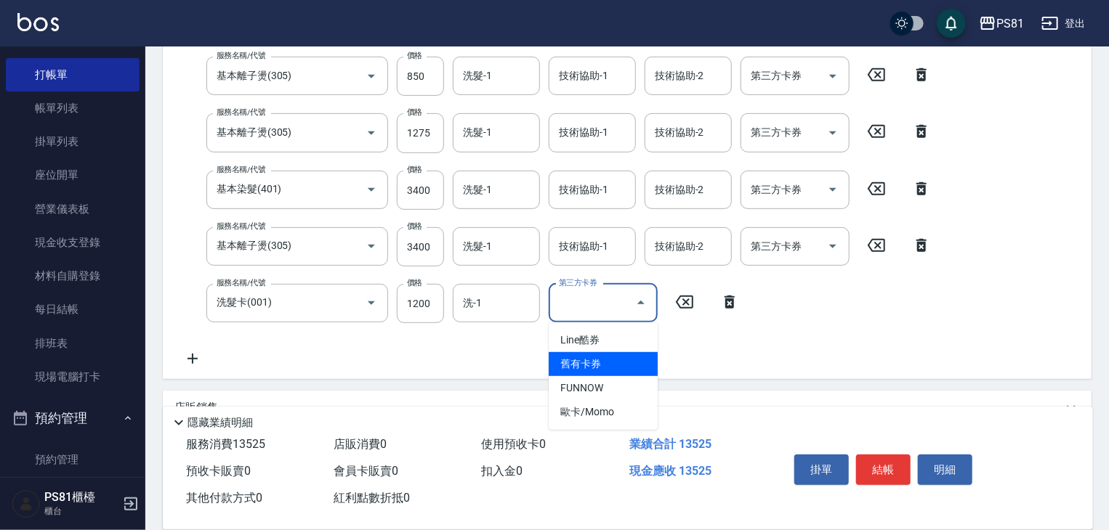
drag, startPoint x: 596, startPoint y: 357, endPoint x: 634, endPoint y: 356, distance: 38.5
click at [597, 355] on span "舊有卡券" at bounding box center [603, 364] width 109 height 24
type input "舊有卡券"
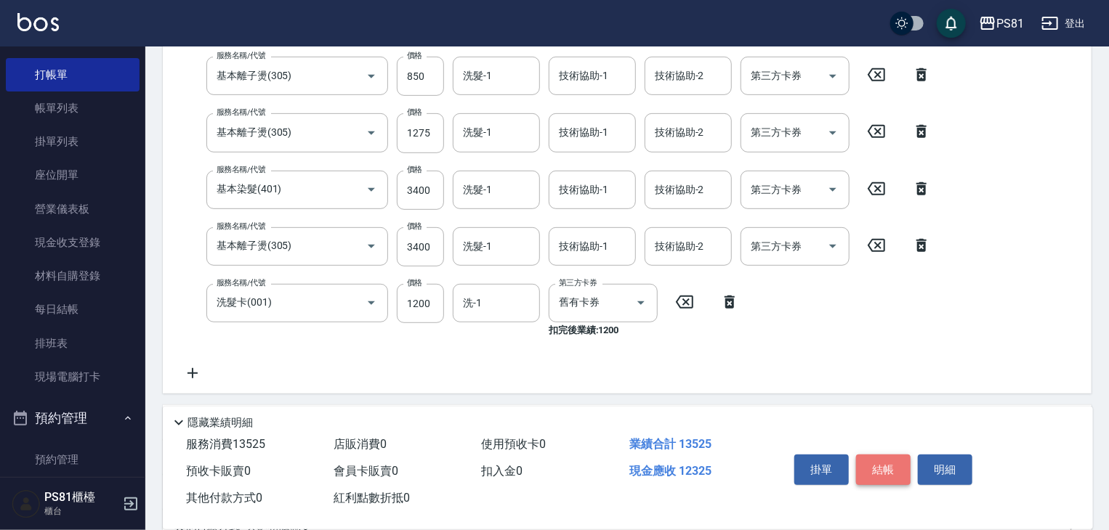
click at [876, 472] on button "結帳" at bounding box center [883, 470] width 54 height 31
type input "2025/08/14 21:12"
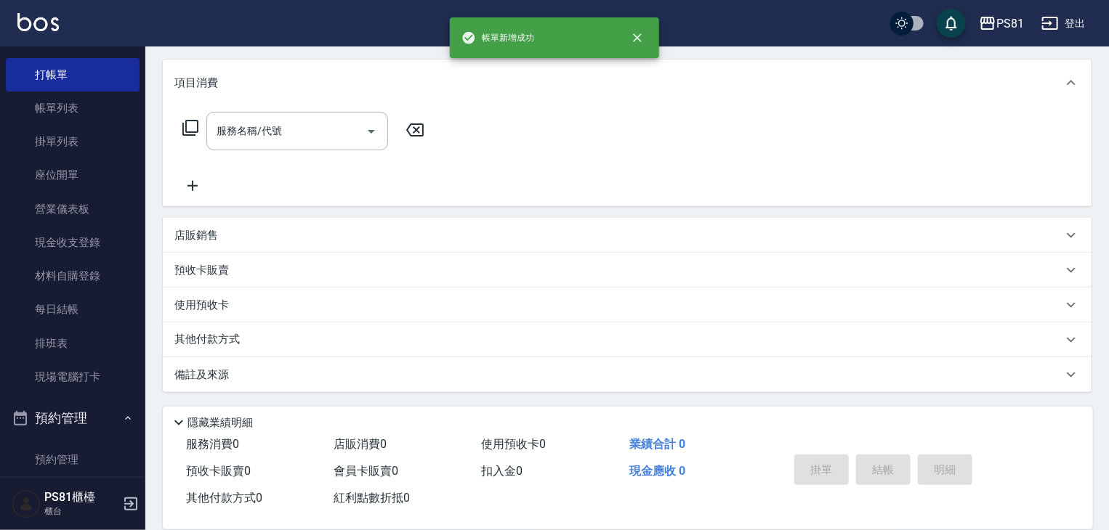
scroll to position [0, 0]
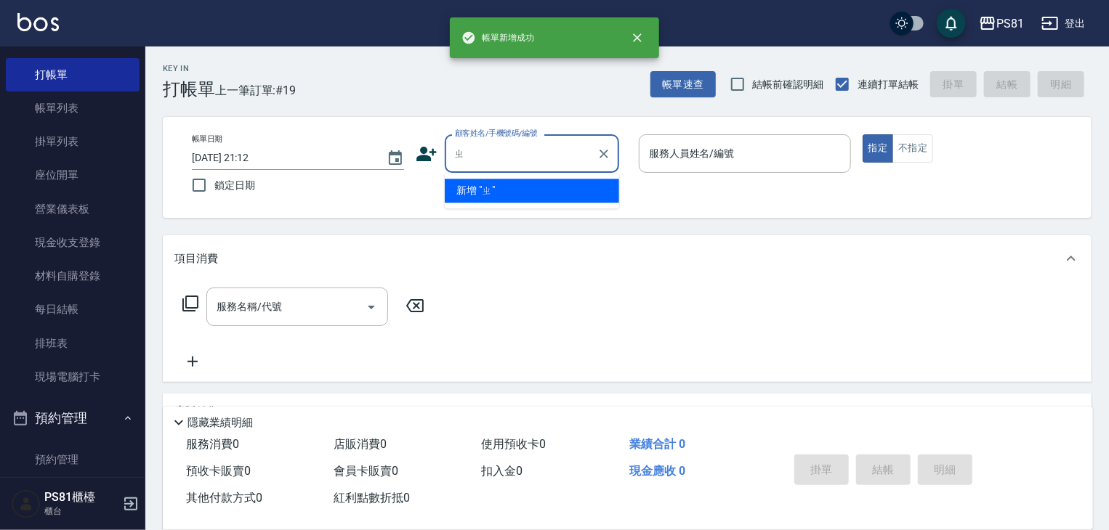
type input "$"
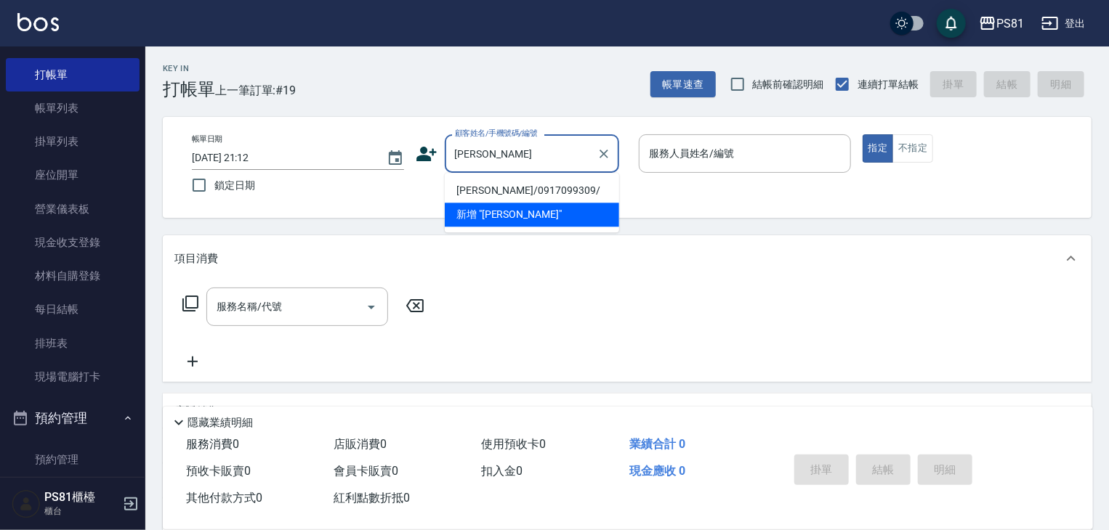
click at [526, 188] on li "鄭盈芳/0917099309/" at bounding box center [532, 191] width 174 height 24
type input "鄭盈芳/0917099309/"
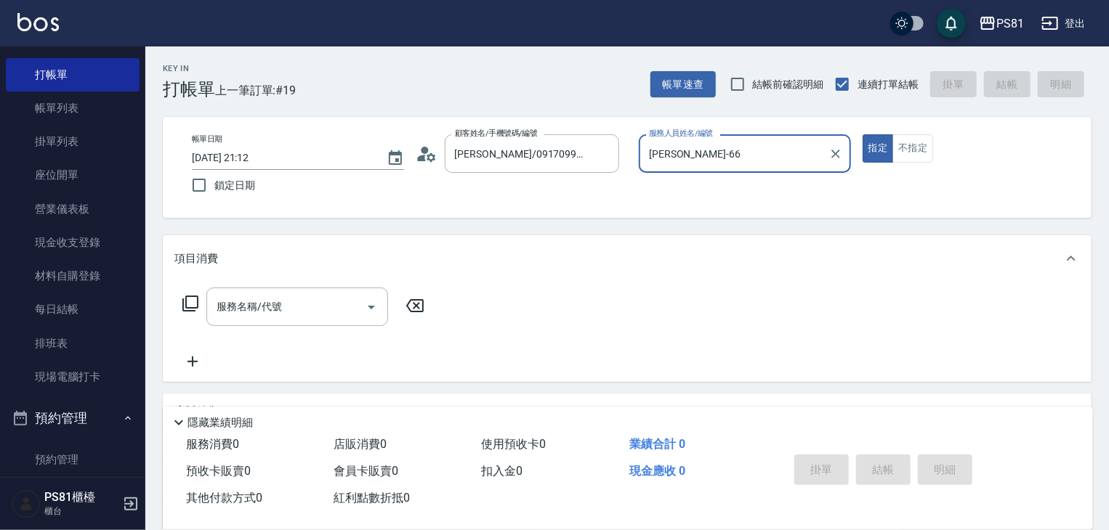
type input "[PERSON_NAME]-6"
click at [862, 134] on button "指定" at bounding box center [877, 148] width 31 height 28
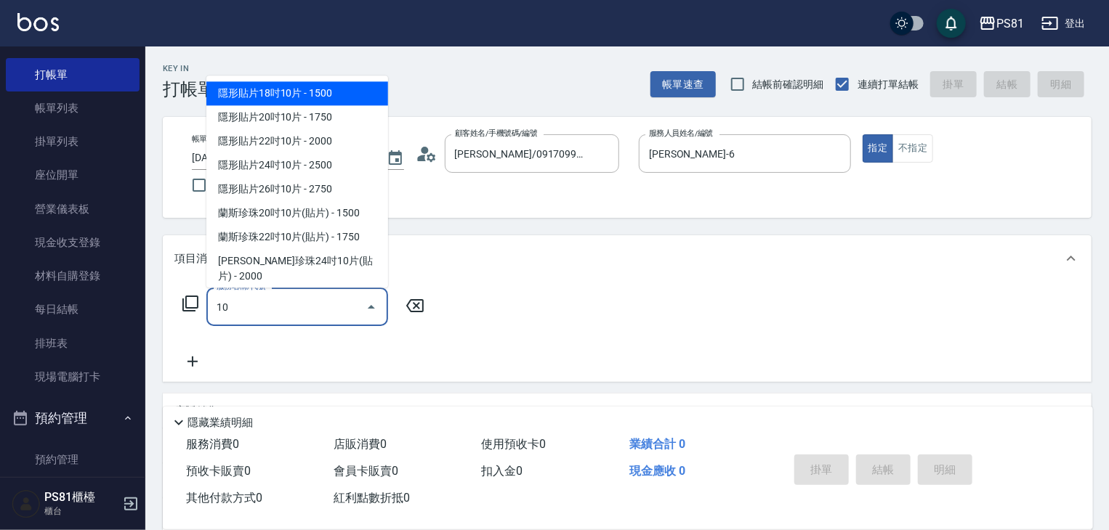
type input "1"
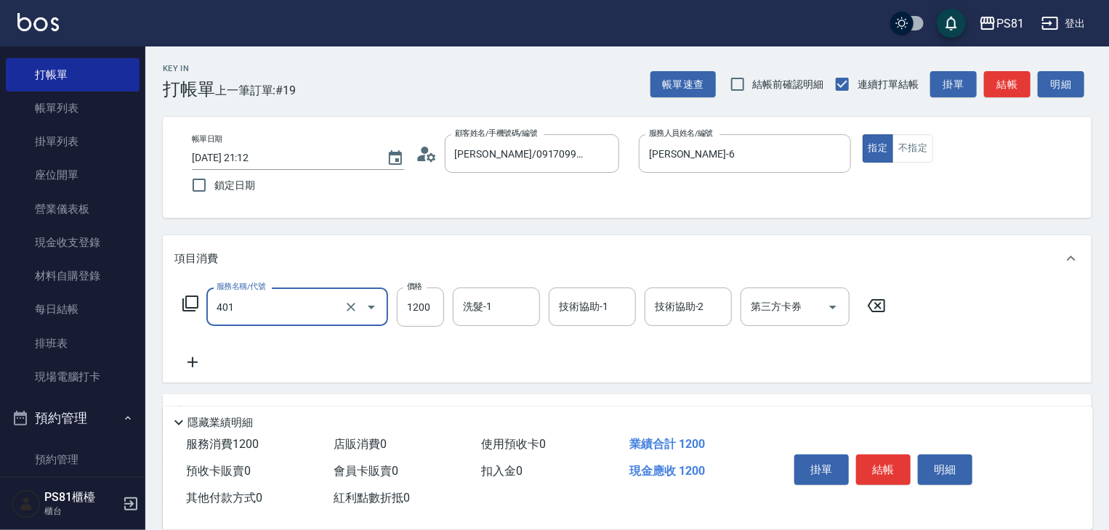
type input "基本染髮(401)"
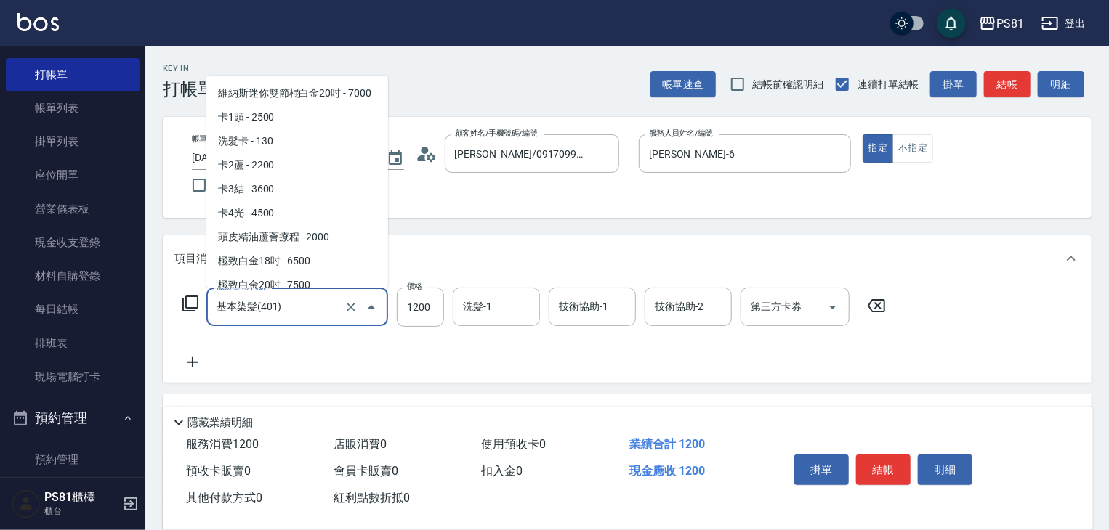
click at [254, 313] on input "基本染髮(401)" at bounding box center [277, 306] width 128 height 25
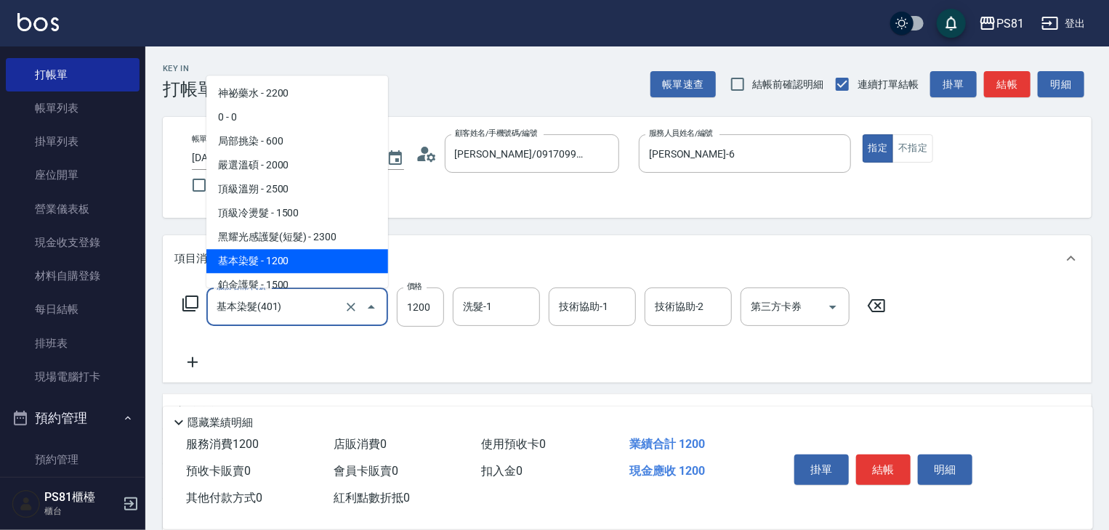
click at [253, 313] on input "基本染髮(401)" at bounding box center [277, 306] width 128 height 25
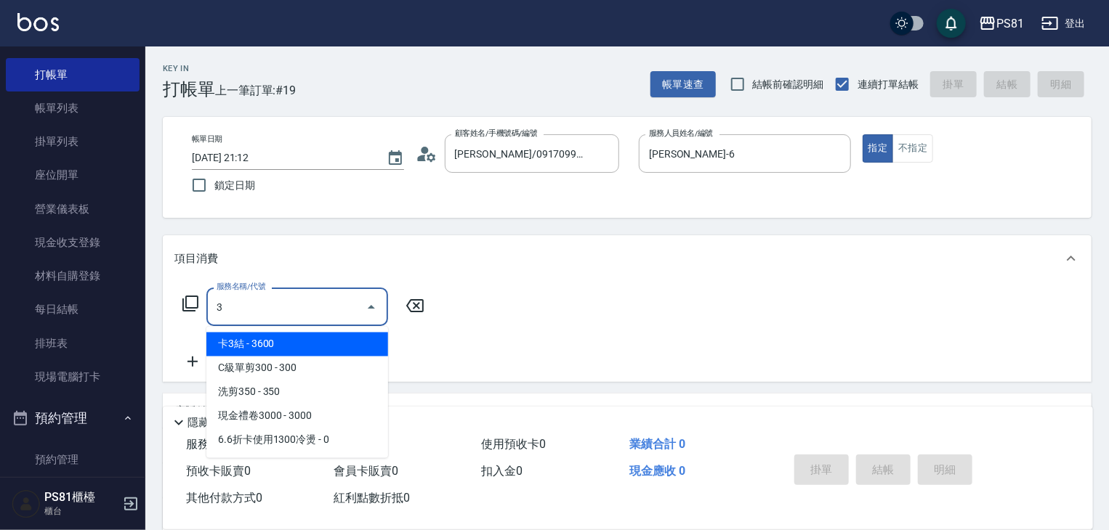
scroll to position [0, 0]
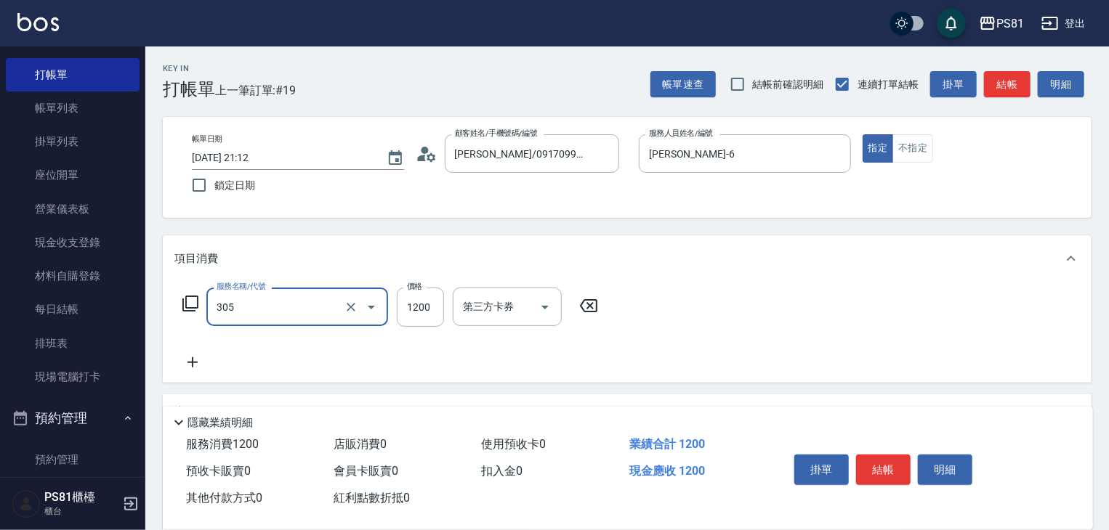
type input "基本離子燙(305)"
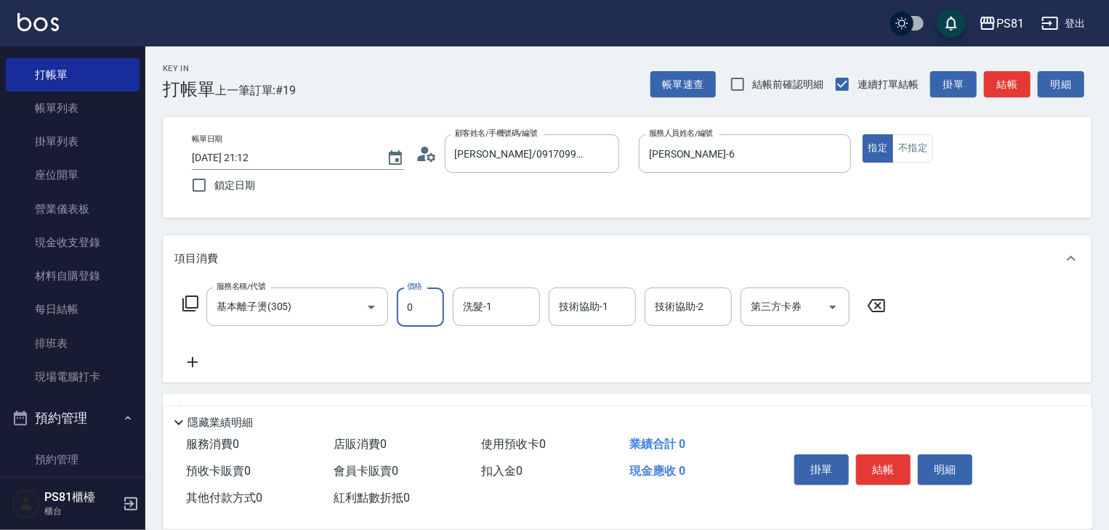
click at [413, 305] on input "0" at bounding box center [420, 307] width 47 height 39
type input "3400"
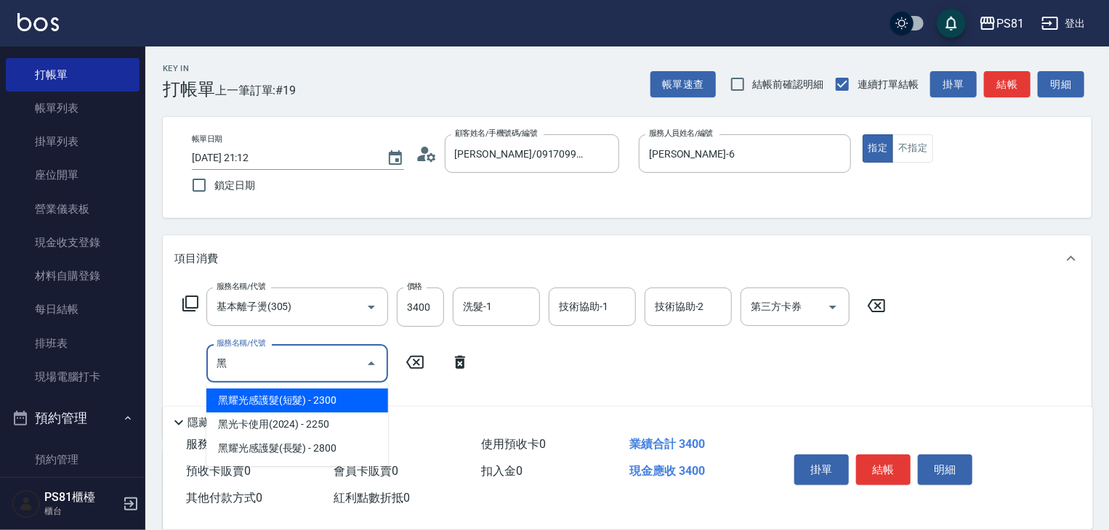
click at [339, 448] on span "黑耀光感護髮(長髮) - 2800" at bounding box center [297, 449] width 182 height 24
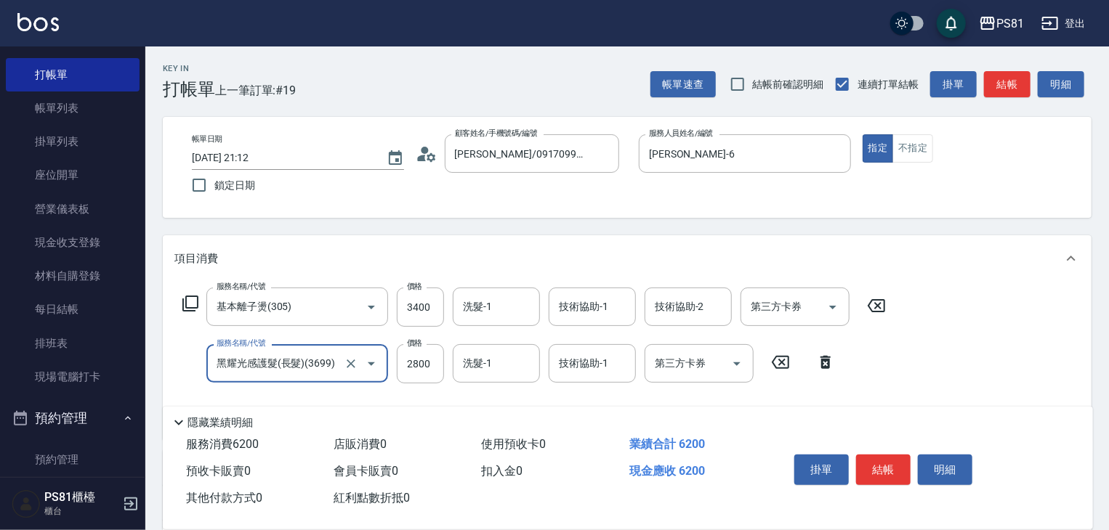
type input "黑耀光感護髮(長髮)(3699)"
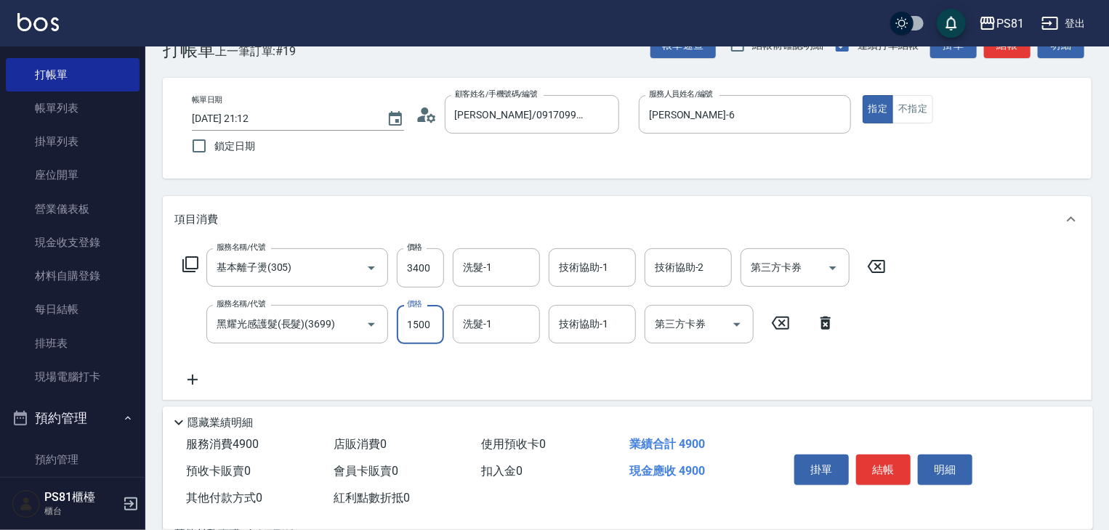
scroll to position [108, 0]
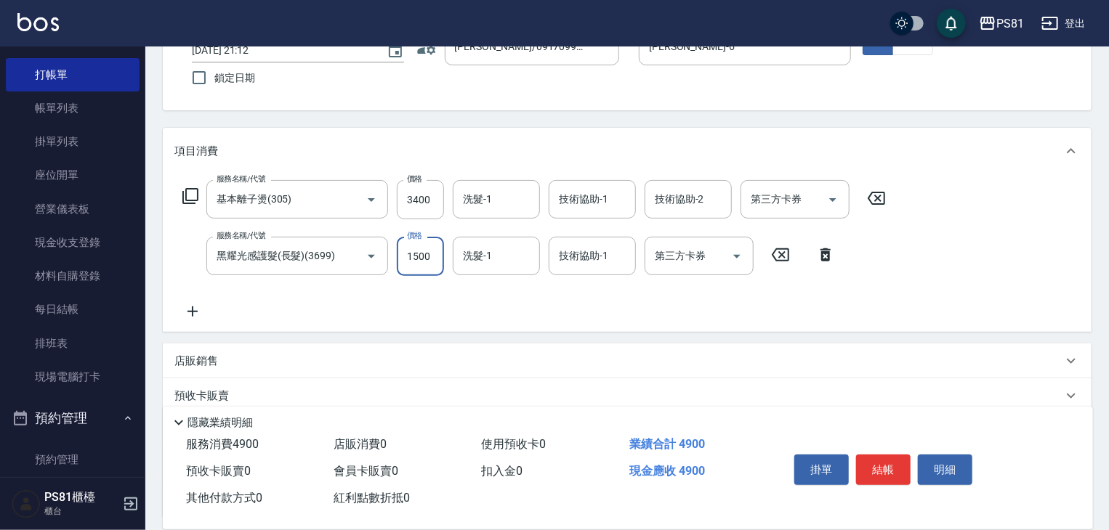
type input "1500"
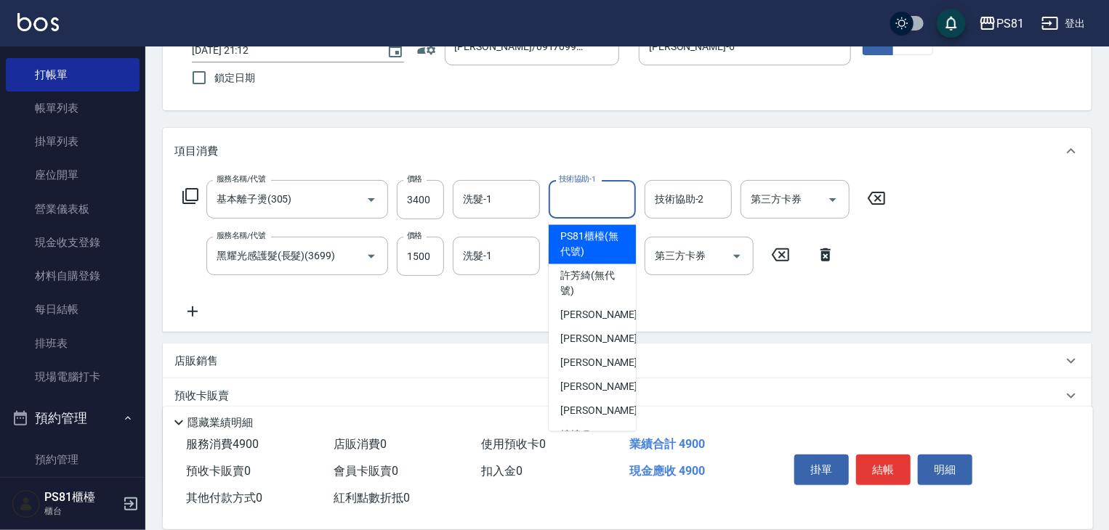
click at [588, 203] on input "技術協助-1" at bounding box center [592, 199] width 74 height 25
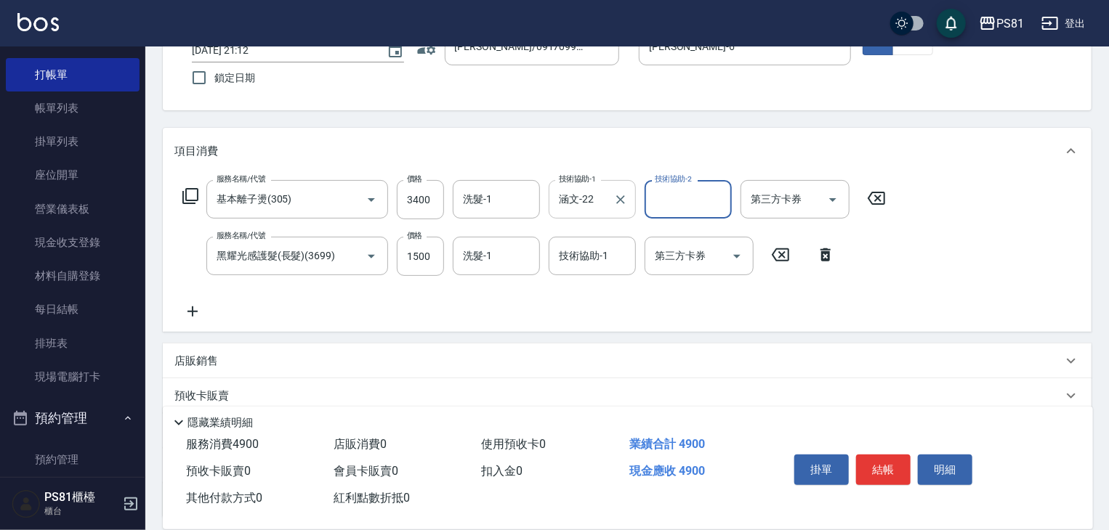
click at [587, 199] on input "涵文-22" at bounding box center [581, 199] width 52 height 25
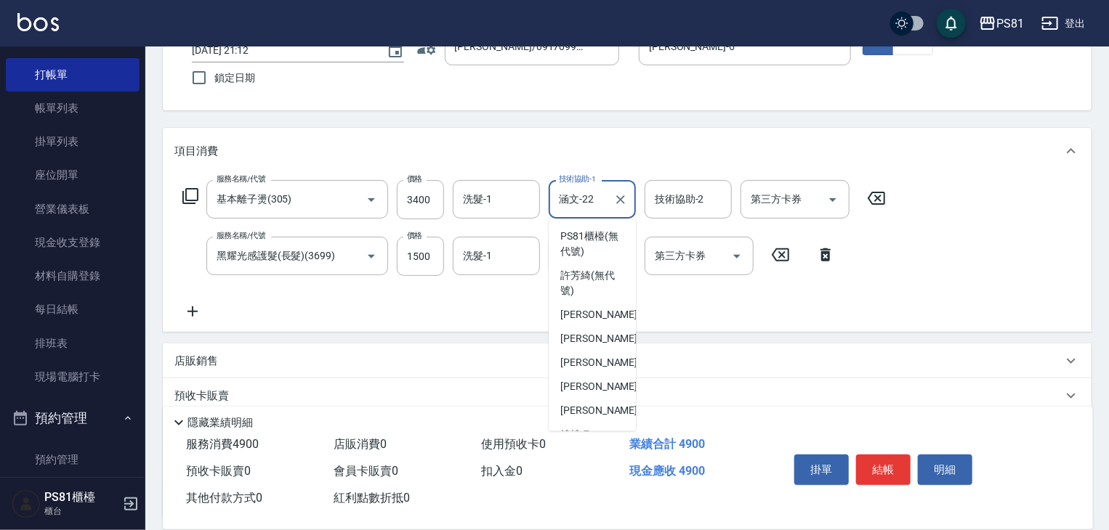
click at [587, 199] on input "涵文-22" at bounding box center [581, 199] width 52 height 25
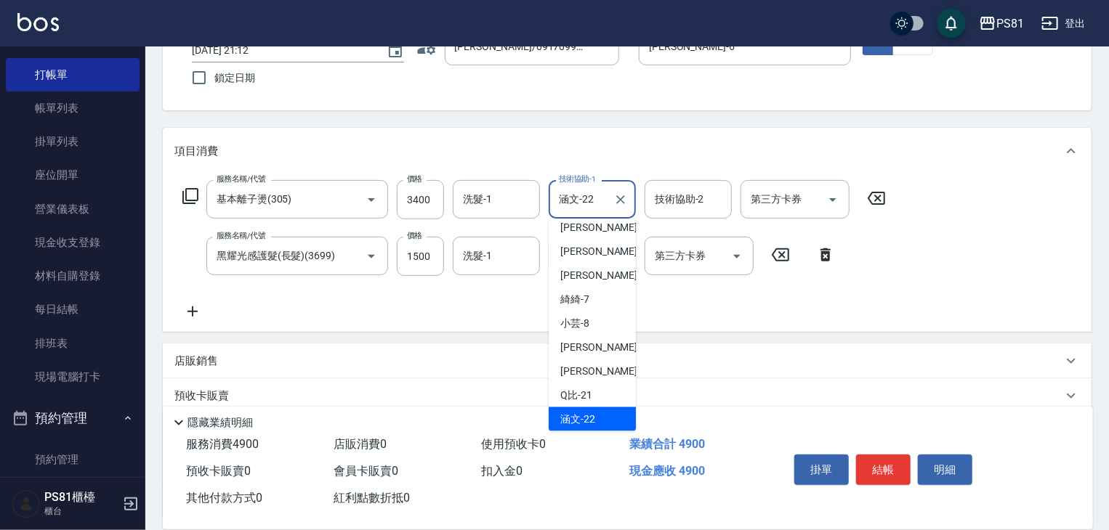
click at [587, 199] on input "涵文-22" at bounding box center [581, 199] width 52 height 25
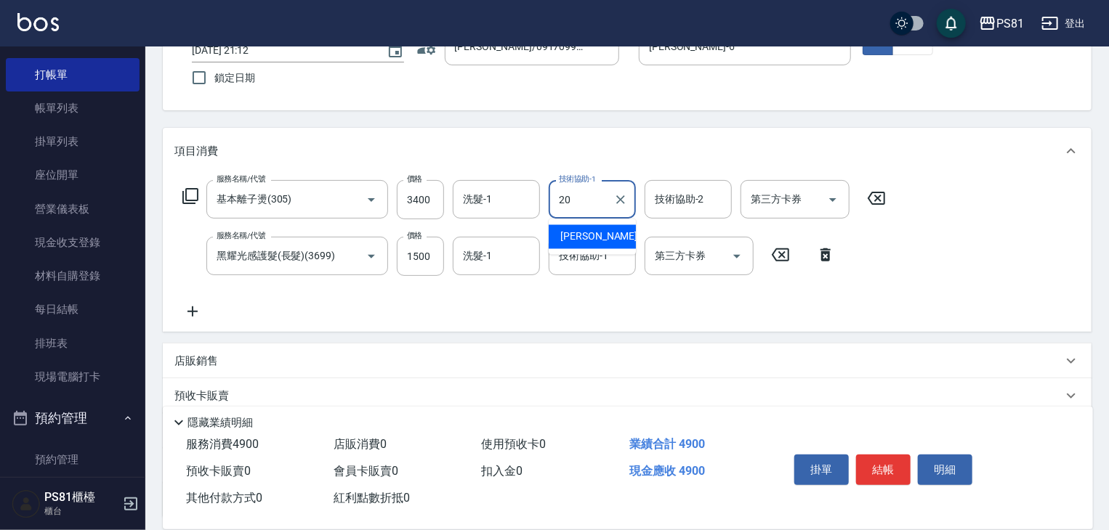
type input "[PERSON_NAME]-20"
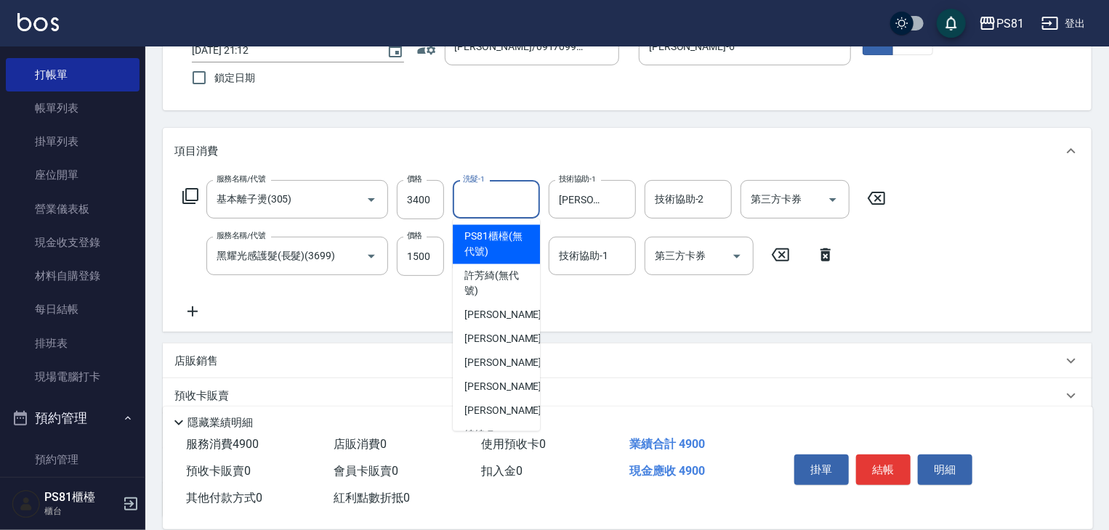
click at [473, 198] on input "洗髮-1" at bounding box center [496, 199] width 74 height 25
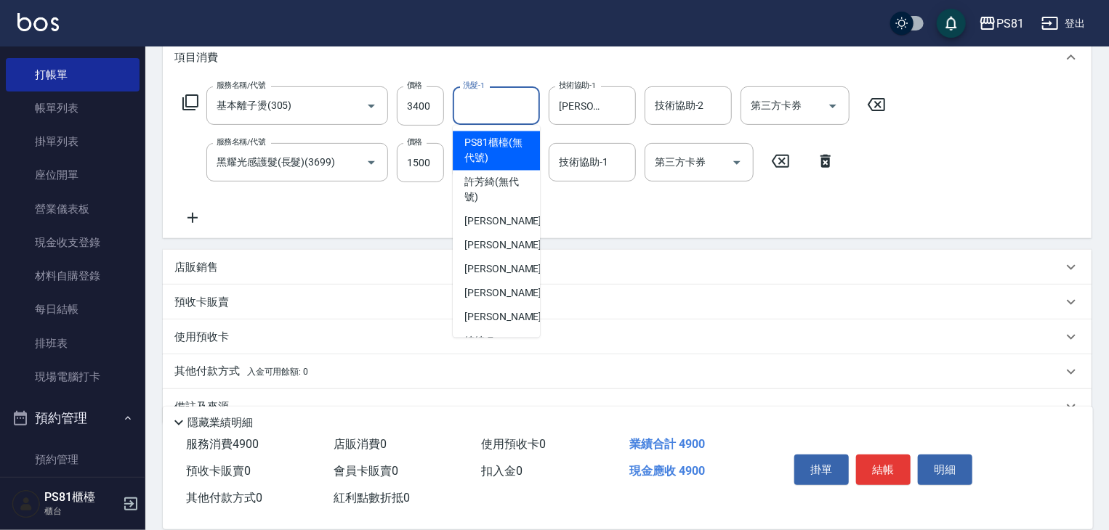
scroll to position [233, 0]
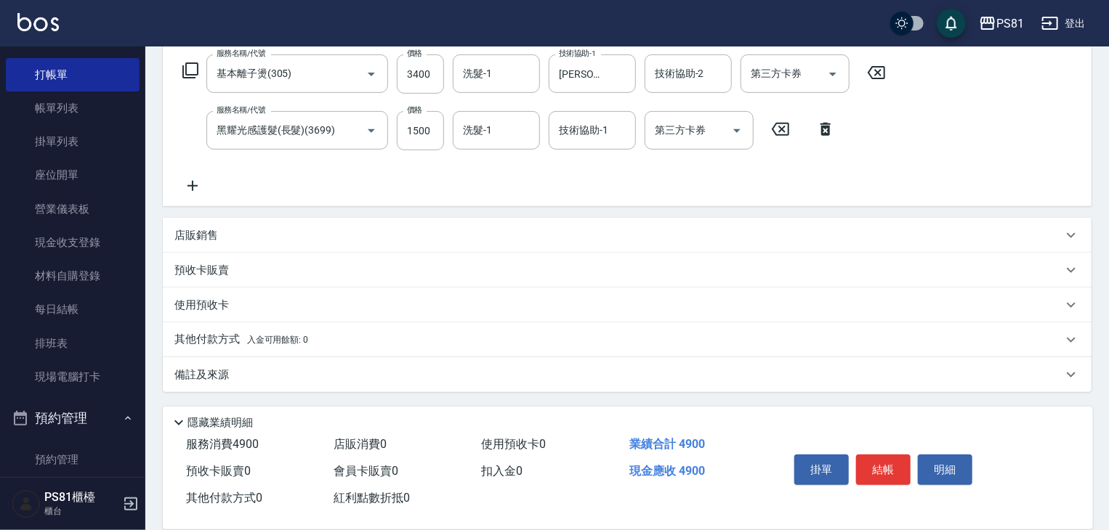
drag, startPoint x: 210, startPoint y: 335, endPoint x: 227, endPoint y: 359, distance: 29.2
click at [210, 335] on p "其他付款方式 入金可用餘額: 0" at bounding box center [241, 340] width 134 height 16
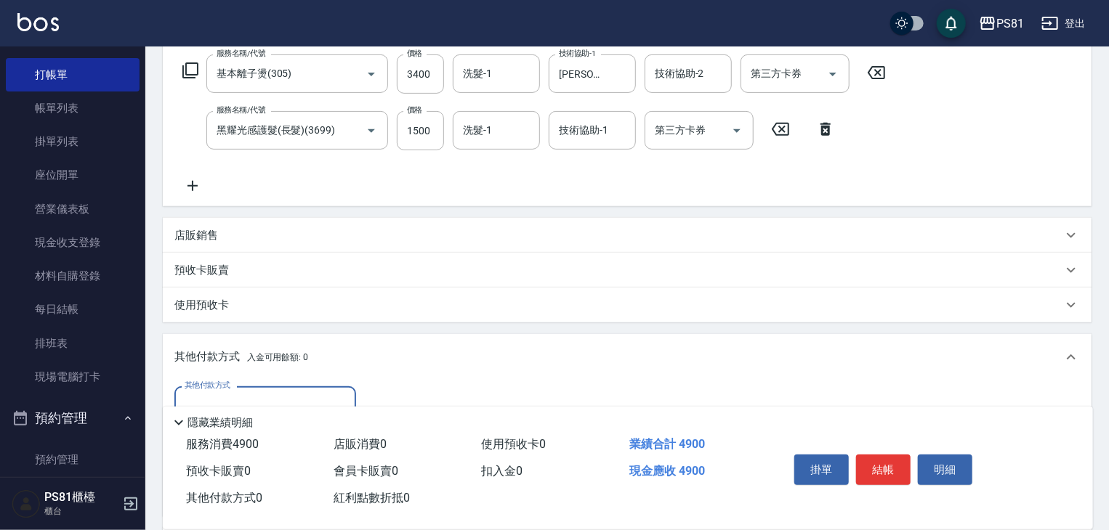
scroll to position [0, 0]
click at [209, 384] on label "其他付款方式" at bounding box center [208, 385] width 46 height 11
click at [209, 393] on input "其他付款方式" at bounding box center [265, 405] width 169 height 25
click at [209, 387] on label "其他付款方式" at bounding box center [208, 385] width 46 height 11
click at [209, 393] on input "其他付款方式" at bounding box center [265, 405] width 169 height 25
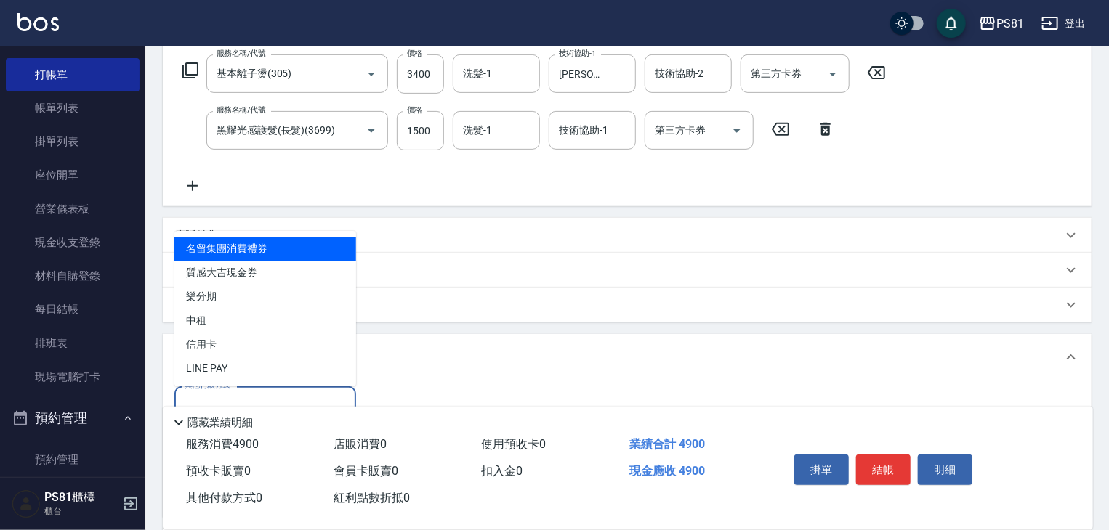
click at [227, 395] on input "其他付款方式" at bounding box center [265, 405] width 169 height 25
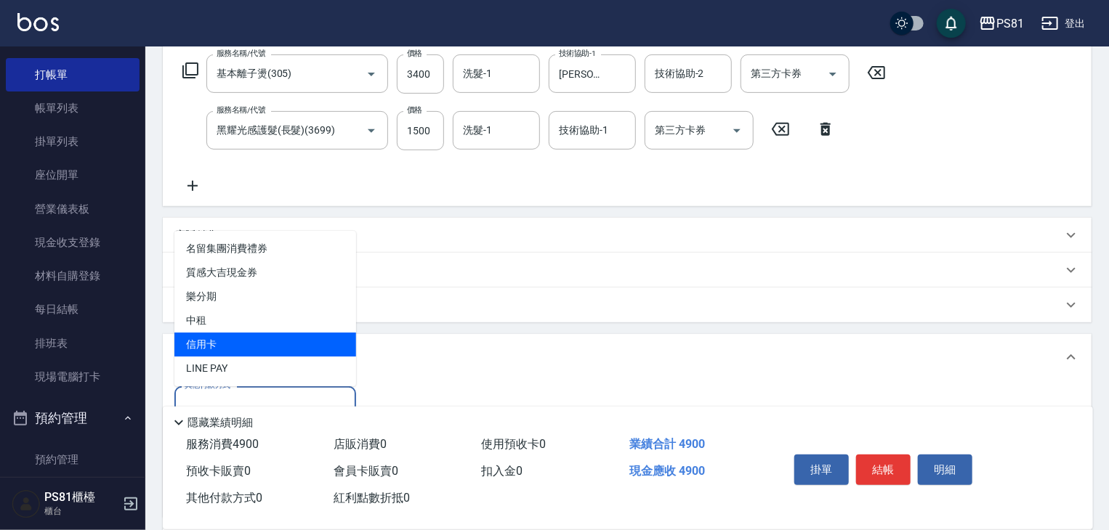
drag, startPoint x: 234, startPoint y: 341, endPoint x: 342, endPoint y: 363, distance: 110.6
click at [238, 339] on span "信用卡" at bounding box center [265, 345] width 182 height 24
type input "信用卡"
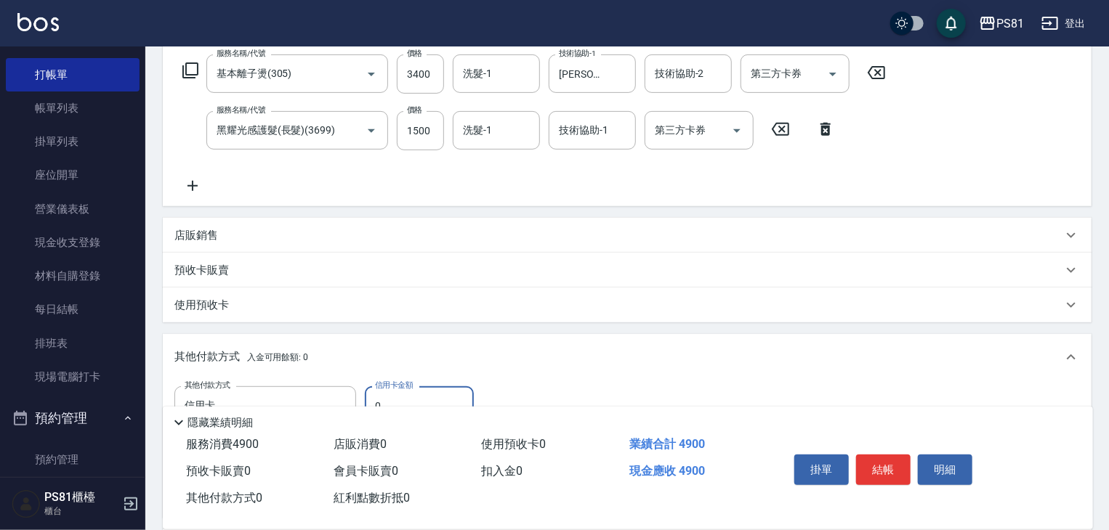
click at [419, 407] on div "隱藏業績明細" at bounding box center [628, 419] width 930 height 25
click at [421, 397] on input "0" at bounding box center [419, 406] width 109 height 39
drag, startPoint x: 421, startPoint y: 397, endPoint x: 407, endPoint y: 402, distance: 15.4
click at [408, 401] on input "0" at bounding box center [419, 406] width 109 height 39
type input "4900"
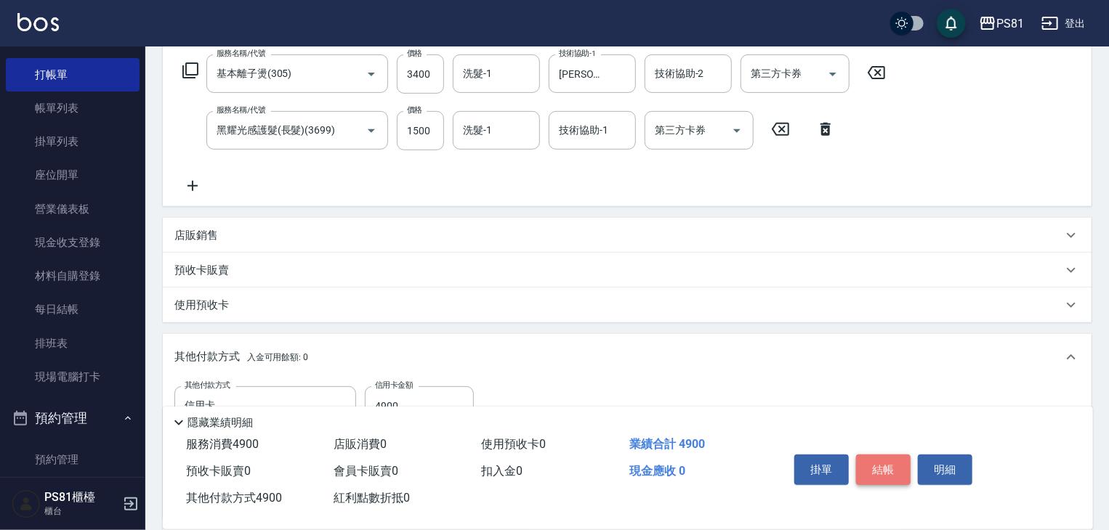
click at [886, 471] on button "結帳" at bounding box center [883, 470] width 54 height 31
type input "2025/08/14 21:13"
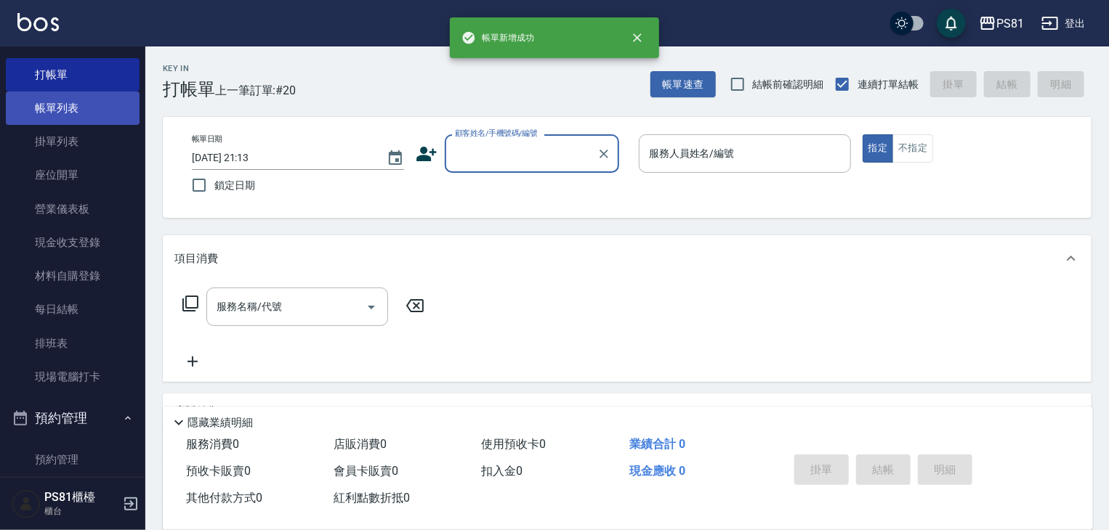
click at [91, 120] on link "帳單列表" at bounding box center [73, 108] width 134 height 33
